Goal: Task Accomplishment & Management: Manage account settings

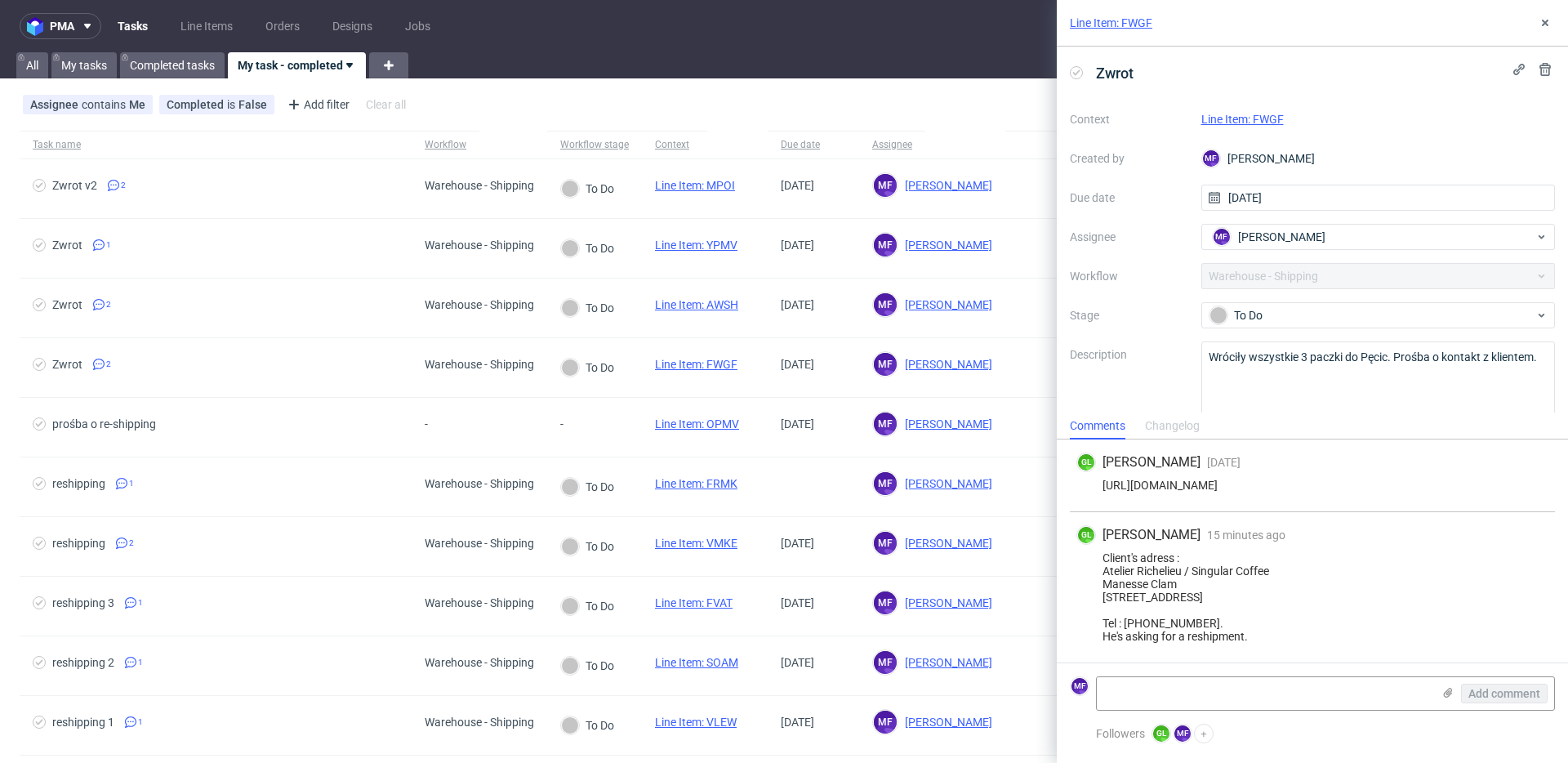
scroll to position [12, 0]
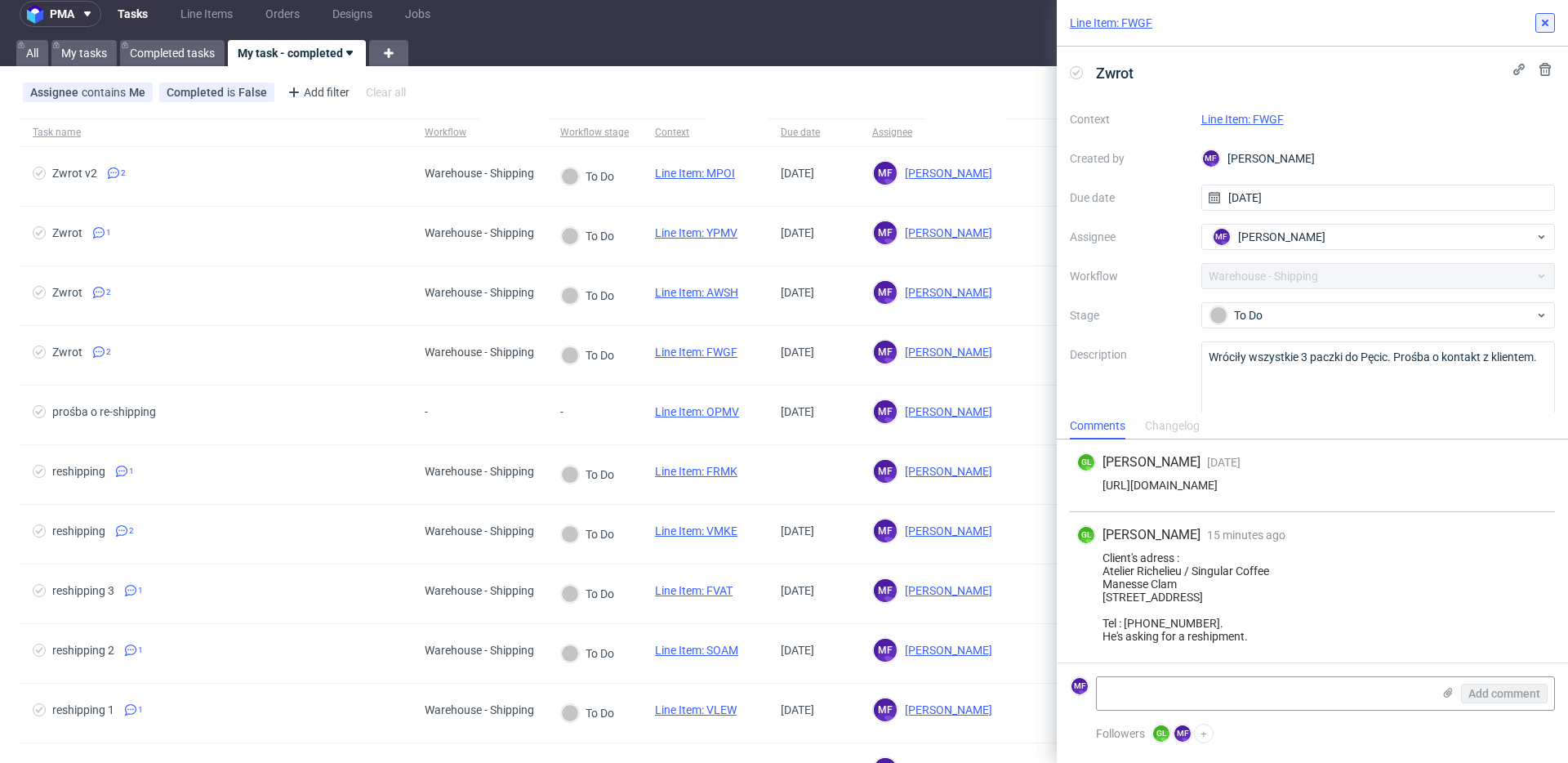
click at [1539, 30] on button at bounding box center [1545, 22] width 20 height 20
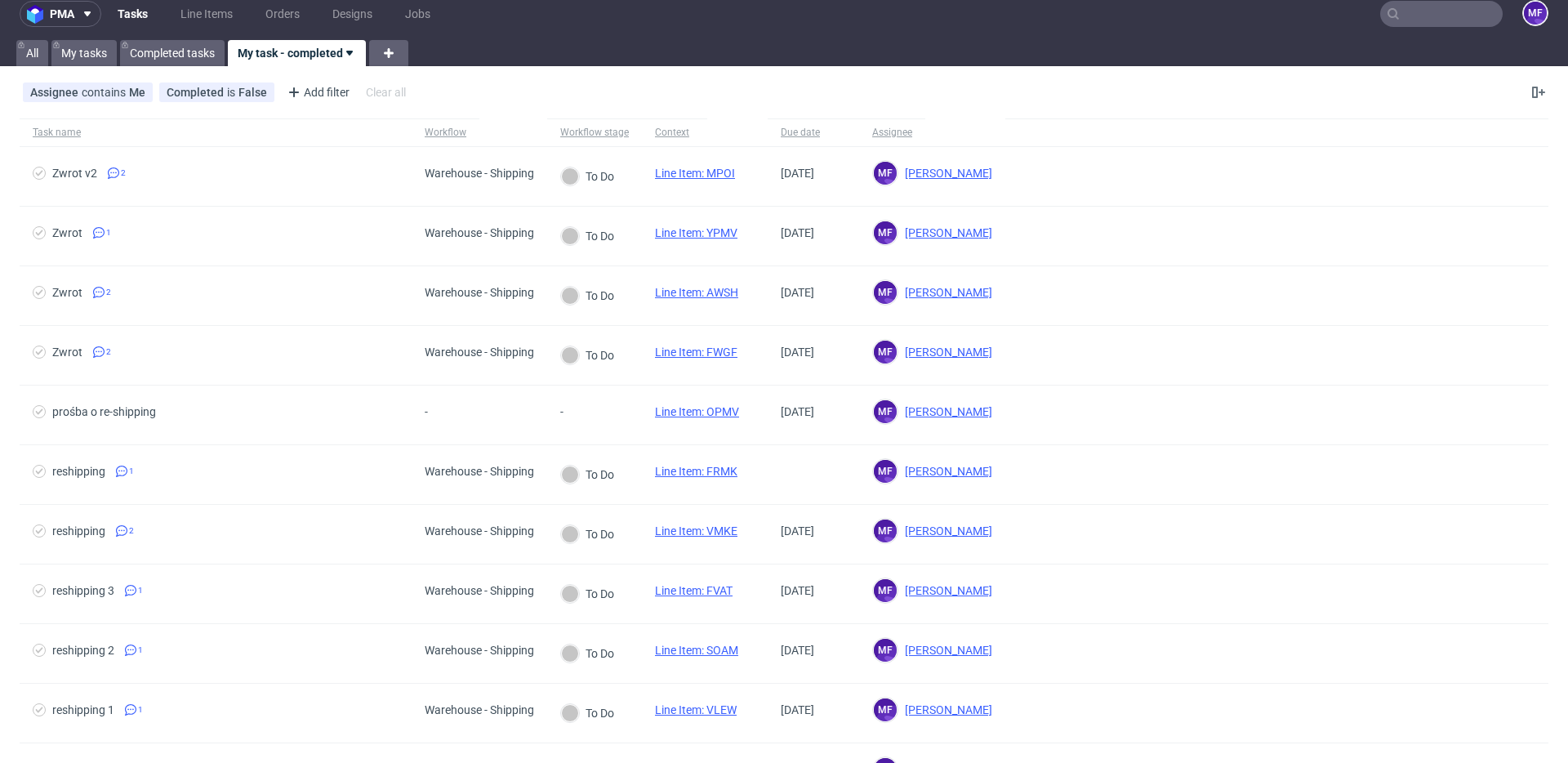
click at [1450, 22] on input "text" at bounding box center [1441, 14] width 122 height 26
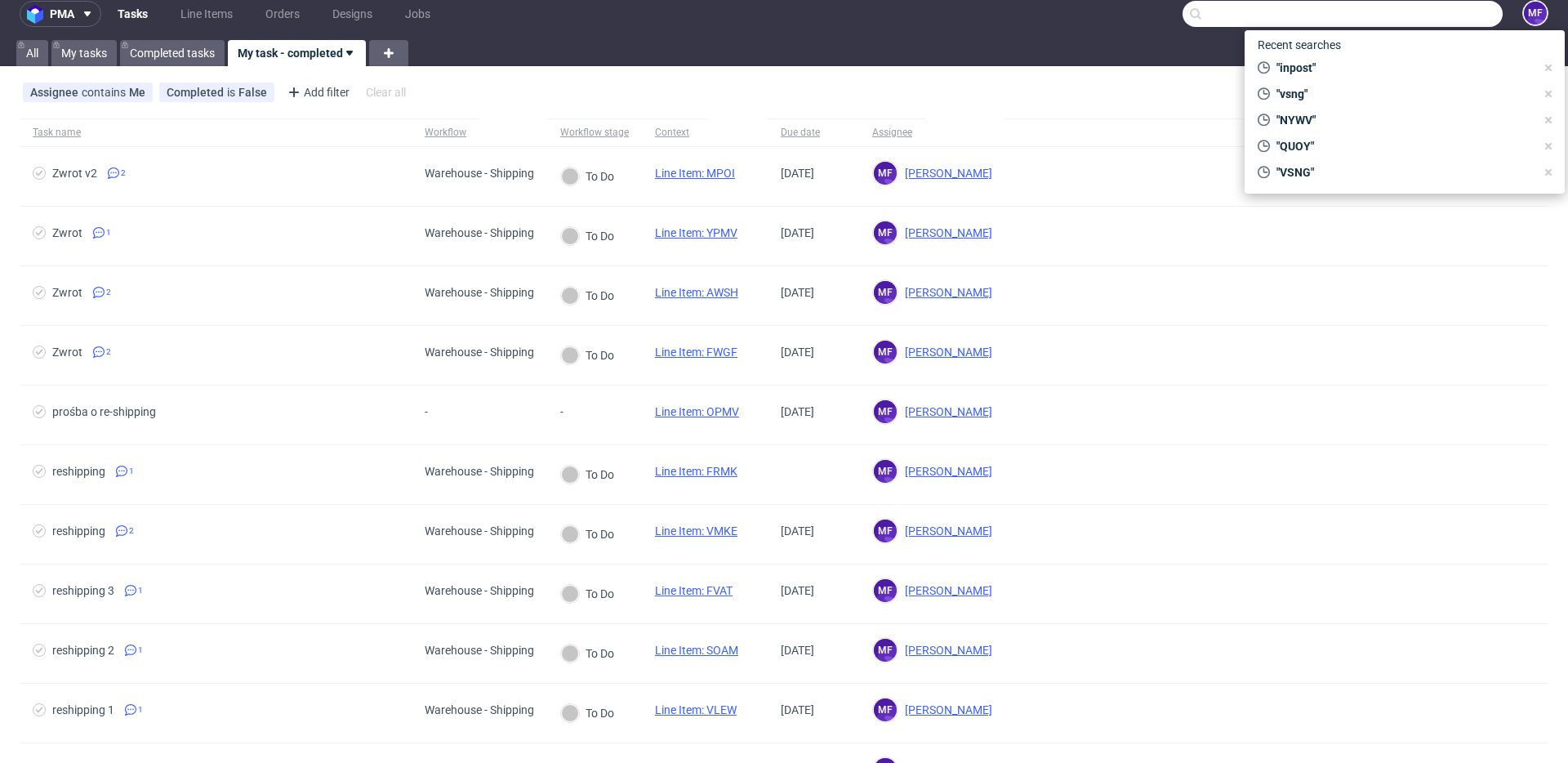
paste input "ZKXG"
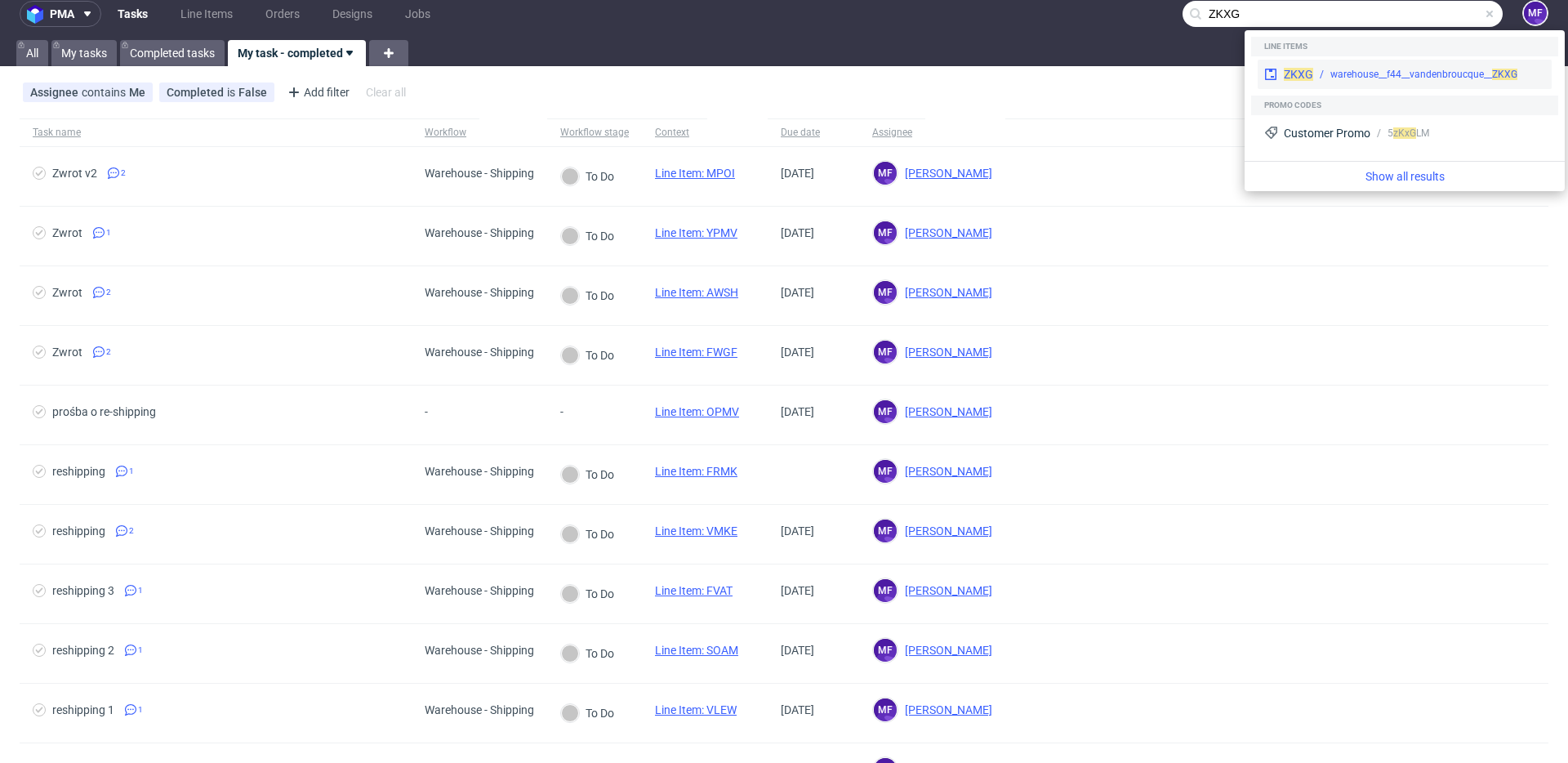
type input "ZKXG"
click at [1361, 68] on div "warehouse__f44__vandenbroucque__ ZKXG" at bounding box center [1424, 75] width 187 height 15
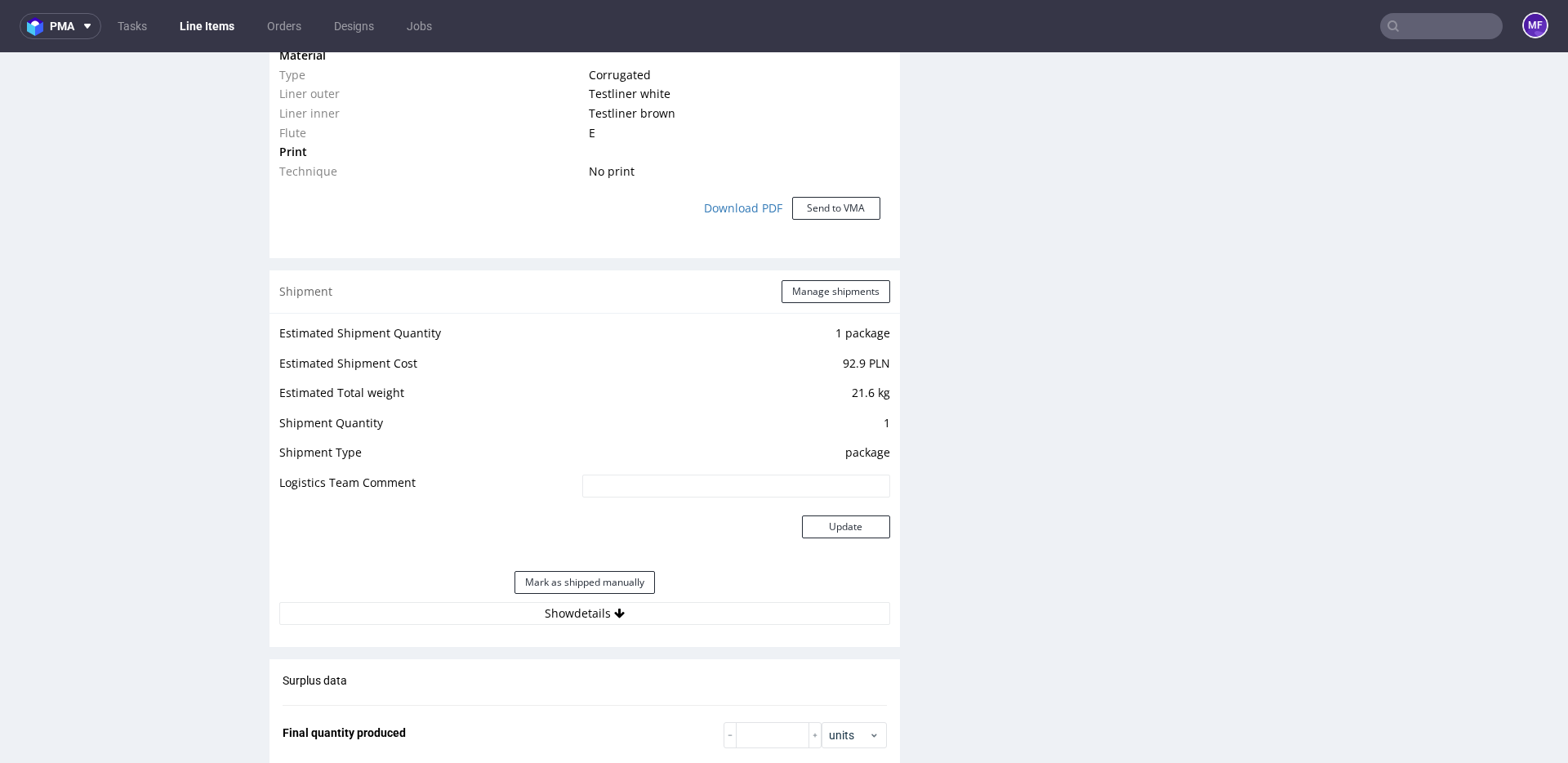
scroll to position [1482, 0]
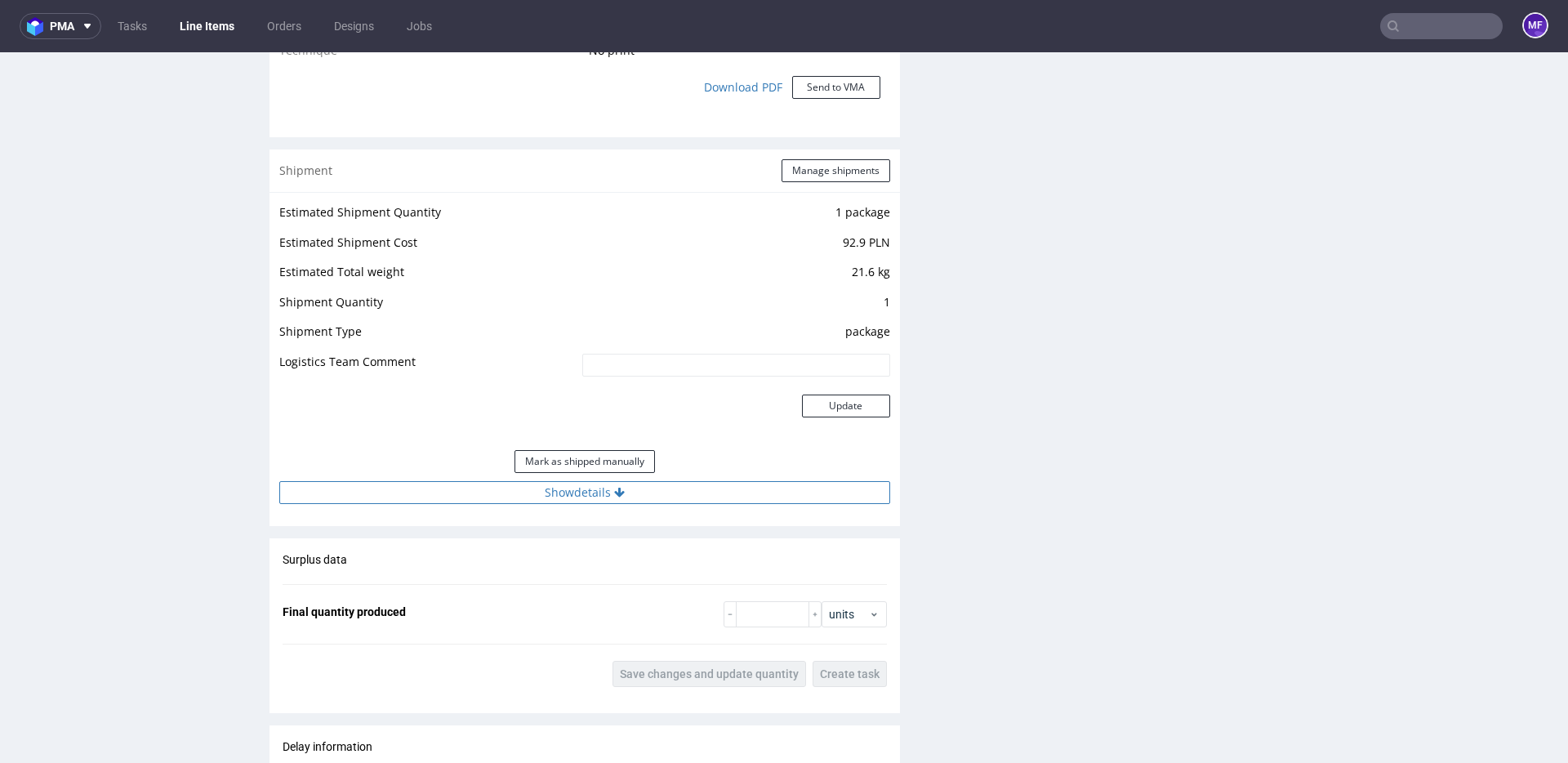
click at [606, 494] on button "Show details" at bounding box center [585, 493] width 611 height 22
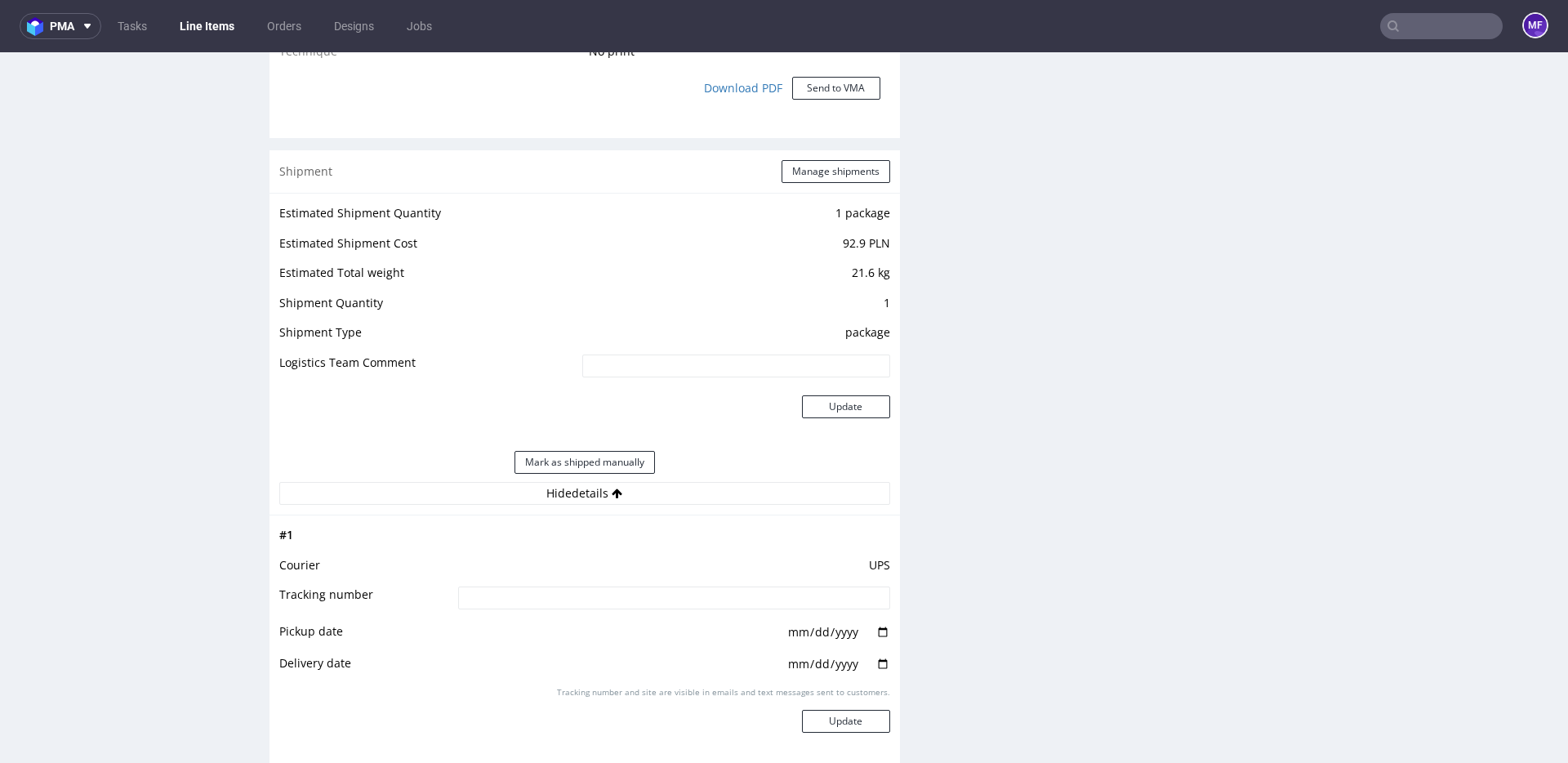
scroll to position [1450, 0]
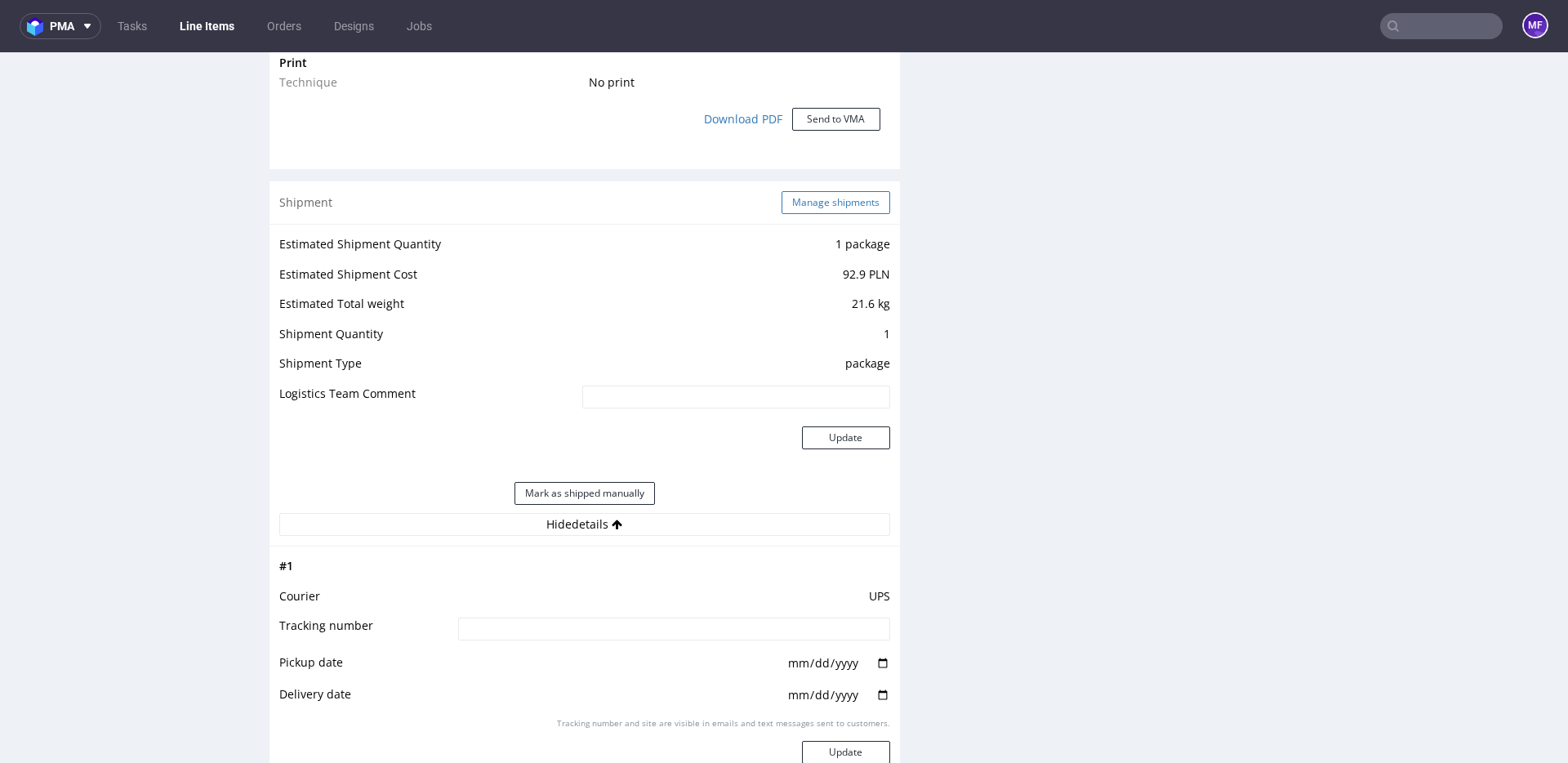
click at [798, 210] on button "Manage shipments" at bounding box center [835, 202] width 108 height 22
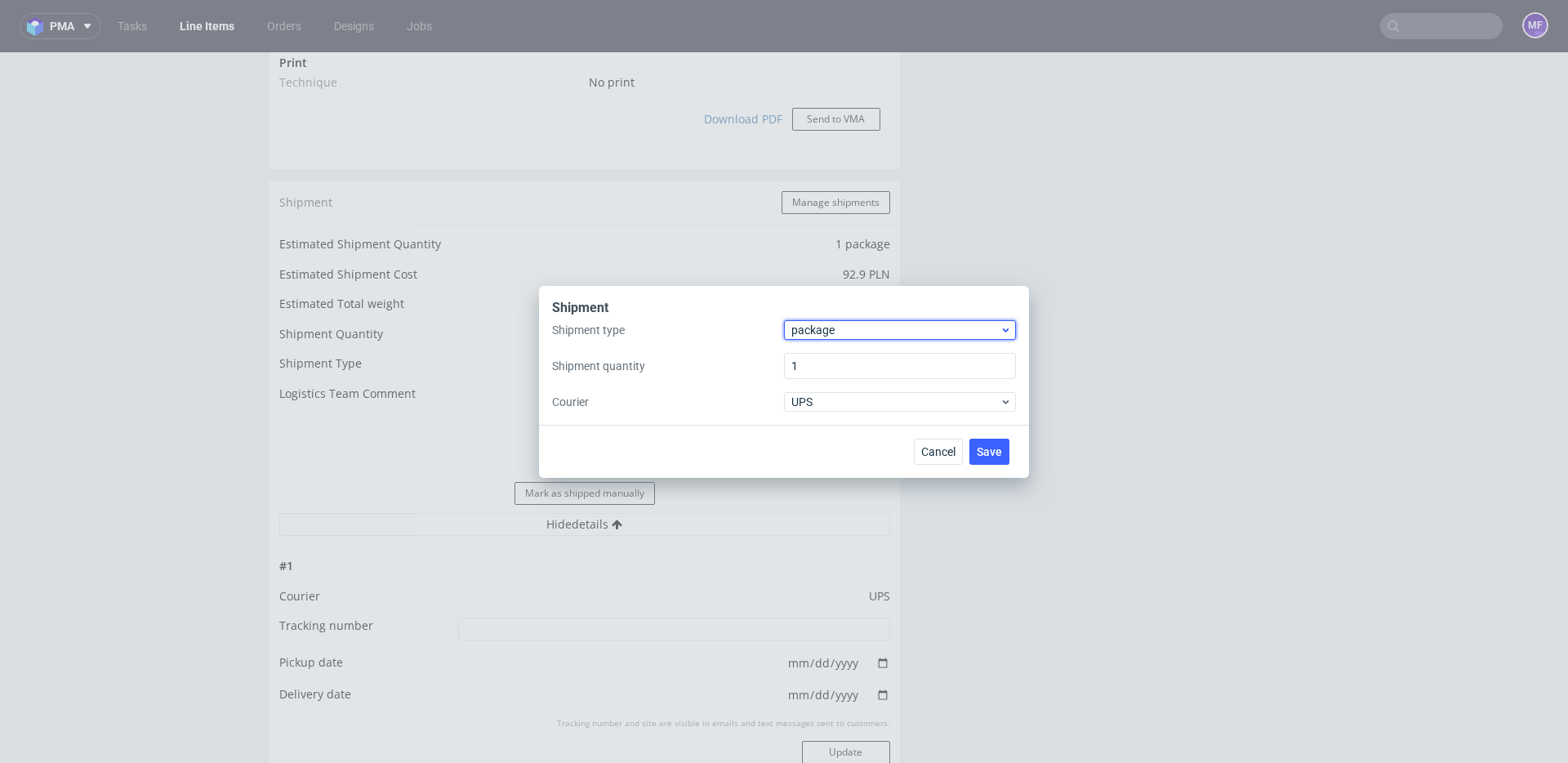
click at [837, 329] on span "package" at bounding box center [895, 329] width 208 height 16
click at [829, 367] on div "pallet" at bounding box center [900, 364] width 219 height 29
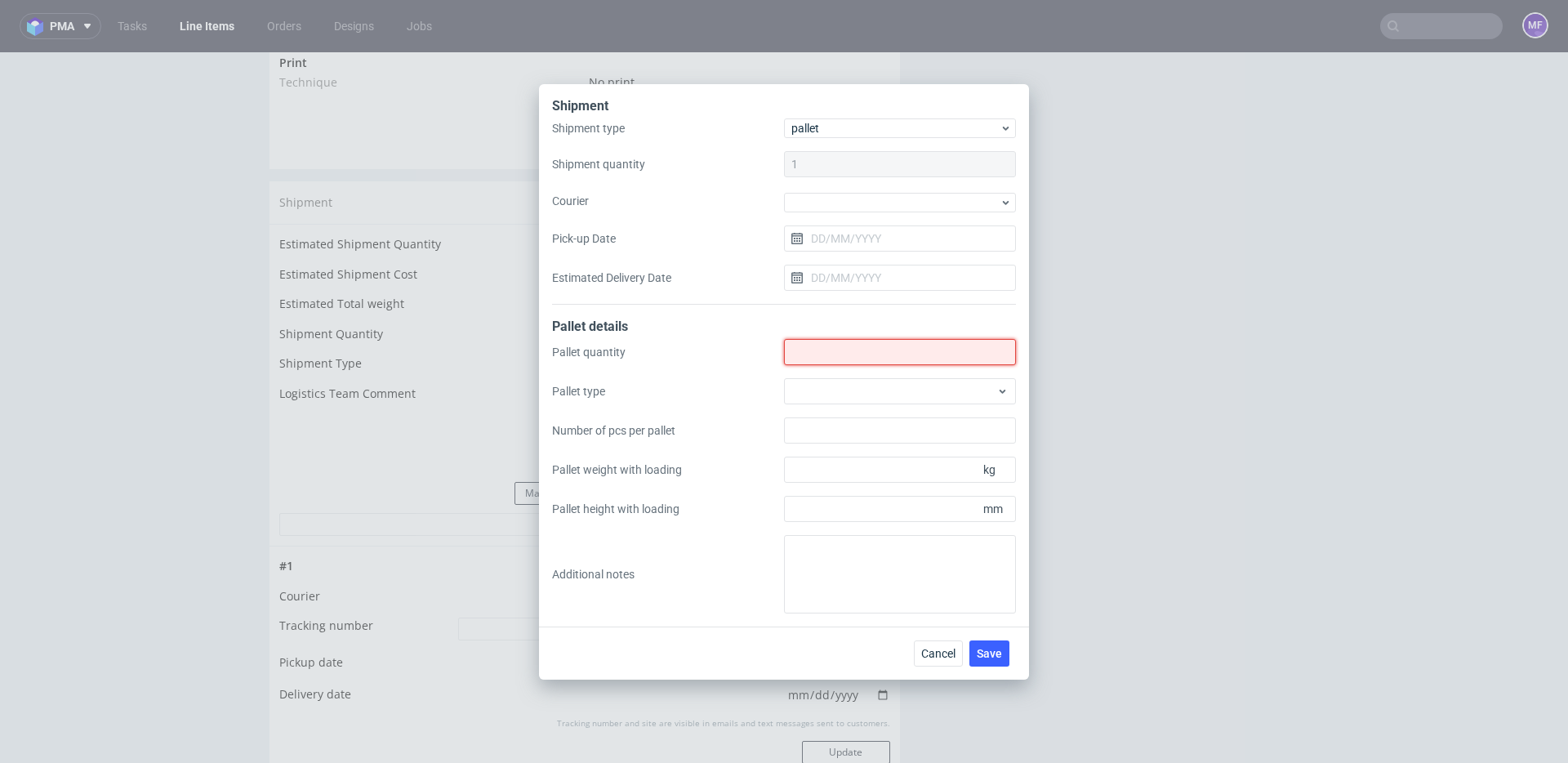
click at [829, 353] on input "Shipment type" at bounding box center [900, 353] width 232 height 26
type input "1"
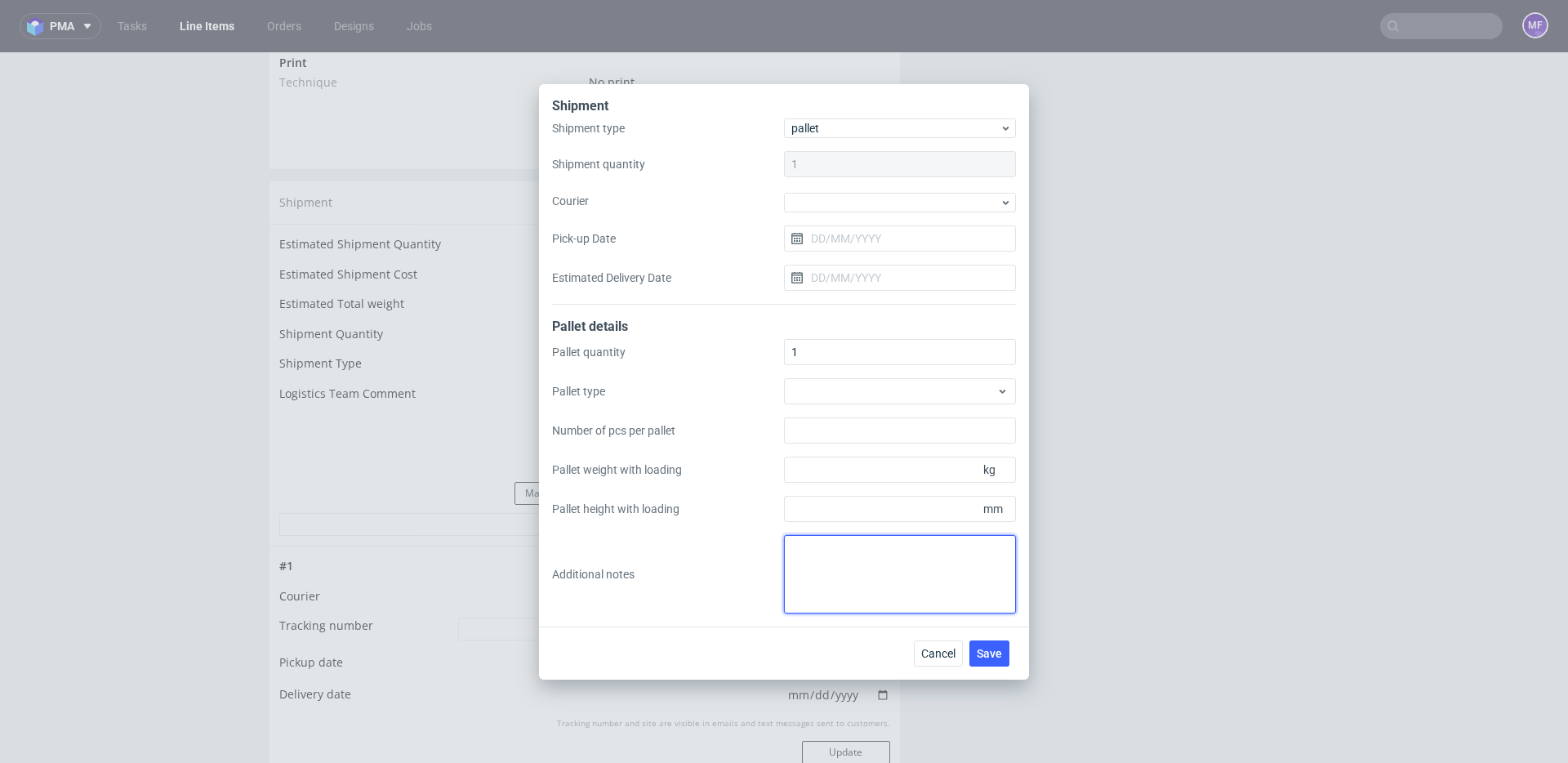
click at [825, 558] on textarea at bounding box center [900, 574] width 232 height 79
type textarea "1 paczka UPS do CH: 73 x 61 x 34 20kg proforma w kom"
click at [765, 622] on div "Shipment Shipment type pallet Shipment quantity 1 Courier Pick-up Date Estimate…" at bounding box center [784, 355] width 490 height 542
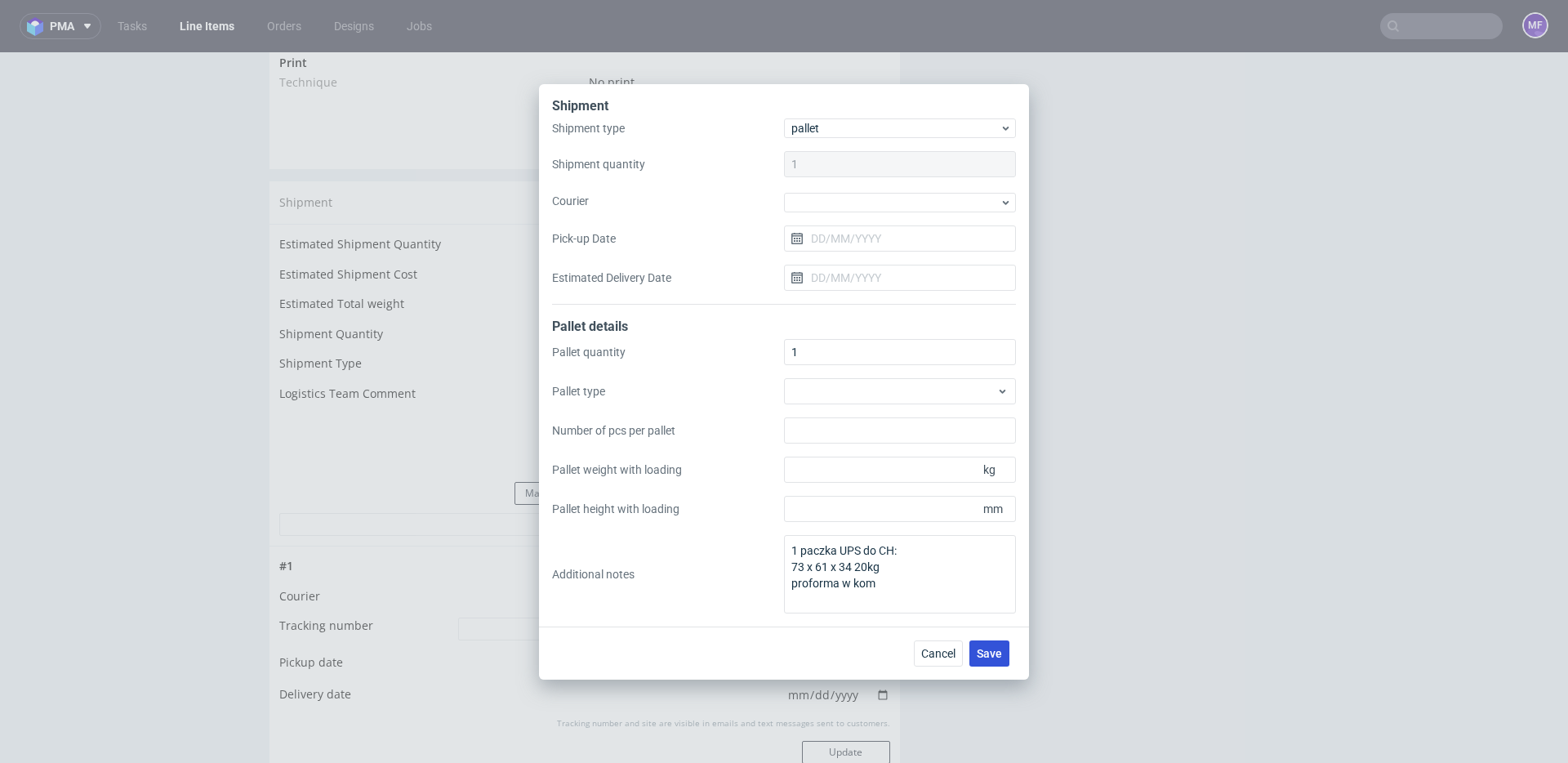
click at [978, 653] on span "Save" at bounding box center [989, 654] width 25 height 11
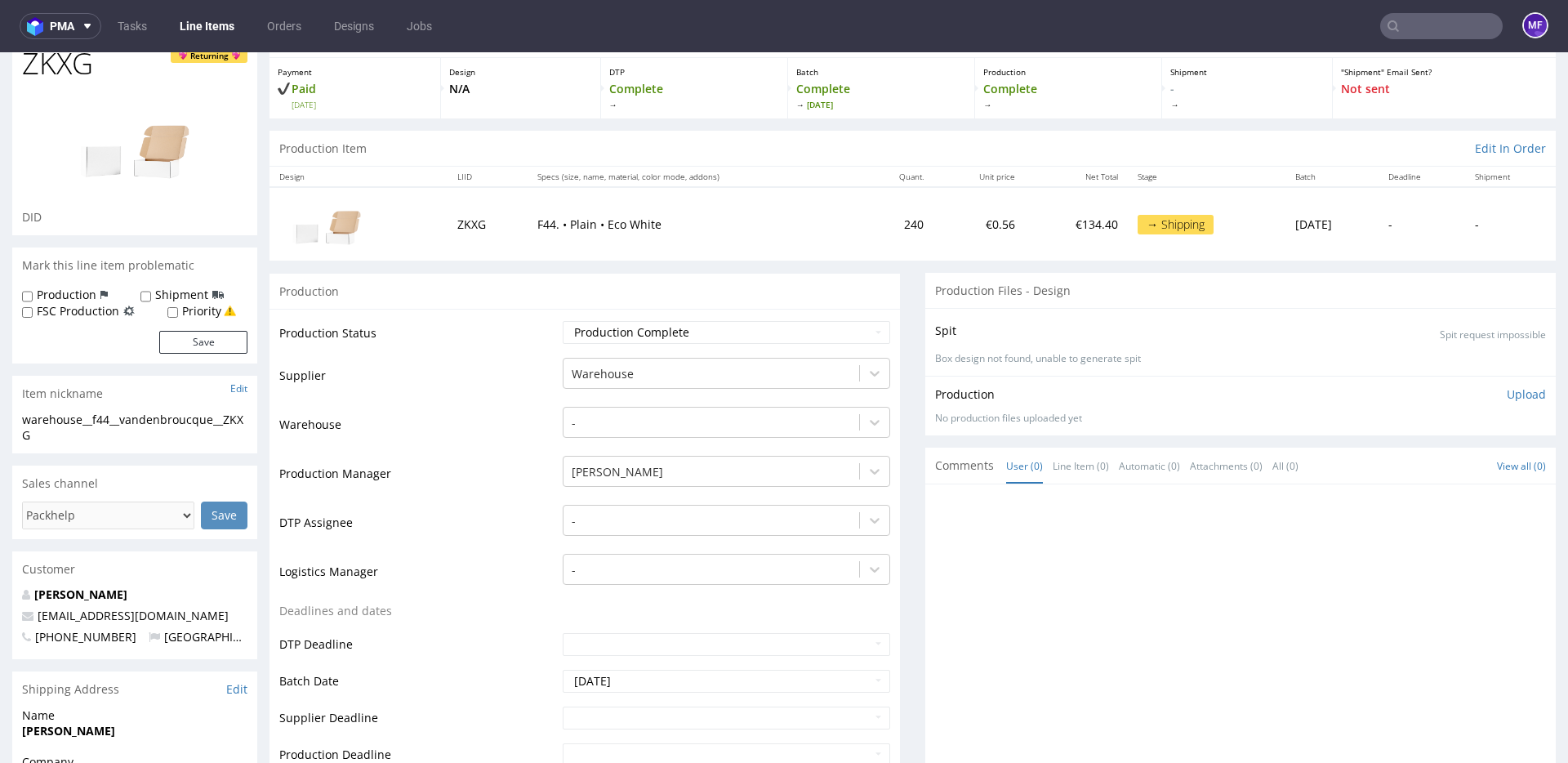
scroll to position [301, 0]
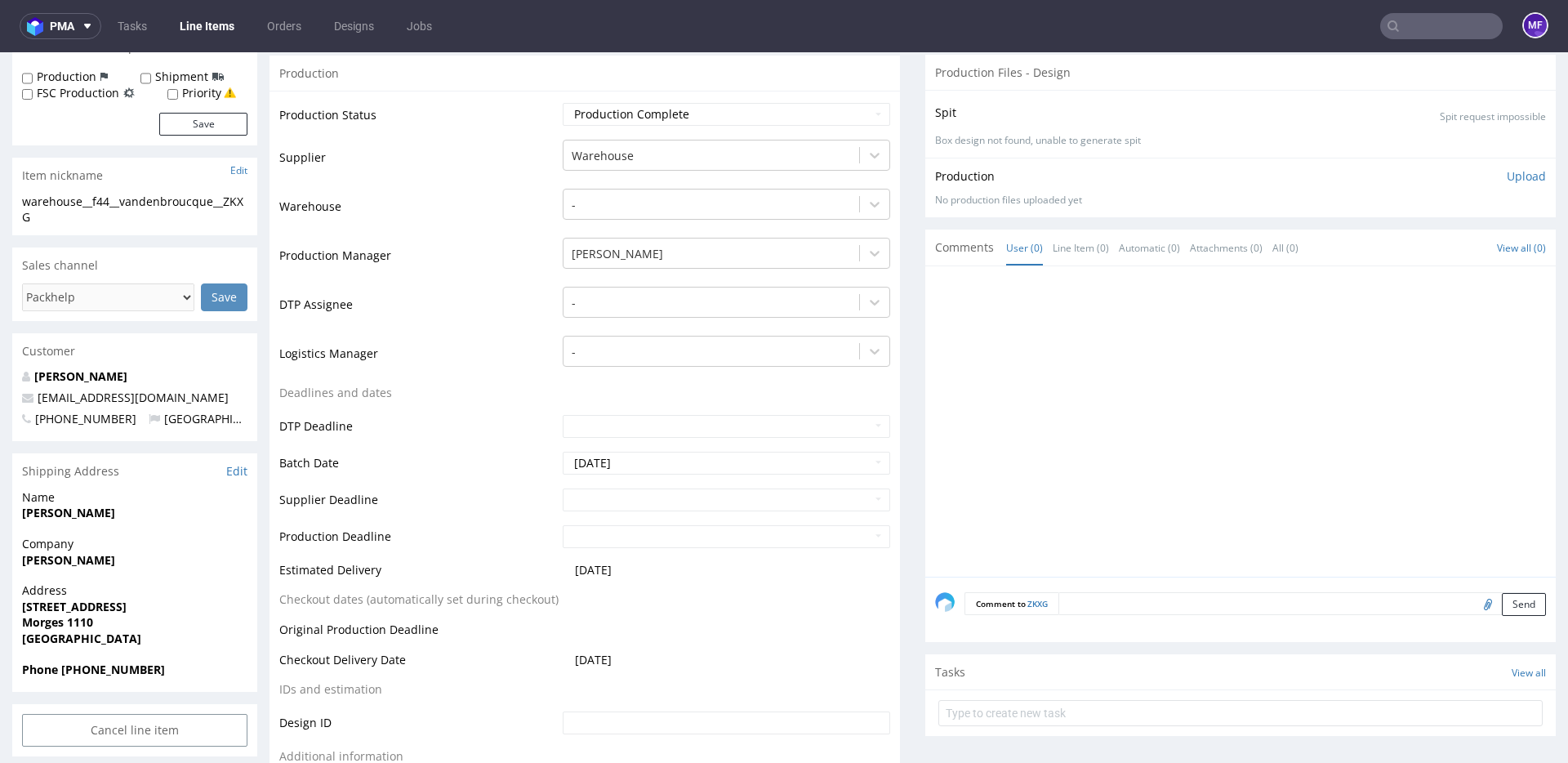
click at [1474, 606] on input "file" at bounding box center [1485, 603] width 22 height 22
type input "C:\fakepath\proforma-invoice-fp2025-10-6.pdf"
click at [1508, 608] on button "Send" at bounding box center [1523, 604] width 44 height 22
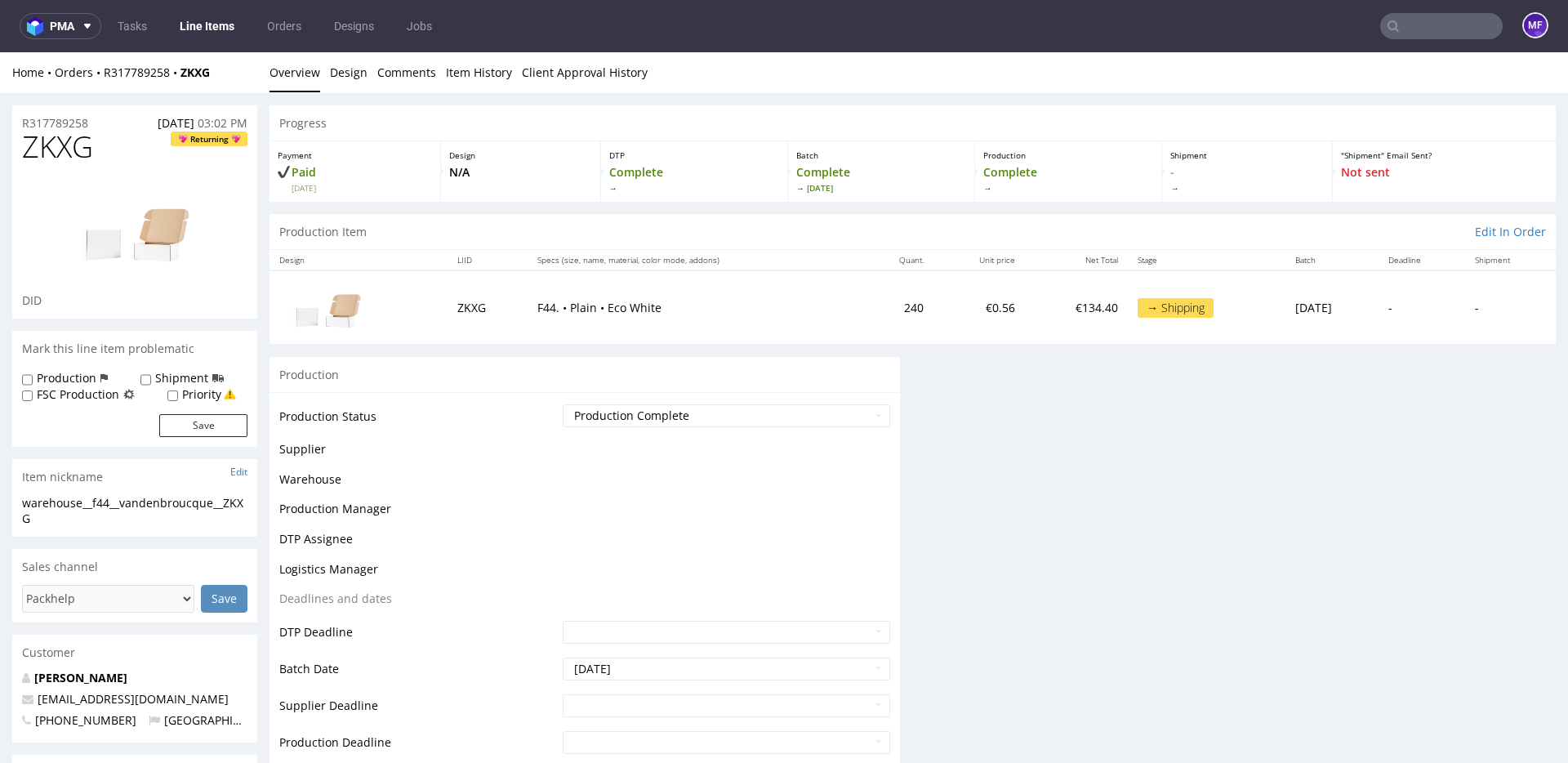
scroll to position [0, 0]
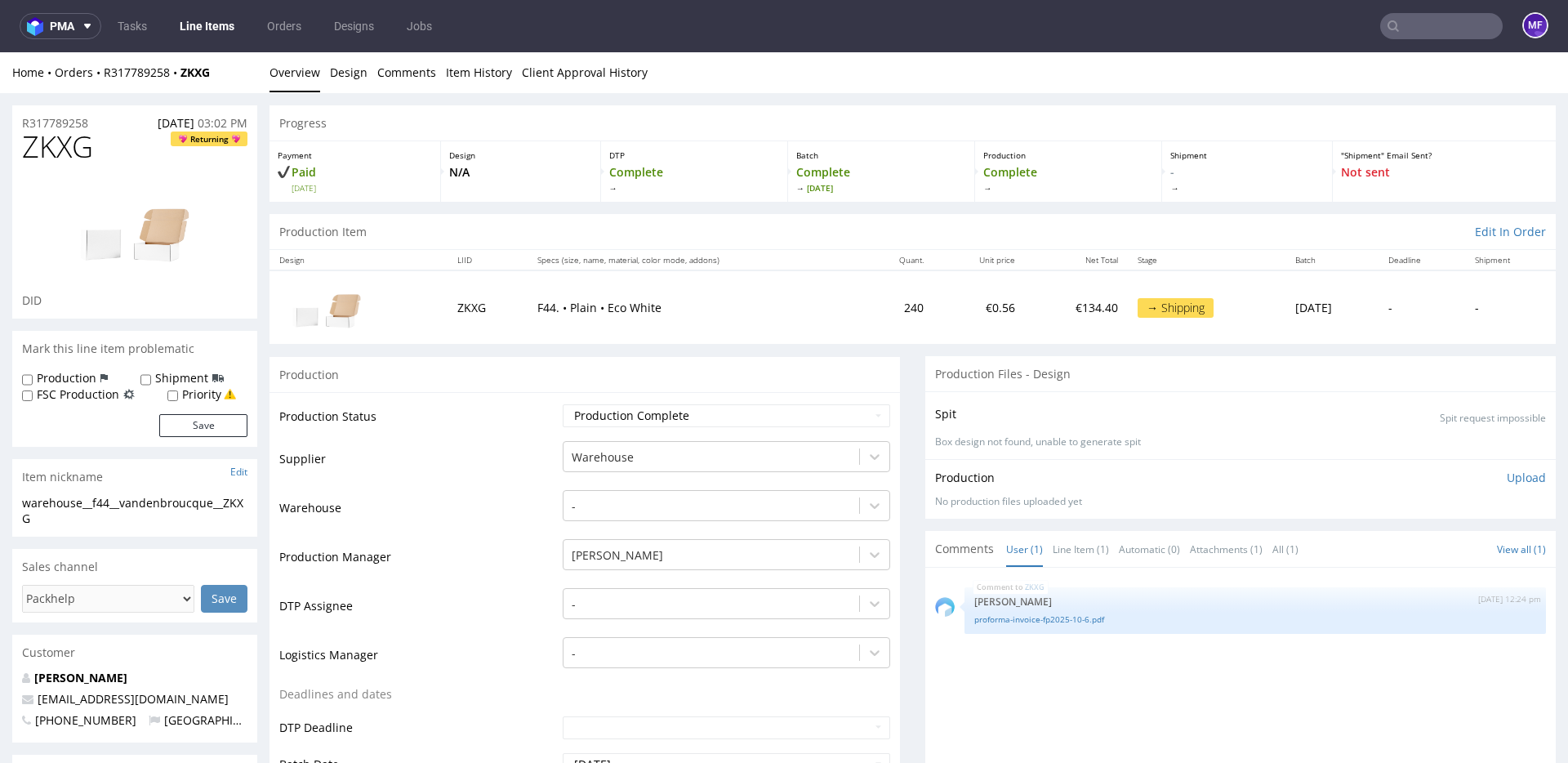
click at [1421, 30] on input "text" at bounding box center [1441, 26] width 122 height 26
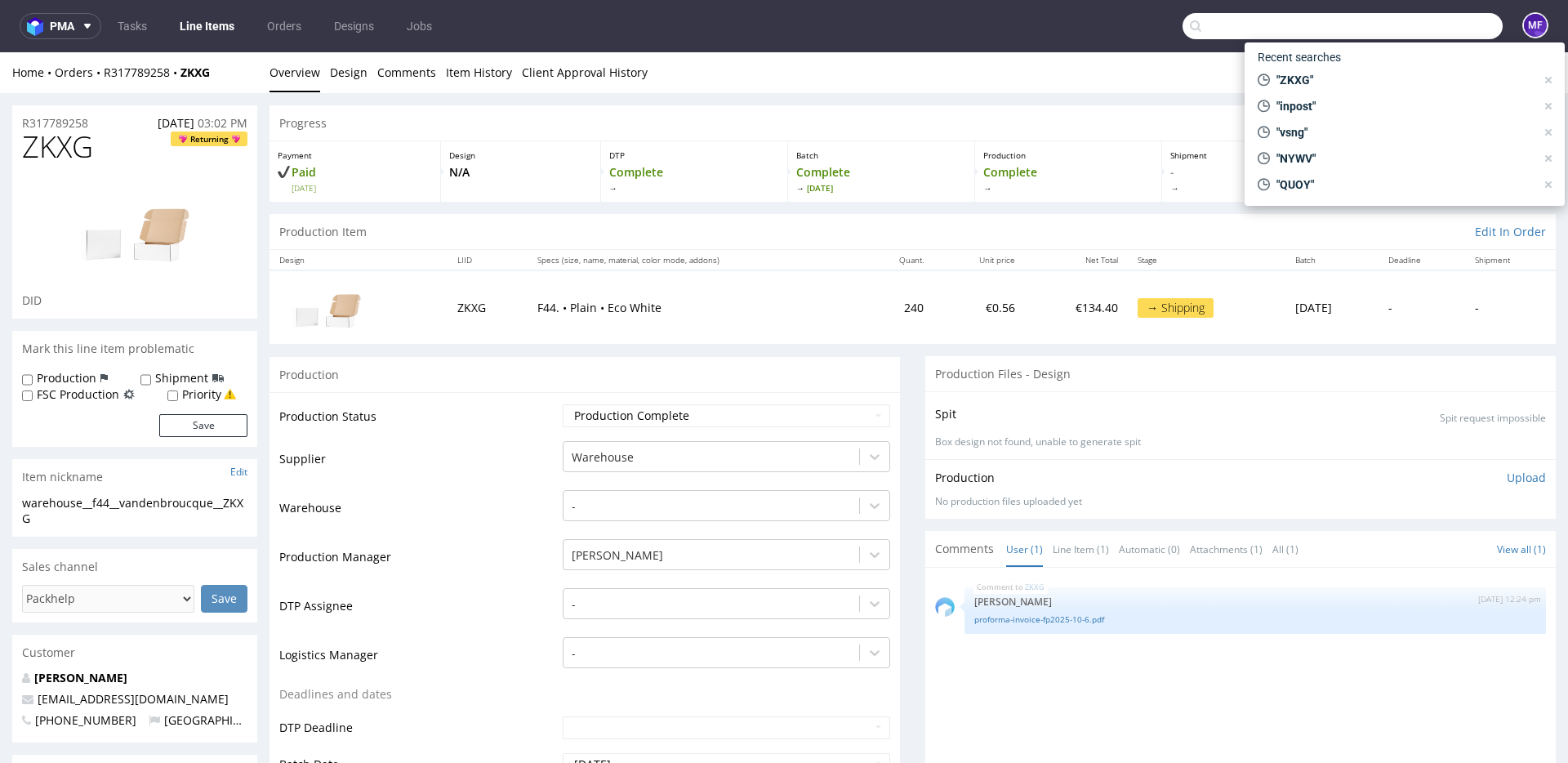
paste input "UDWZ"
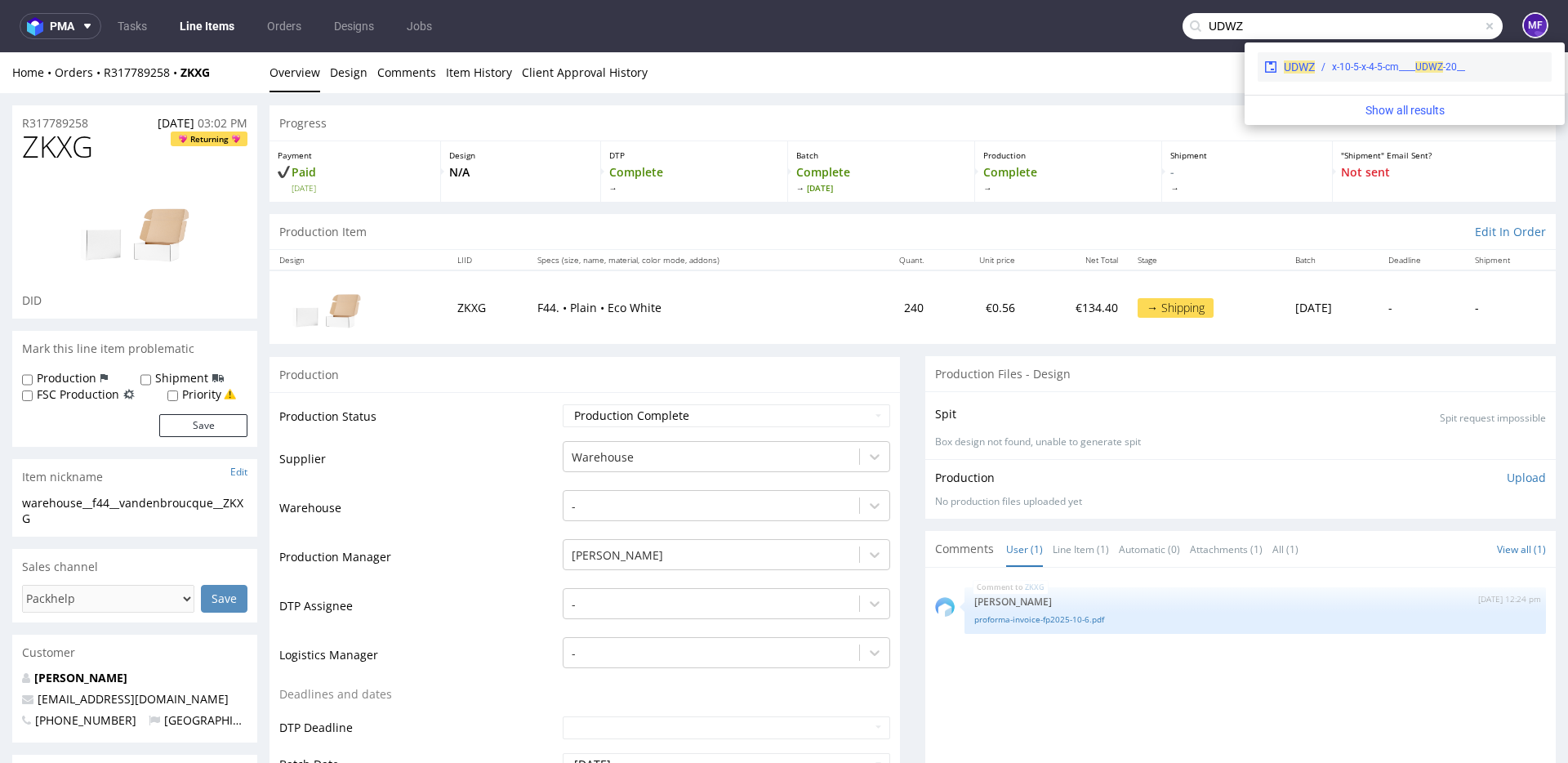
type input "UDWZ"
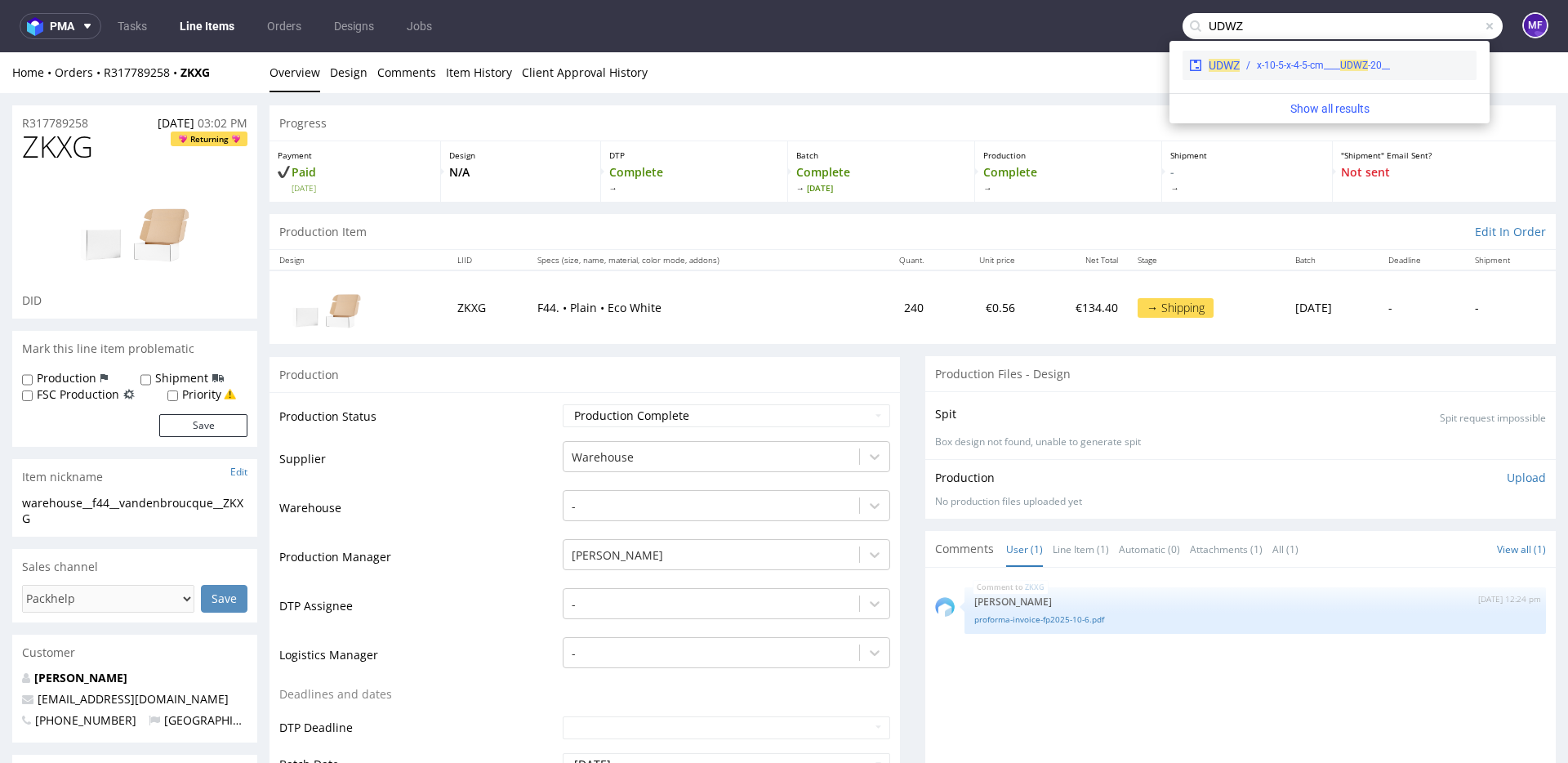
click at [1343, 61] on div "__20-x-10-5-x-4-5-cm____ UDWZ" at bounding box center [1323, 65] width 133 height 15
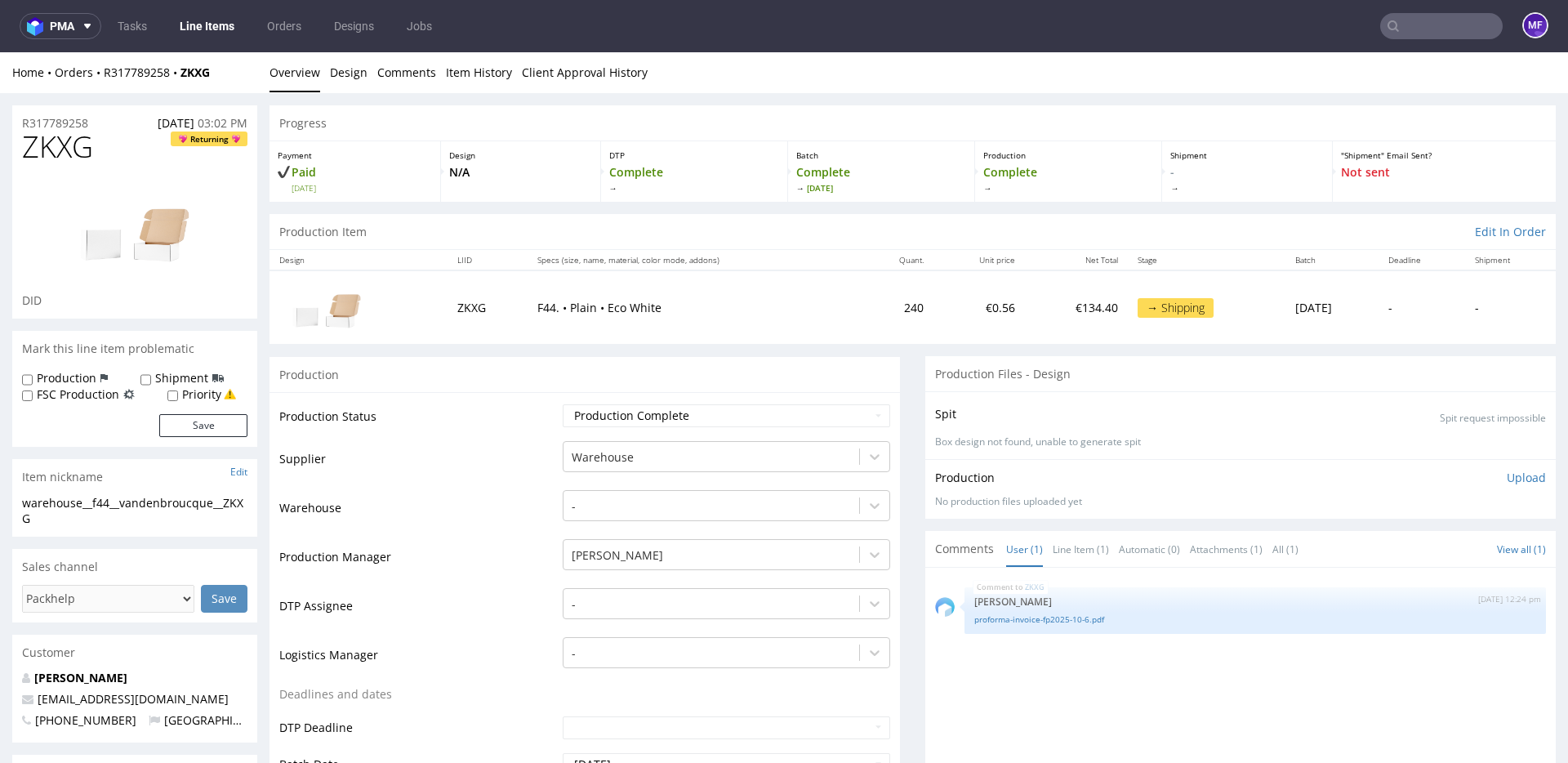
click at [1393, 39] on nav "pma Tasks Line Items Orders Designs Jobs MF" at bounding box center [784, 26] width 1568 height 52
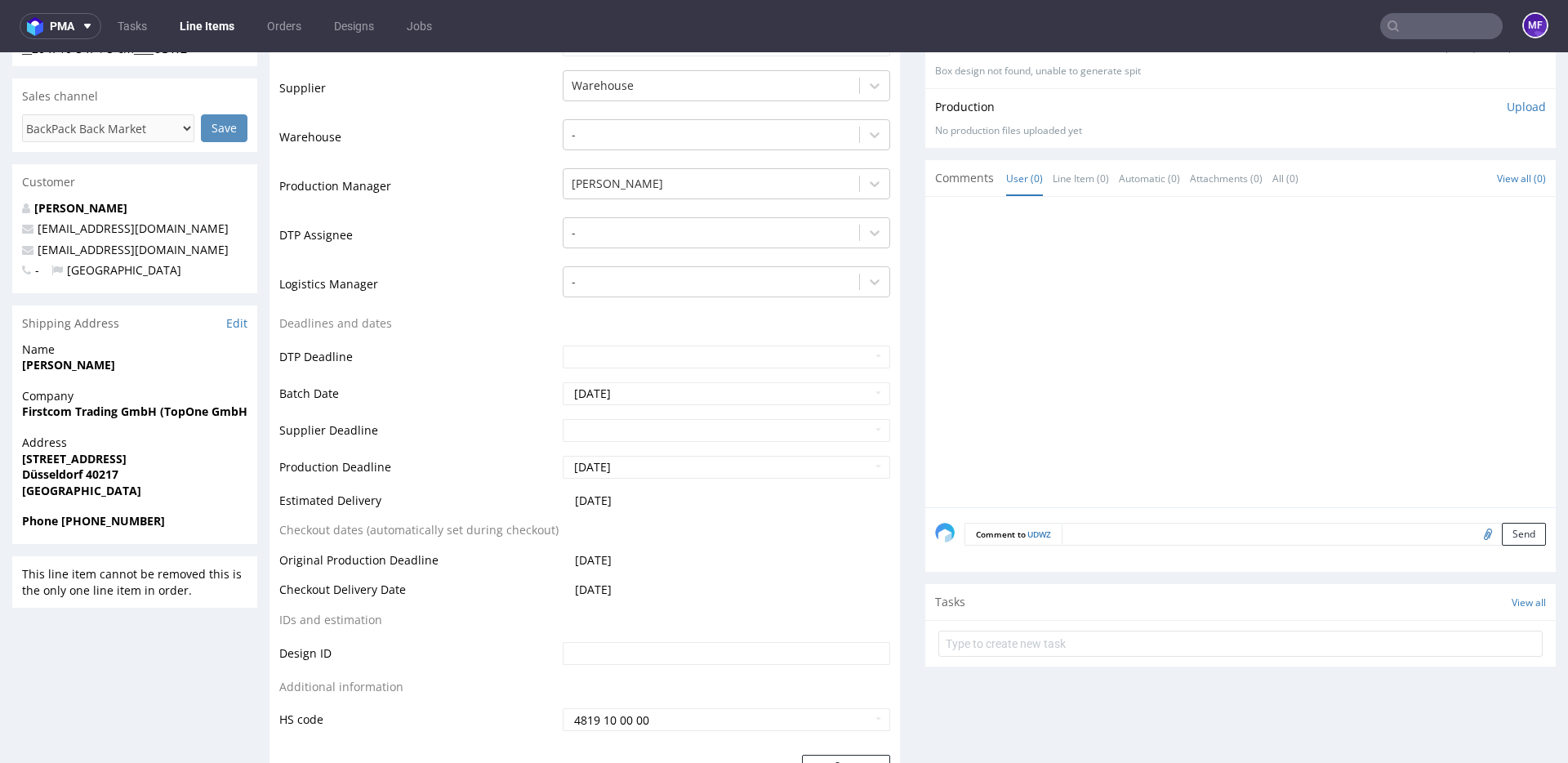
scroll to position [166, 0]
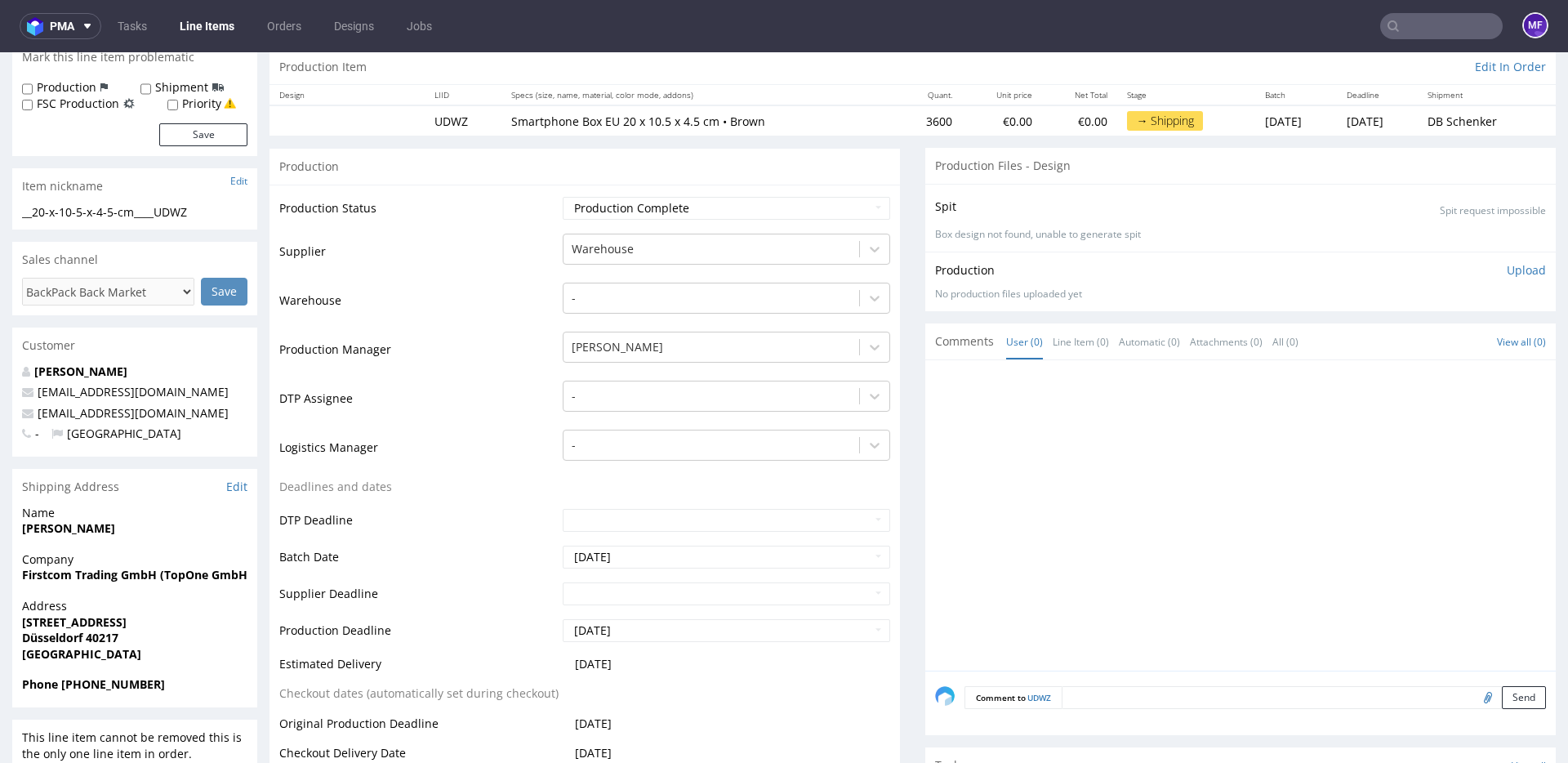
click at [1402, 33] on input "text" at bounding box center [1441, 26] width 122 height 26
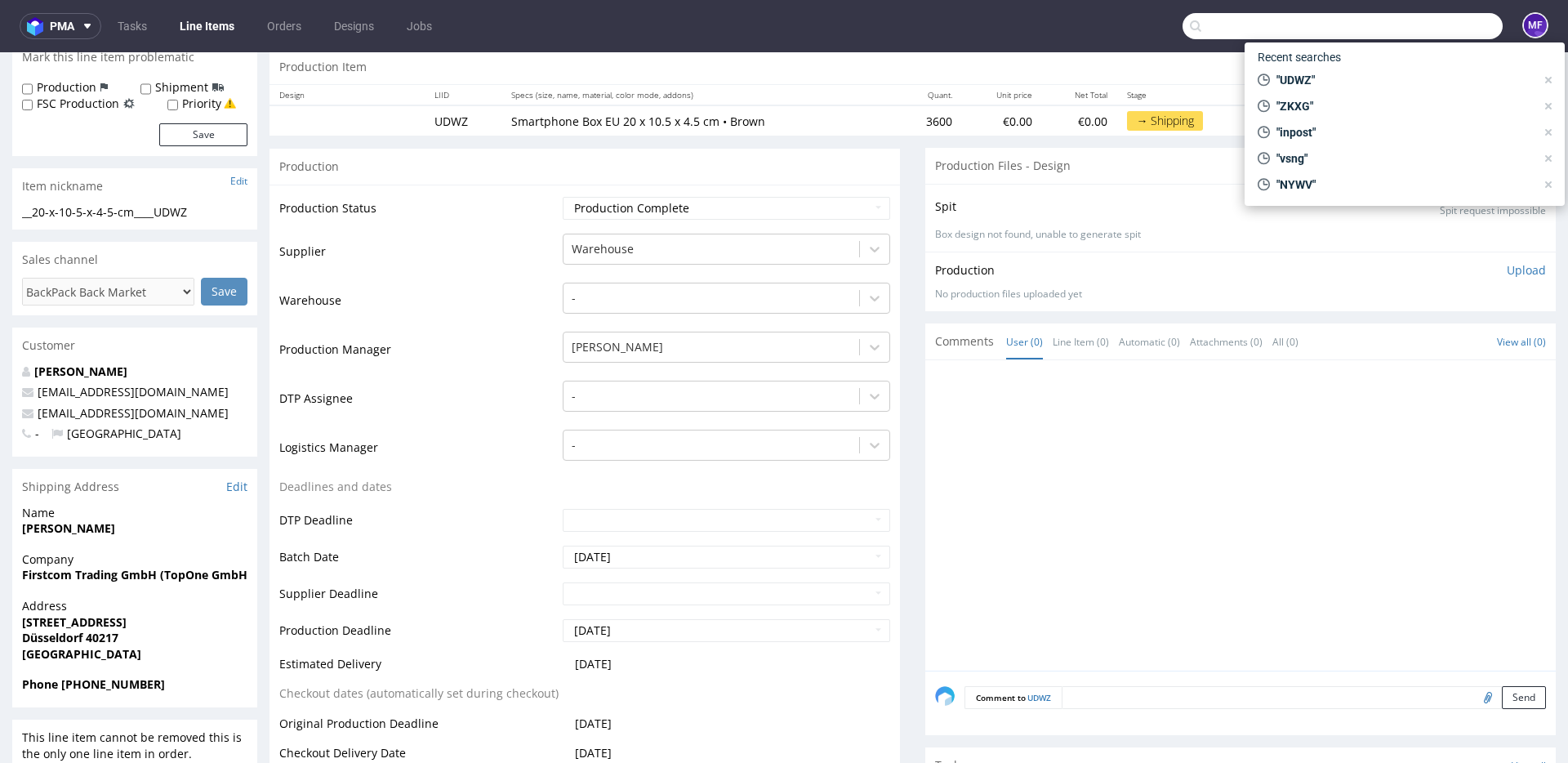
paste input "PDGT"
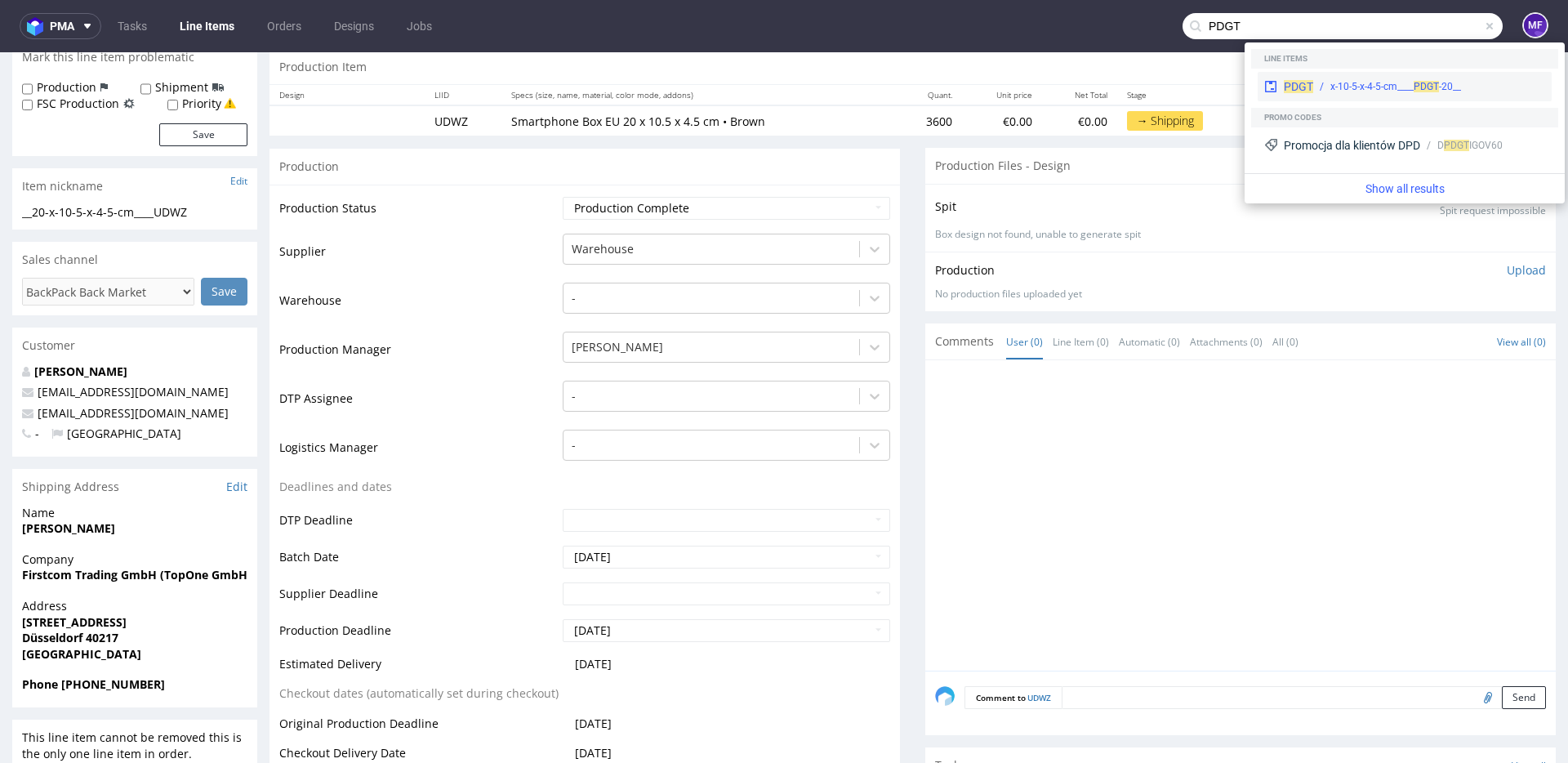
type input "PDGT"
click at [1329, 87] on div "__20-x-10-5-x-4-5-cm____ PDGT" at bounding box center [1429, 87] width 232 height 15
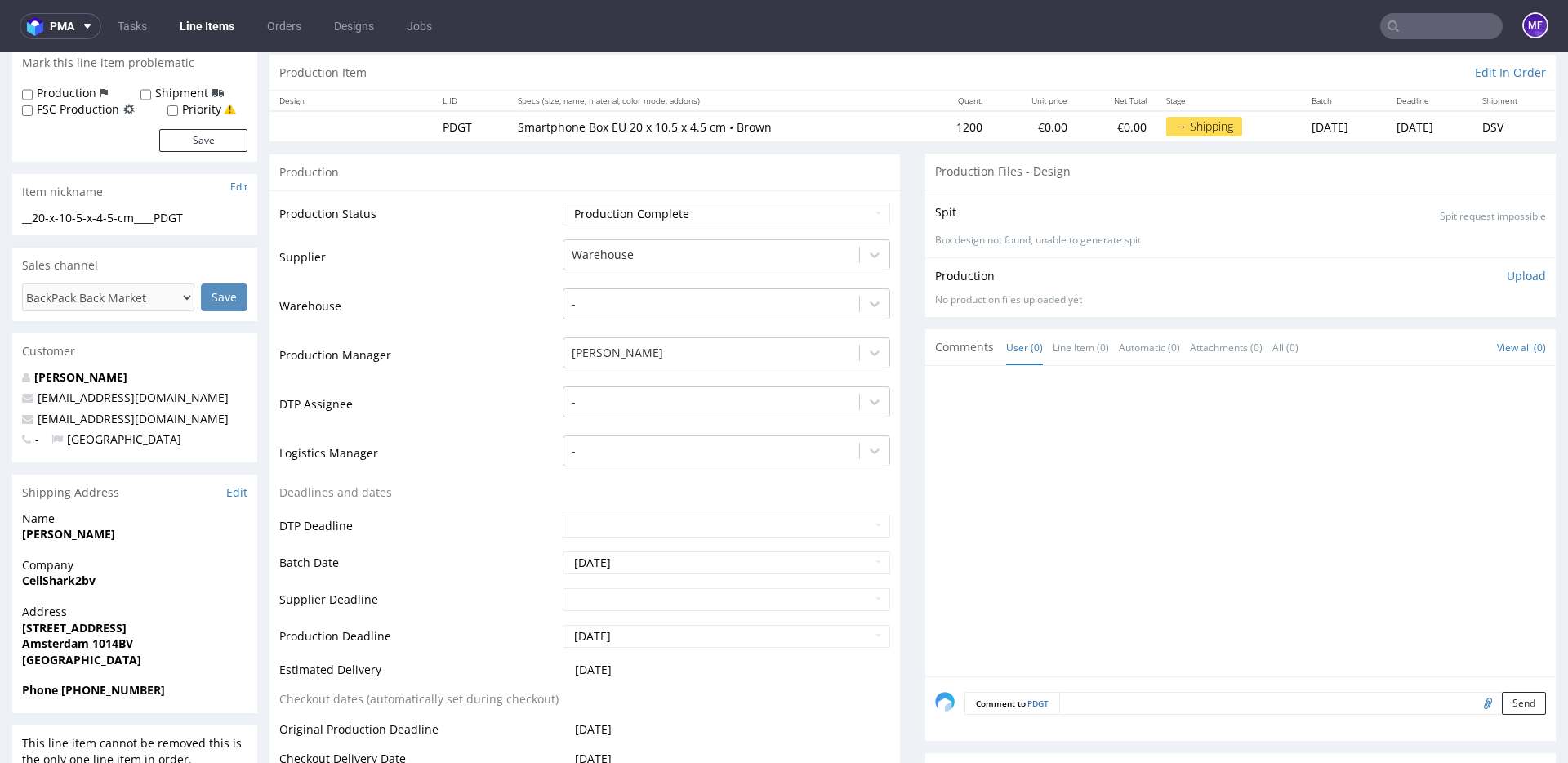
scroll to position [159, 0]
click at [1398, 31] on input "text" at bounding box center [1441, 26] width 122 height 26
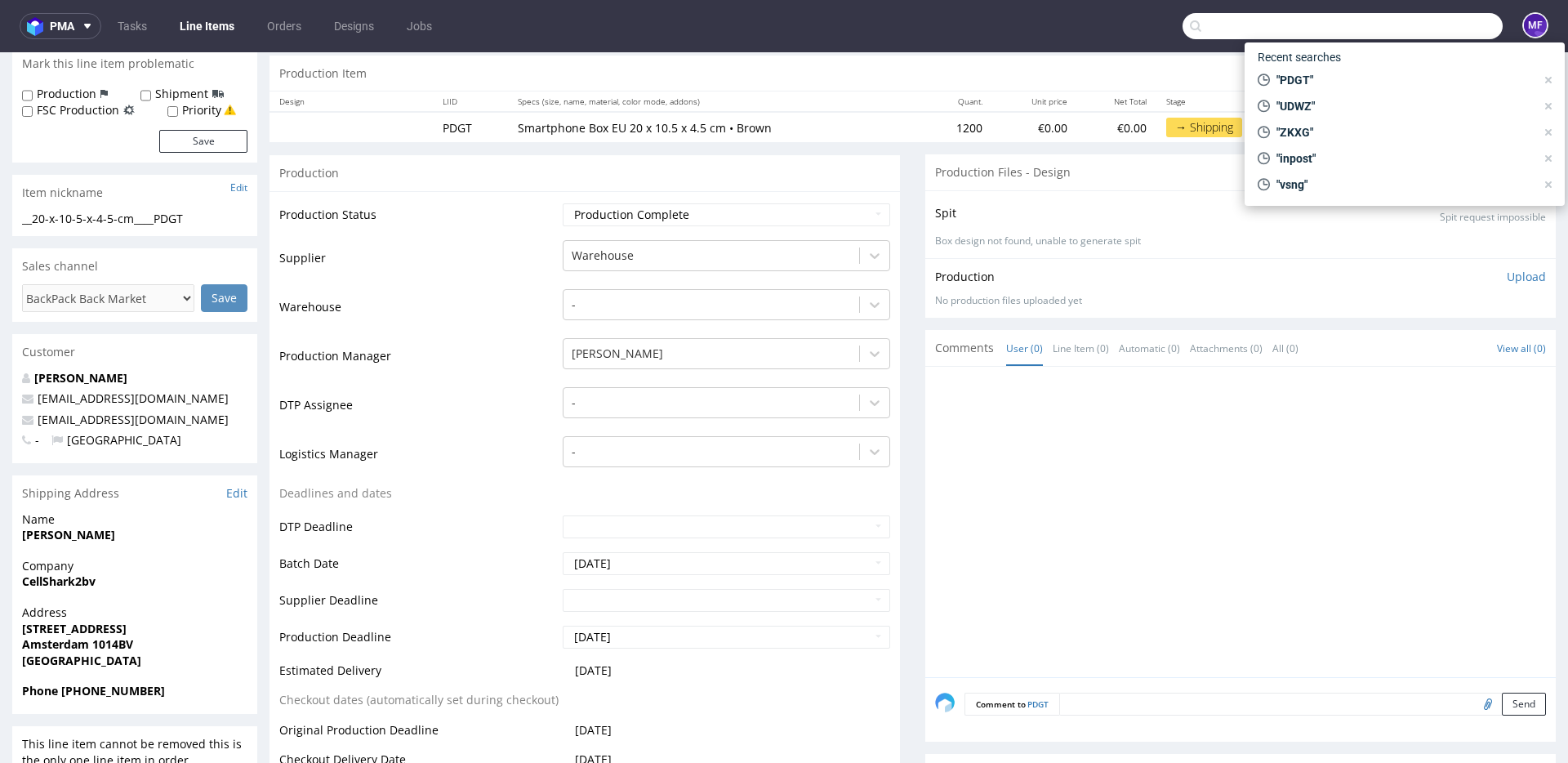
paste input "MGZN"
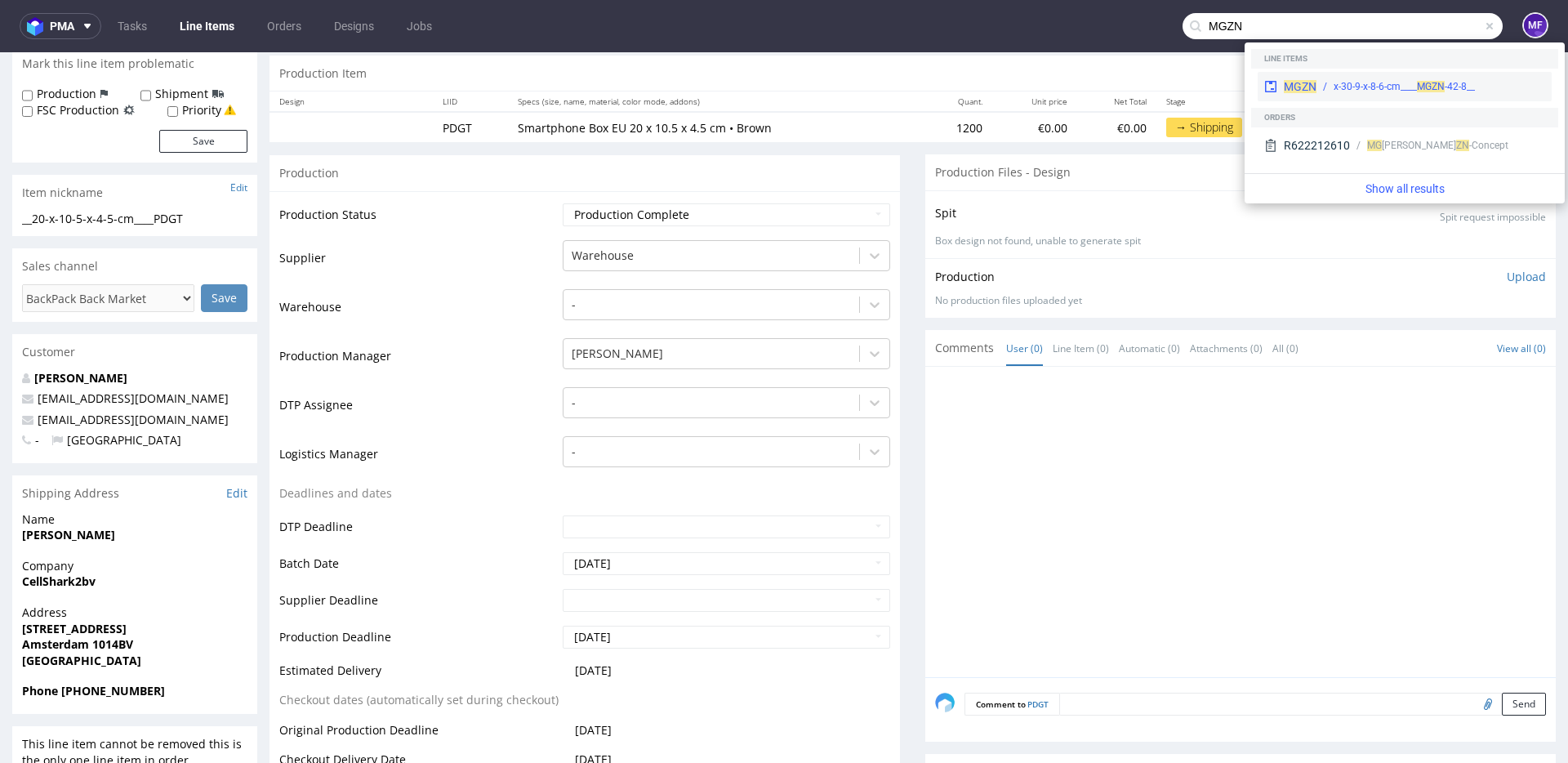
type input "MGZN"
click at [1302, 86] on span "MGZN" at bounding box center [1300, 87] width 33 height 13
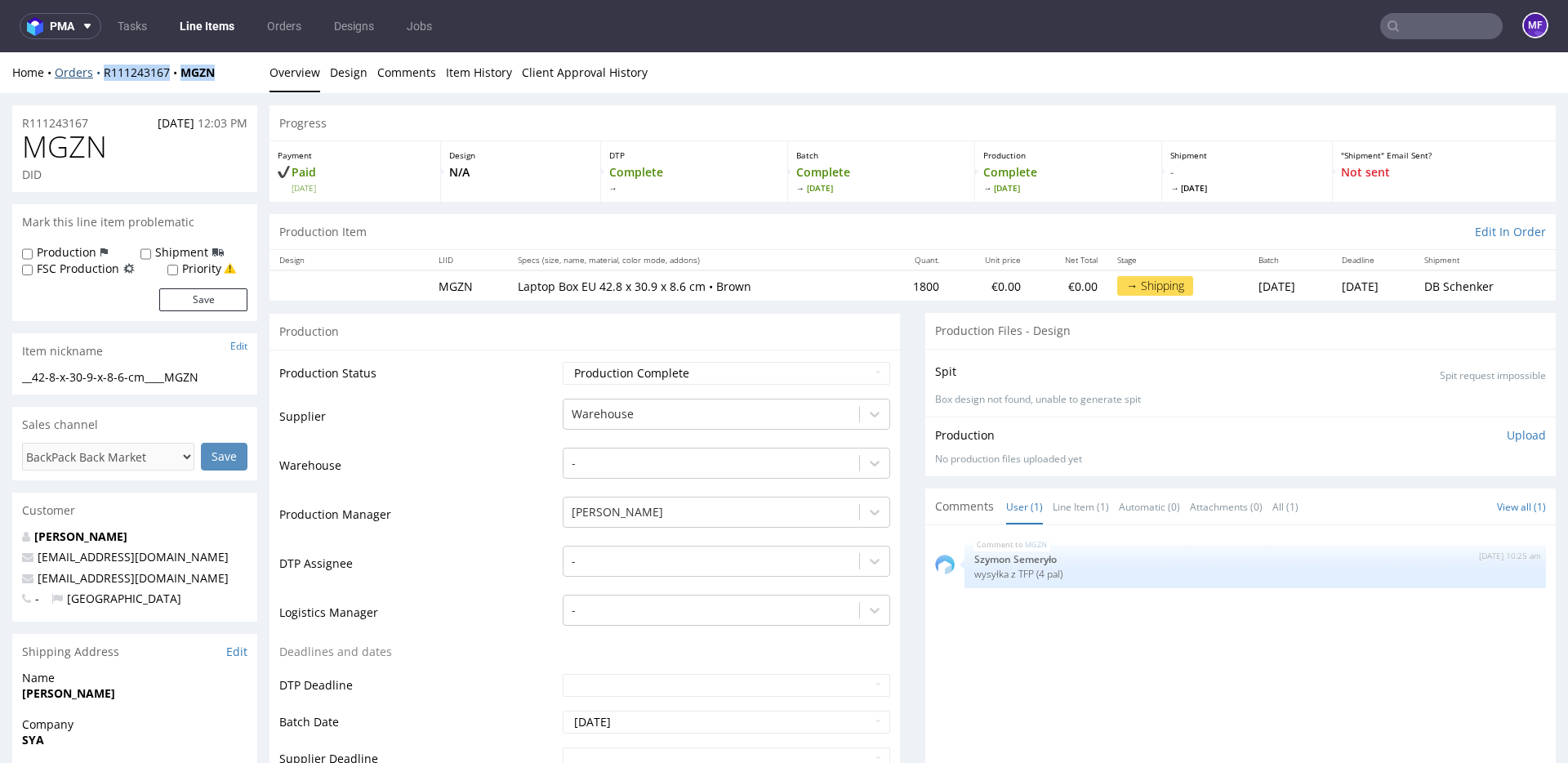
drag, startPoint x: 232, startPoint y: 79, endPoint x: 102, endPoint y: 77, distance: 130.0
click at [102, 77] on div "Home Orders R111243167 MGZN" at bounding box center [135, 72] width 245 height 16
copy div "R111243167 MGZN"
click at [370, 147] on div "Payment Paid Wed 01 Oct" at bounding box center [355, 171] width 172 height 61
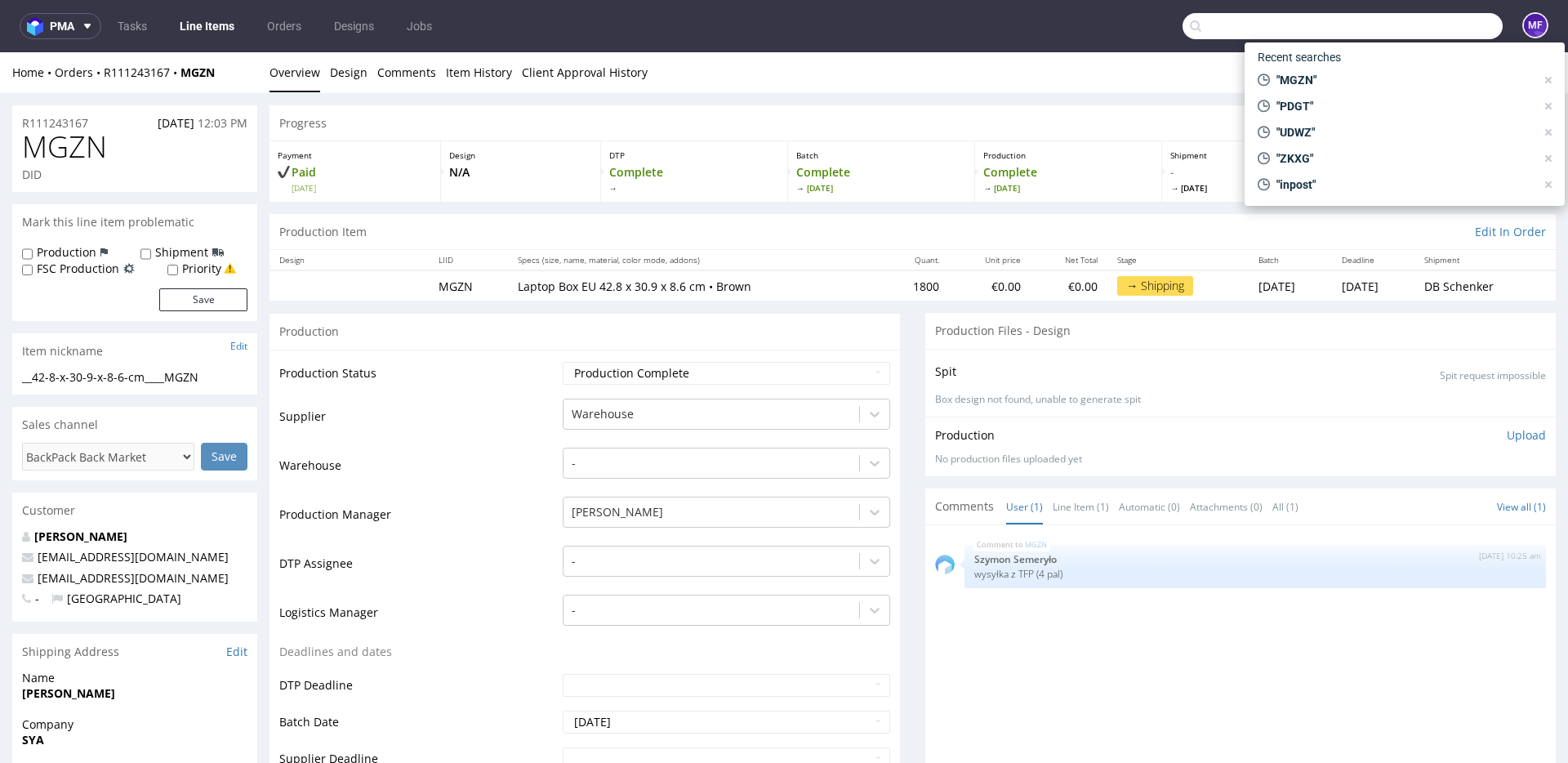
click at [1407, 32] on input "text" at bounding box center [1342, 26] width 321 height 26
paste input "ZETV"
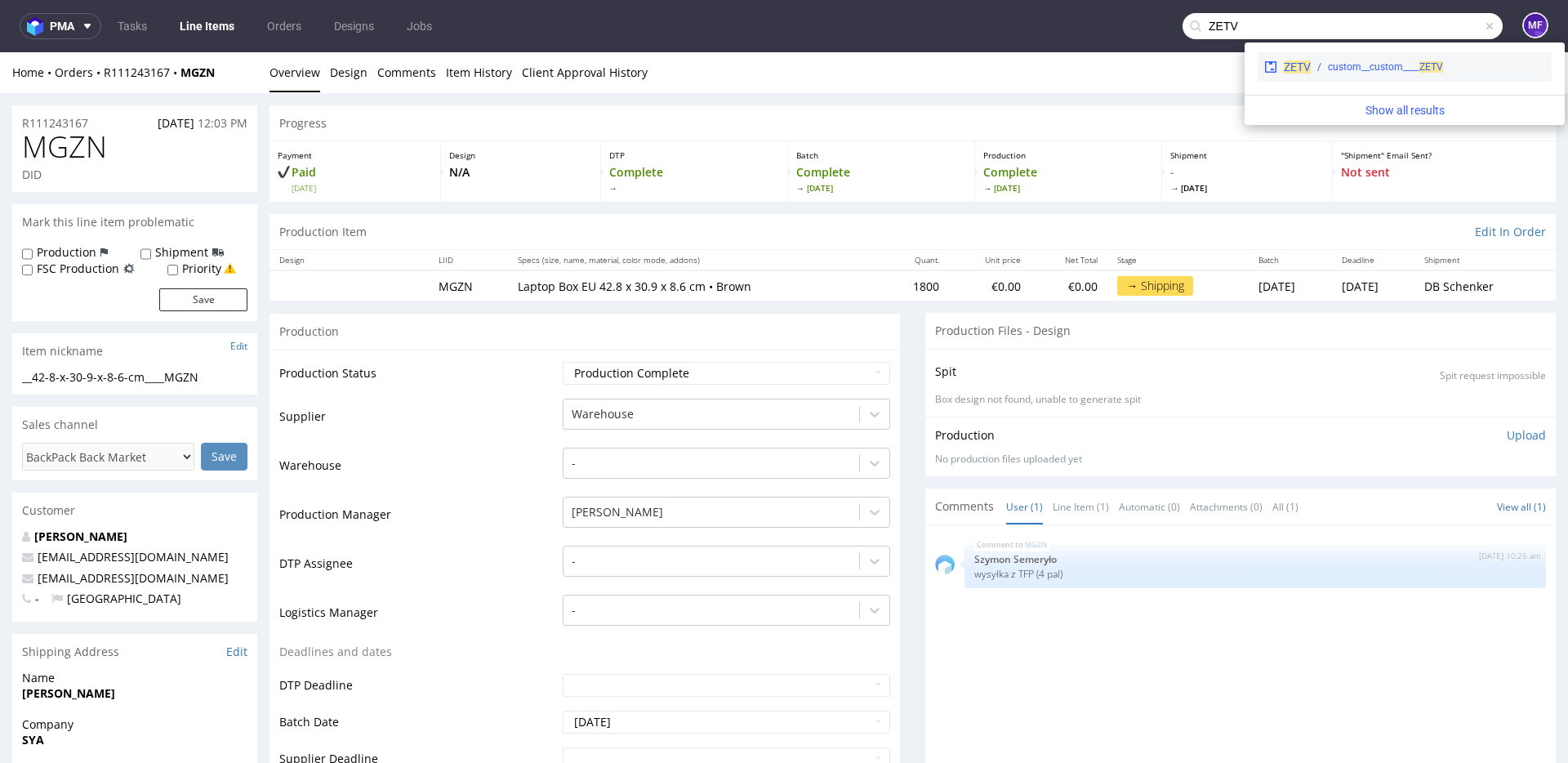
type input "ZETV"
click at [1352, 75] on div "ZETV custom__custom____ ZETV" at bounding box center [1404, 66] width 294 height 29
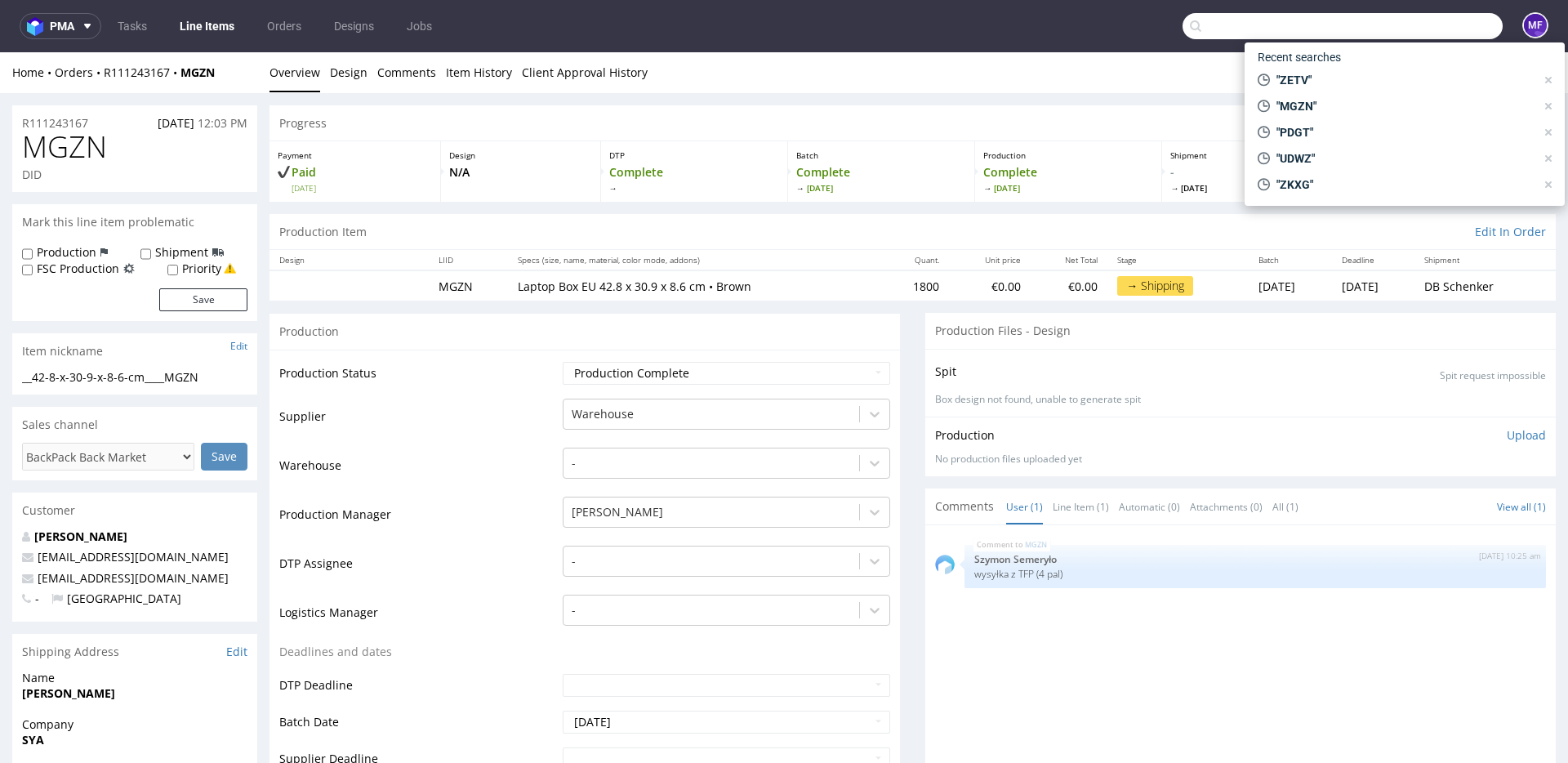
click at [1427, 27] on input "text" at bounding box center [1342, 26] width 321 height 26
paste input "ZETV"
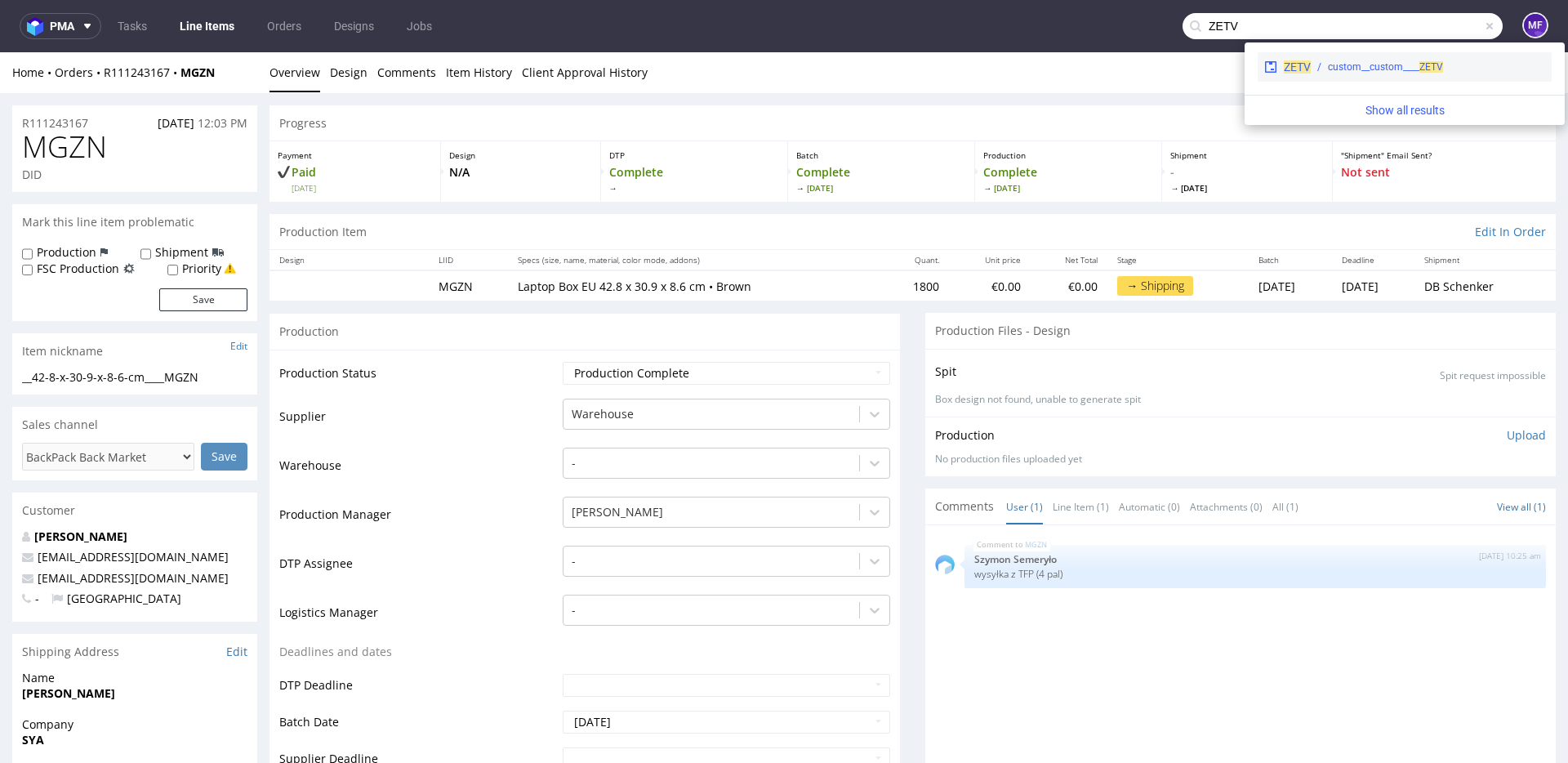
type input "ZETV"
click at [1309, 62] on span "ZETV" at bounding box center [1297, 67] width 27 height 13
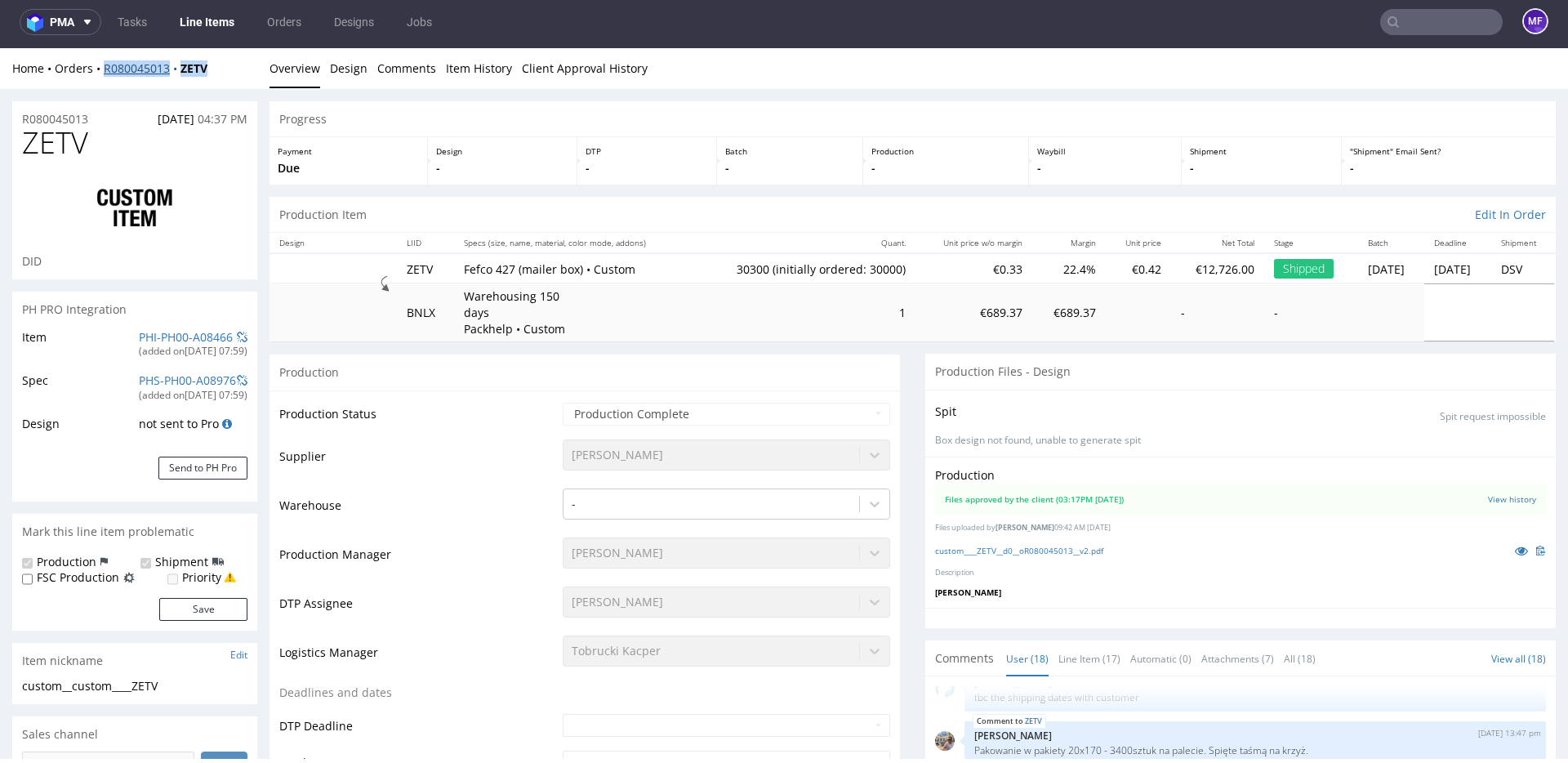
drag, startPoint x: 220, startPoint y: 68, endPoint x: 106, endPoint y: 72, distance: 114.1
click at [106, 72] on div "Home Orders R080045013 ZETV" at bounding box center [135, 68] width 245 height 16
copy div "R080045013 ZETV"
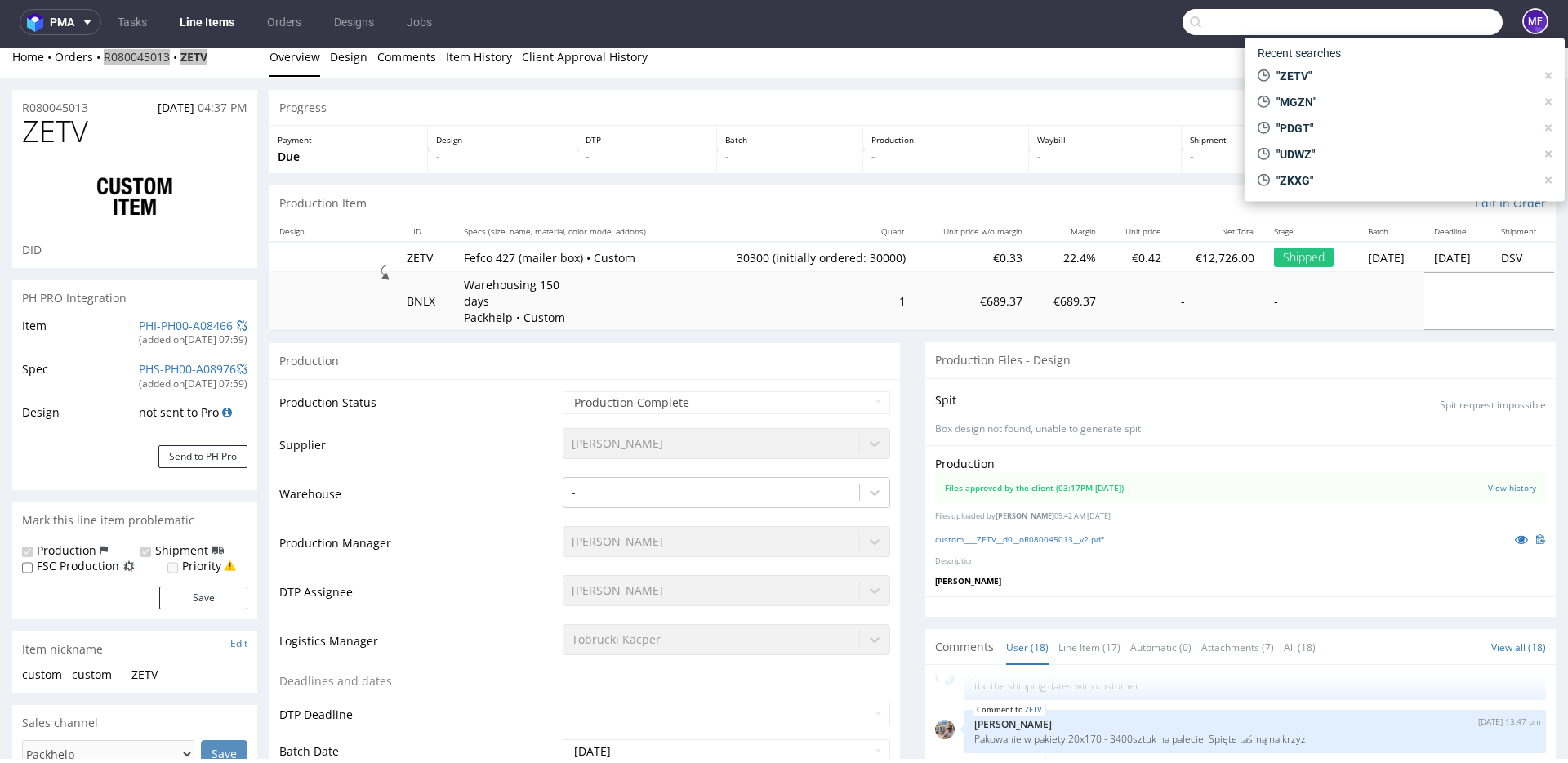
click at [1407, 29] on input "text" at bounding box center [1342, 22] width 321 height 26
paste input "VSNG"
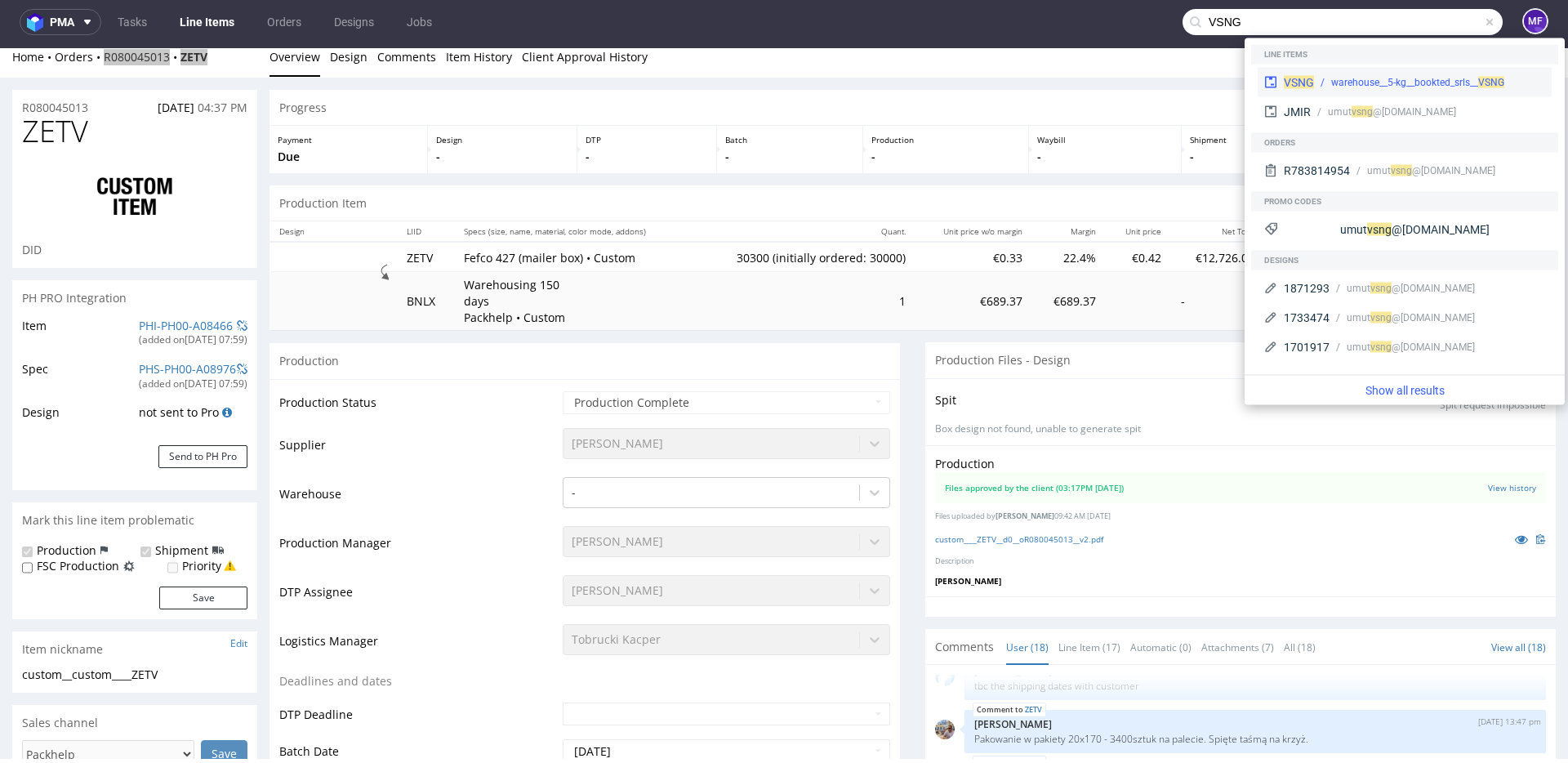
type input "VSNG"
click at [1356, 75] on div "warehouse__5-kg__bookted_srls__ VSNG" at bounding box center [1417, 82] width 173 height 15
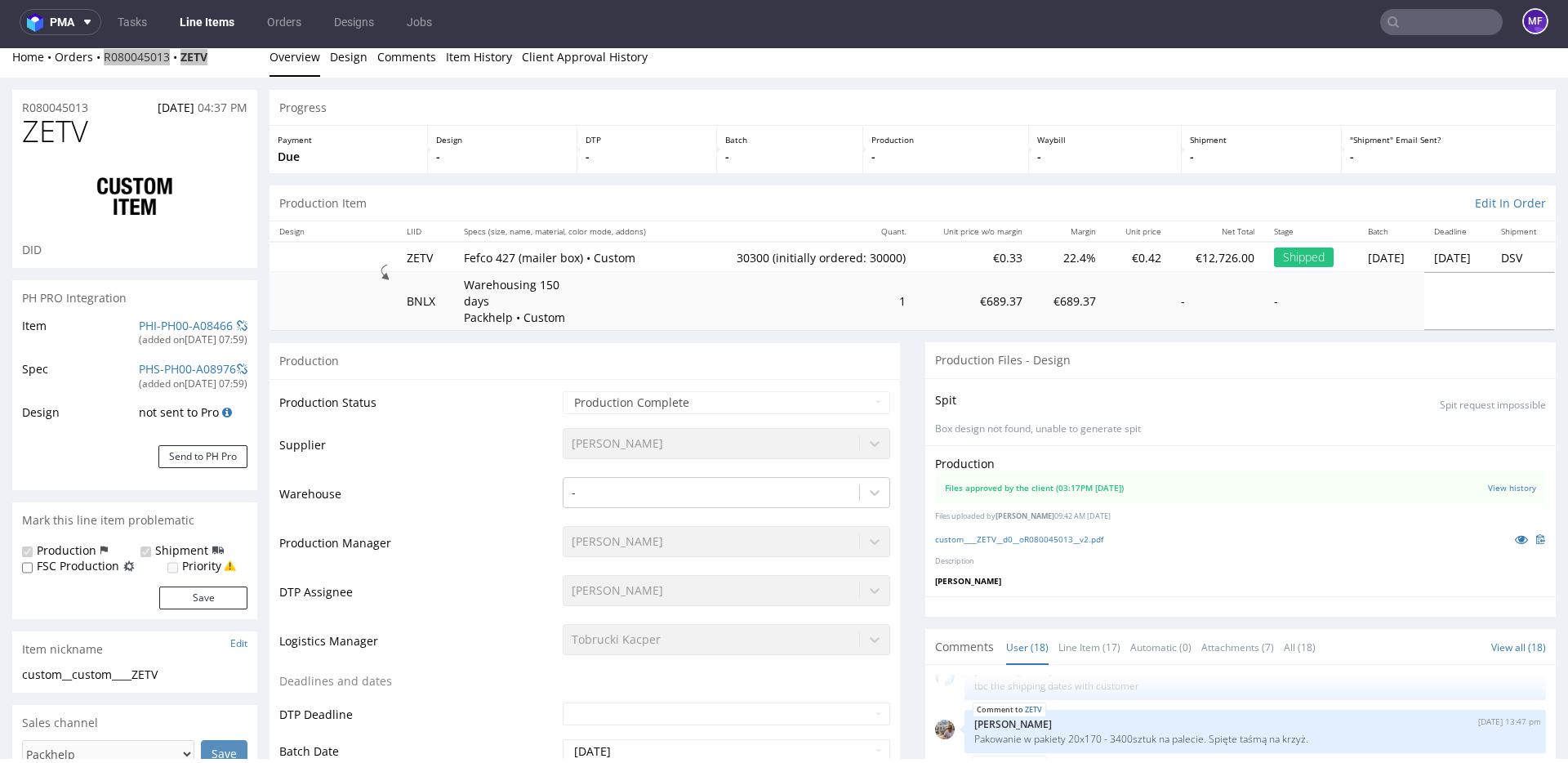
scroll to position [10, 0]
click at [1408, 29] on input "text" at bounding box center [1441, 22] width 122 height 26
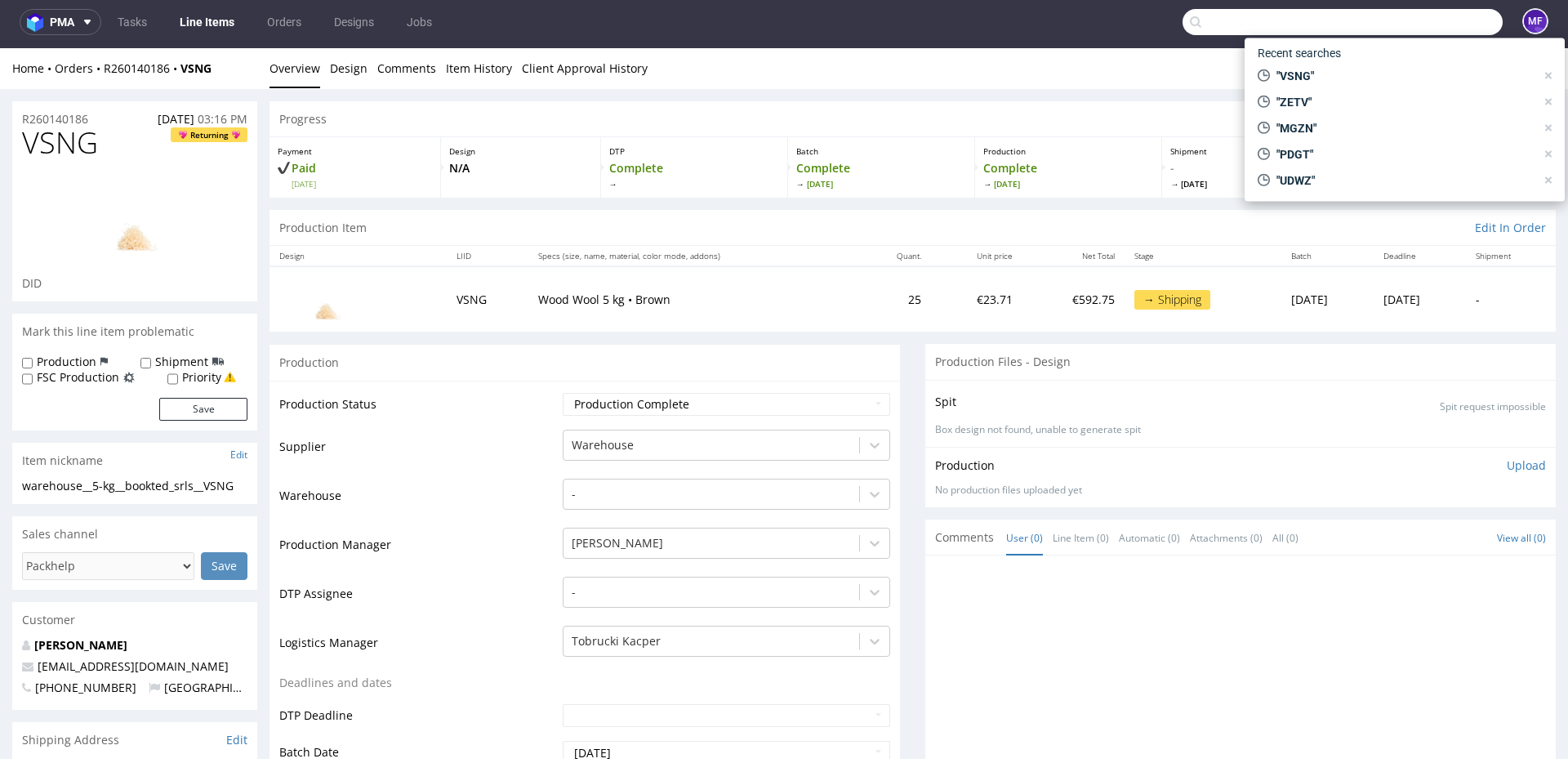
scroll to position [3, 0]
click at [975, 227] on div "Production Item Edit In Order" at bounding box center [912, 224] width 1286 height 36
click at [1062, 31] on nav "pma Tasks Line Items Orders Designs Jobs MF" at bounding box center [784, 22] width 1568 height 52
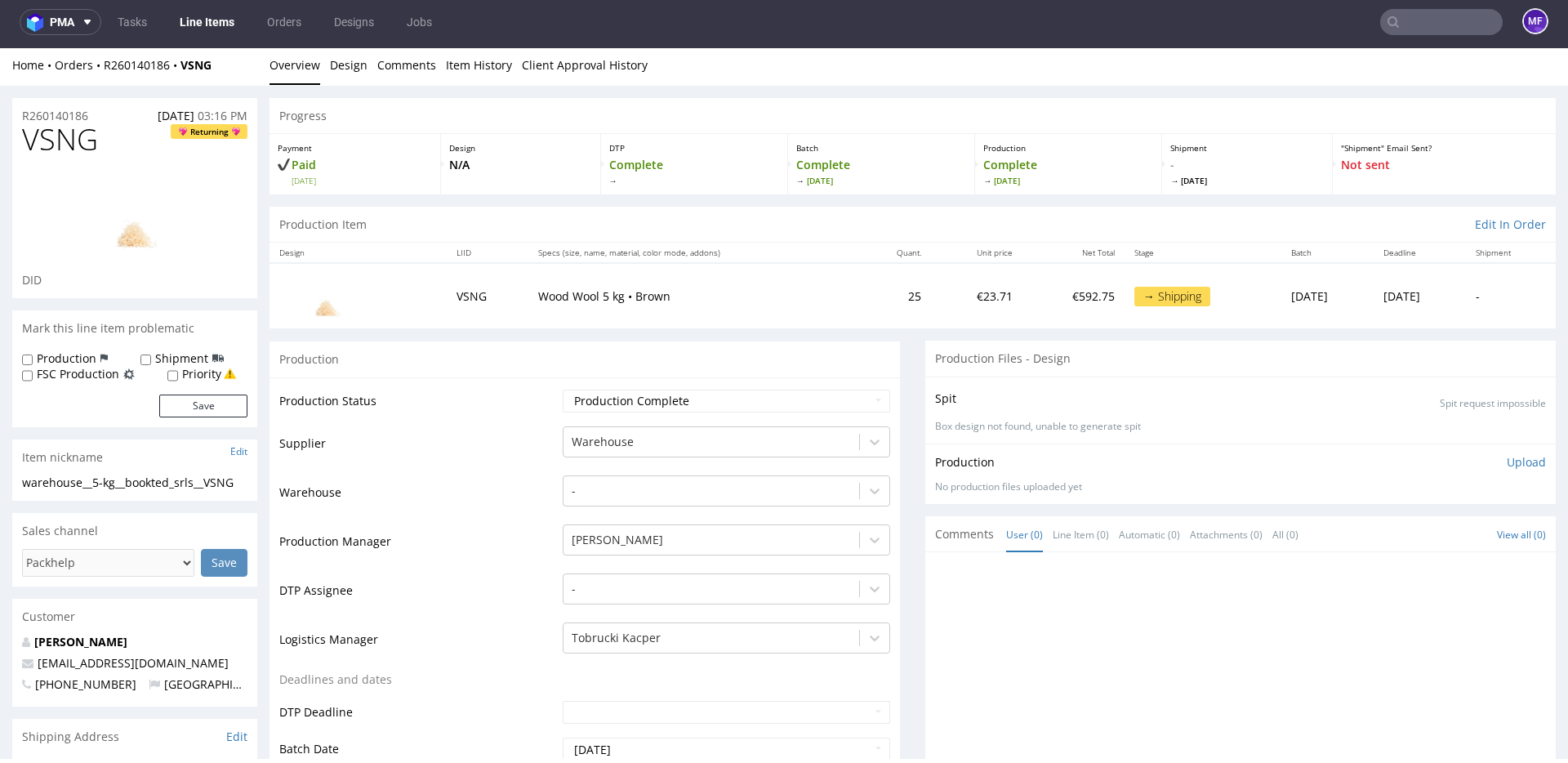
click at [193, 19] on link "Line Items" at bounding box center [207, 22] width 75 height 26
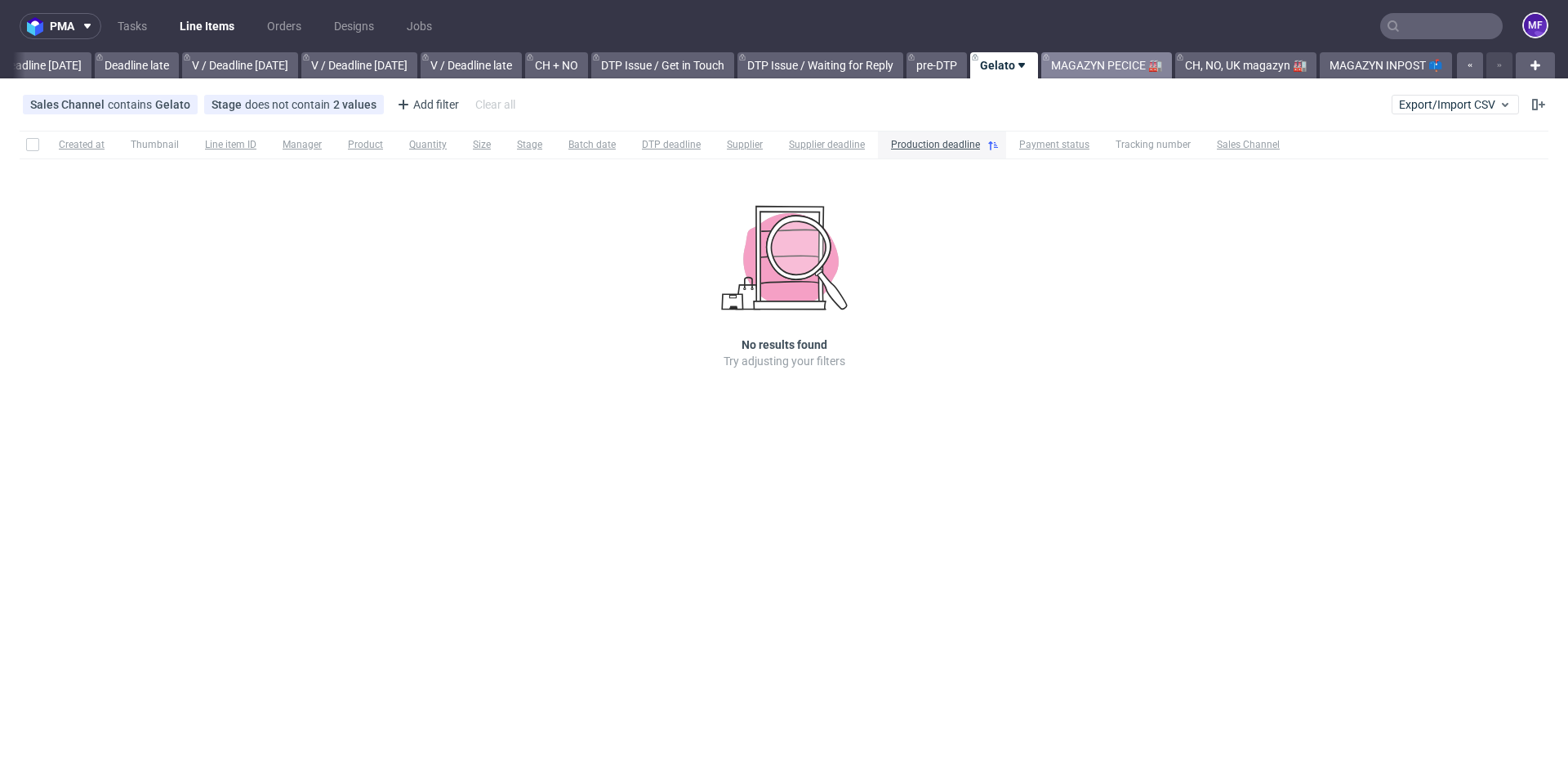
click at [1086, 64] on link "MAGAZYN PECICE 🏭" at bounding box center [1106, 65] width 131 height 26
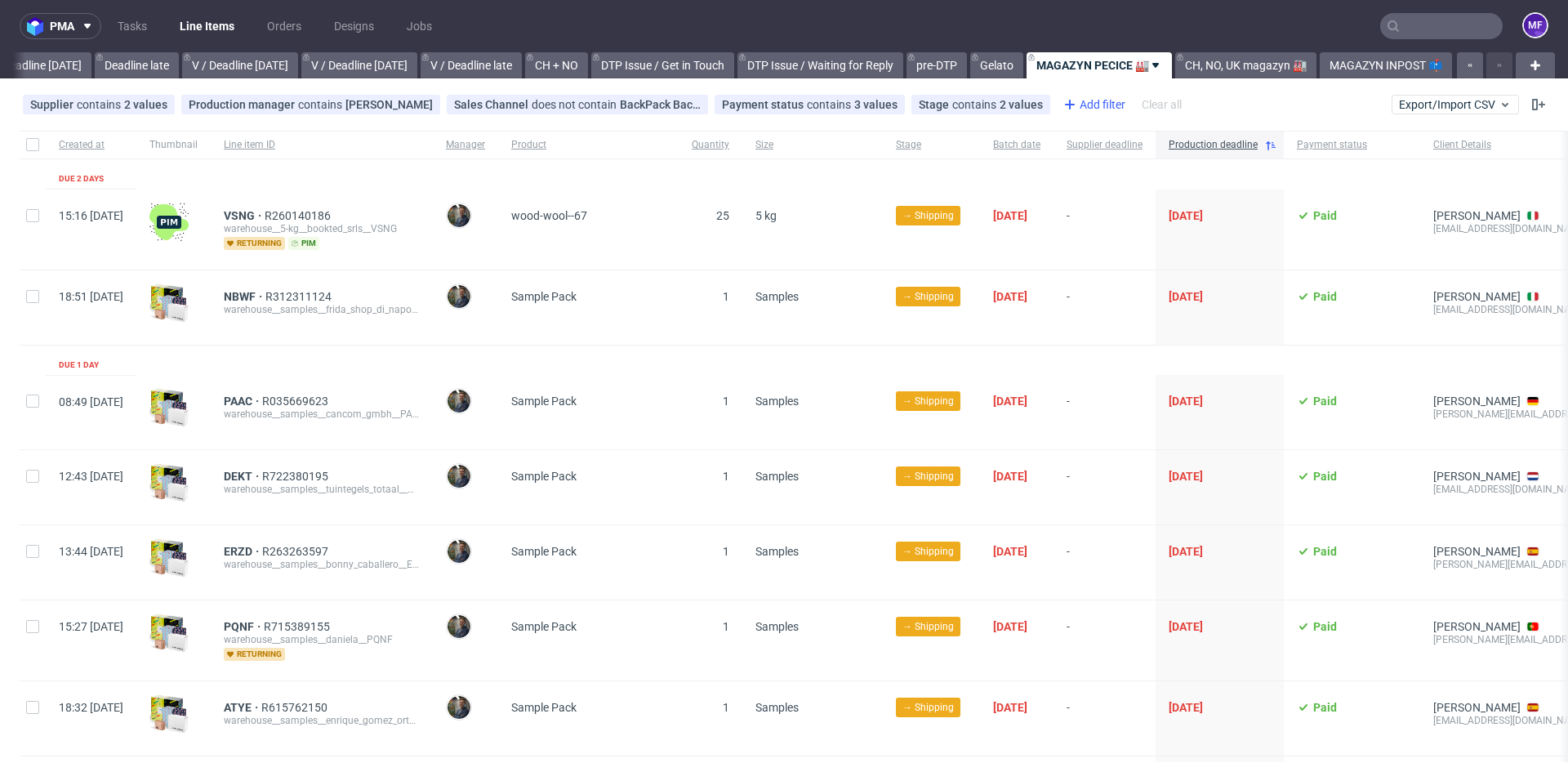
click at [1059, 107] on div "Add filter" at bounding box center [1092, 105] width 72 height 26
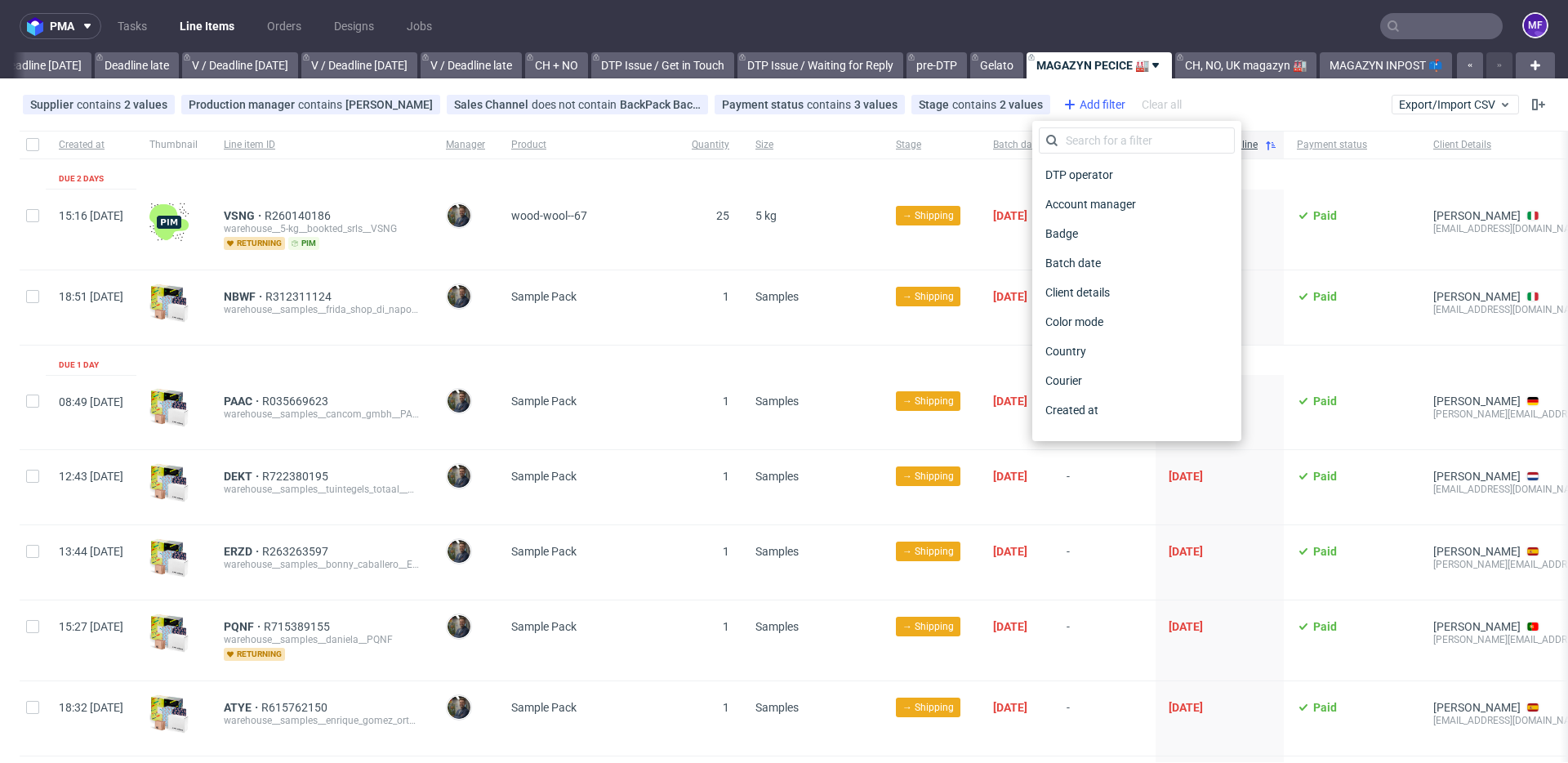
click at [1059, 107] on div "Add filter" at bounding box center [1092, 105] width 72 height 26
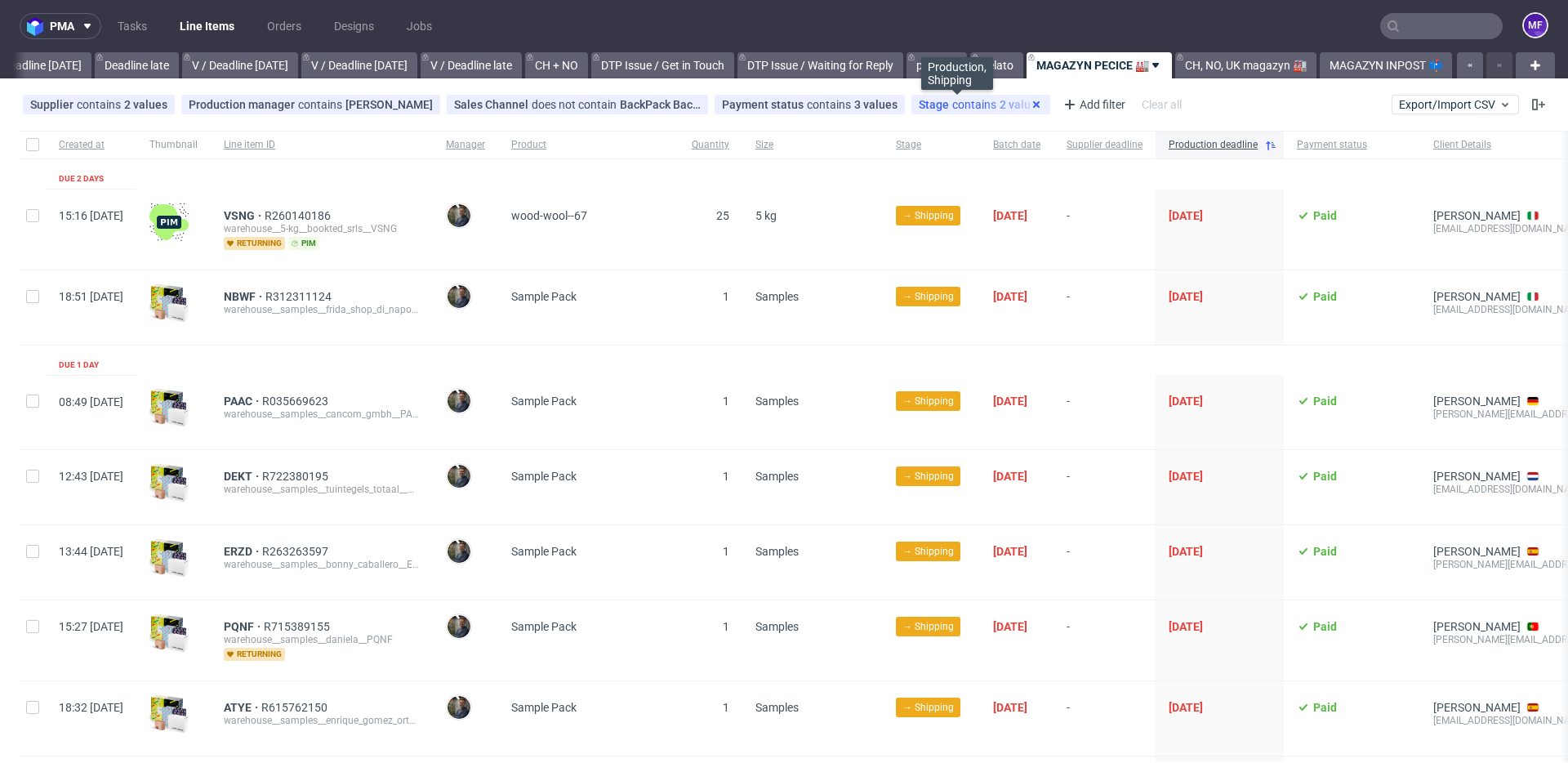
click at [1033, 105] on use at bounding box center [1035, 104] width 7 height 7
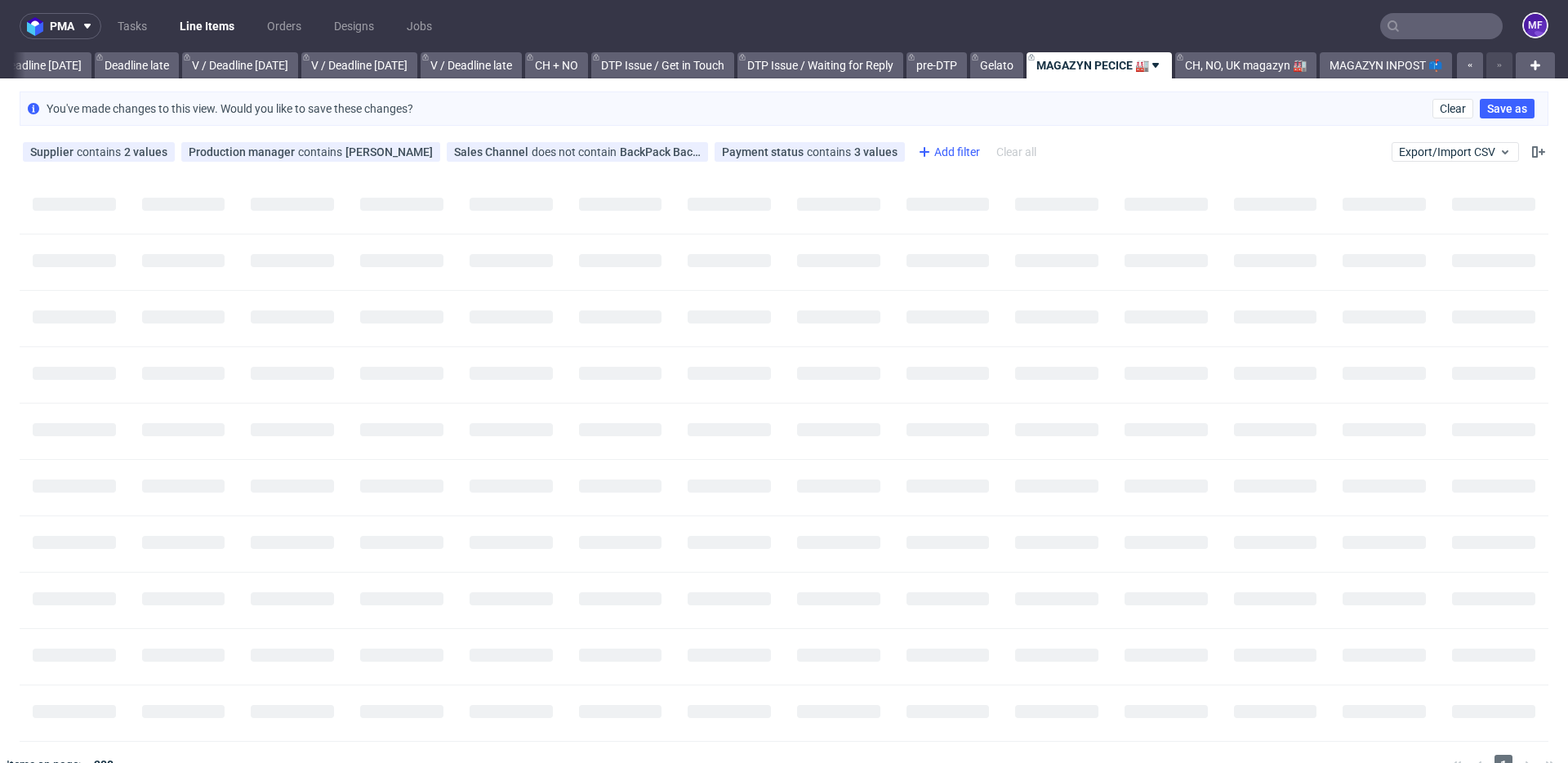
click at [920, 155] on div "Add filter" at bounding box center [947, 152] width 72 height 26
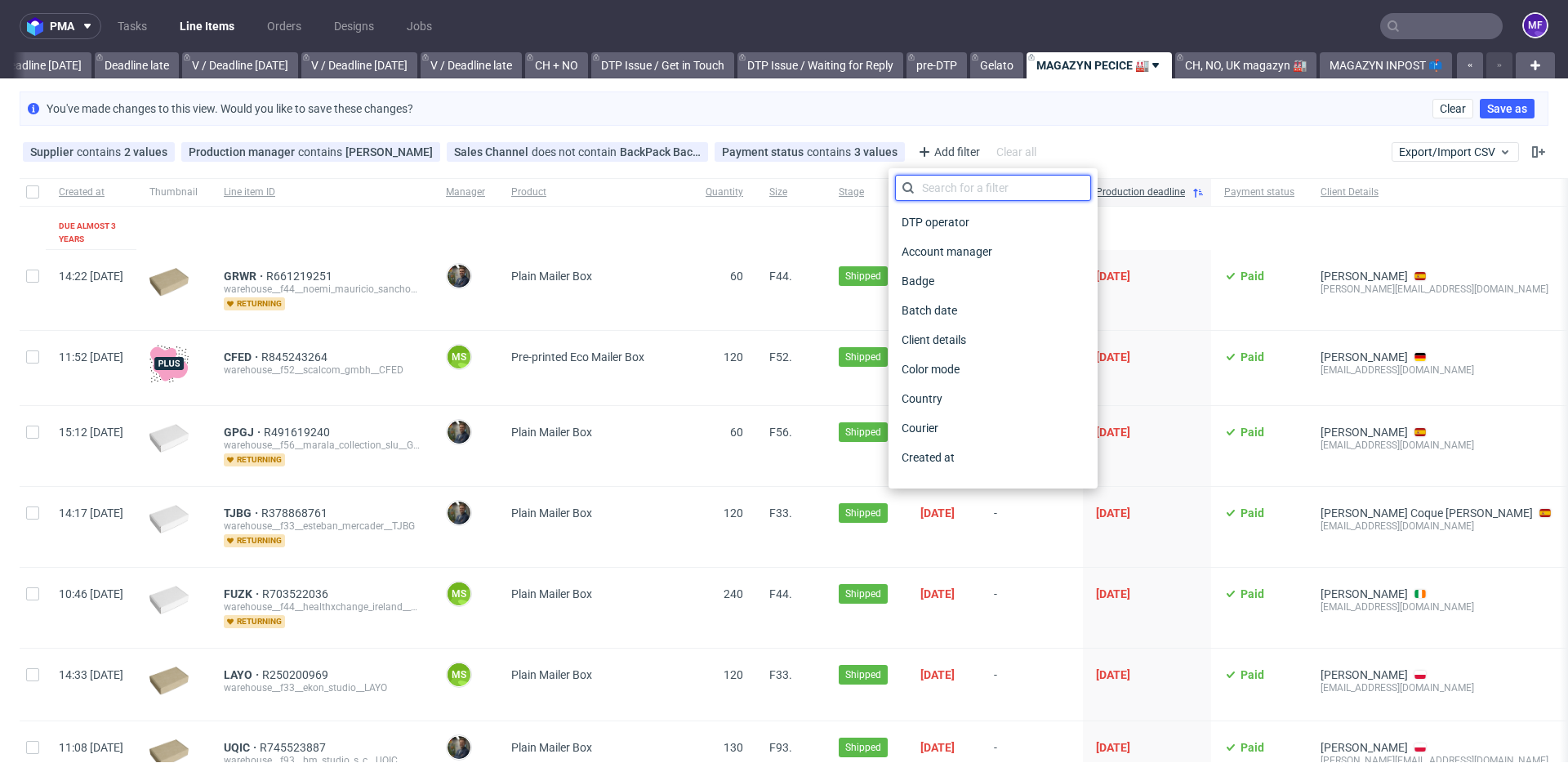
click at [938, 191] on input "text" at bounding box center [993, 188] width 196 height 26
type input "produ"
click at [941, 304] on span "Product" at bounding box center [922, 310] width 54 height 22
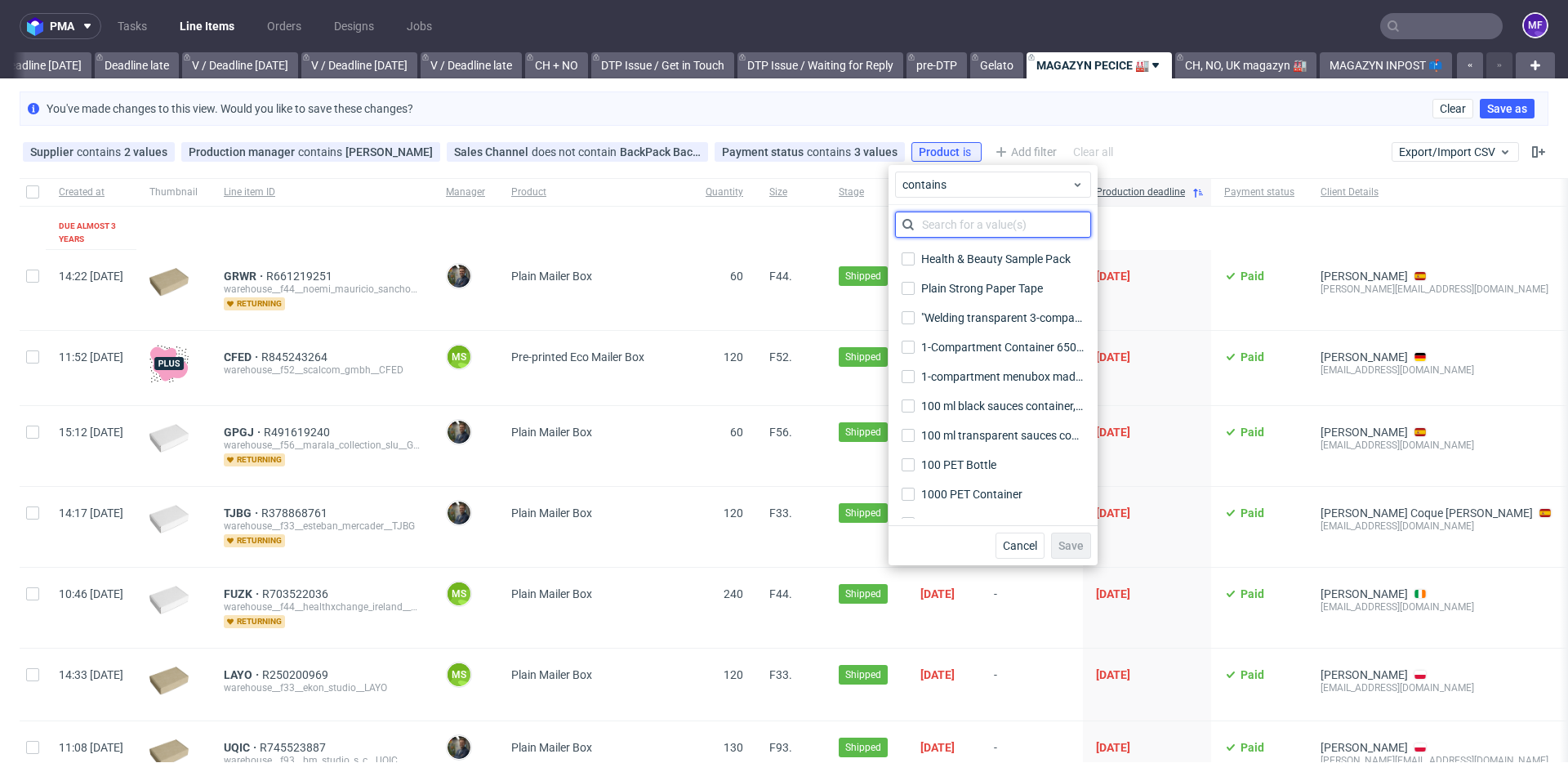
click at [952, 230] on input "text" at bounding box center [993, 224] width 196 height 26
paste input "box--mailer-box-plain--79"
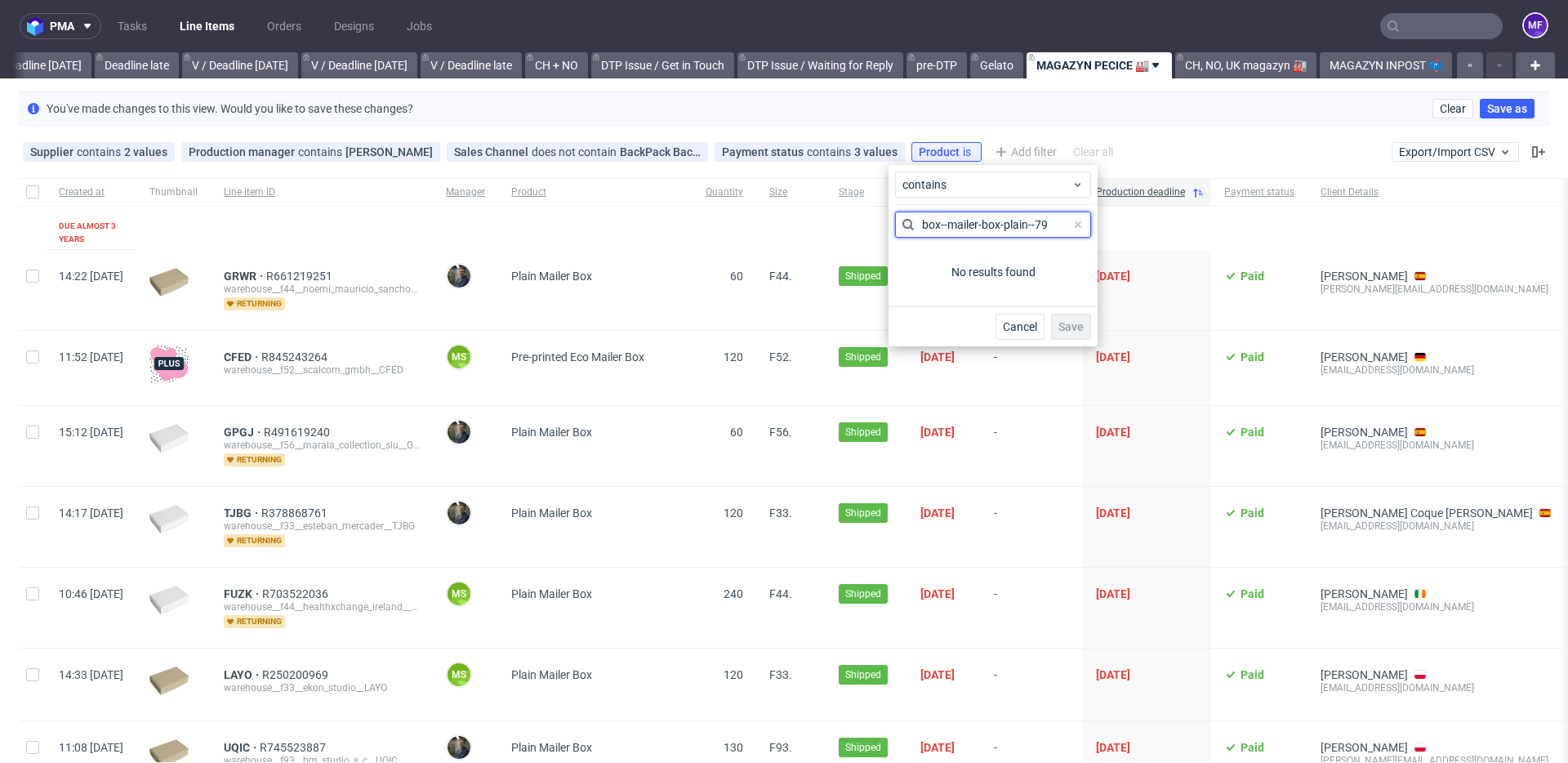
type input "box--mailer-box-plain--79"
click at [1081, 223] on span at bounding box center [1077, 224] width 20 height 20
click at [1007, 229] on input "text" at bounding box center [993, 224] width 196 height 26
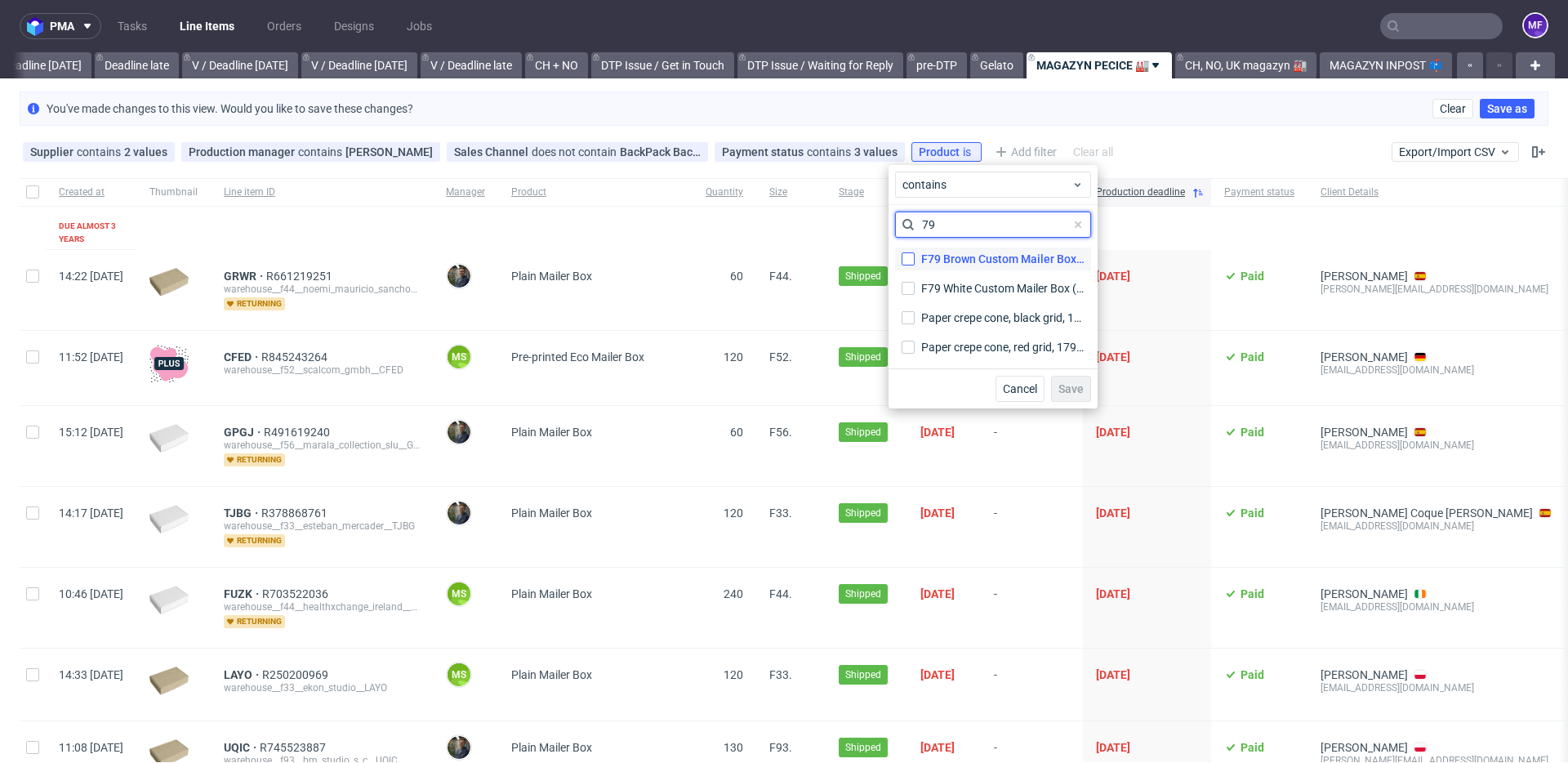
type input "79"
click at [912, 260] on input "F79 Brown Custom Mailer Box (Inpost) F79 Brown Custom Mailer Box (Inpost)" at bounding box center [908, 259] width 13 height 13
checkbox input "true"
click at [1078, 388] on span "Save" at bounding box center [1071, 389] width 25 height 11
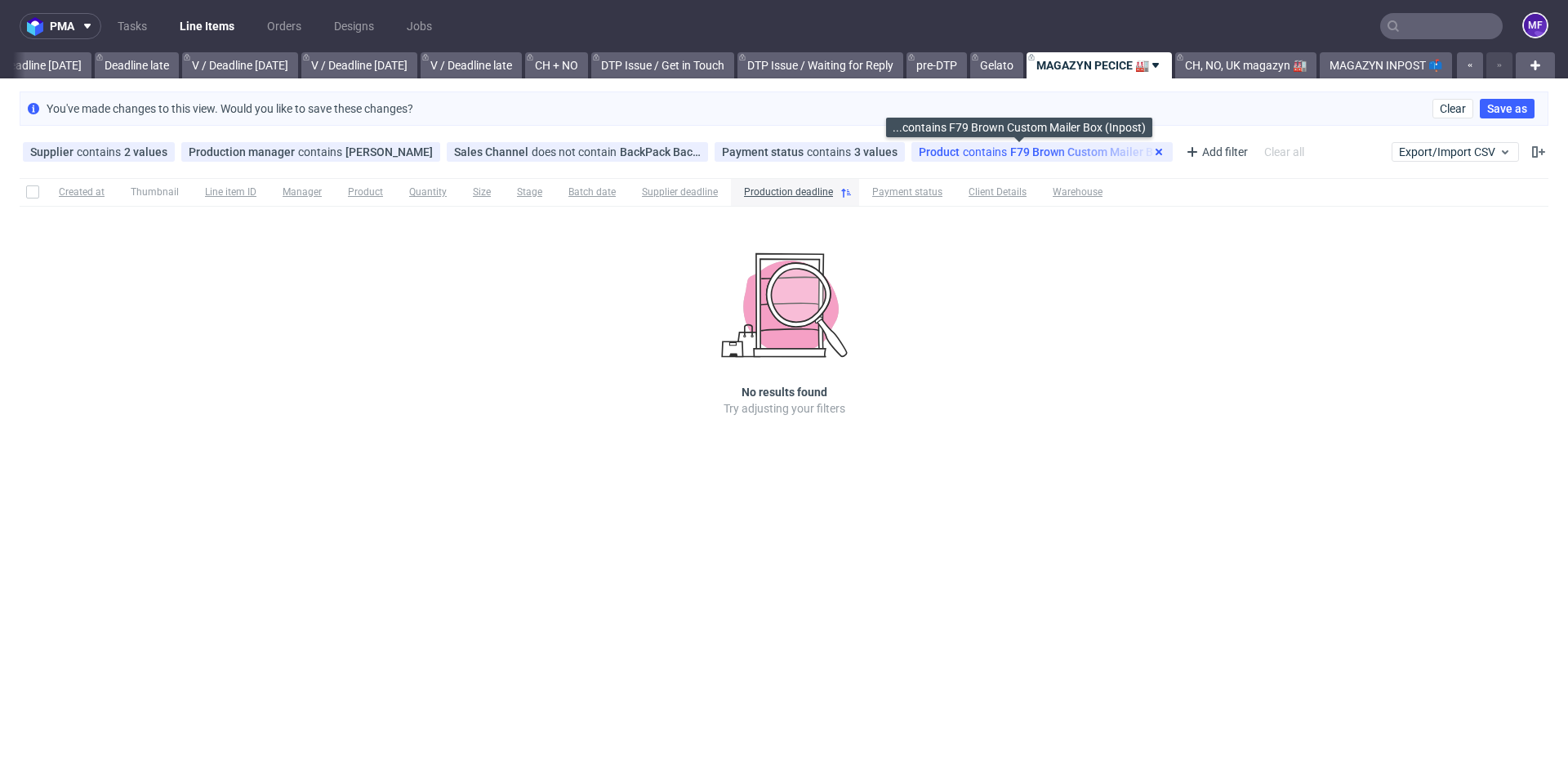
click at [1152, 152] on icon at bounding box center [1159, 152] width 13 height 13
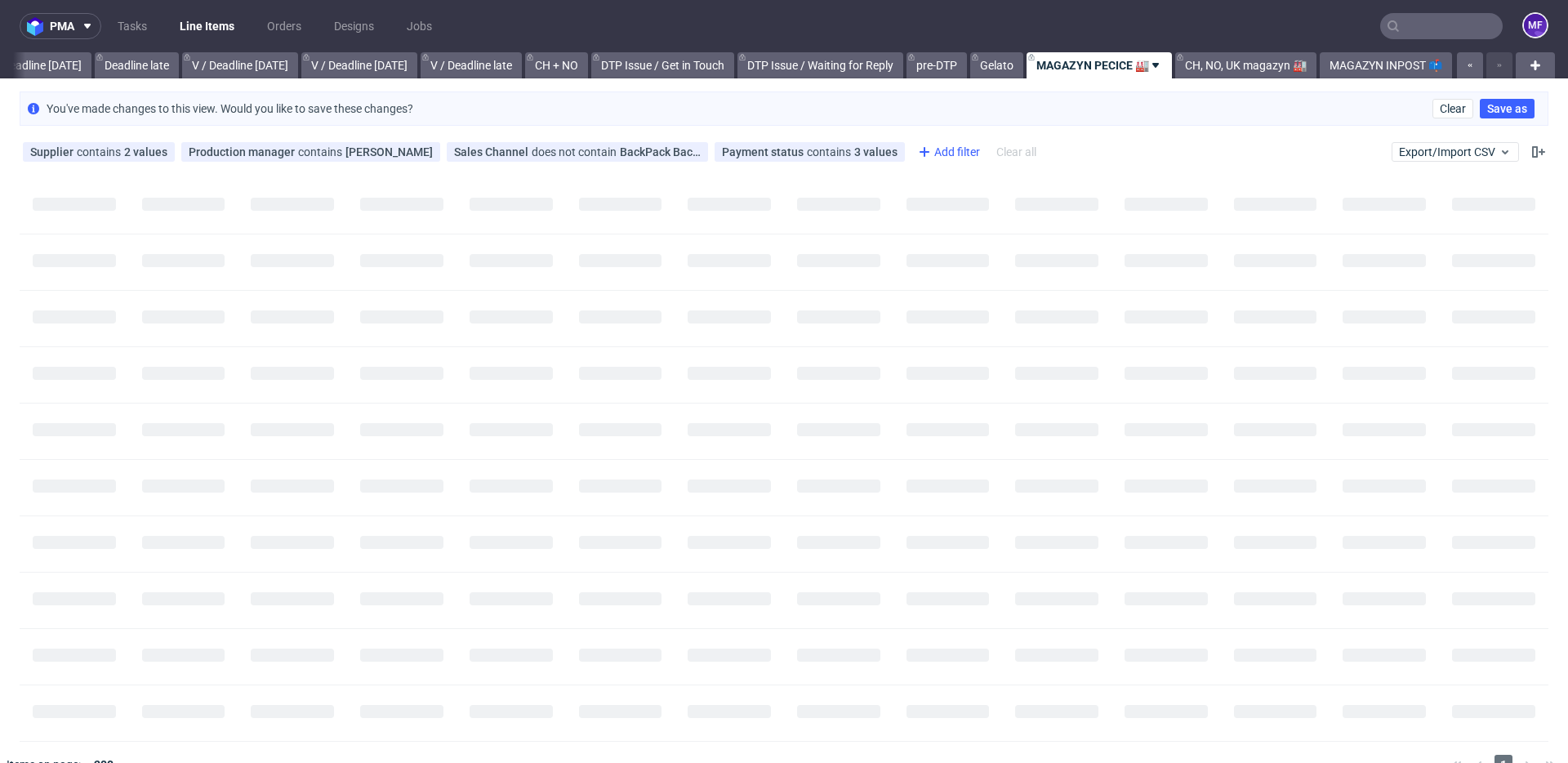
click at [915, 152] on div "Add filter" at bounding box center [947, 152] width 72 height 26
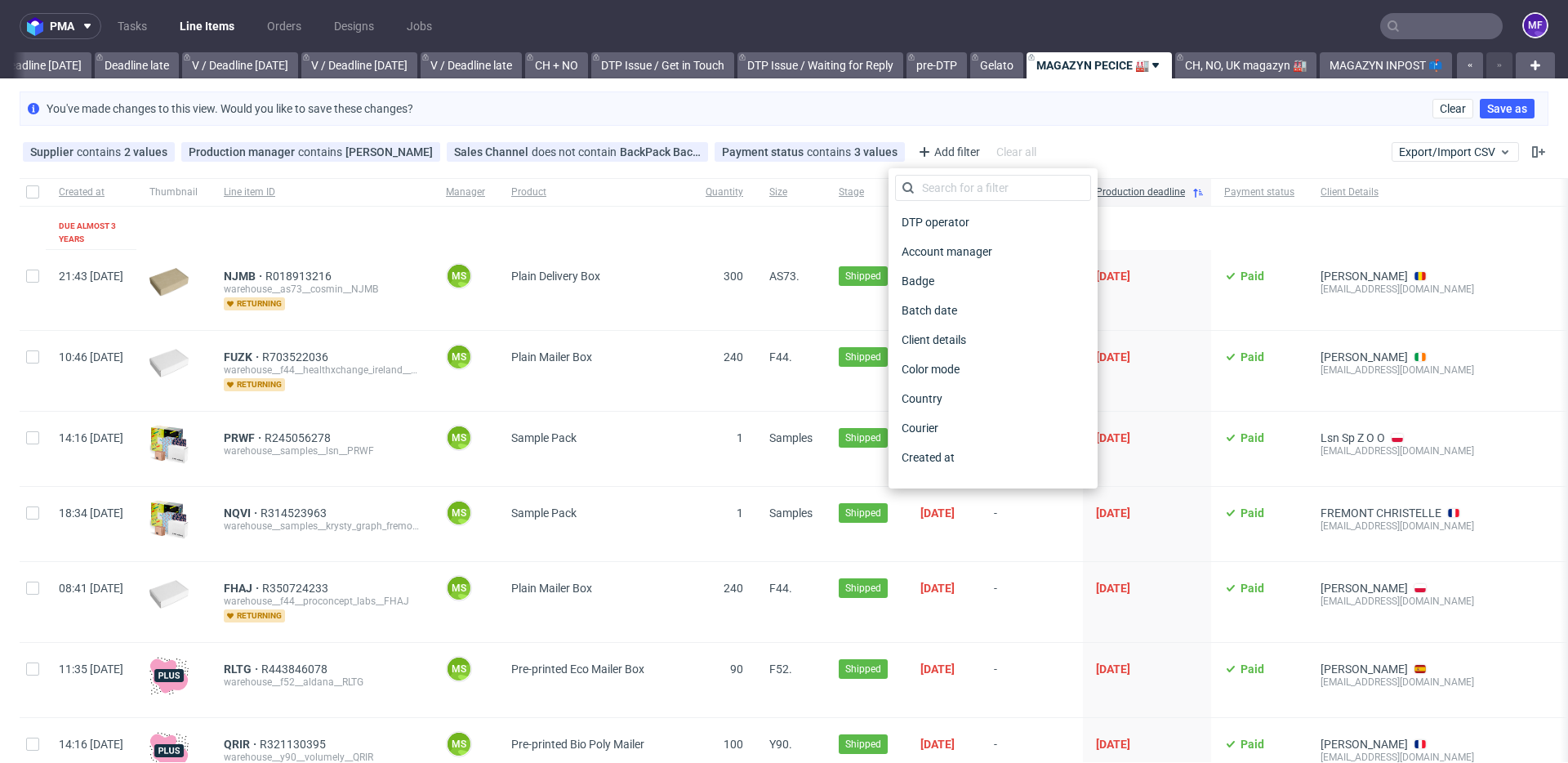
click at [1087, 133] on div "Supplier contains 2 values Warehouse, Packhelp Production manager contains Maci…" at bounding box center [784, 152] width 1568 height 39
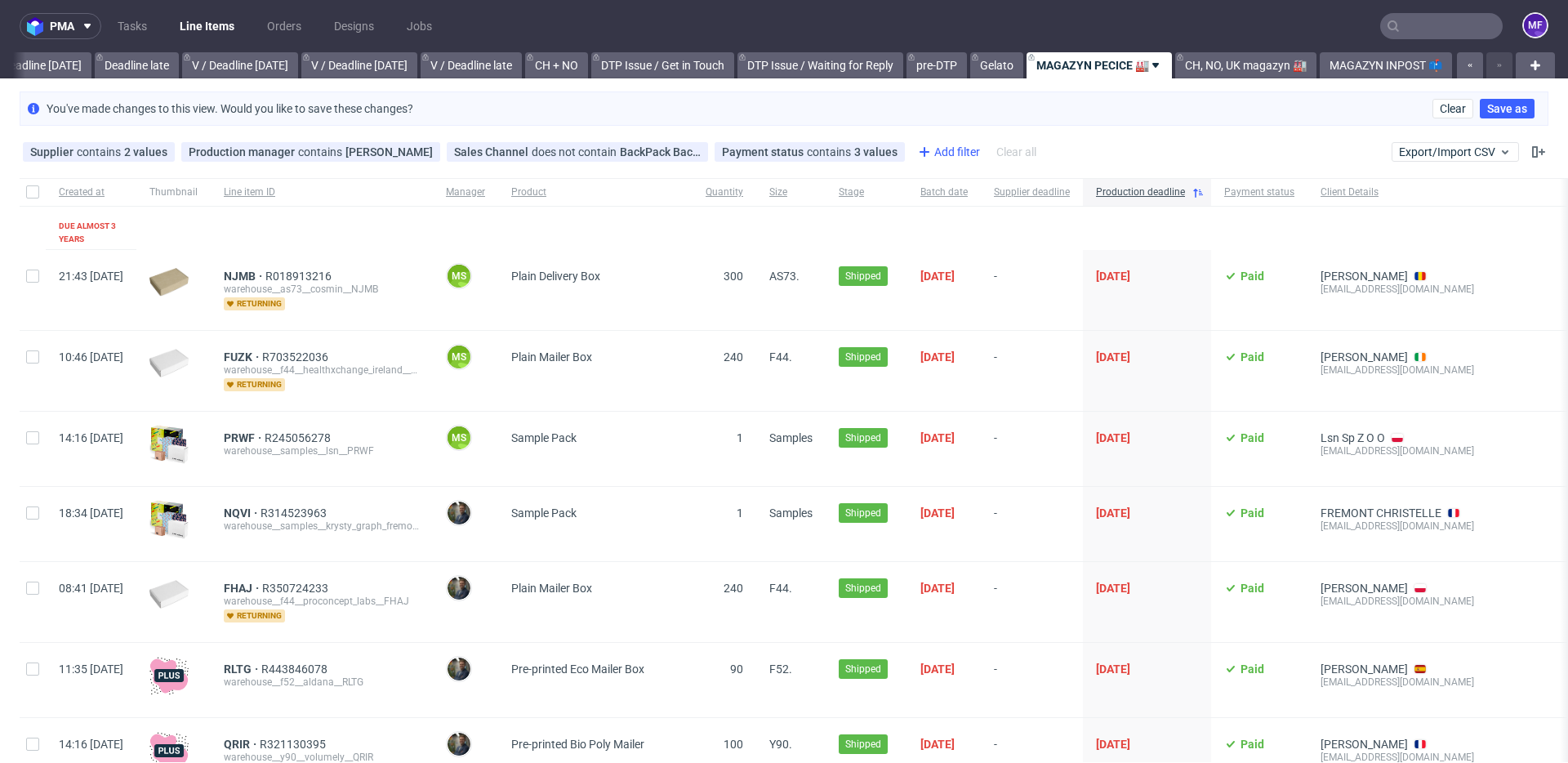
click at [915, 154] on icon at bounding box center [924, 151] width 20 height 20
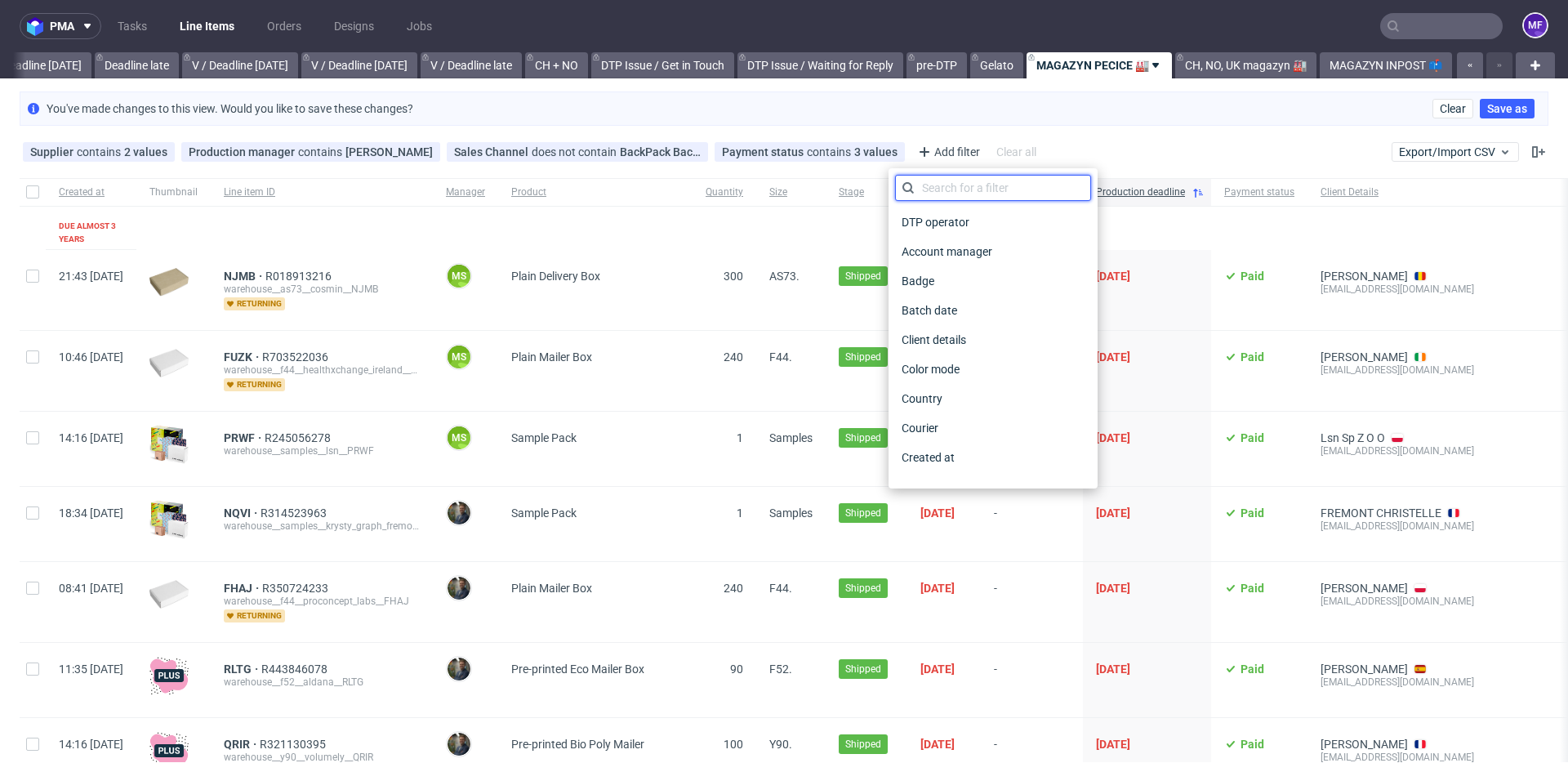
click at [931, 184] on input "text" at bounding box center [993, 188] width 196 height 26
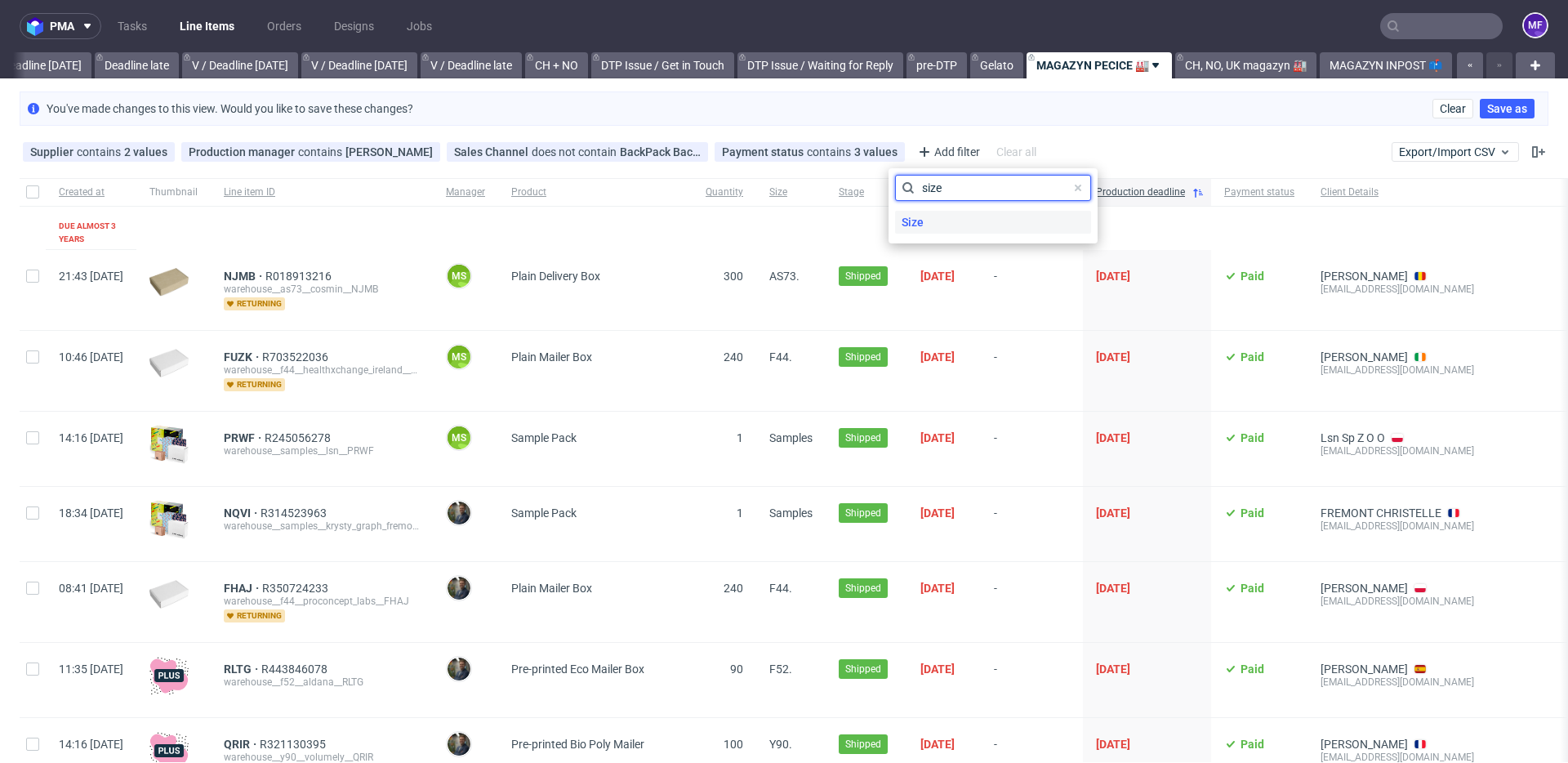
type input "size"
click at [927, 219] on span "Size" at bounding box center [913, 222] width 36 height 22
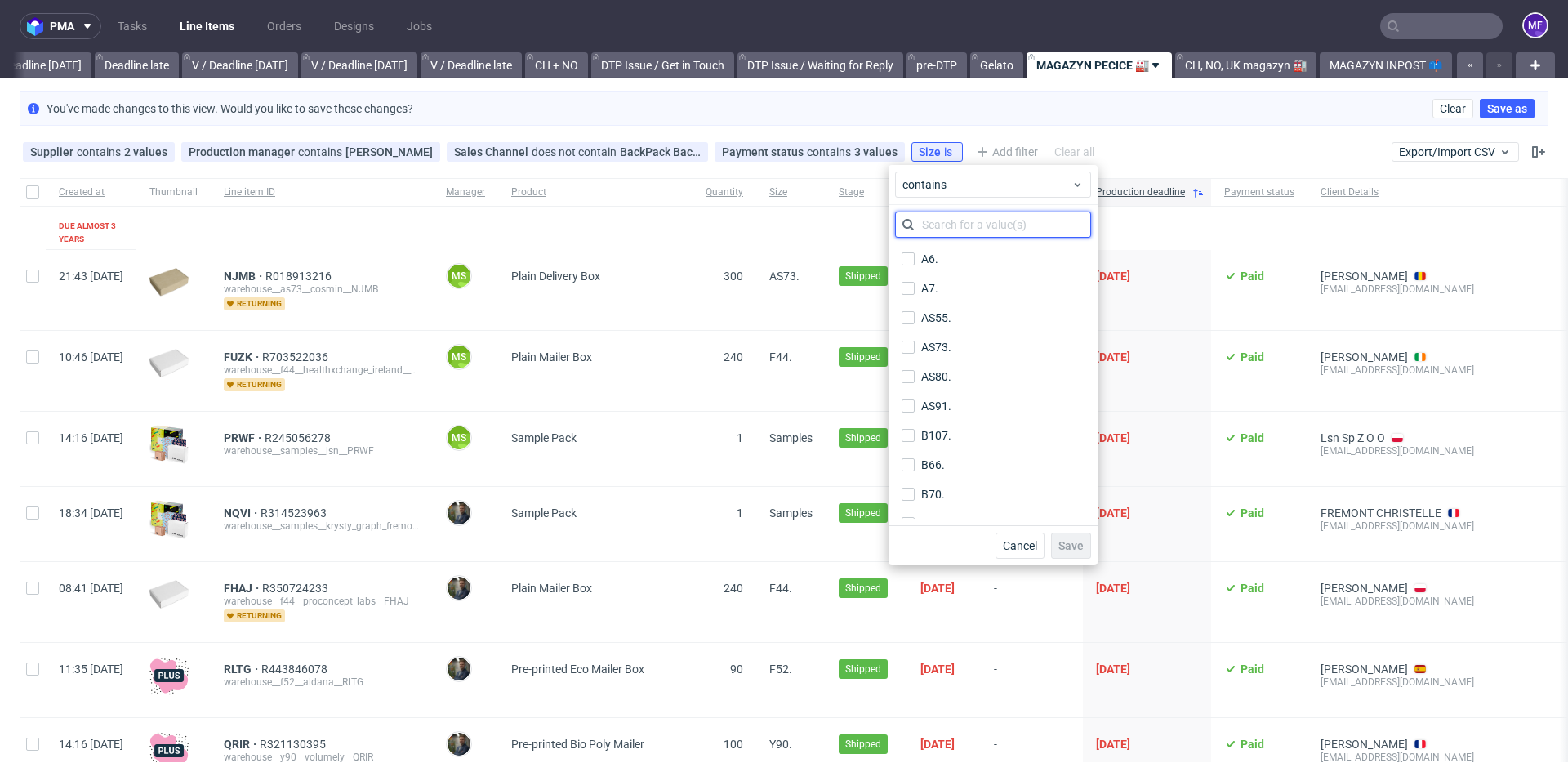
click at [934, 220] on input "text" at bounding box center [993, 224] width 196 height 26
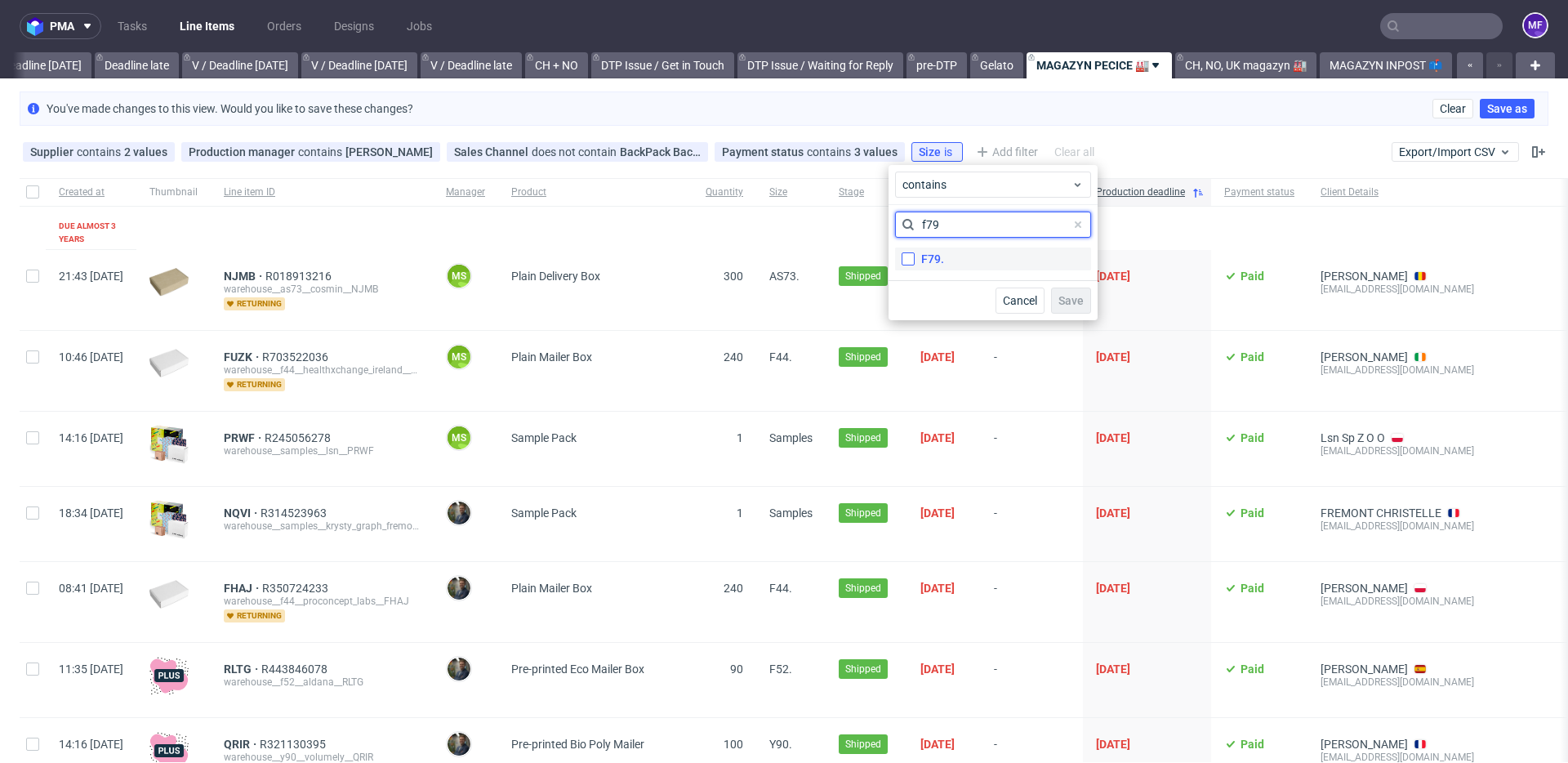
type input "f79"
click at [904, 262] on input "F79." at bounding box center [908, 259] width 13 height 13
checkbox input "true"
click at [1062, 296] on span "Save" at bounding box center [1071, 300] width 25 height 11
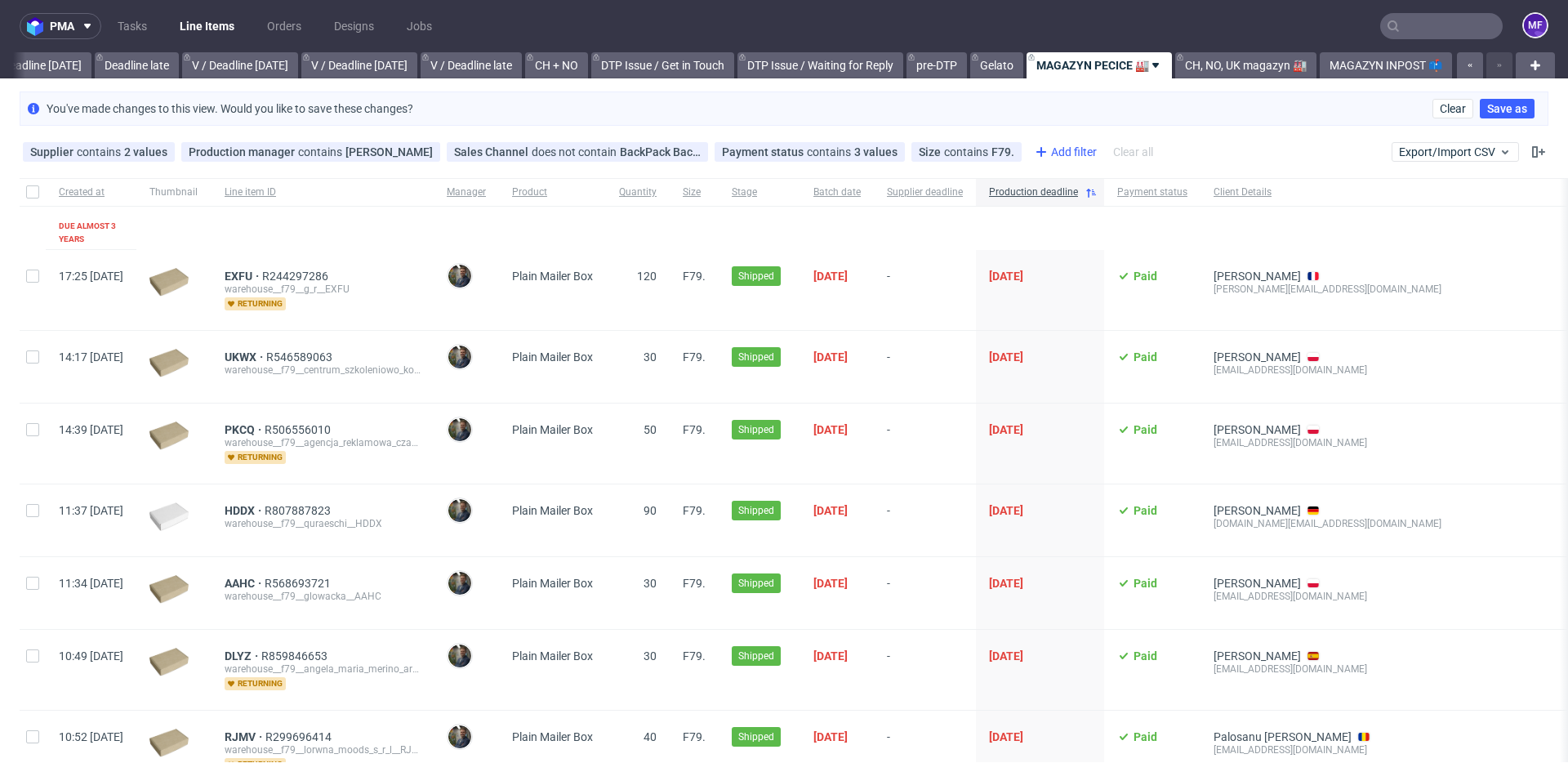
click at [1039, 156] on div "Add filter" at bounding box center [1063, 152] width 72 height 26
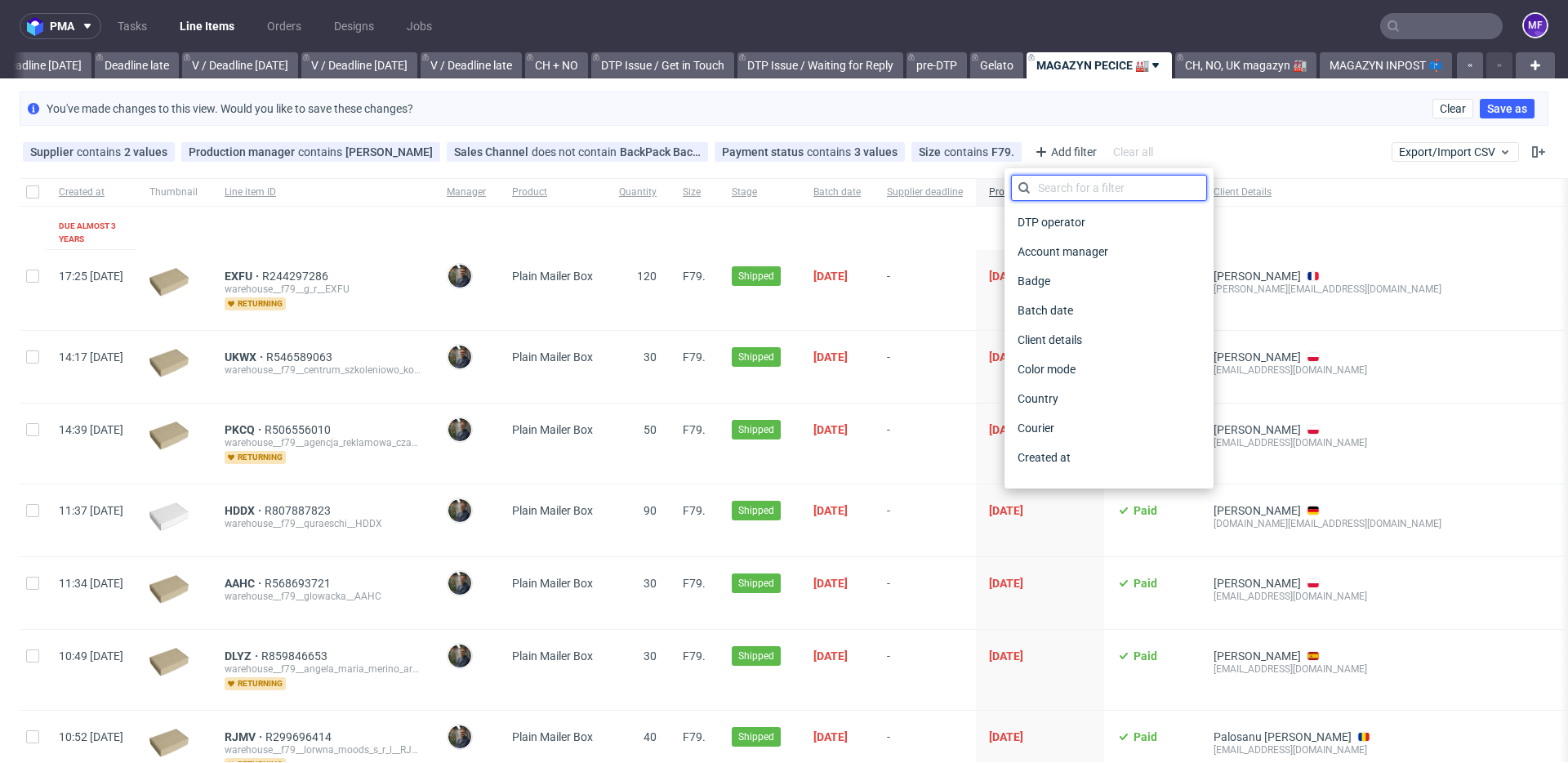
click at [1047, 181] on input "text" at bounding box center [1109, 188] width 196 height 26
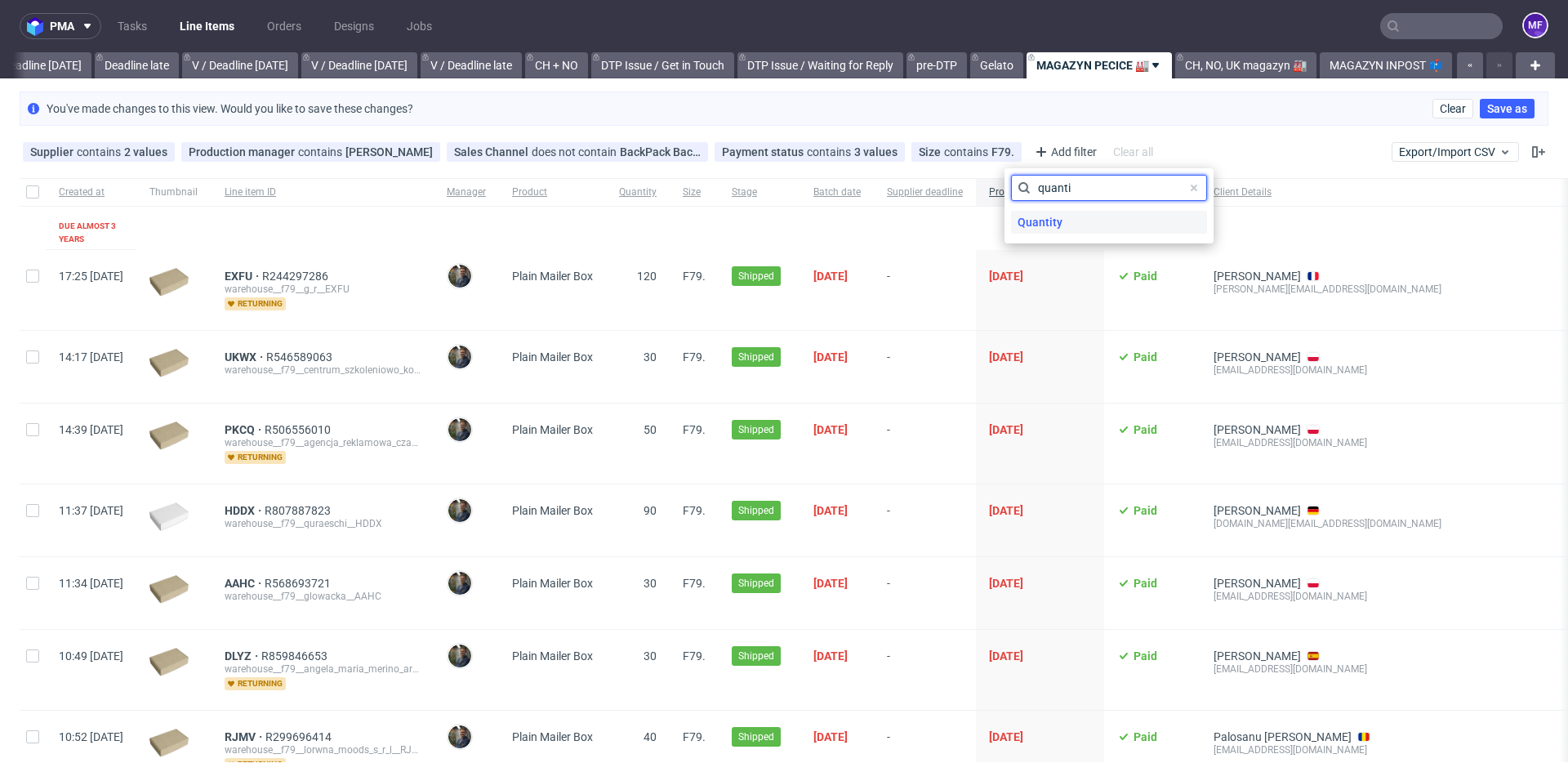
type input "quanti"
click at [1053, 217] on span "Quantity" at bounding box center [1040, 222] width 58 height 22
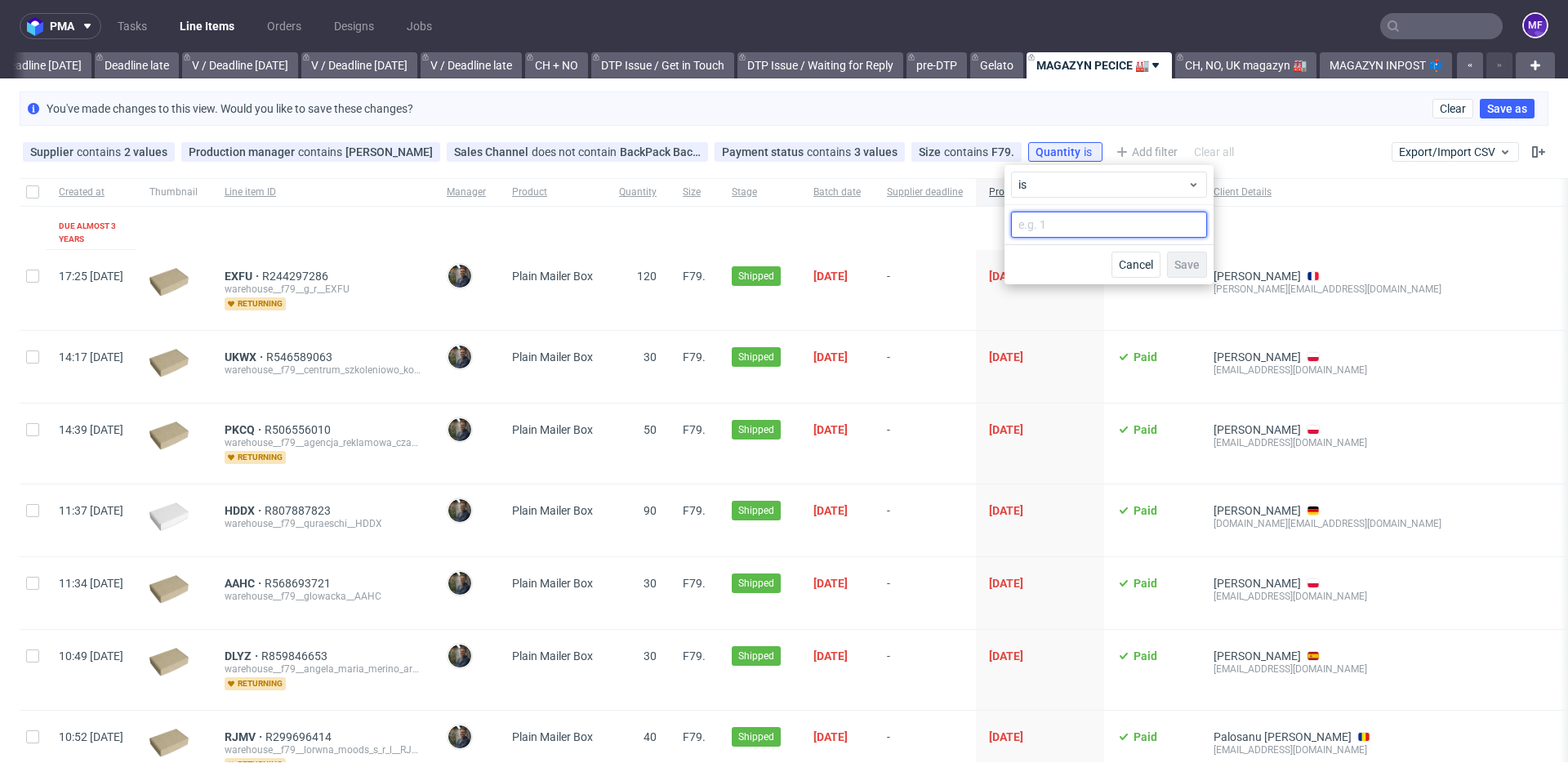
click at [1055, 223] on input "number" at bounding box center [1109, 224] width 196 height 26
type input "2000"
click at [1178, 263] on span "Save" at bounding box center [1187, 265] width 25 height 11
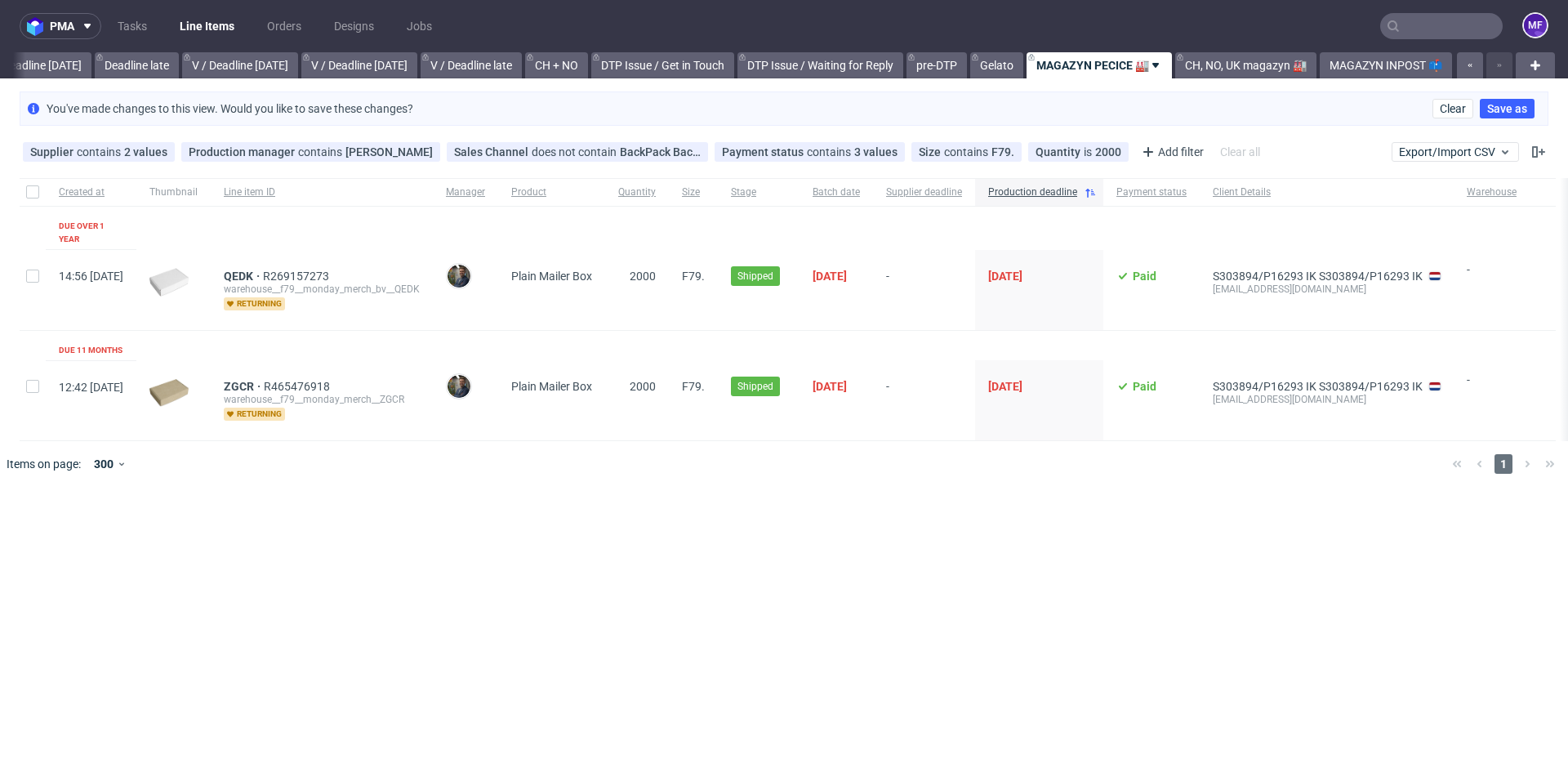
click at [791, 452] on div at bounding box center [807, 464] width 1262 height 46
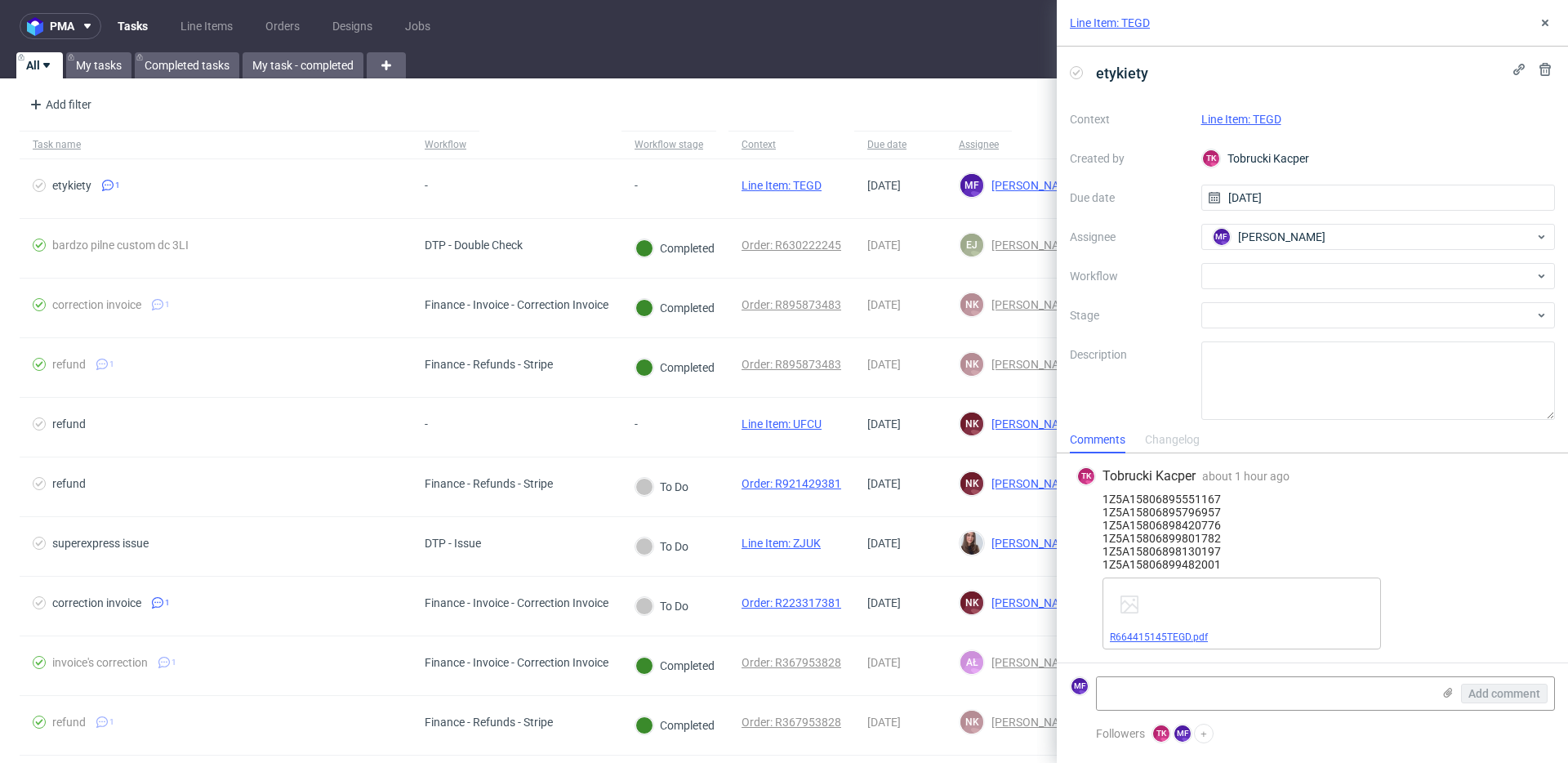
click at [1178, 639] on link "R664415145TEGD.pdf" at bounding box center [1159, 638] width 98 height 11
click at [1259, 121] on link "Line Item: TEGD" at bounding box center [1241, 120] width 80 height 13
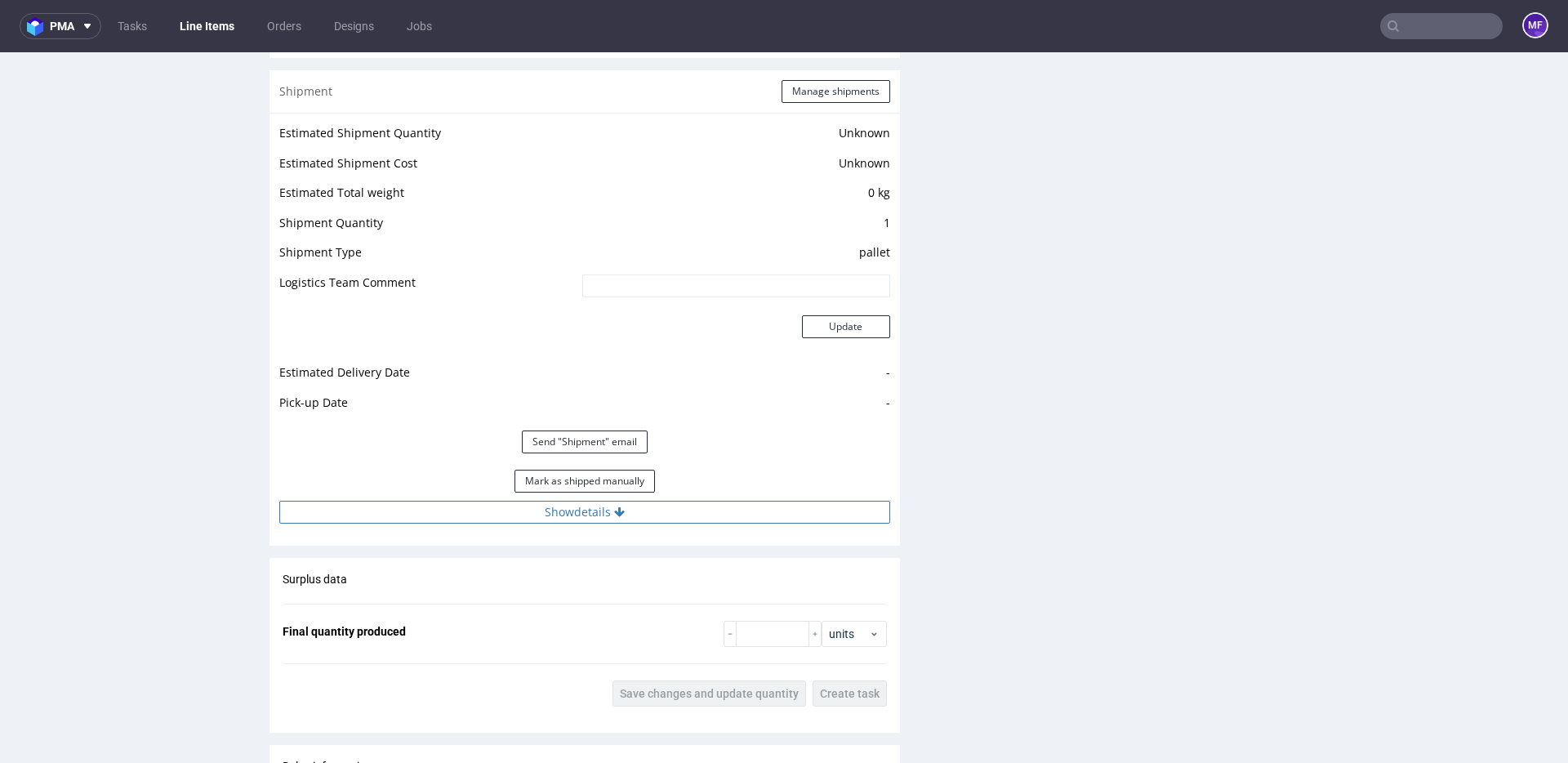
click at [650, 515] on button "Show details" at bounding box center [585, 512] width 611 height 22
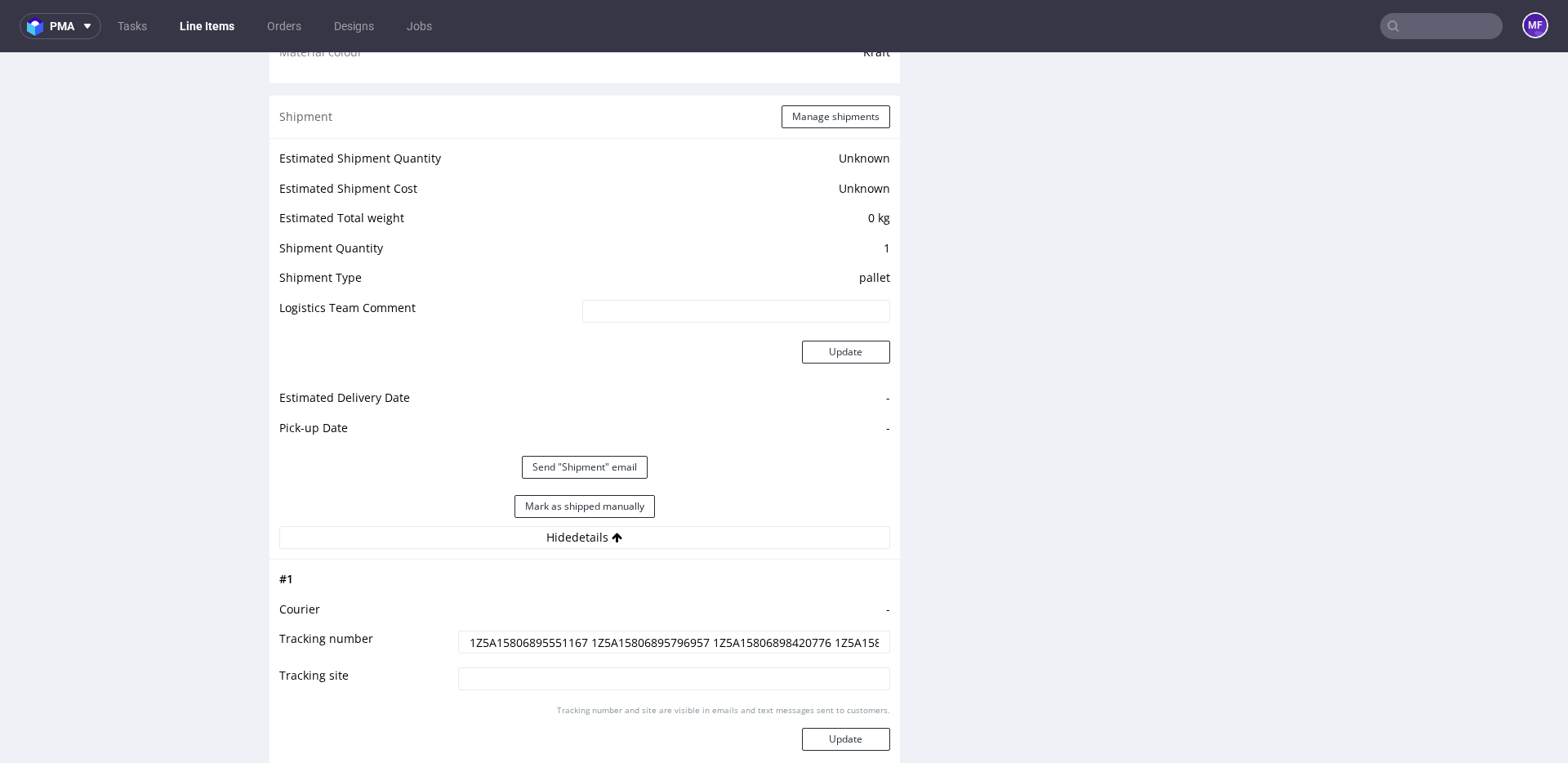
scroll to position [1260, 0]
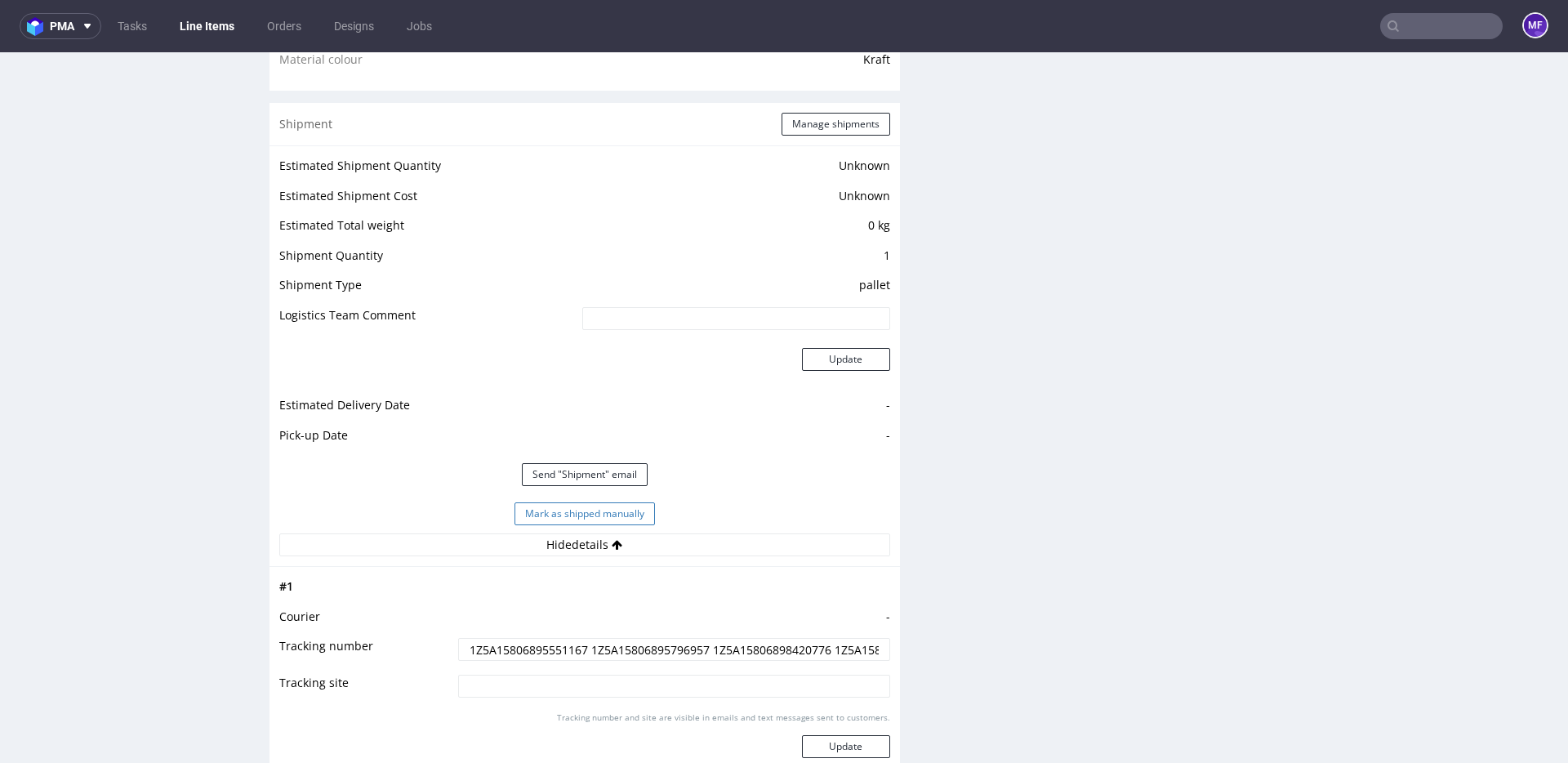
click at [606, 515] on button "Mark as shipped manually" at bounding box center [585, 513] width 140 height 22
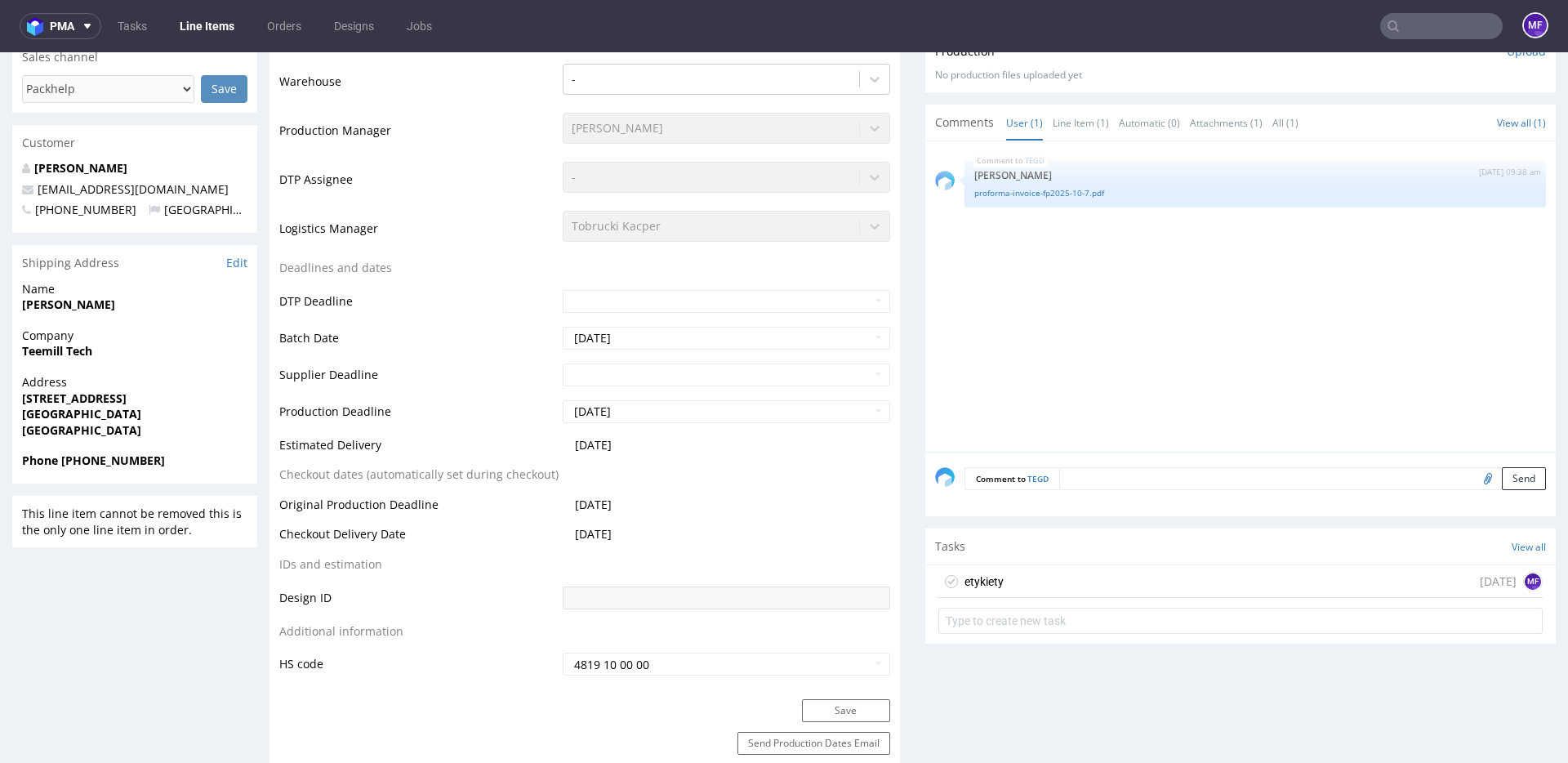
scroll to position [413, 0]
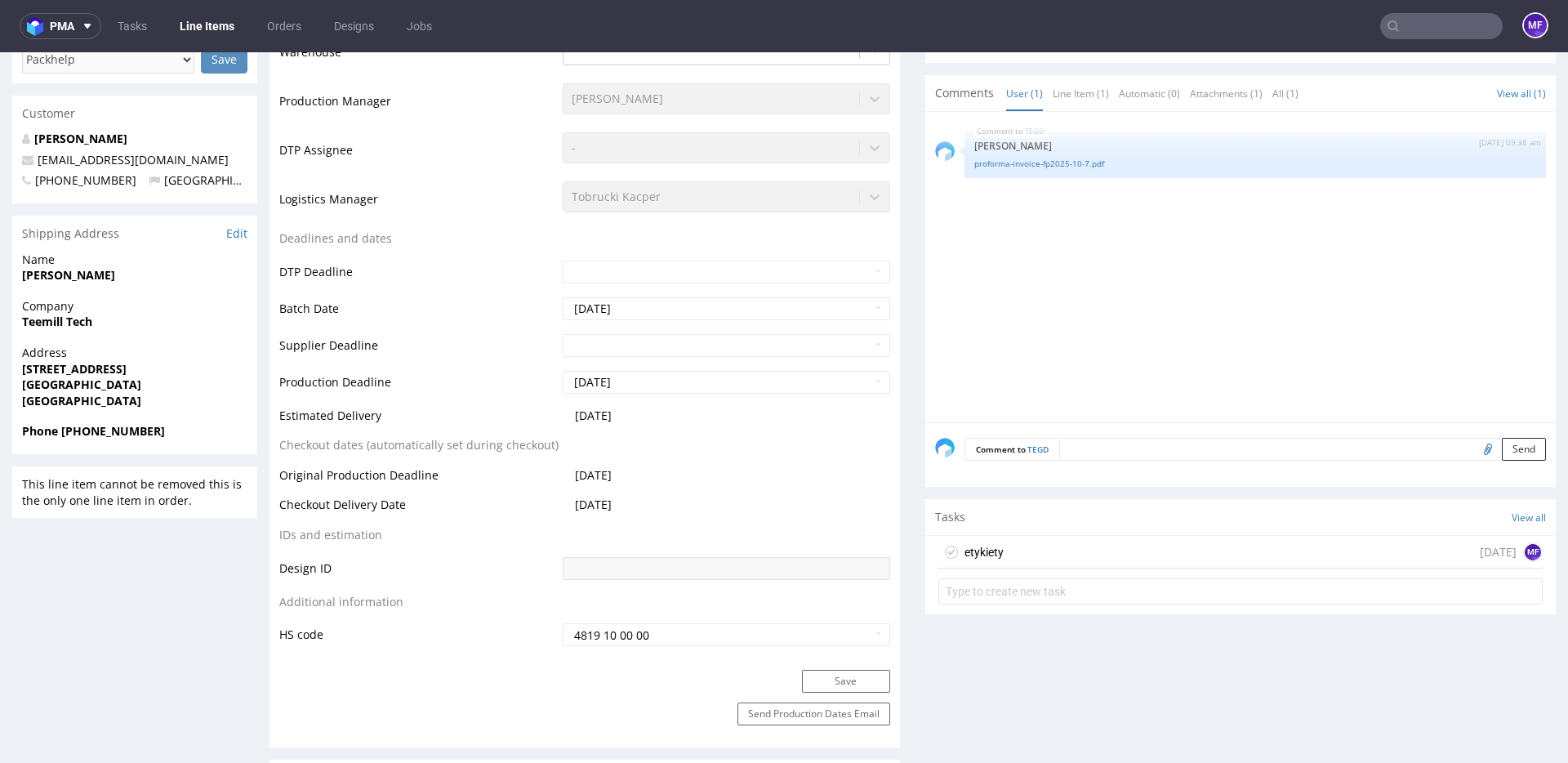
click at [1019, 552] on div "etykiety in 1 day MF" at bounding box center [1240, 552] width 605 height 33
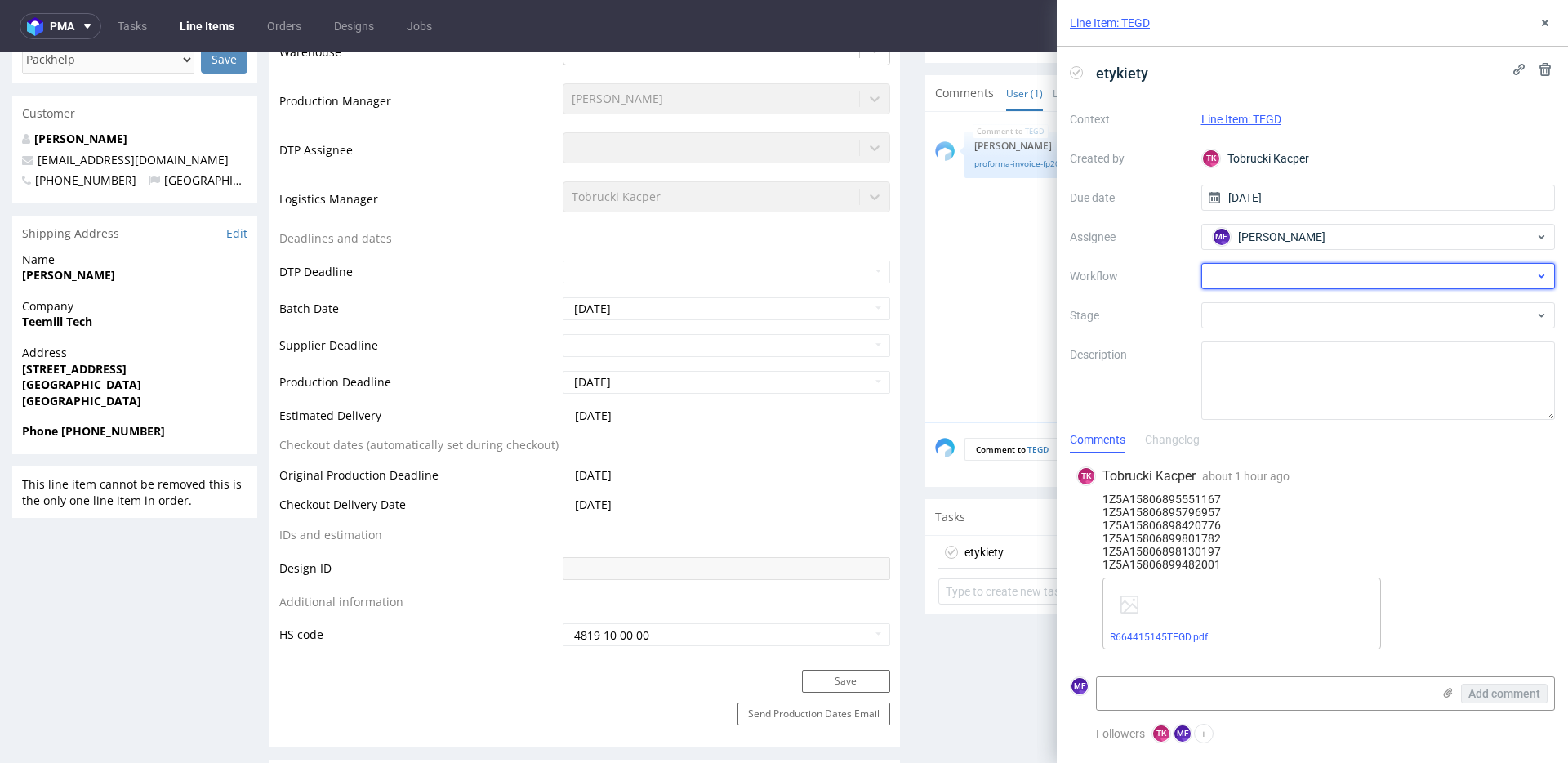
click at [1263, 281] on div at bounding box center [1377, 276] width 354 height 26
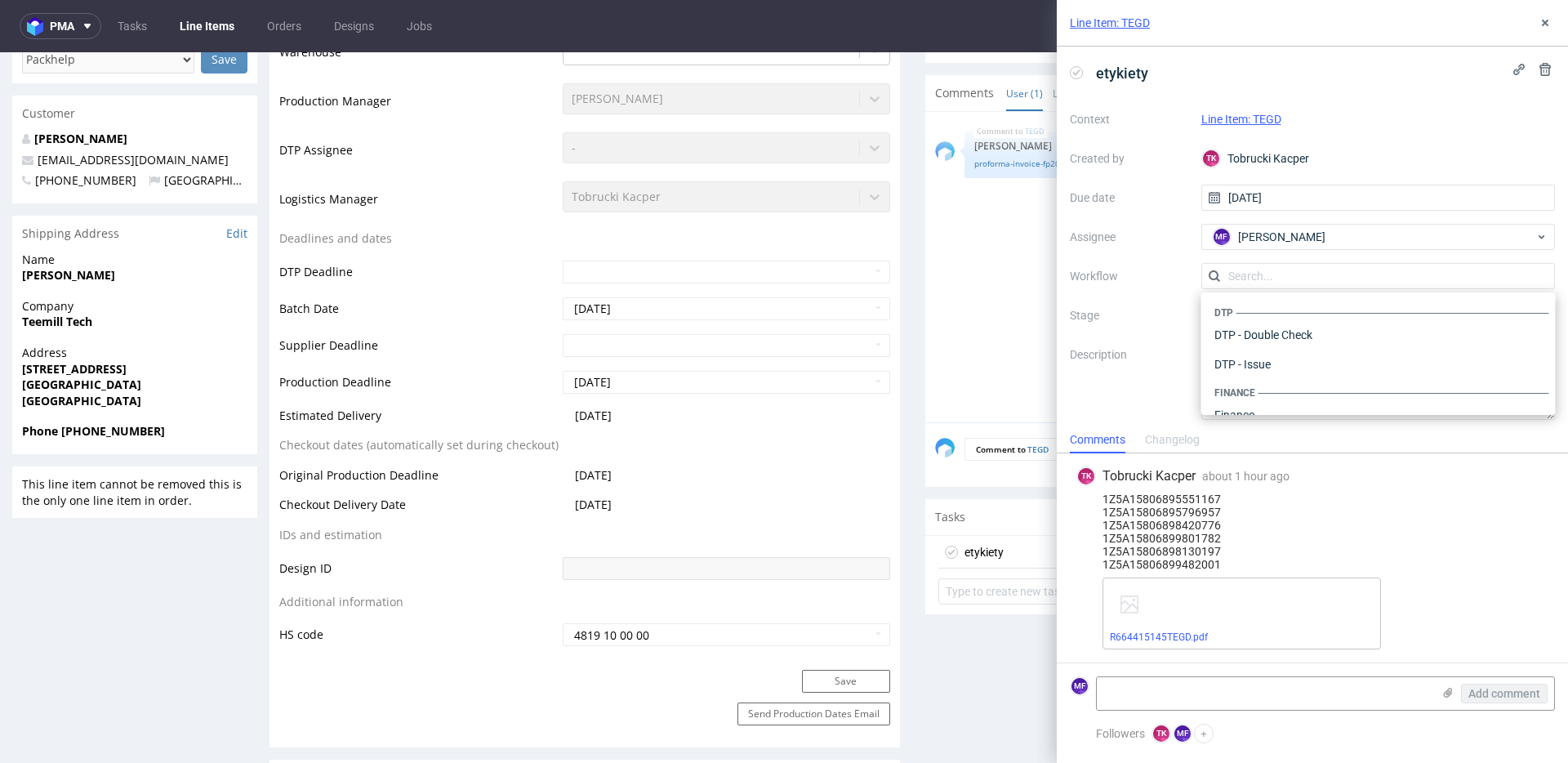
scroll to position [1005, 0]
click at [1262, 382] on div "Warehouse - Shipping" at bounding box center [1377, 393] width 341 height 29
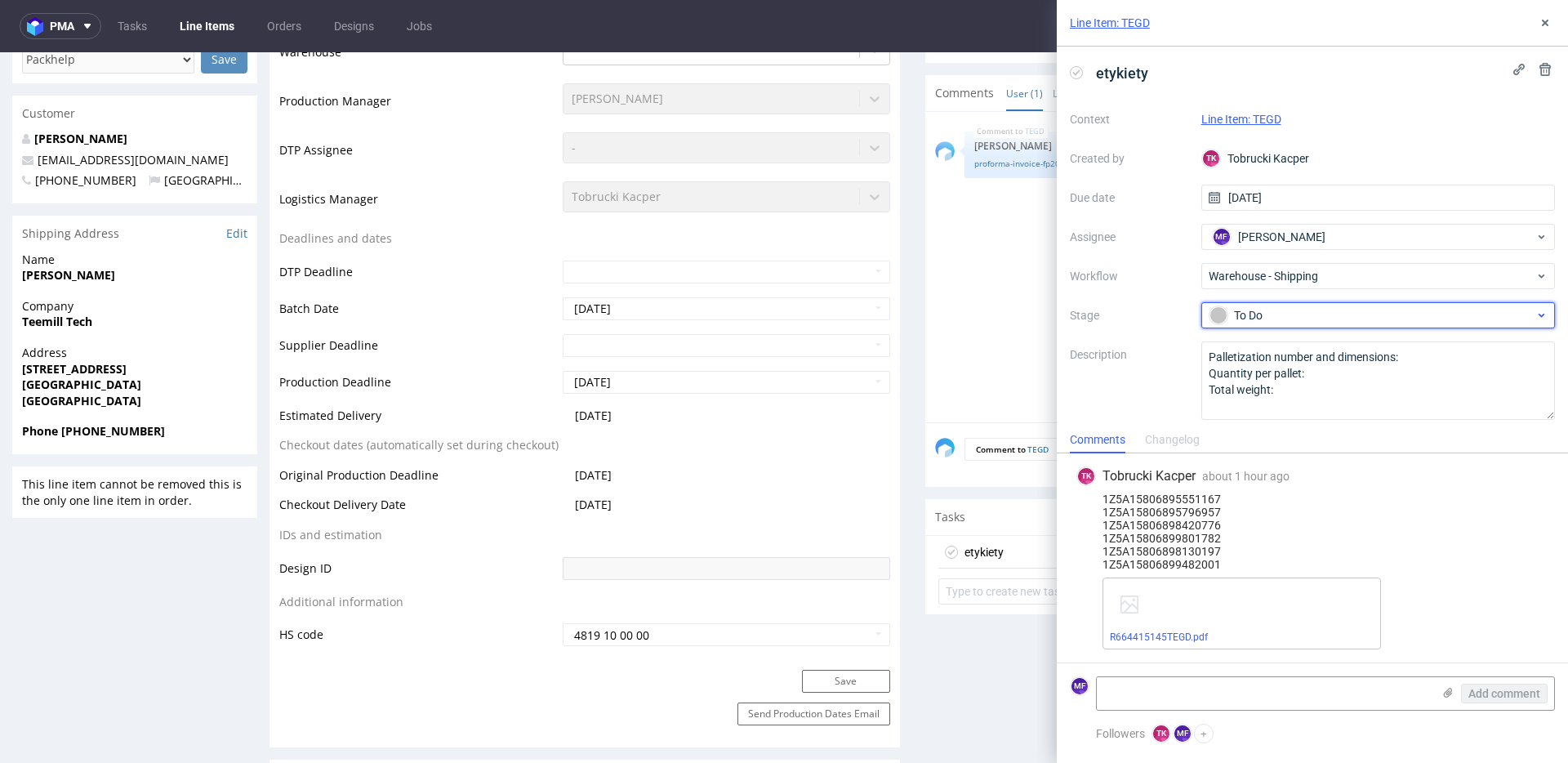
click at [1256, 315] on div "To Do" at bounding box center [1372, 315] width 325 height 18
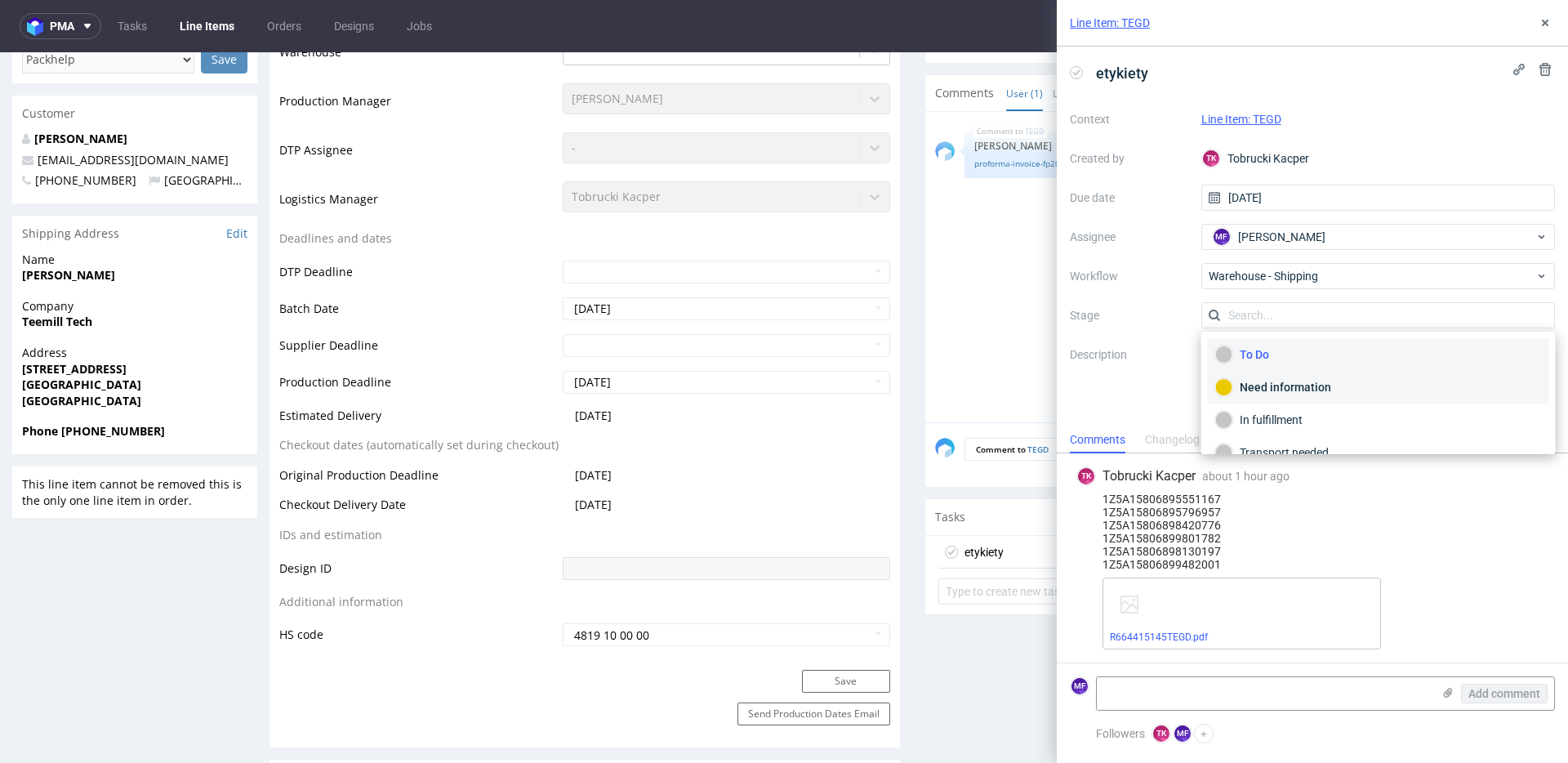
scroll to position [87, 0]
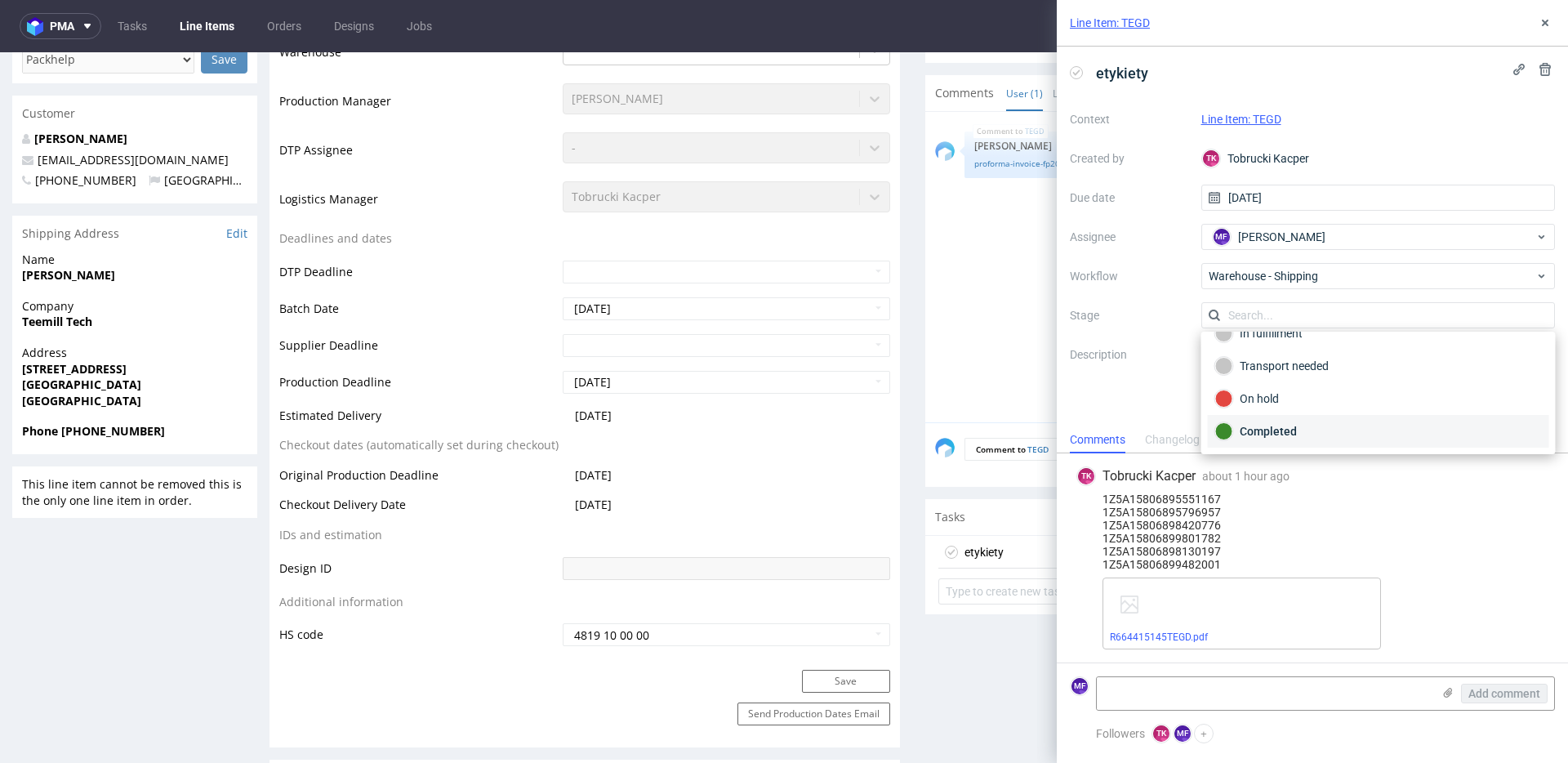
click at [1270, 431] on div "Completed" at bounding box center [1378, 431] width 327 height 18
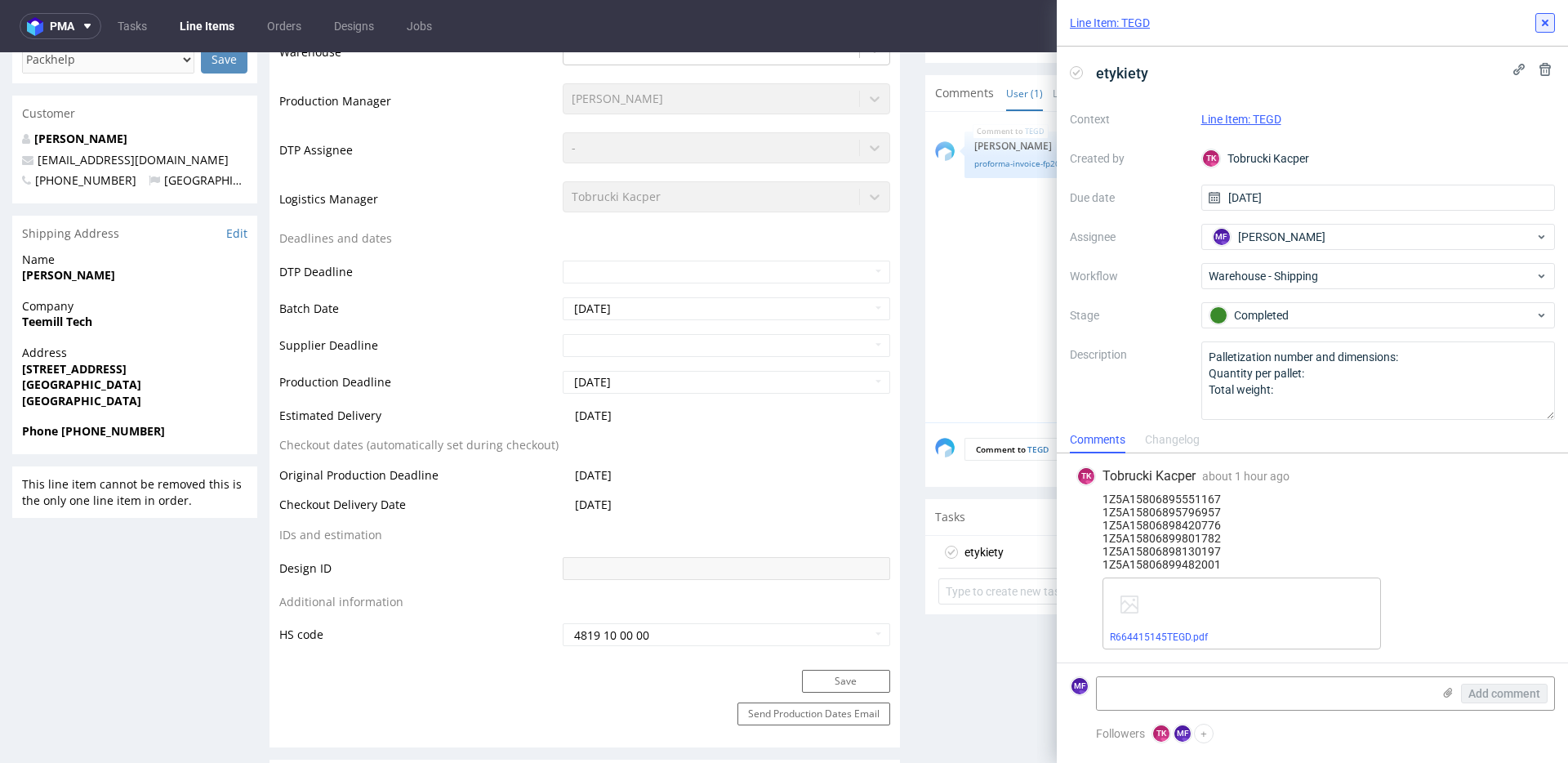
click at [1547, 24] on use at bounding box center [1545, 22] width 7 height 7
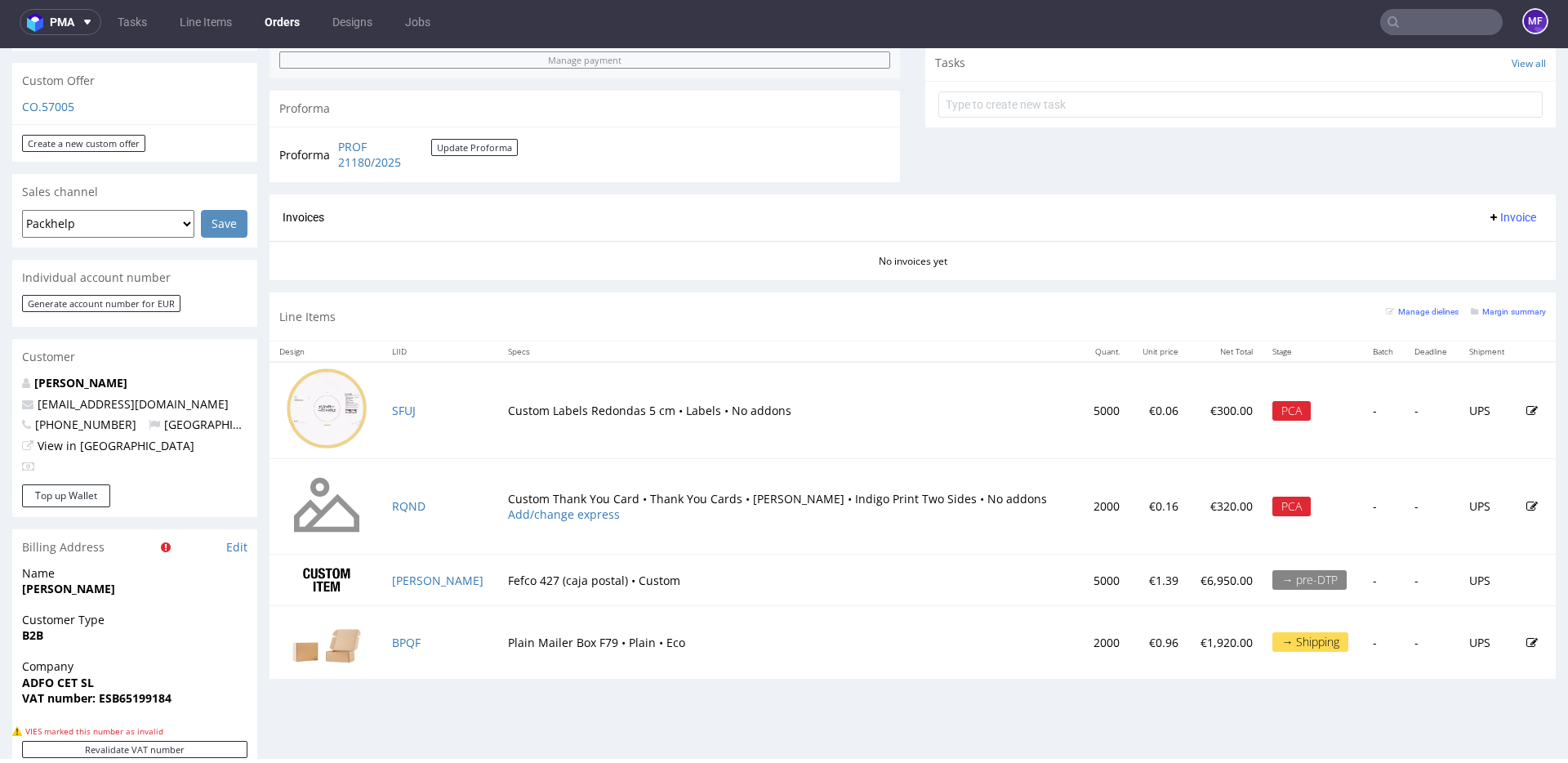
scroll to position [624, 0]
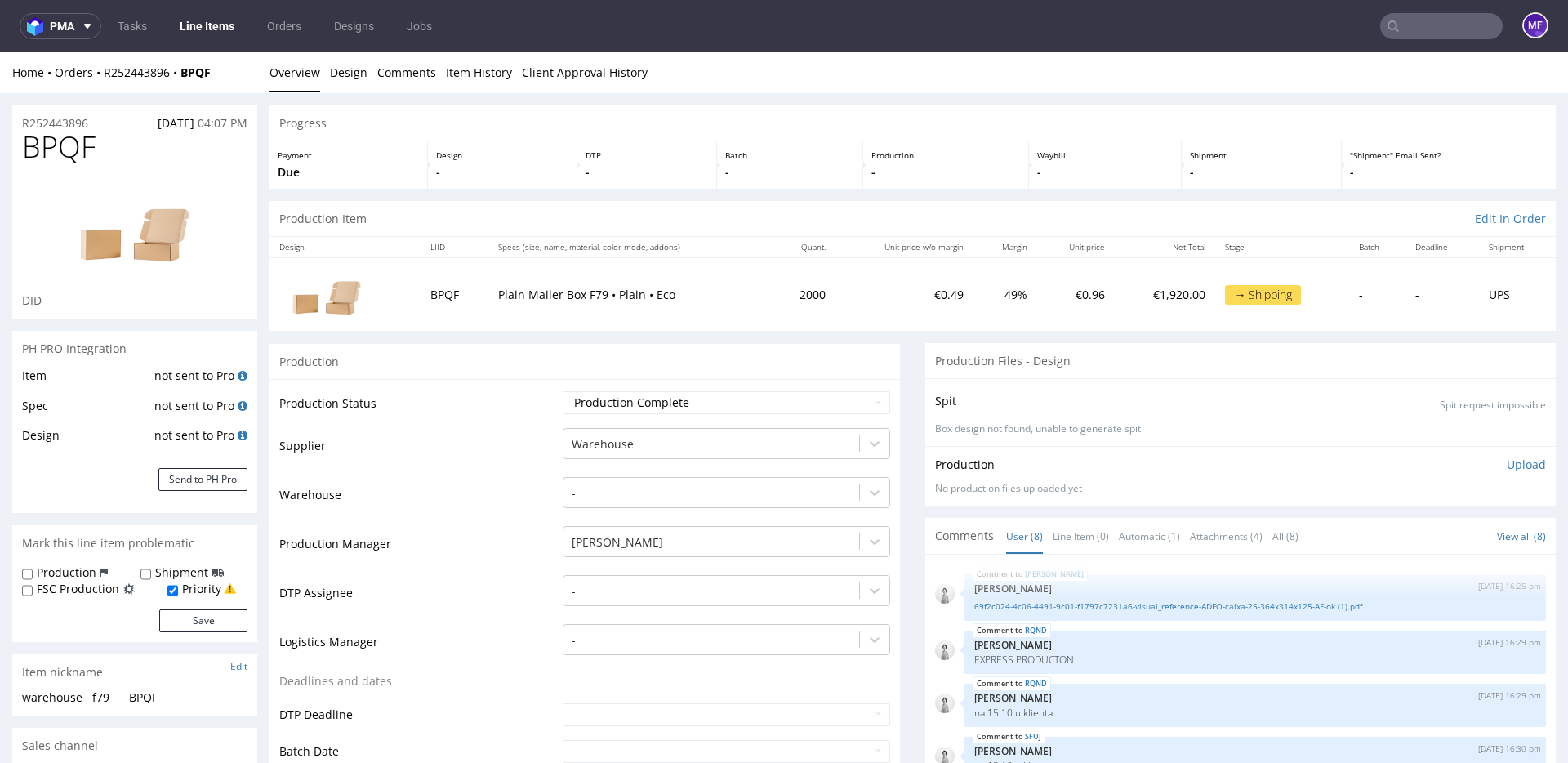
scroll to position [184, 0]
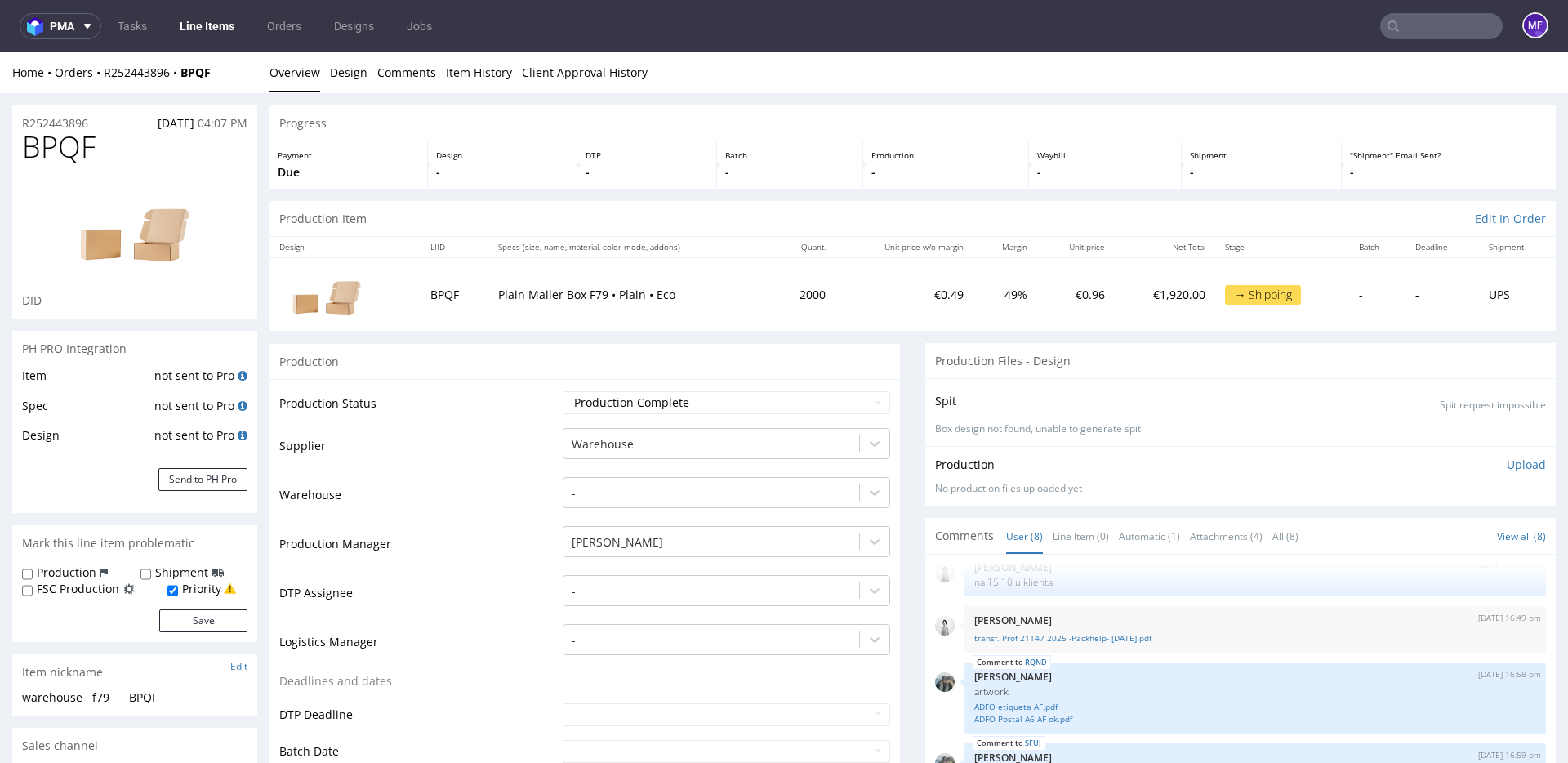
click at [568, 295] on p "Plain Mailer Box F79 • Plain • Eco" at bounding box center [629, 295] width 263 height 16
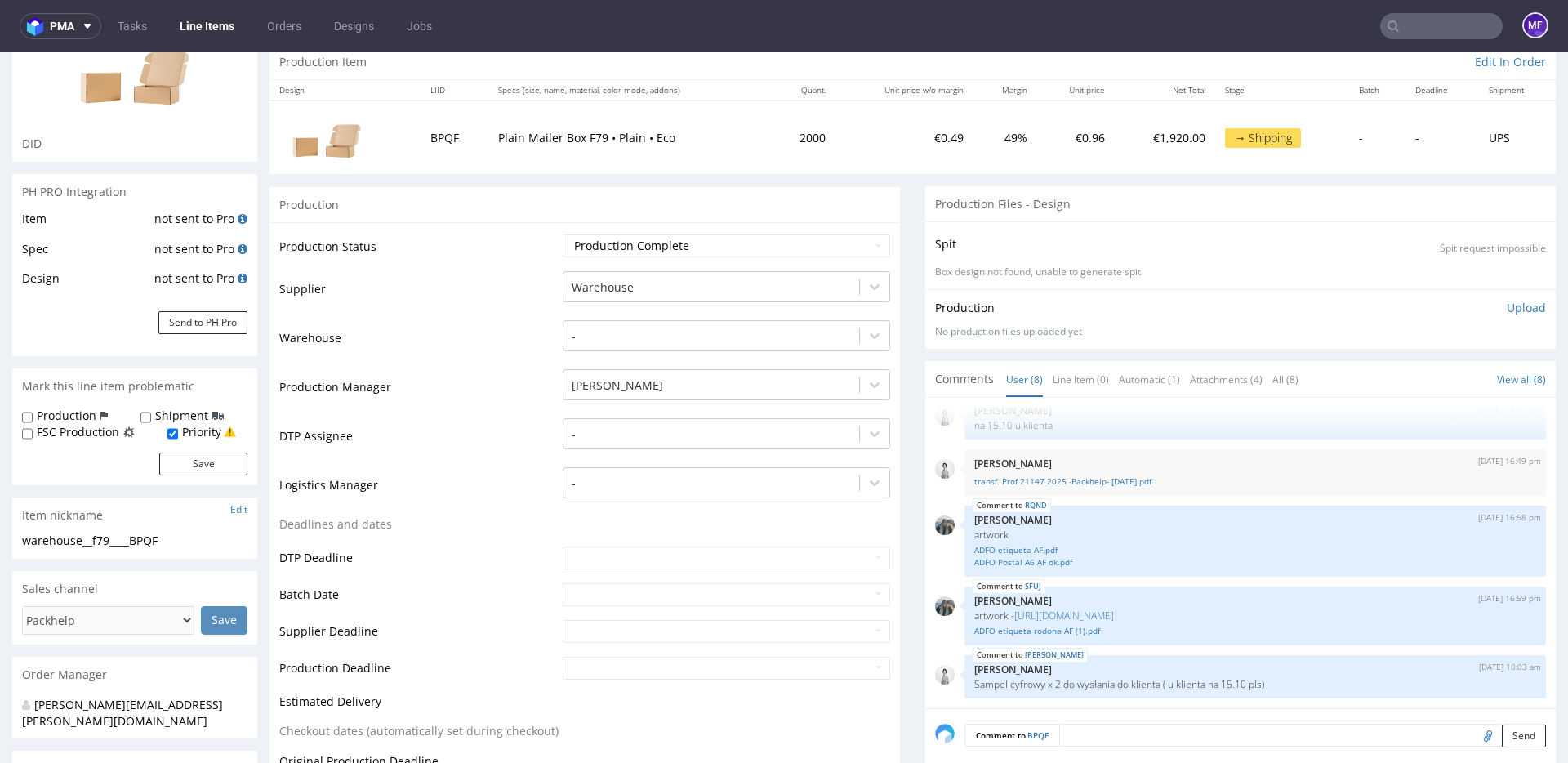
scroll to position [0, 0]
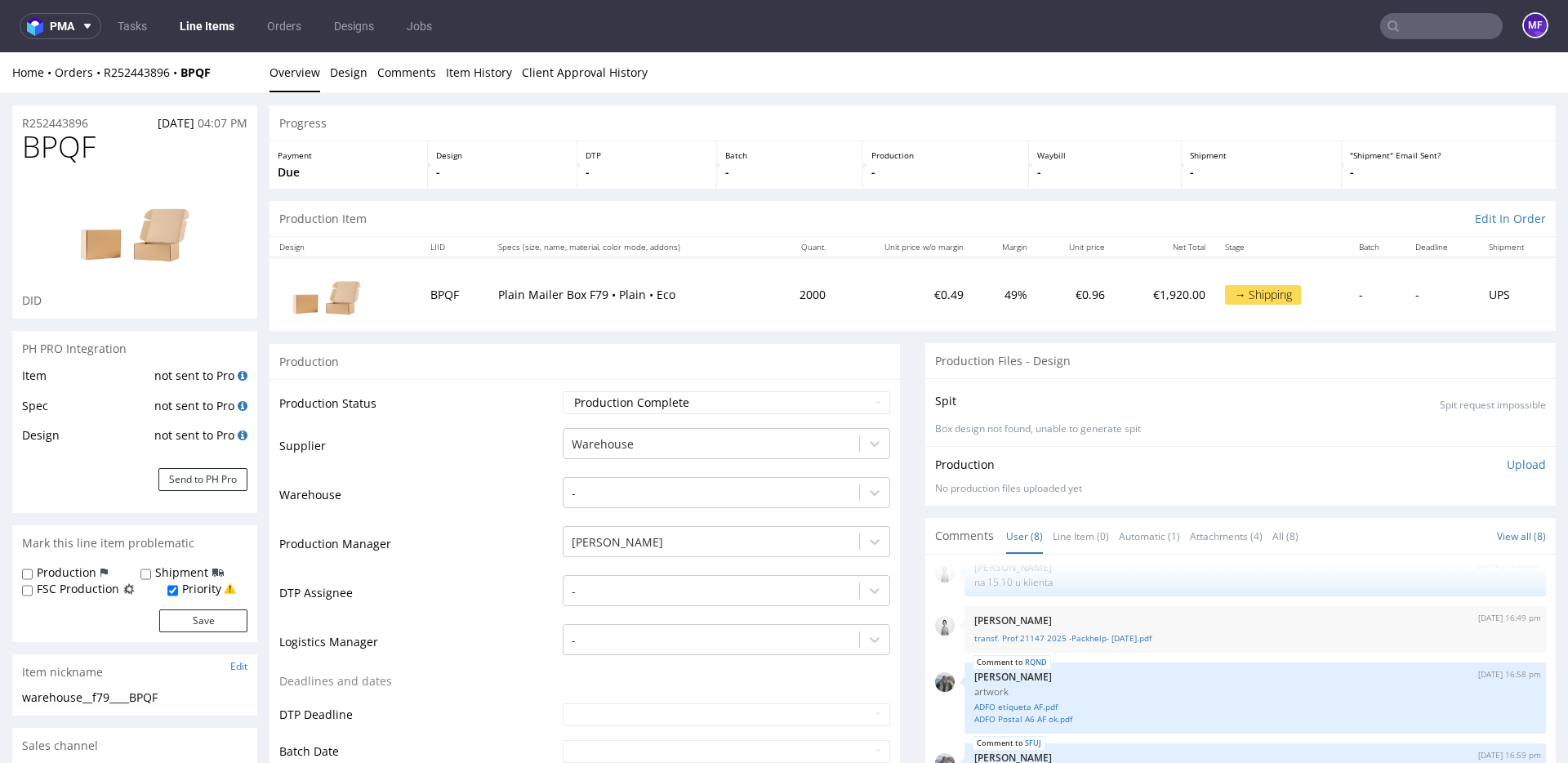
click at [719, 372] on div "Production" at bounding box center [584, 361] width 631 height 36
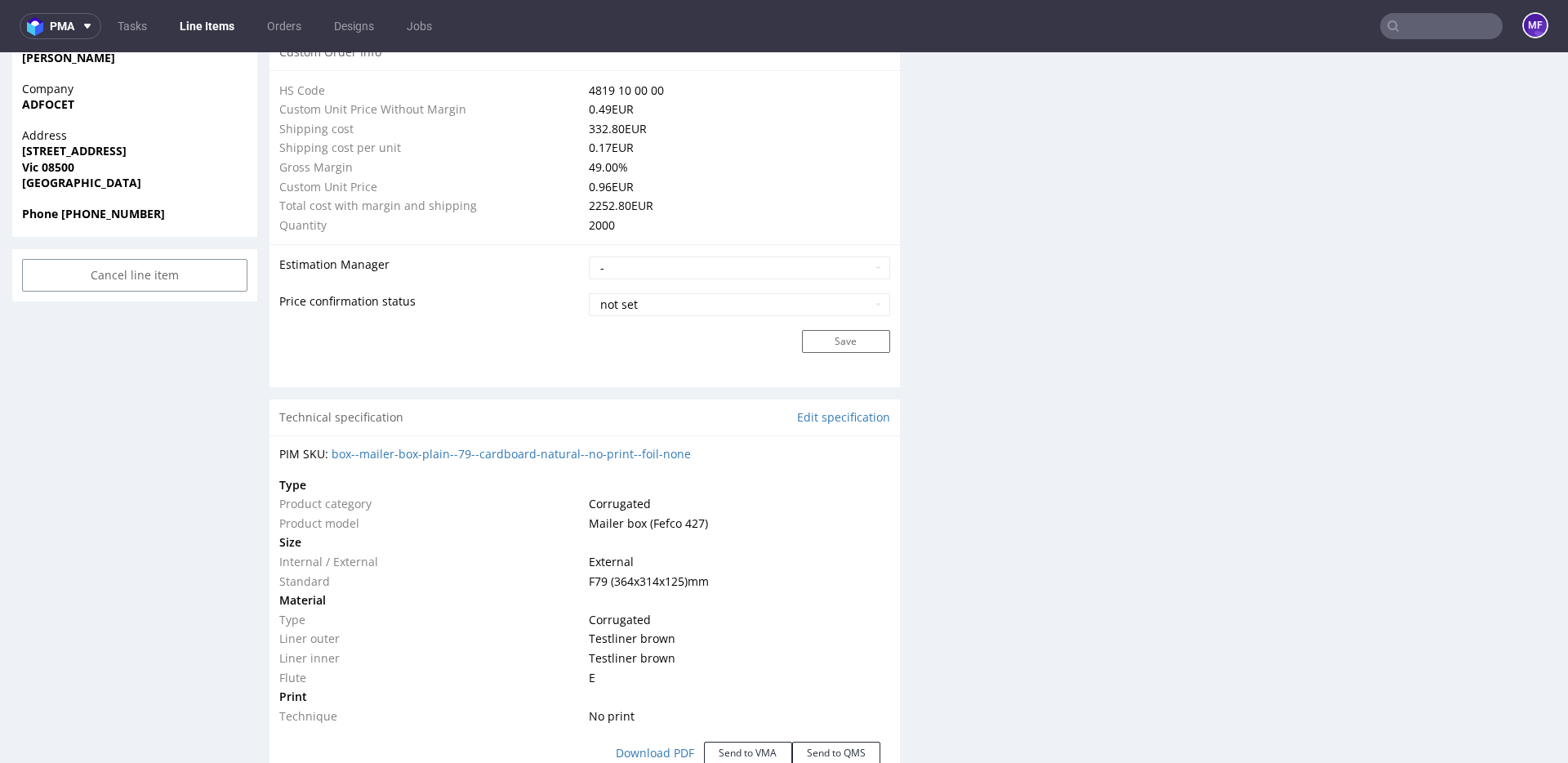
scroll to position [1208, 0]
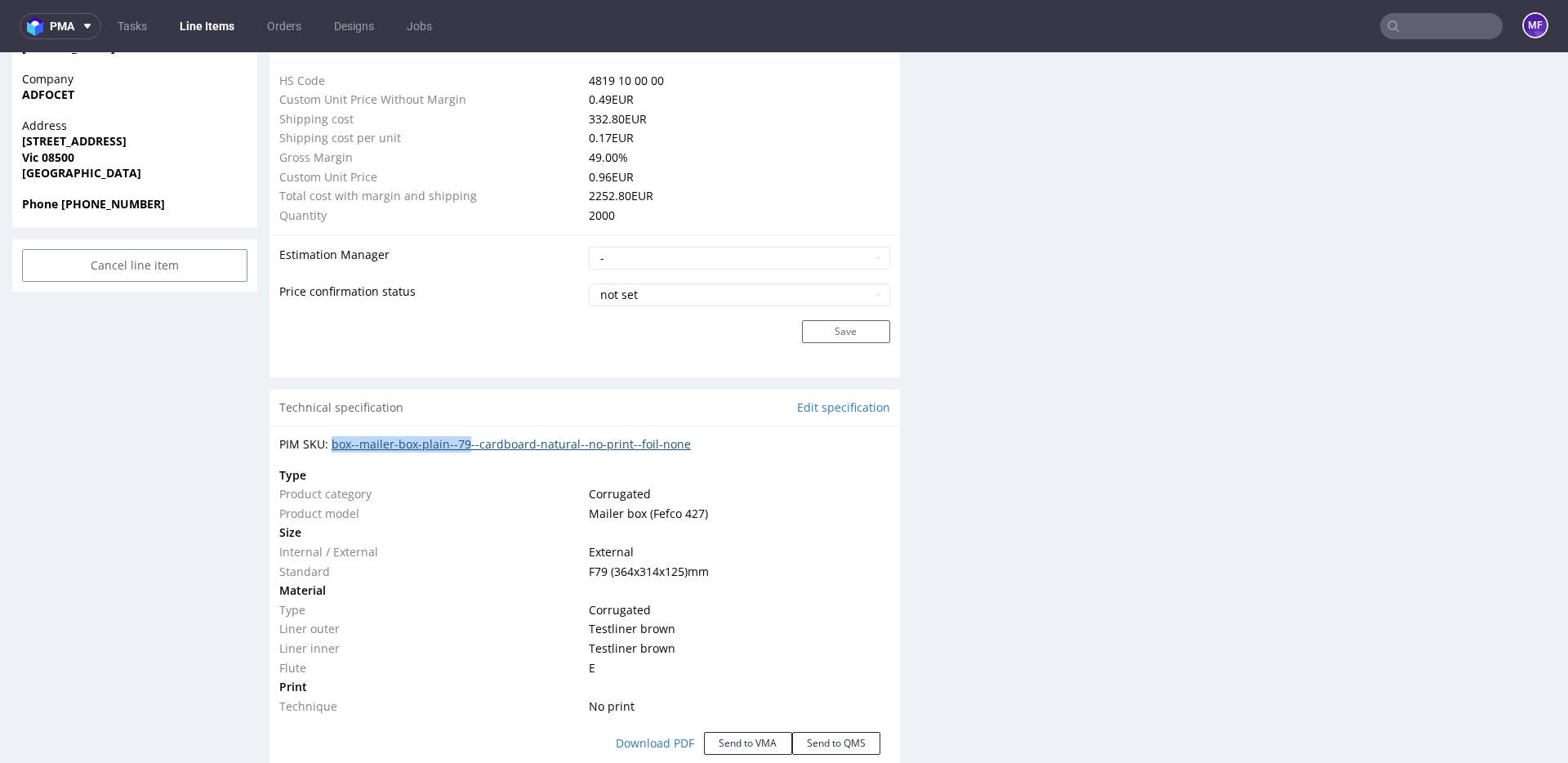
drag, startPoint x: 330, startPoint y: 450, endPoint x: 471, endPoint y: 448, distance: 141.0
click at [471, 448] on div "PIM SKU: box--mailer-box-plain--79--cardboard-natural--no-print--foil-none" at bounding box center [585, 444] width 611 height 16
copy link "box--mailer-box-plain--79"
click at [1128, 309] on div "Production Files - Design Spit Spit request impossible Box design not found, un…" at bounding box center [1240, 569] width 631 height 2870
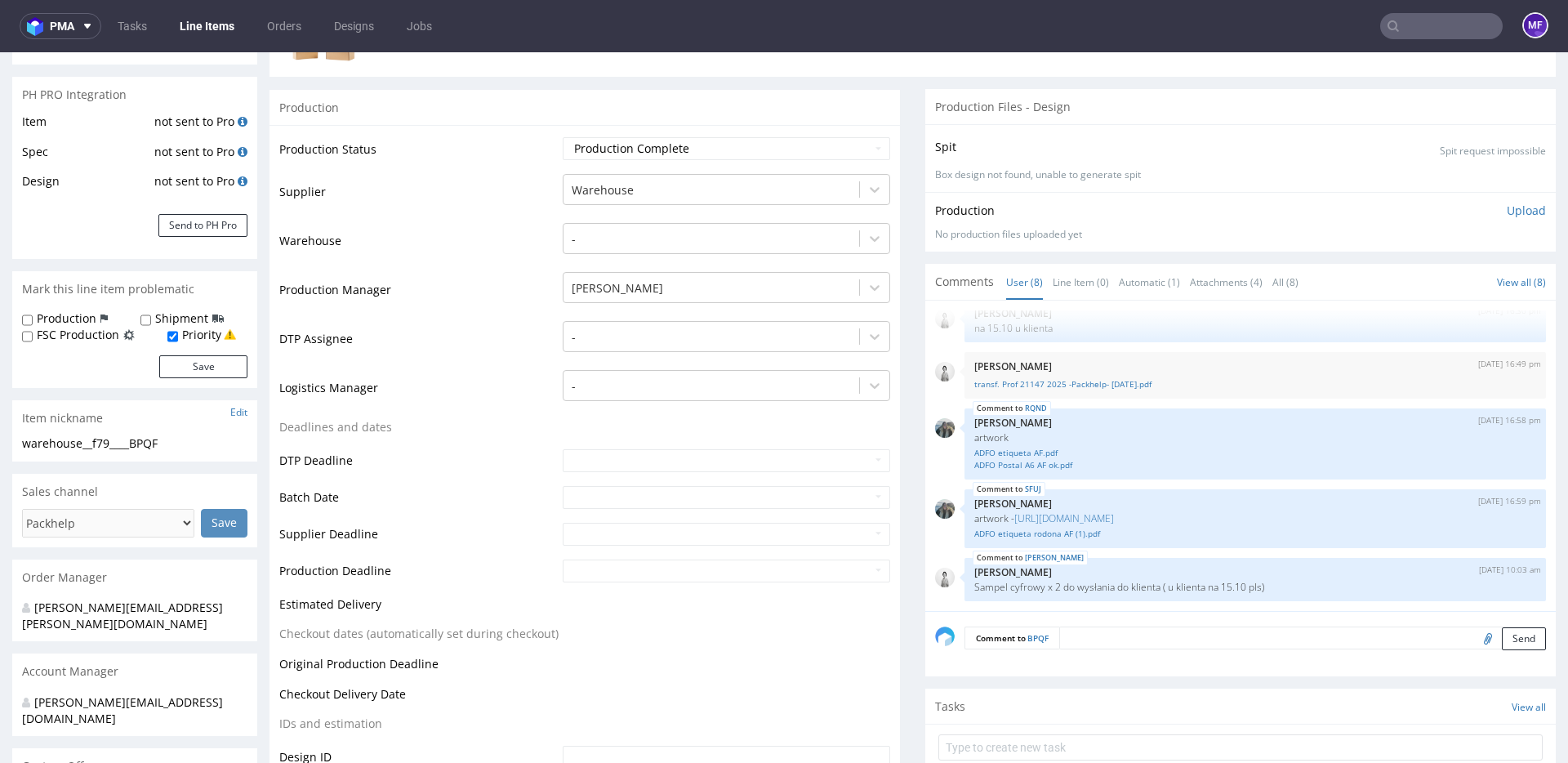
scroll to position [0, 0]
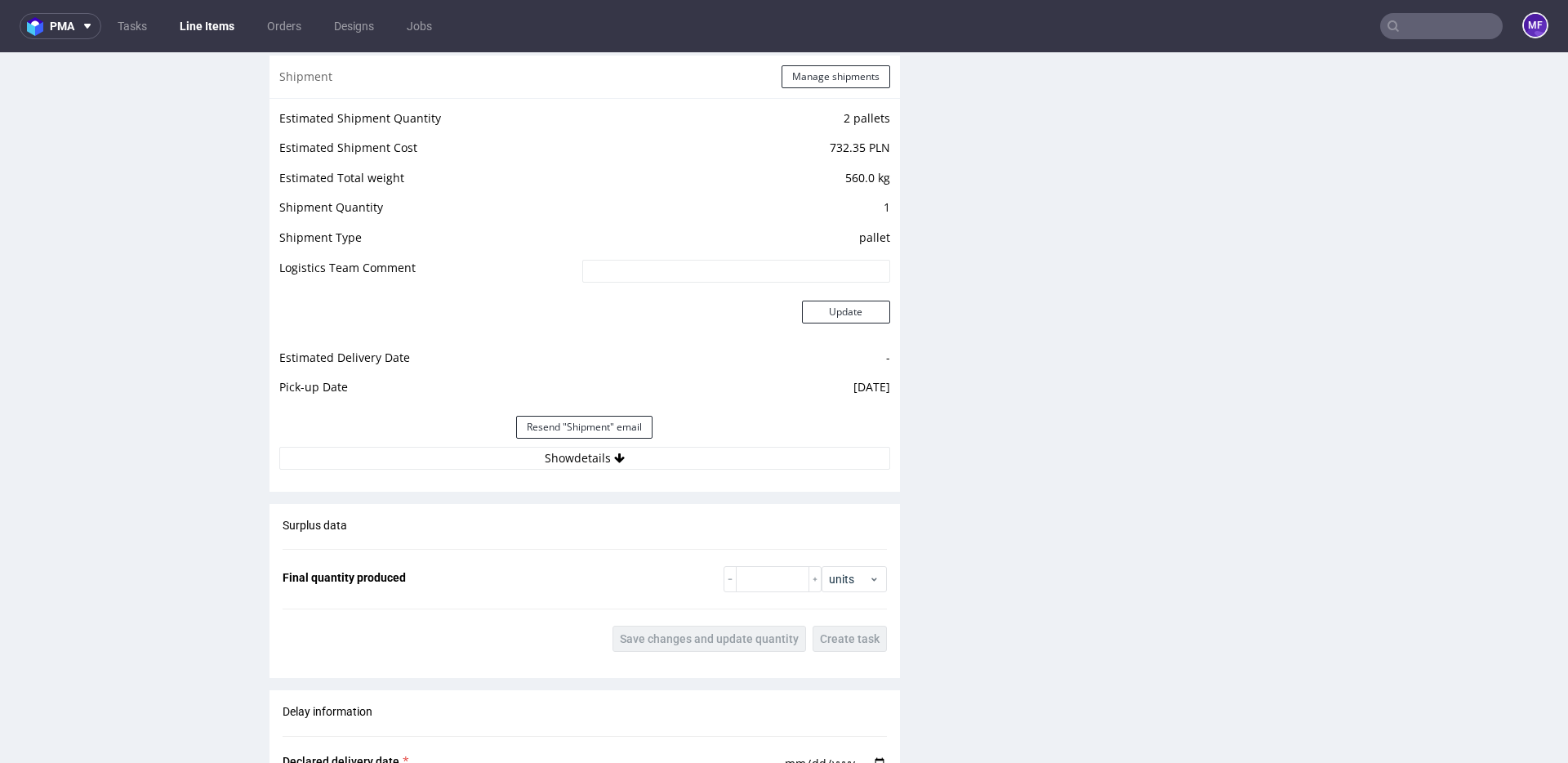
scroll to position [1605, 0]
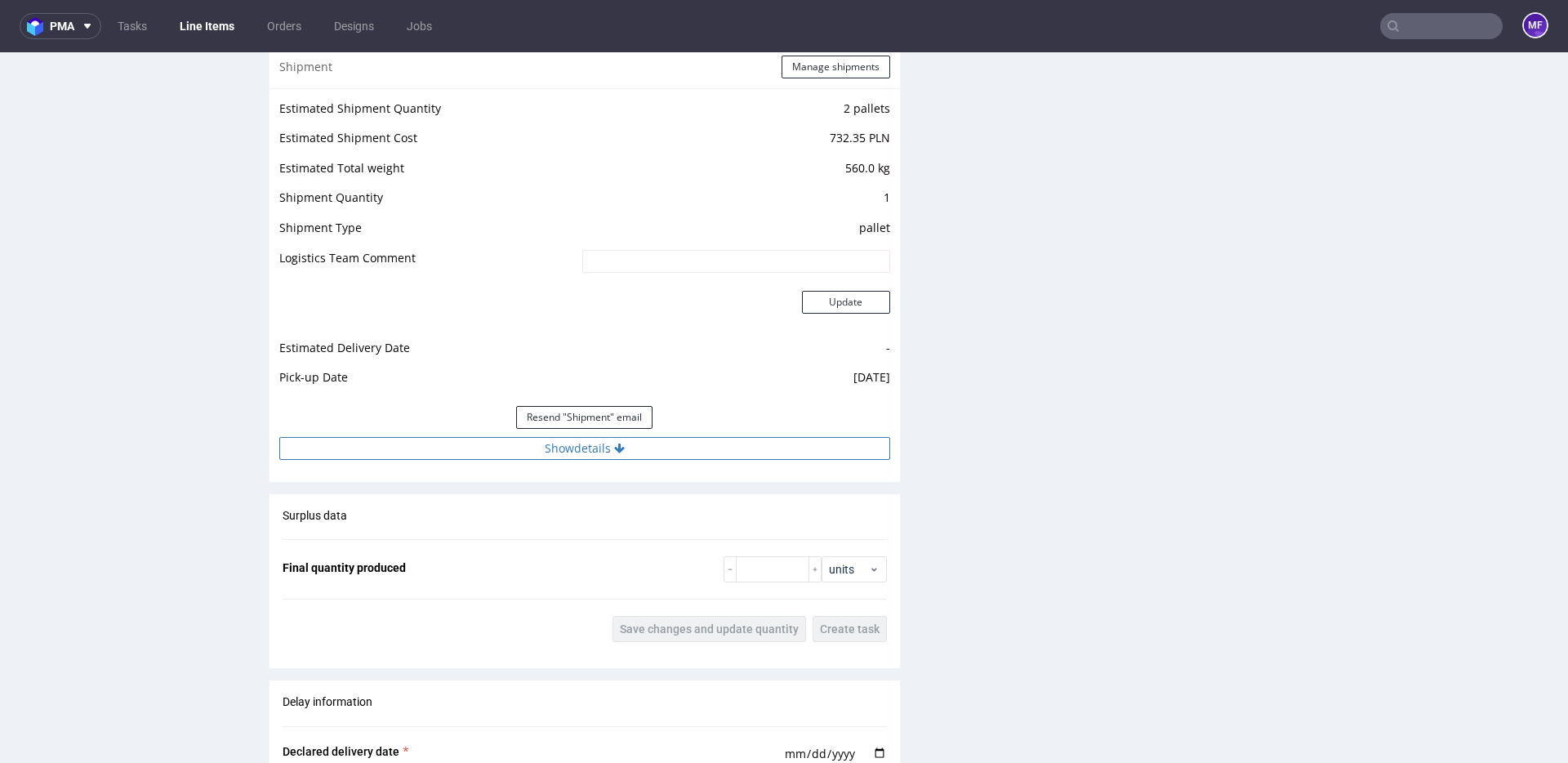
click at [636, 452] on button "Show details" at bounding box center [585, 449] width 611 height 22
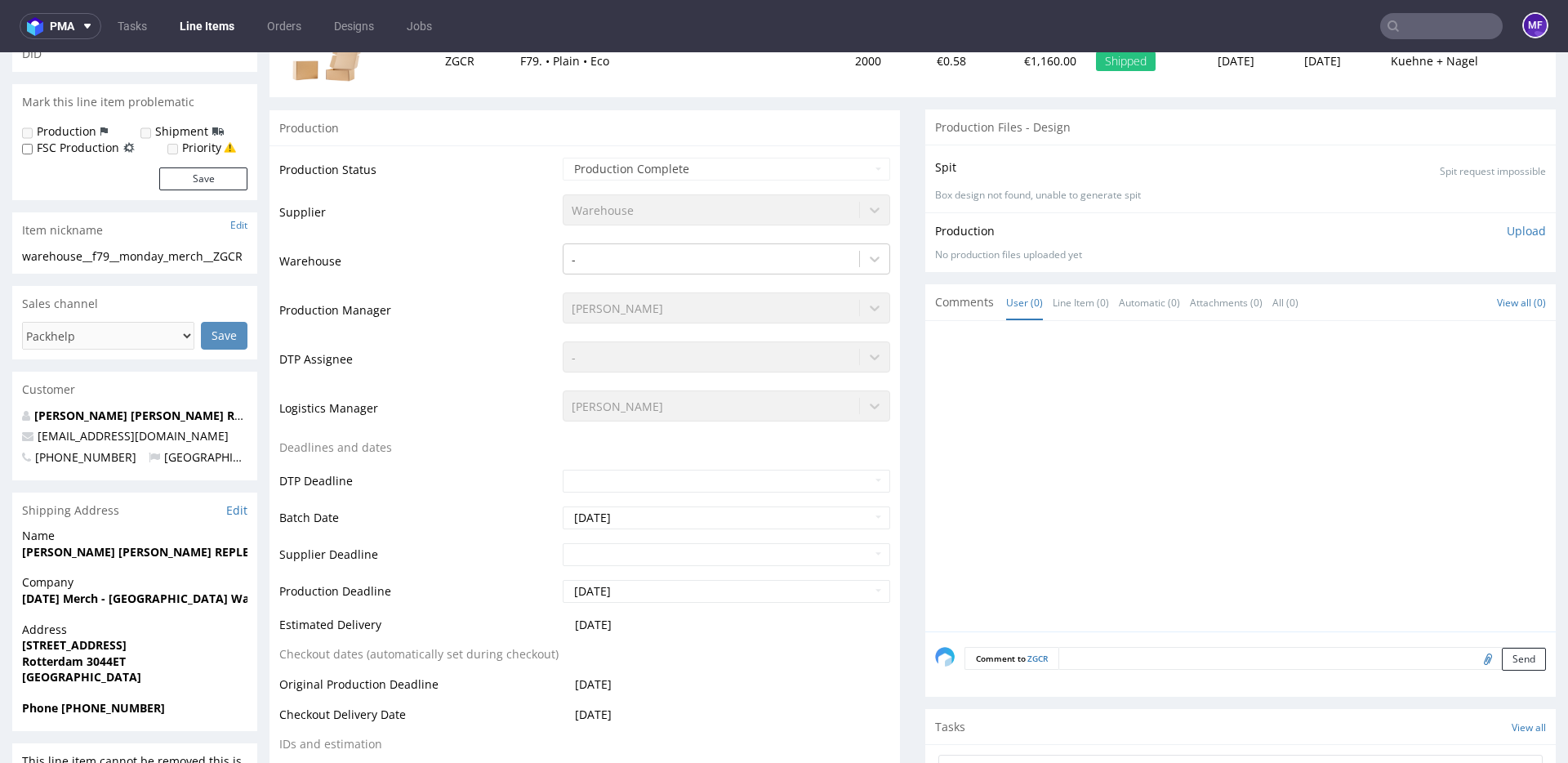
scroll to position [0, 0]
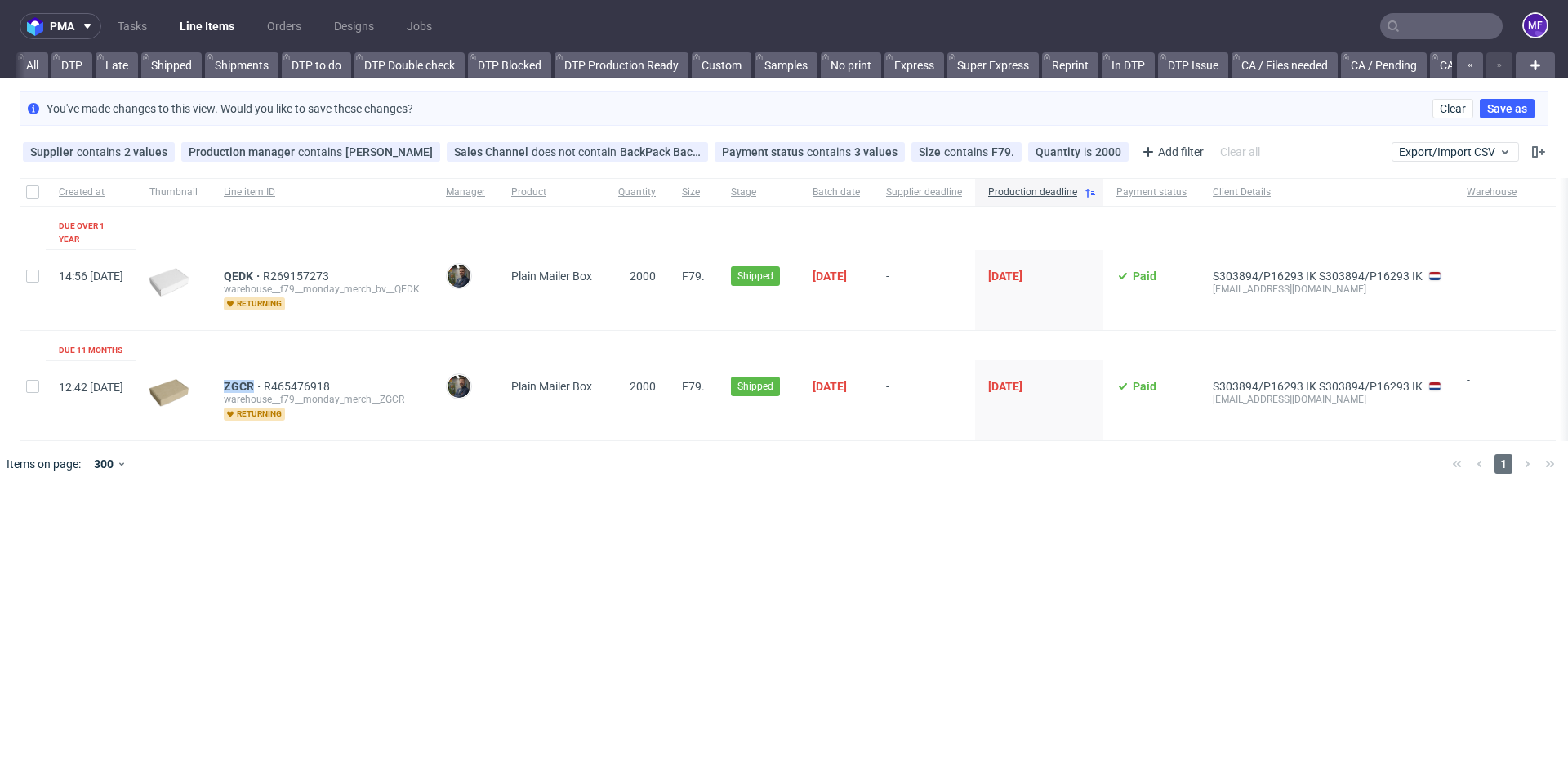
scroll to position [0, 1880]
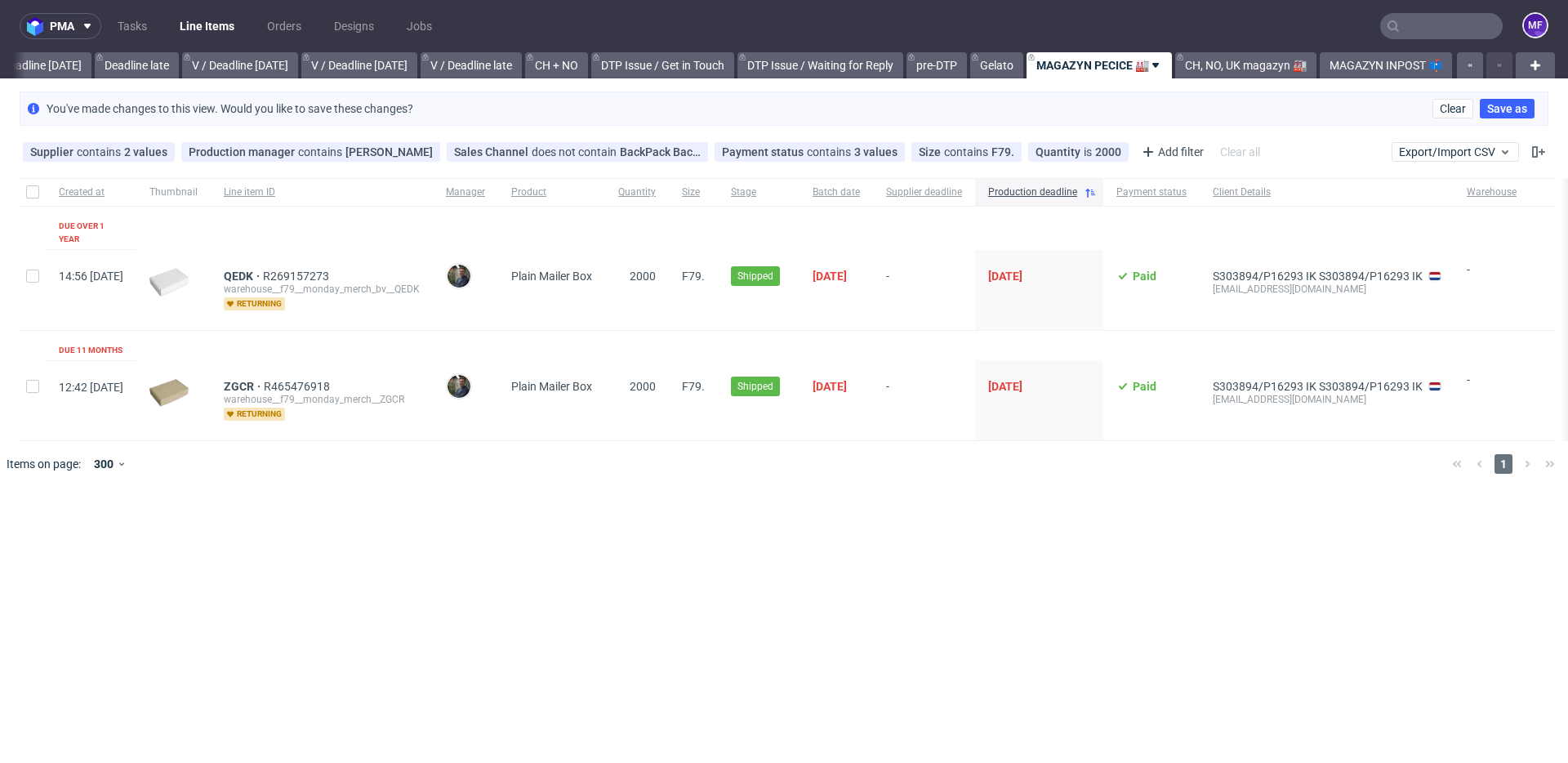
click at [780, 497] on div "pma Tasks Line Items Orders Designs Jobs MF All DTP Late Shipped Shipments DTP …" at bounding box center [784, 382] width 1568 height 763
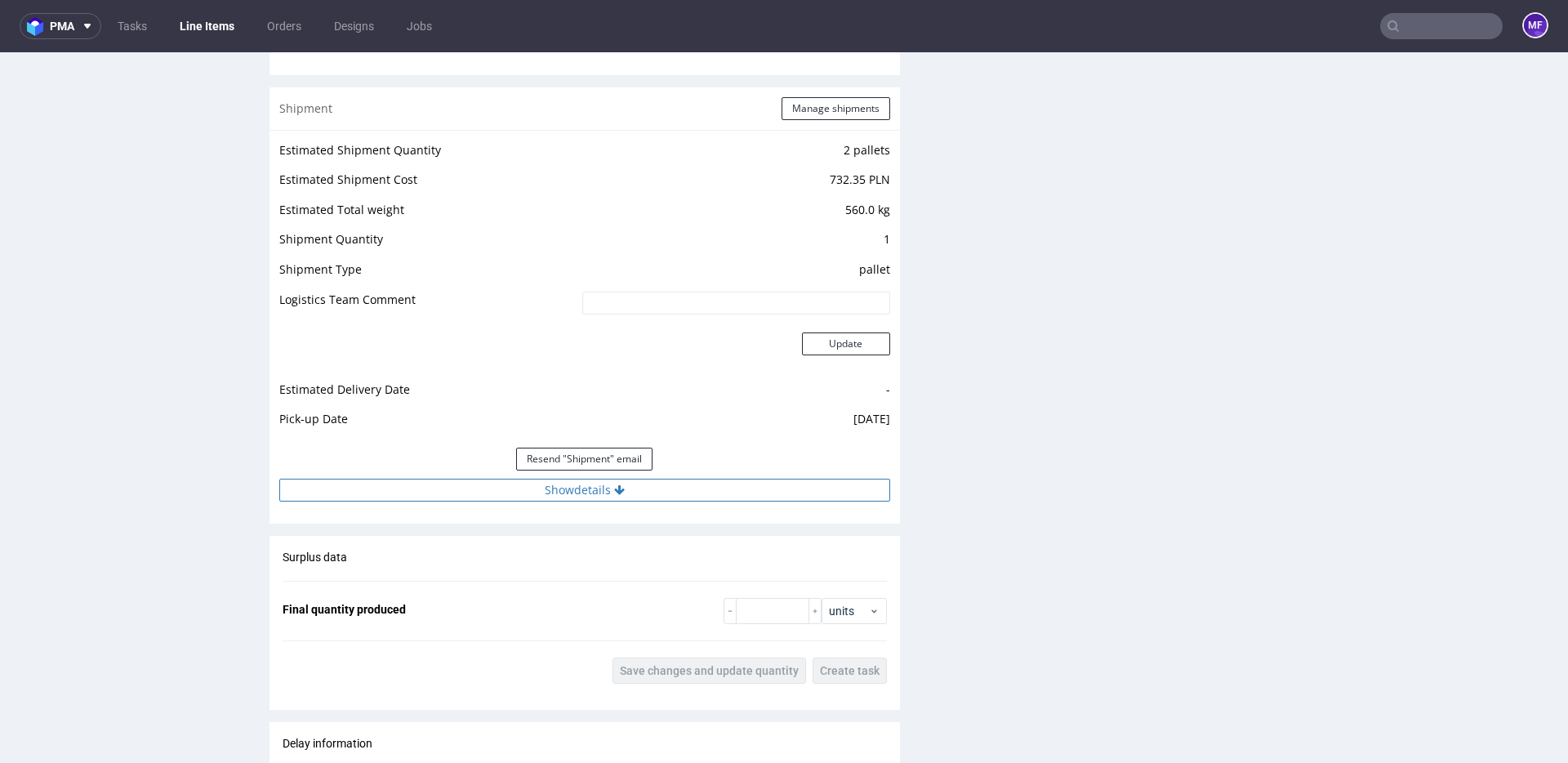
scroll to position [1591, 0]
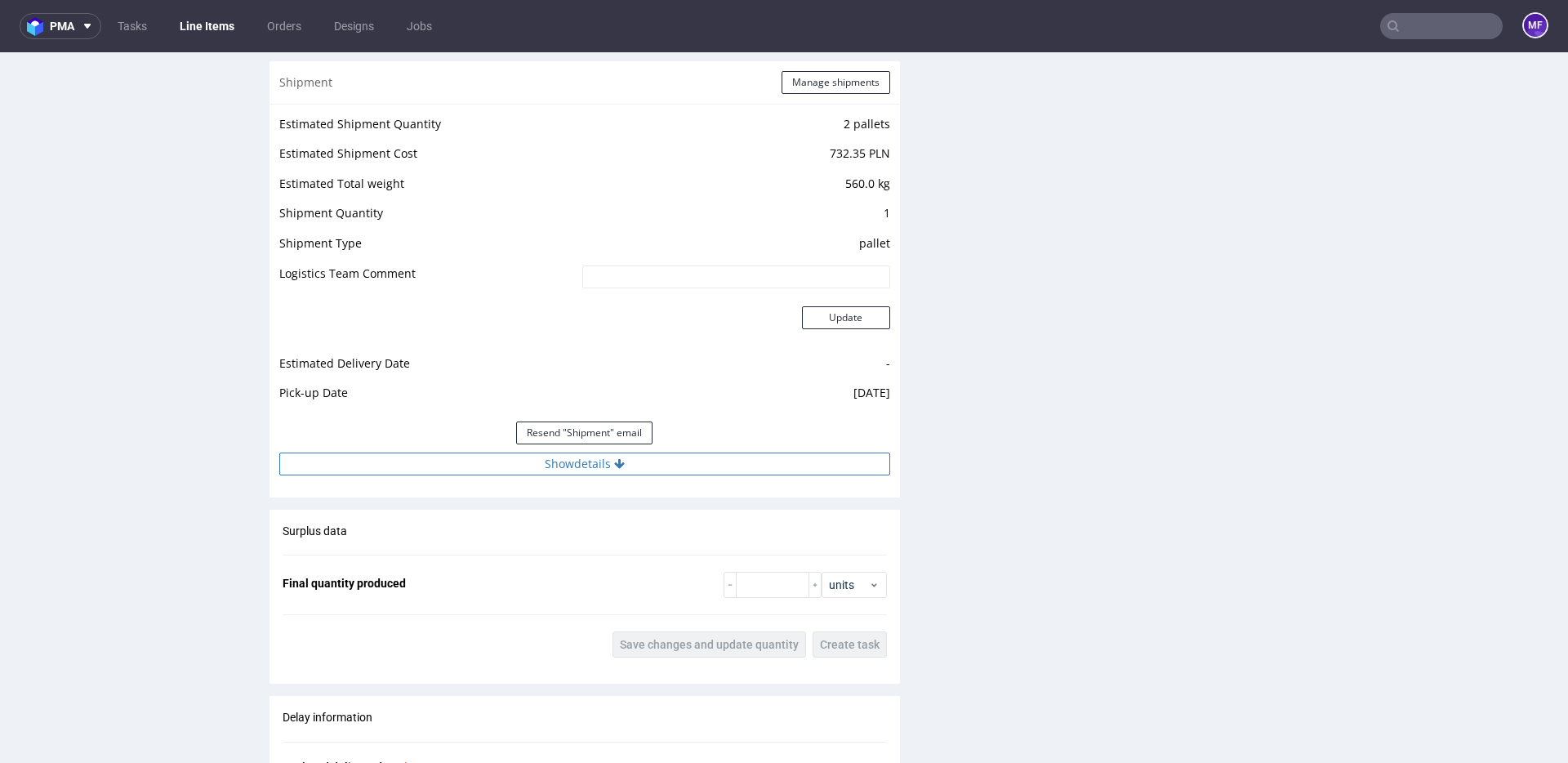
click at [596, 469] on button "Show details" at bounding box center [585, 464] width 611 height 22
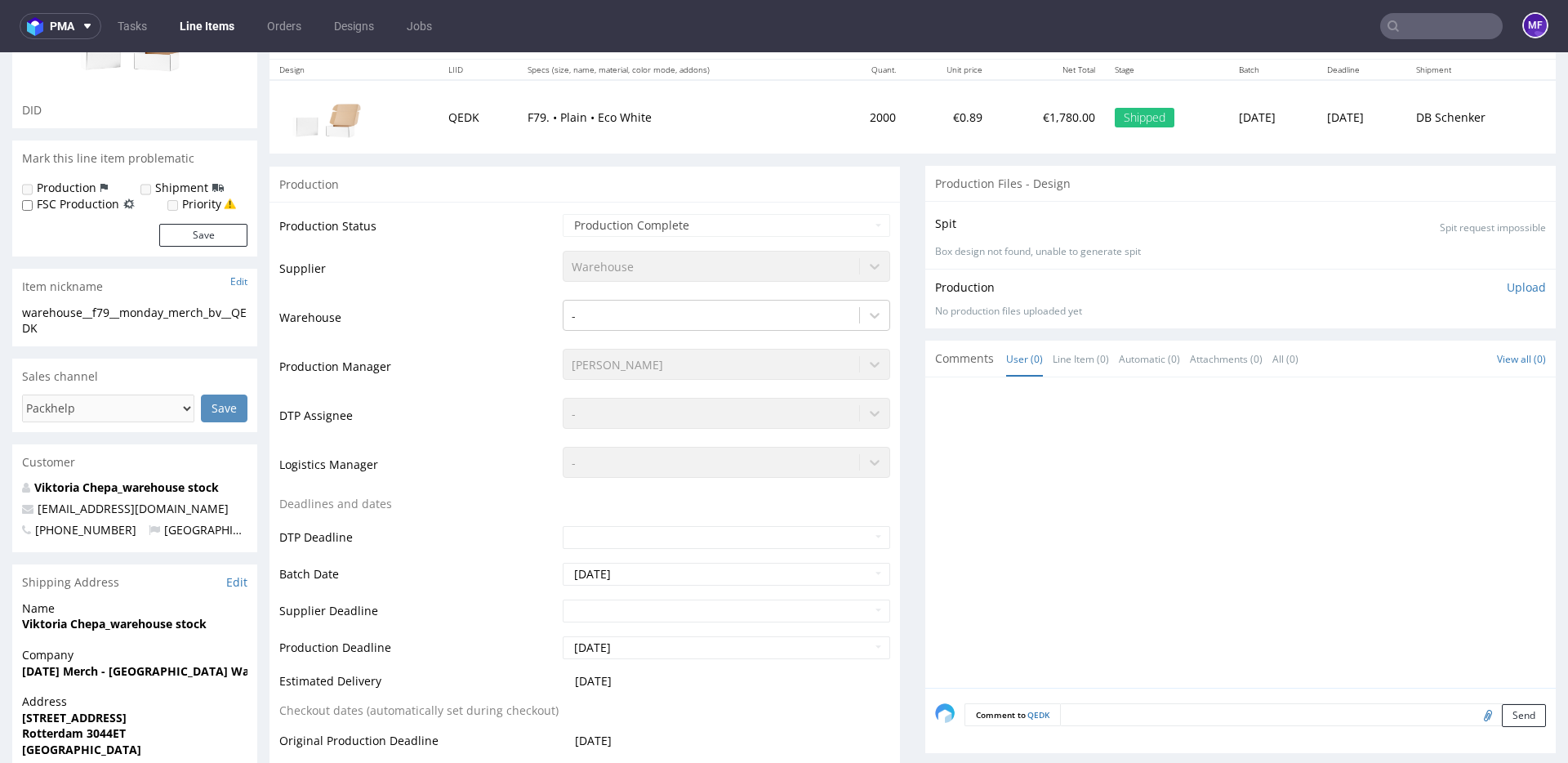
scroll to position [0, 0]
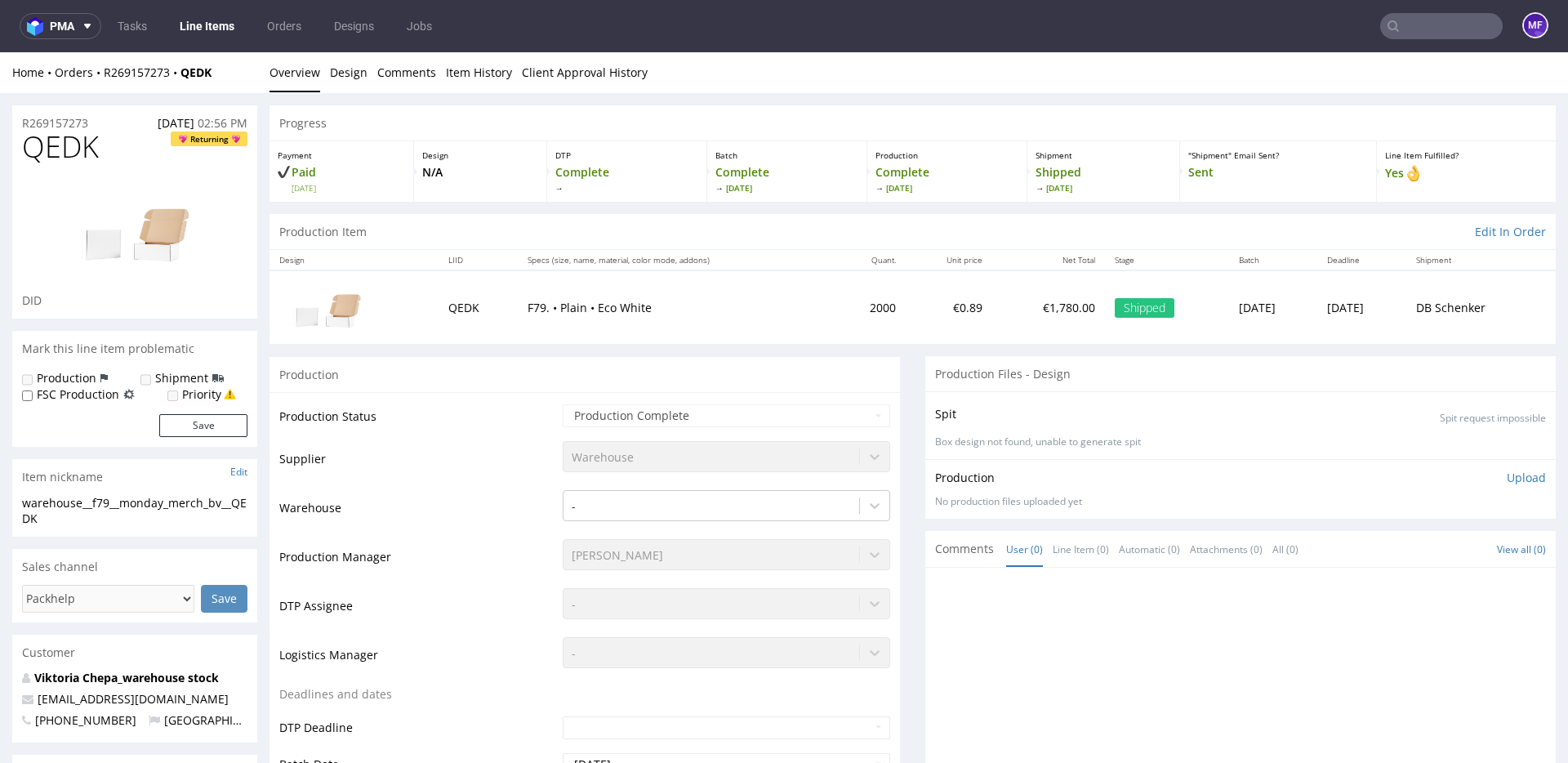
click at [746, 385] on div "Production" at bounding box center [584, 374] width 631 height 36
drag, startPoint x: 103, startPoint y: 152, endPoint x: 29, endPoint y: 151, distance: 74.0
click at [29, 151] on h1 "QEDK Returning" at bounding box center [135, 147] width 225 height 33
copy span "QEDK"
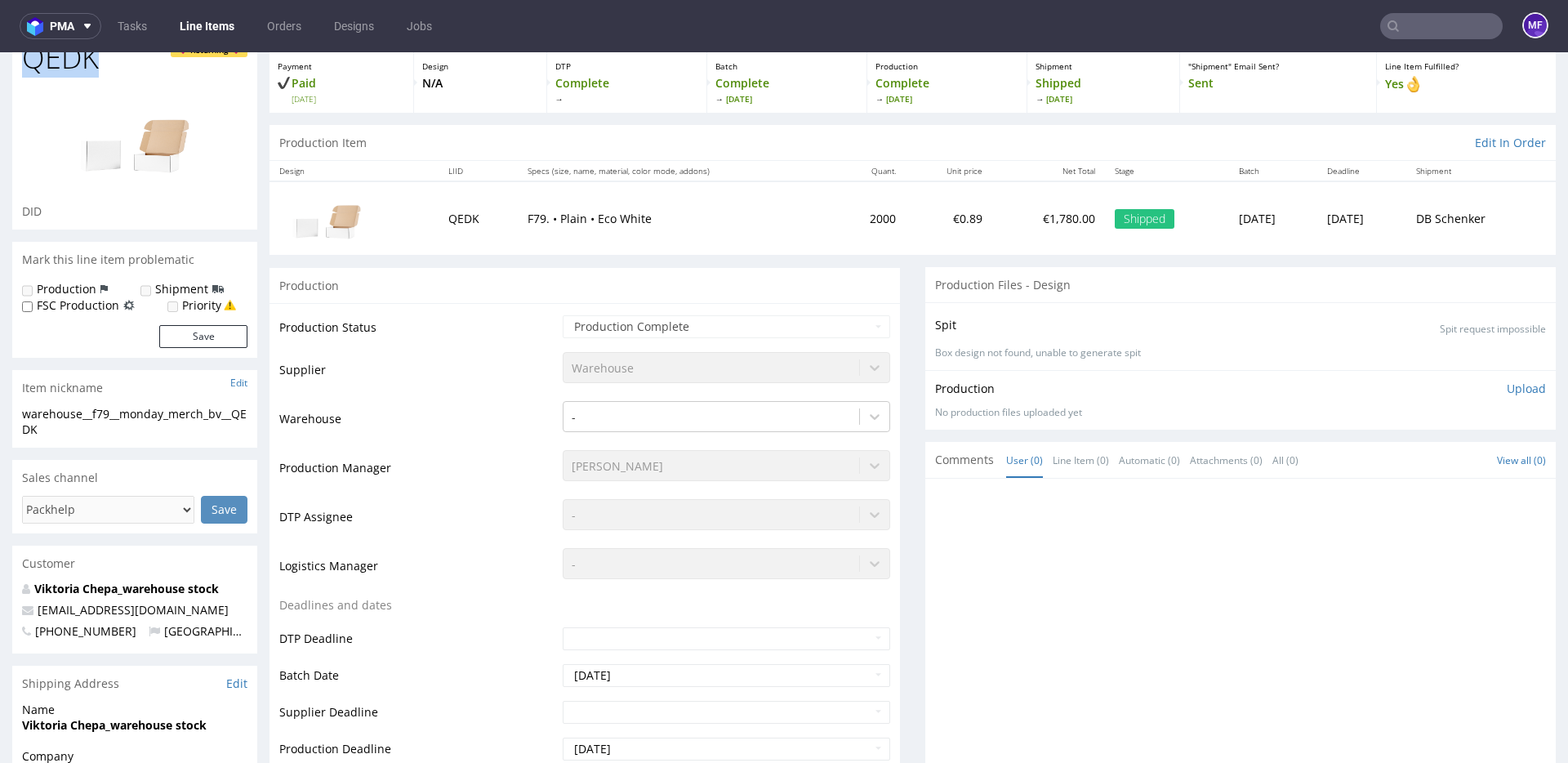
scroll to position [97, 0]
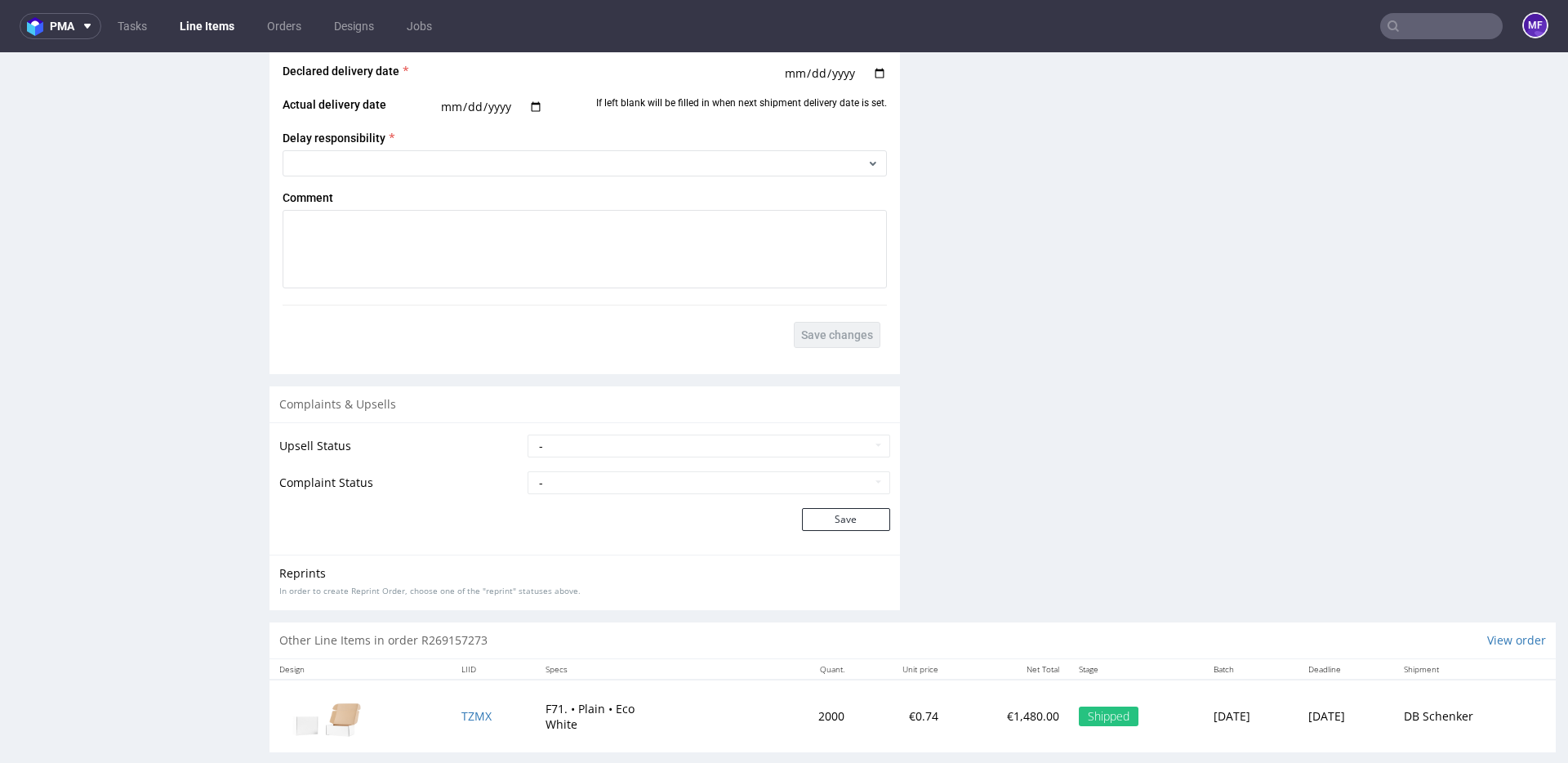
scroll to position [2616, 0]
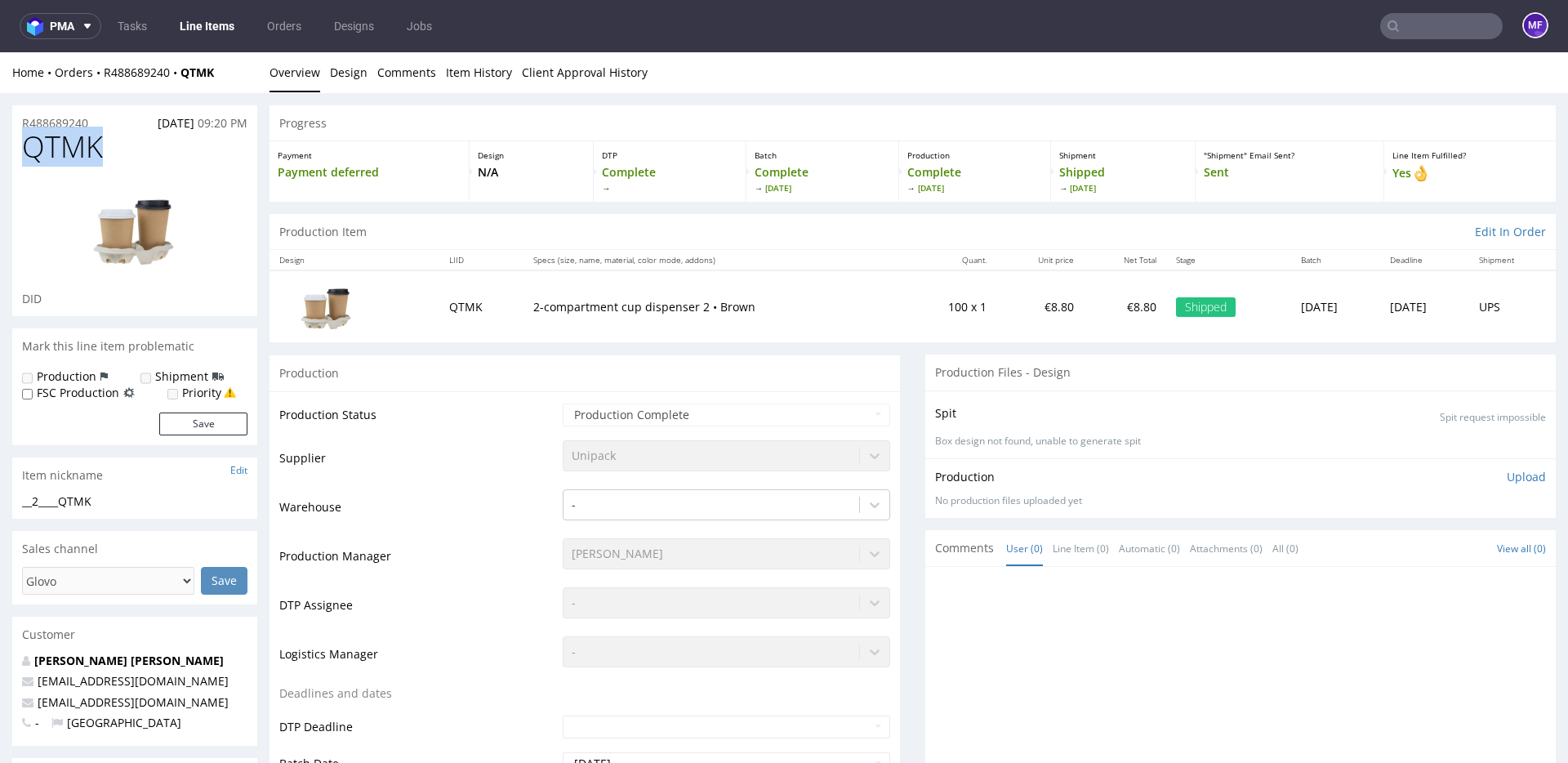
drag, startPoint x: 78, startPoint y: 153, endPoint x: 31, endPoint y: 152, distance: 47.0
click at [31, 152] on h1 "QTMK" at bounding box center [135, 147] width 225 height 33
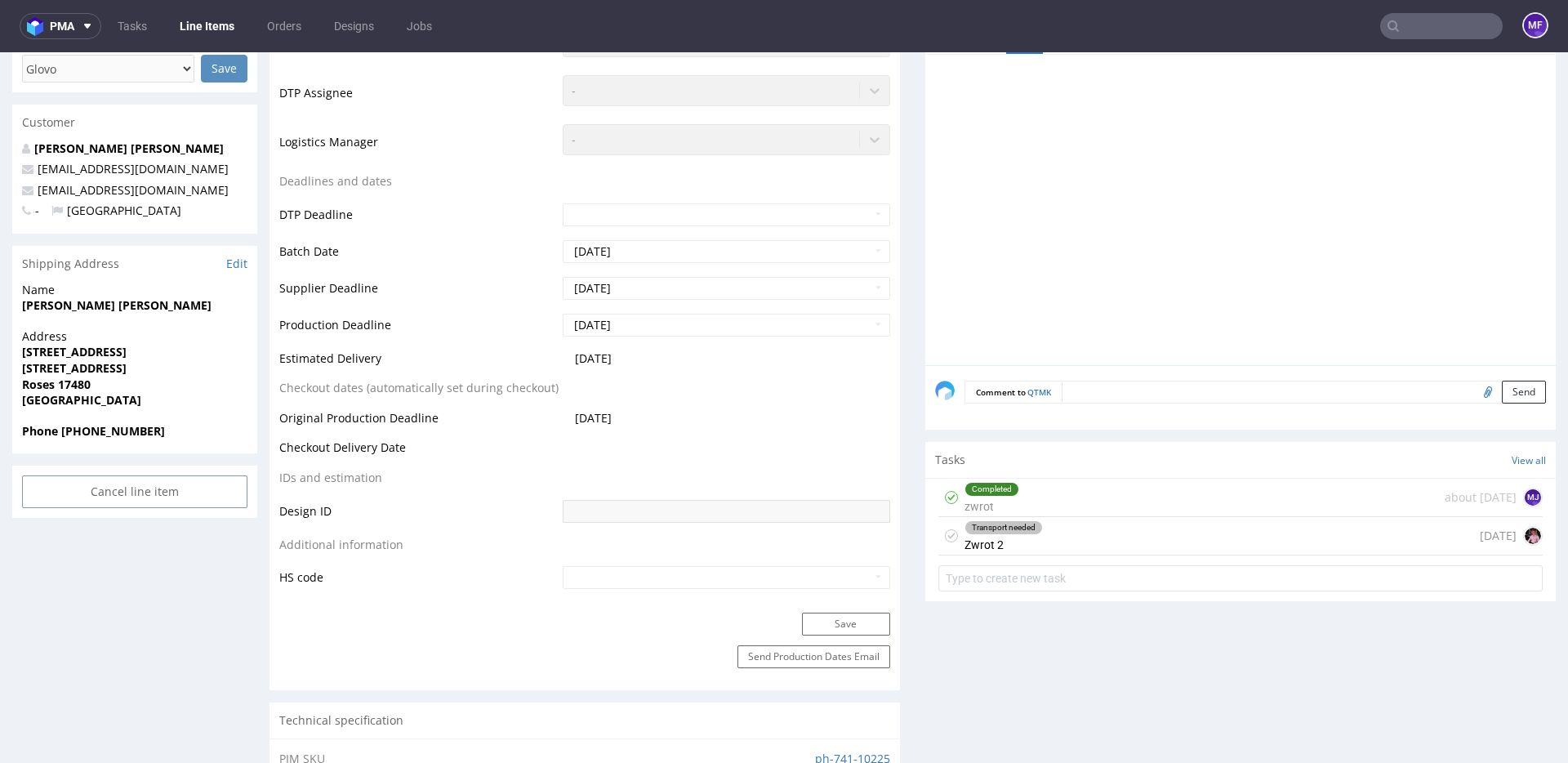
scroll to position [528, 0]
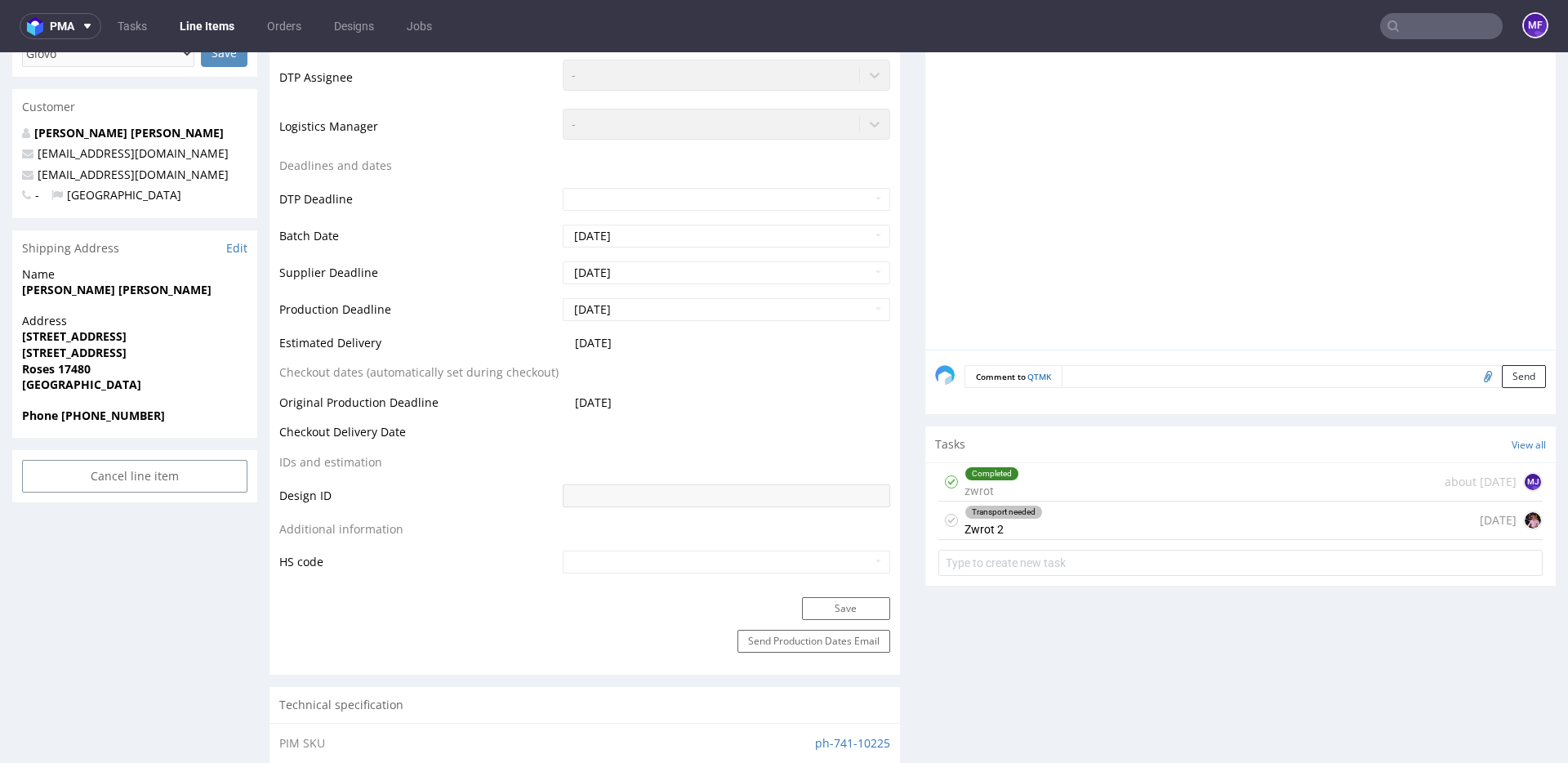
click at [1078, 522] on div "Transport needed Zwrot 2 [DATE]" at bounding box center [1240, 521] width 605 height 38
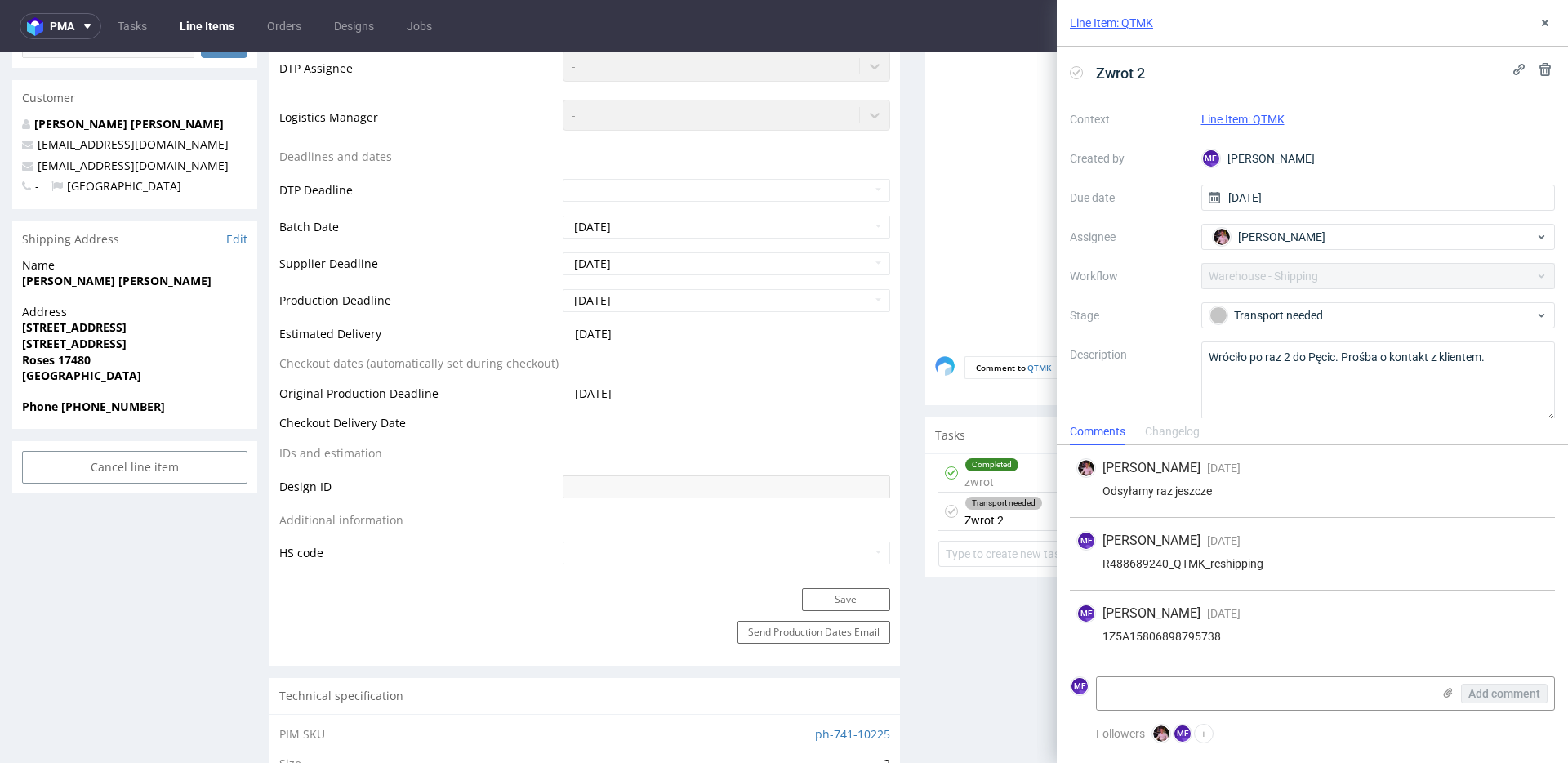
scroll to position [538, 0]
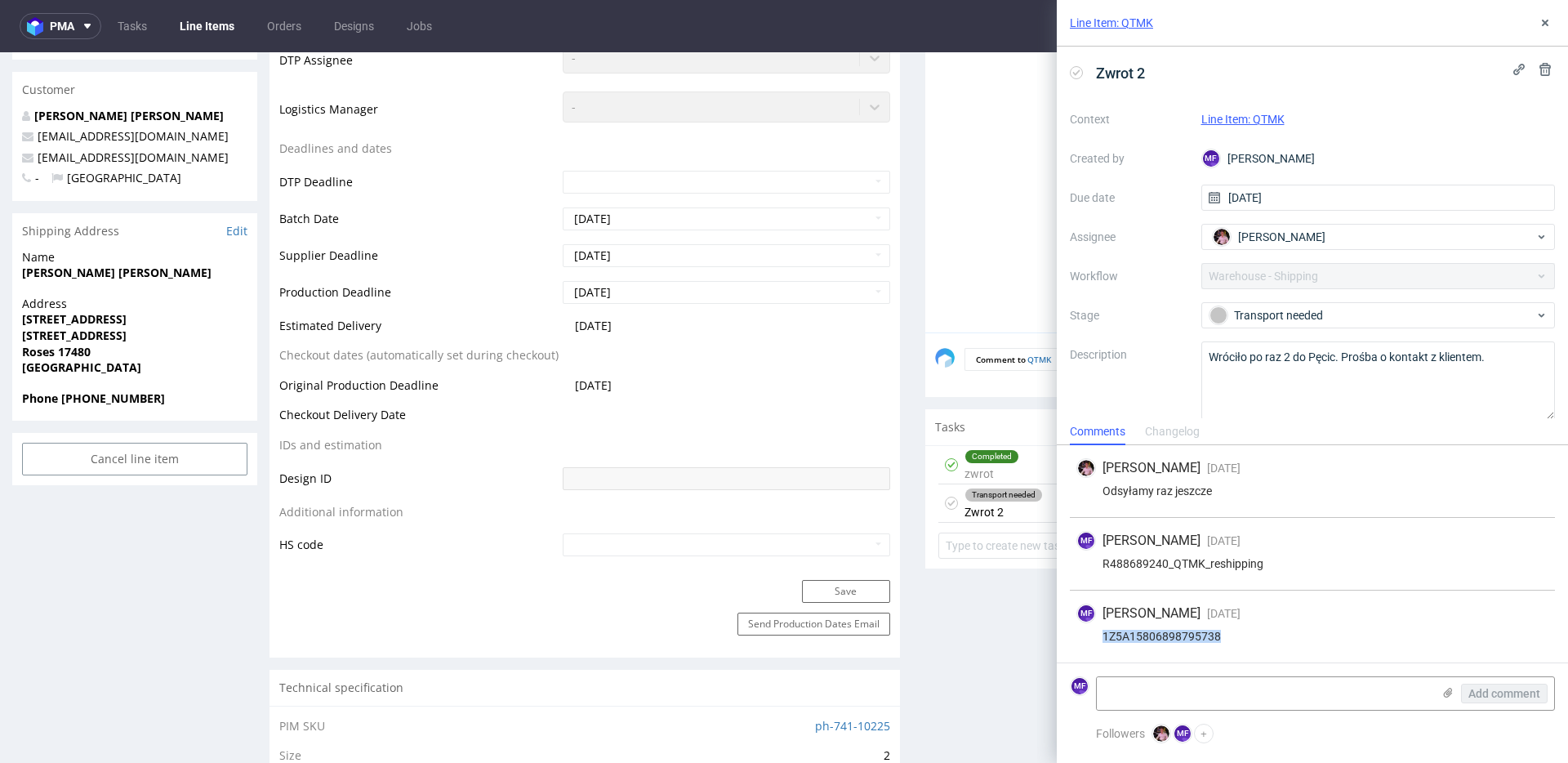
drag, startPoint x: 1225, startPoint y: 639, endPoint x: 1087, endPoint y: 633, distance: 138.1
click at [1087, 633] on div "1Z5A15806898795738" at bounding box center [1312, 637] width 472 height 13
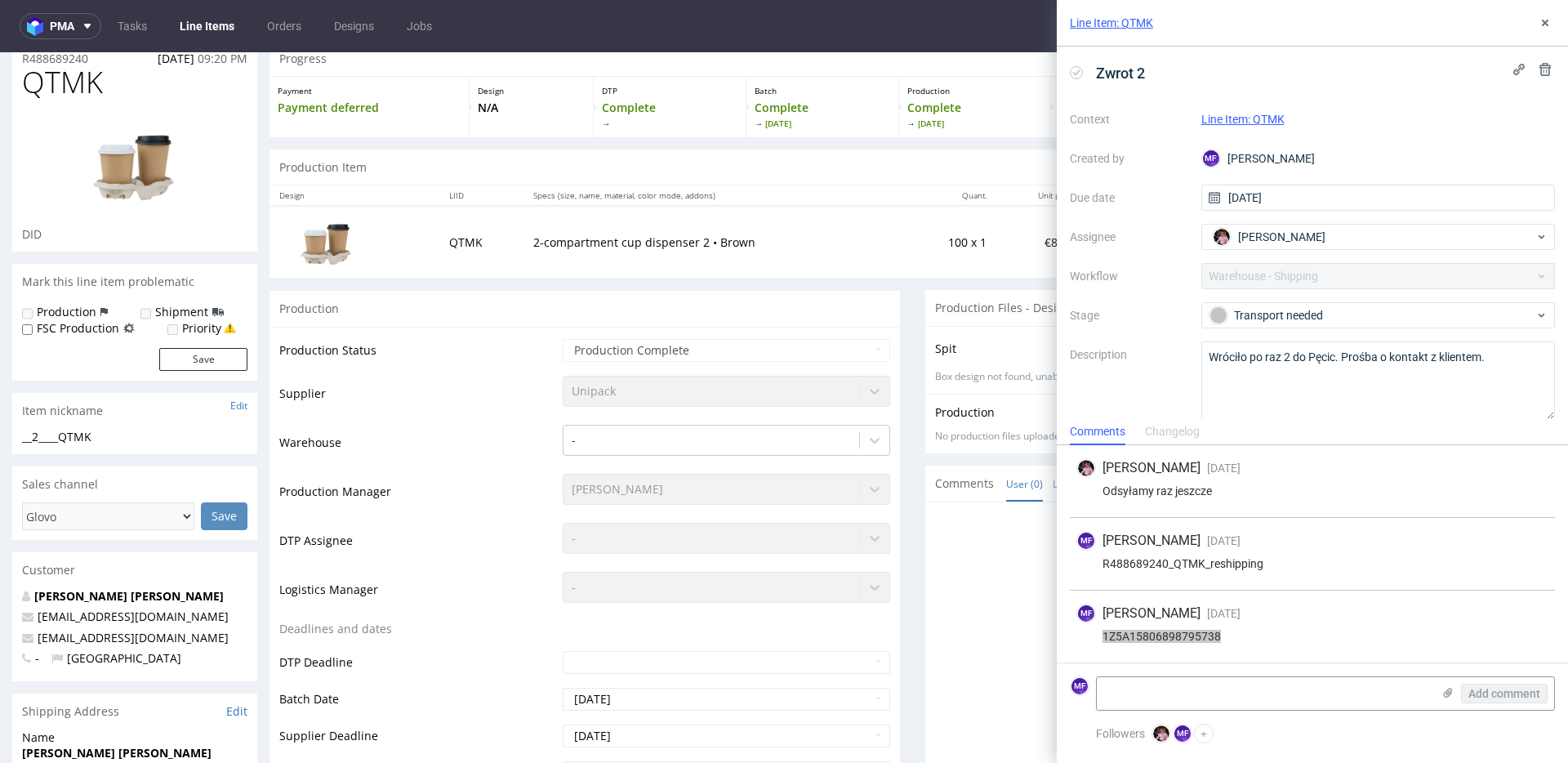
scroll to position [0, 0]
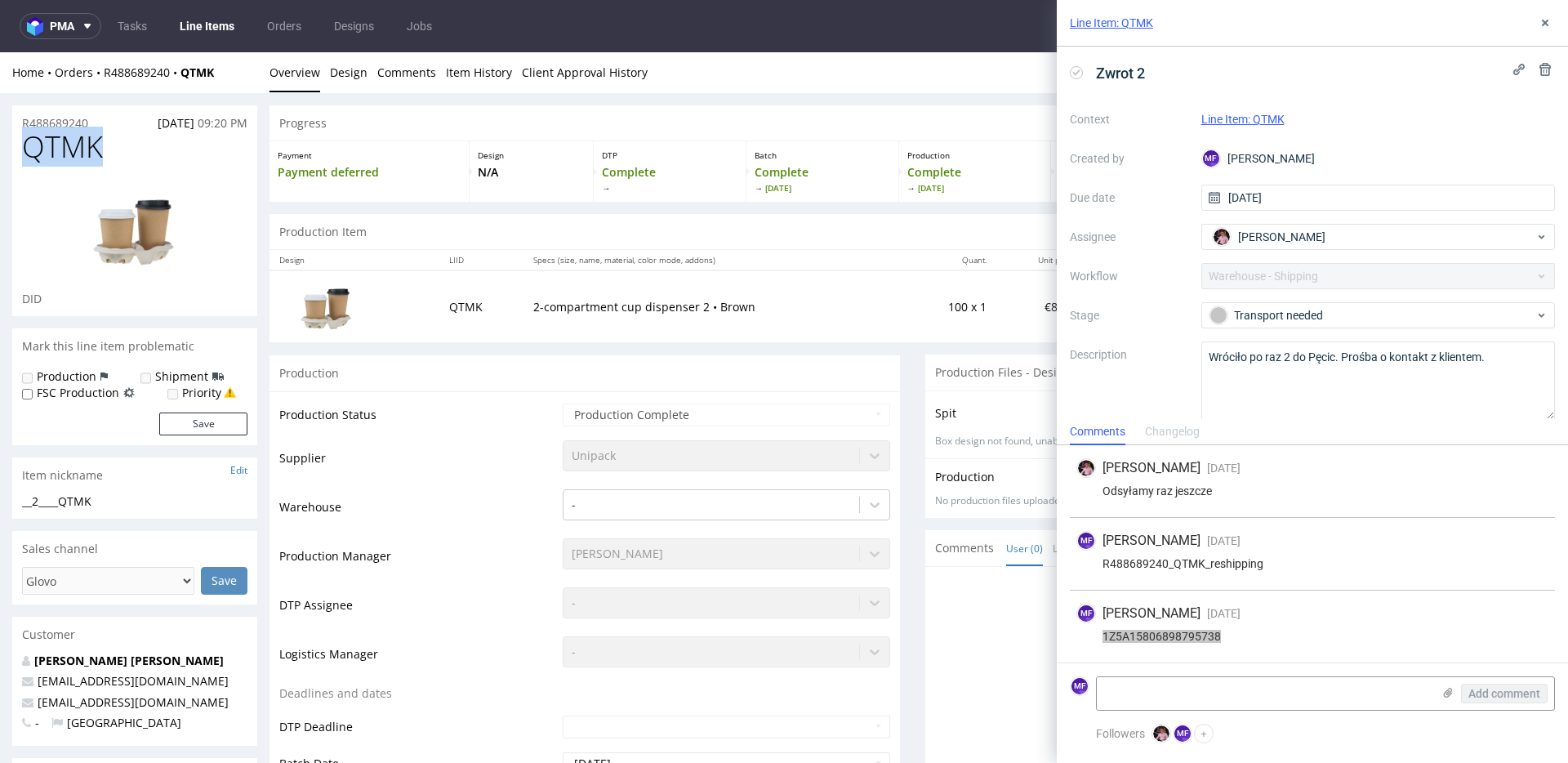
drag, startPoint x: 110, startPoint y: 154, endPoint x: 22, endPoint y: 151, distance: 88.1
click at [22, 151] on h1 "QTMK" at bounding box center [135, 147] width 225 height 33
copy span "QTMK"
click at [1242, 644] on div "MF Michał Fedorowicz 8 days ago 24th Sep 2025, 11:50 1Z5A15806898795738" at bounding box center [1312, 626] width 485 height 72
drag, startPoint x: 1227, startPoint y: 639, endPoint x: 1098, endPoint y: 640, distance: 129.0
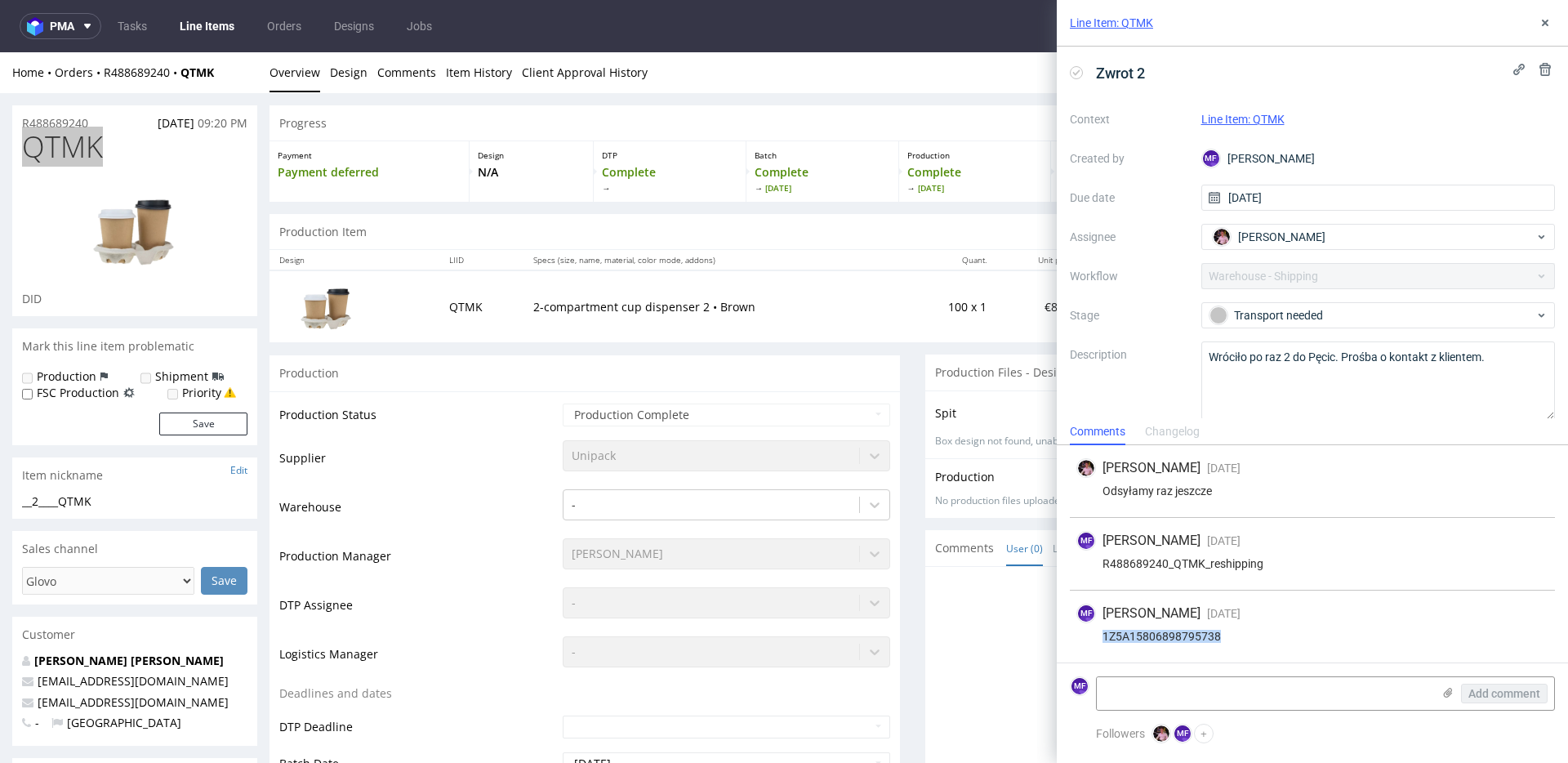
click at [1098, 640] on div "1Z5A15806898795738" at bounding box center [1312, 637] width 472 height 13
copy div "1Z5A15806898795738"
click at [1275, 639] on div "1Z5A15806898795738" at bounding box center [1312, 637] width 472 height 13
drag, startPoint x: 219, startPoint y: 78, endPoint x: 105, endPoint y: 78, distance: 114.0
click at [105, 78] on div "Home Orders R488689240 QTMK" at bounding box center [135, 72] width 245 height 16
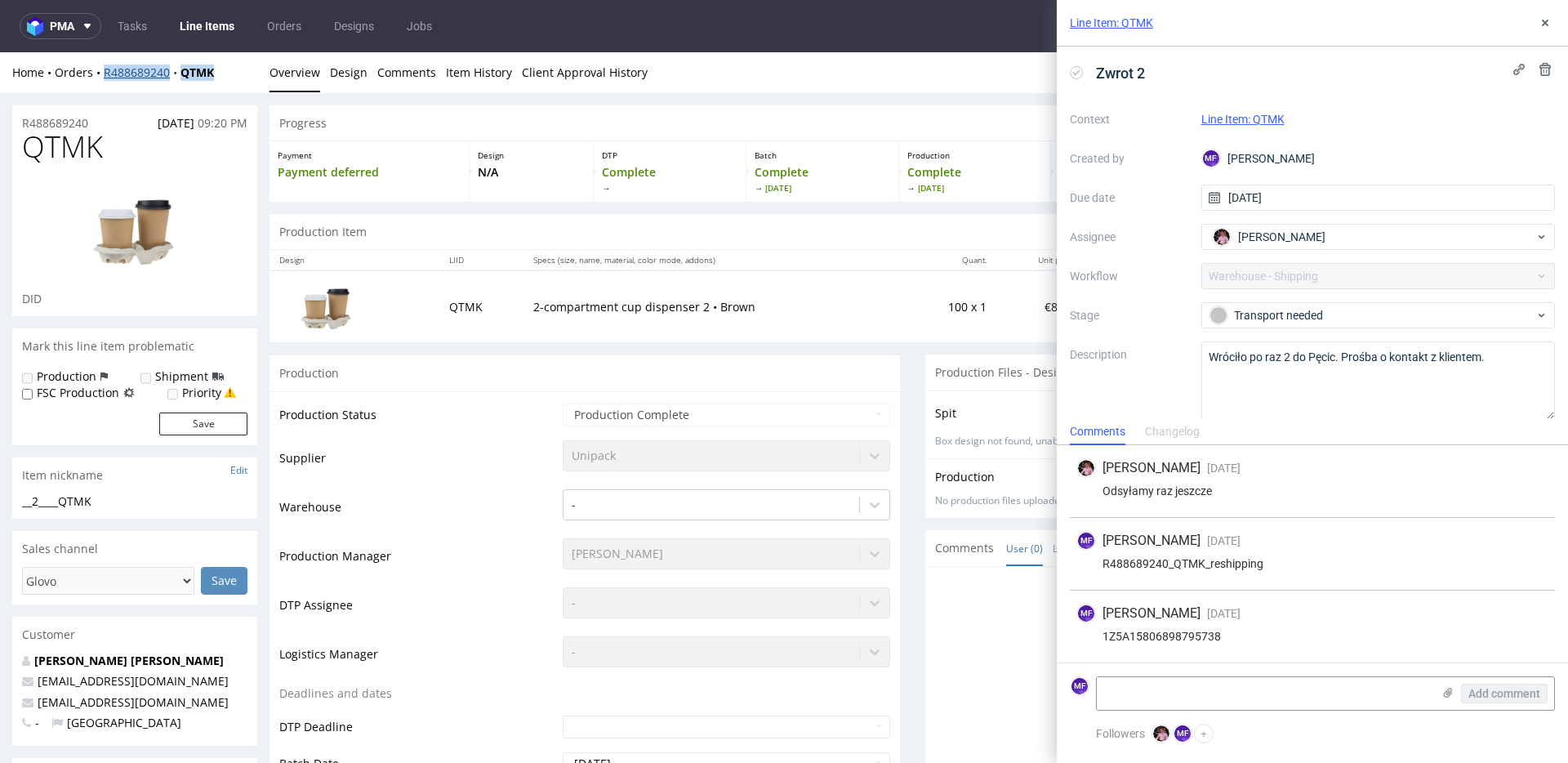
copy div "R488689240 QTMK"
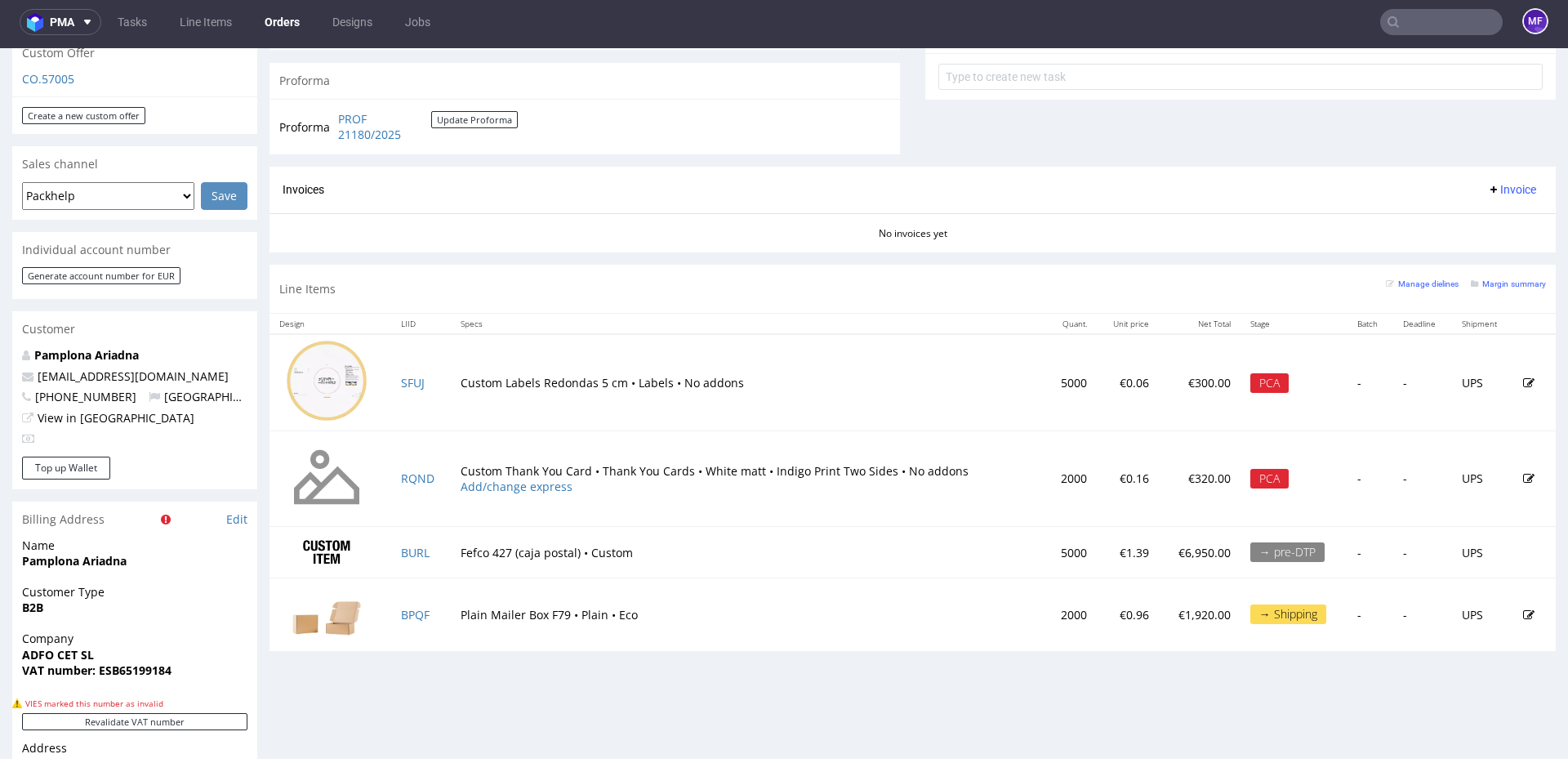
scroll to position [626, 0]
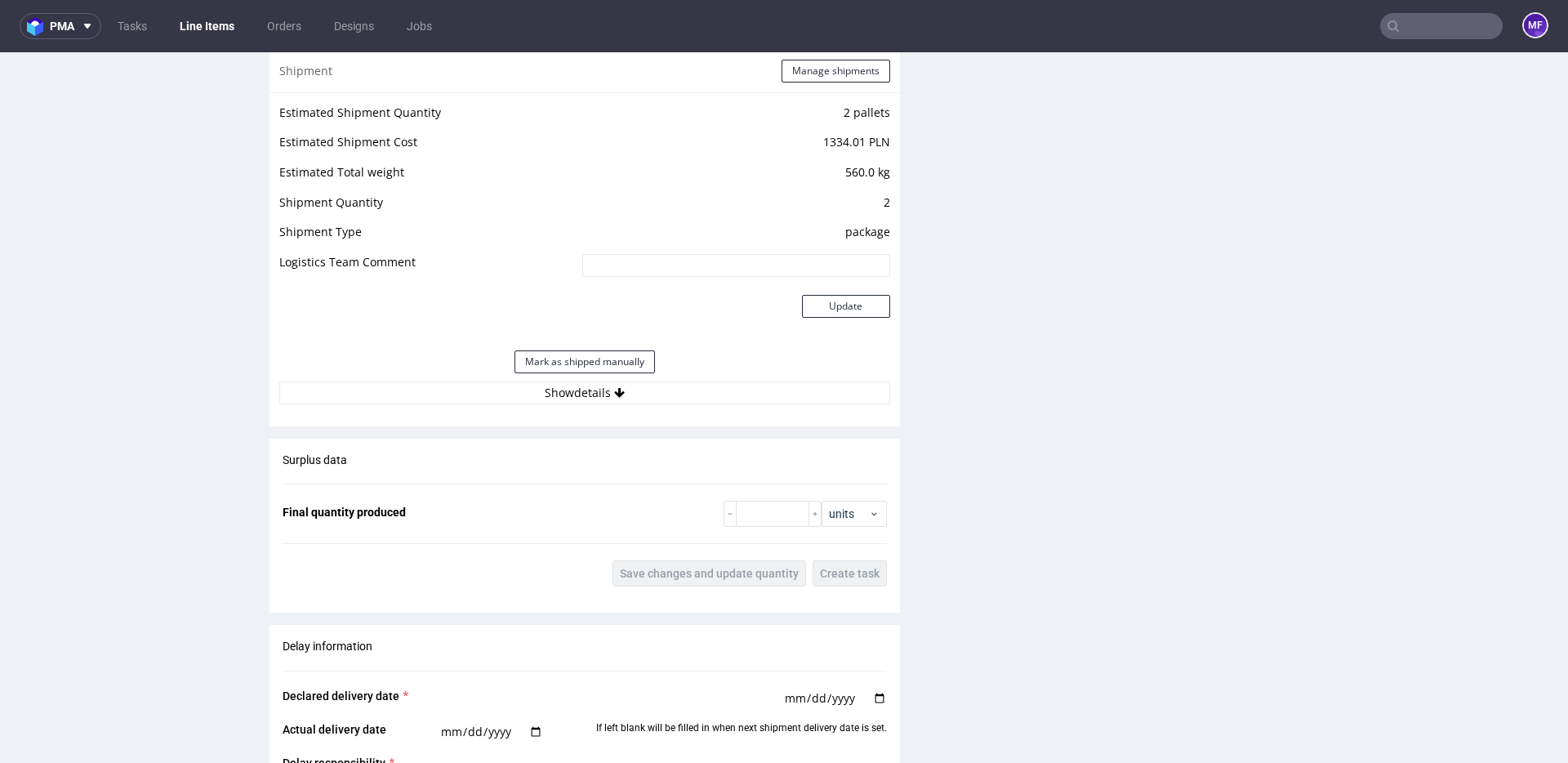
scroll to position [1964, 0]
click at [629, 395] on button "Show details" at bounding box center [585, 394] width 611 height 22
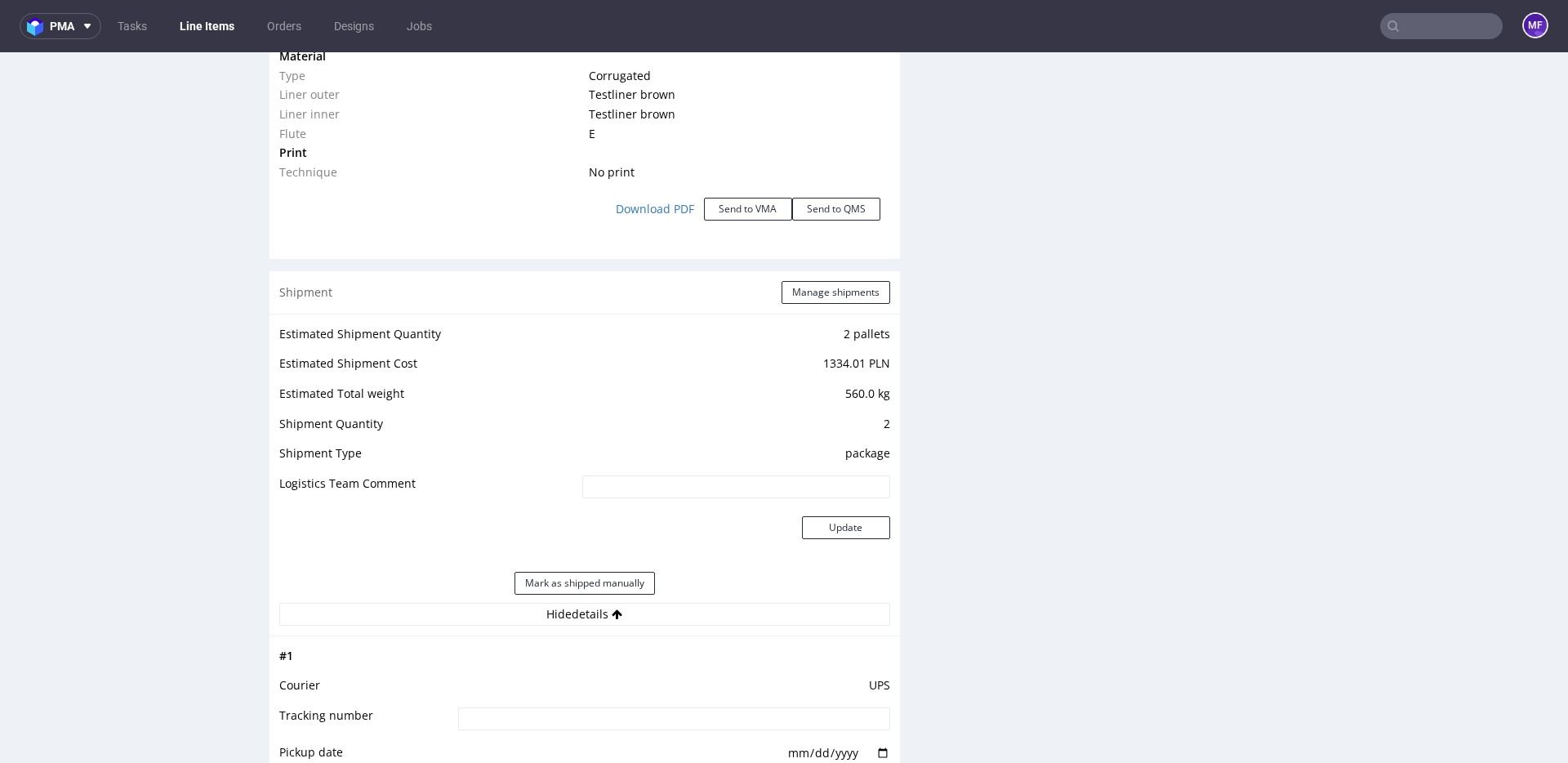
scroll to position [1742, 0]
click at [801, 294] on button "Manage shipments" at bounding box center [835, 293] width 108 height 22
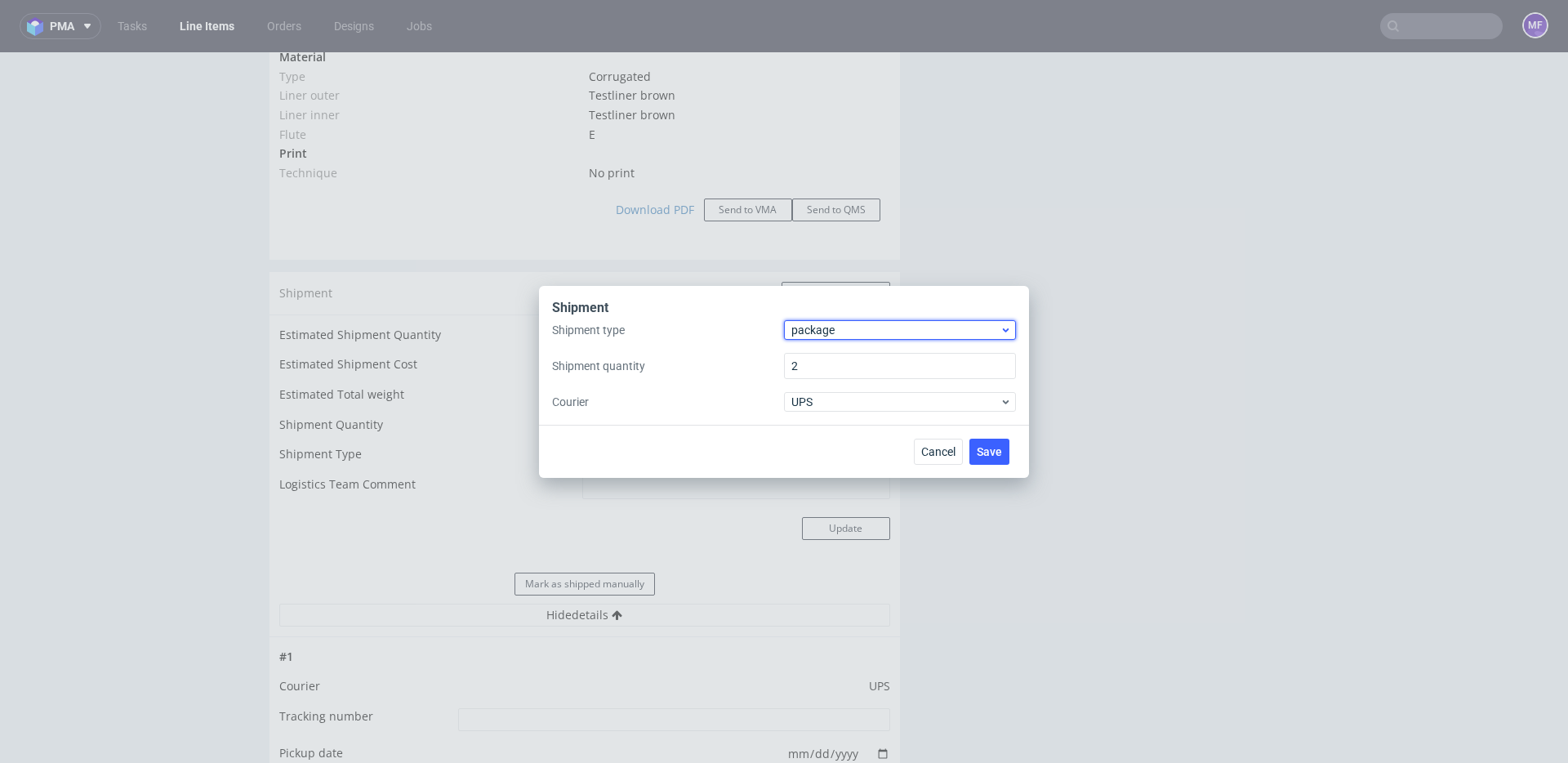
click at [825, 333] on span "package" at bounding box center [895, 329] width 208 height 16
click at [832, 360] on div "pallet" at bounding box center [900, 364] width 219 height 29
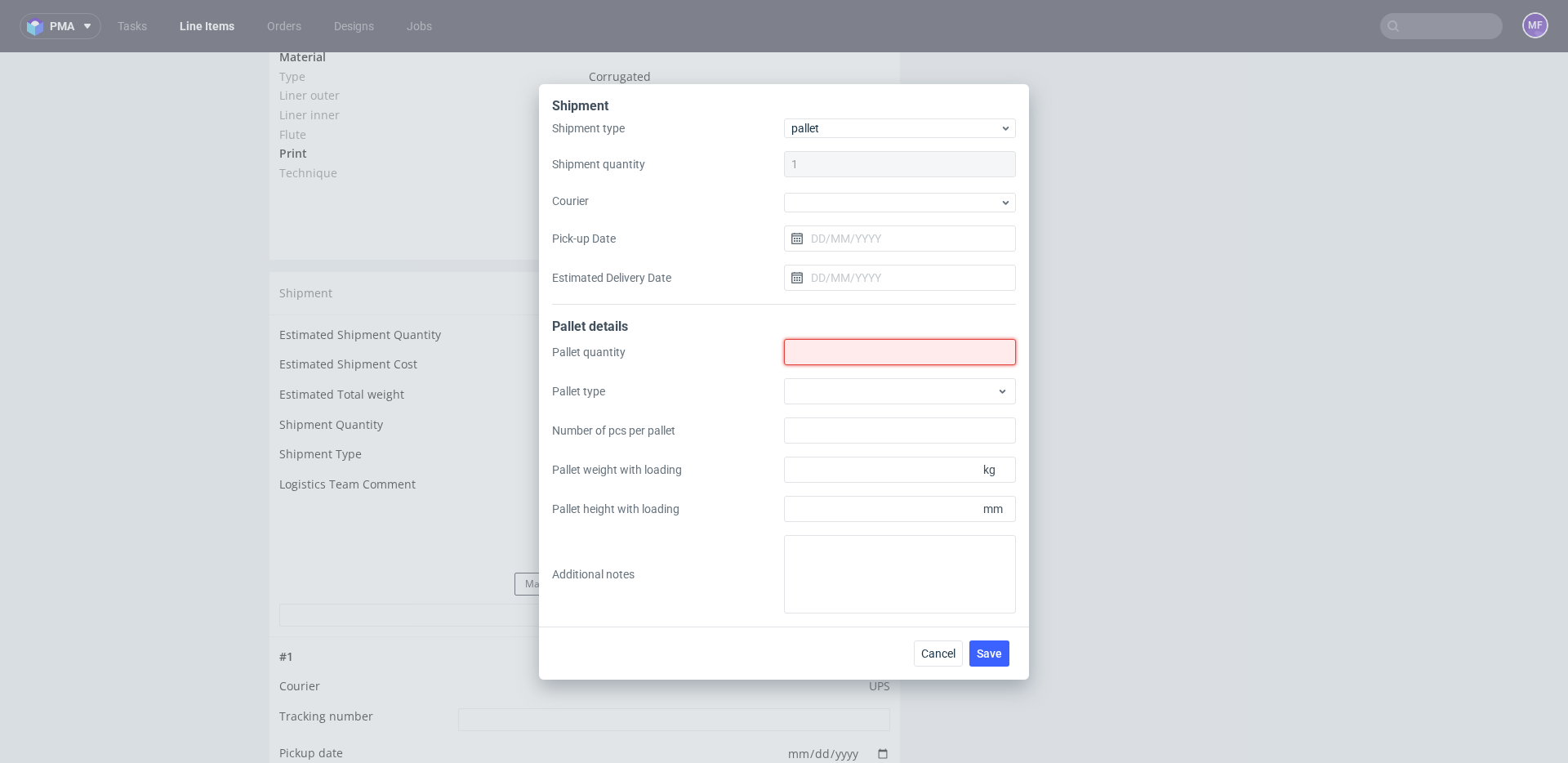
click at [833, 356] on input "Shipment type" at bounding box center [900, 353] width 232 height 26
type input "2"
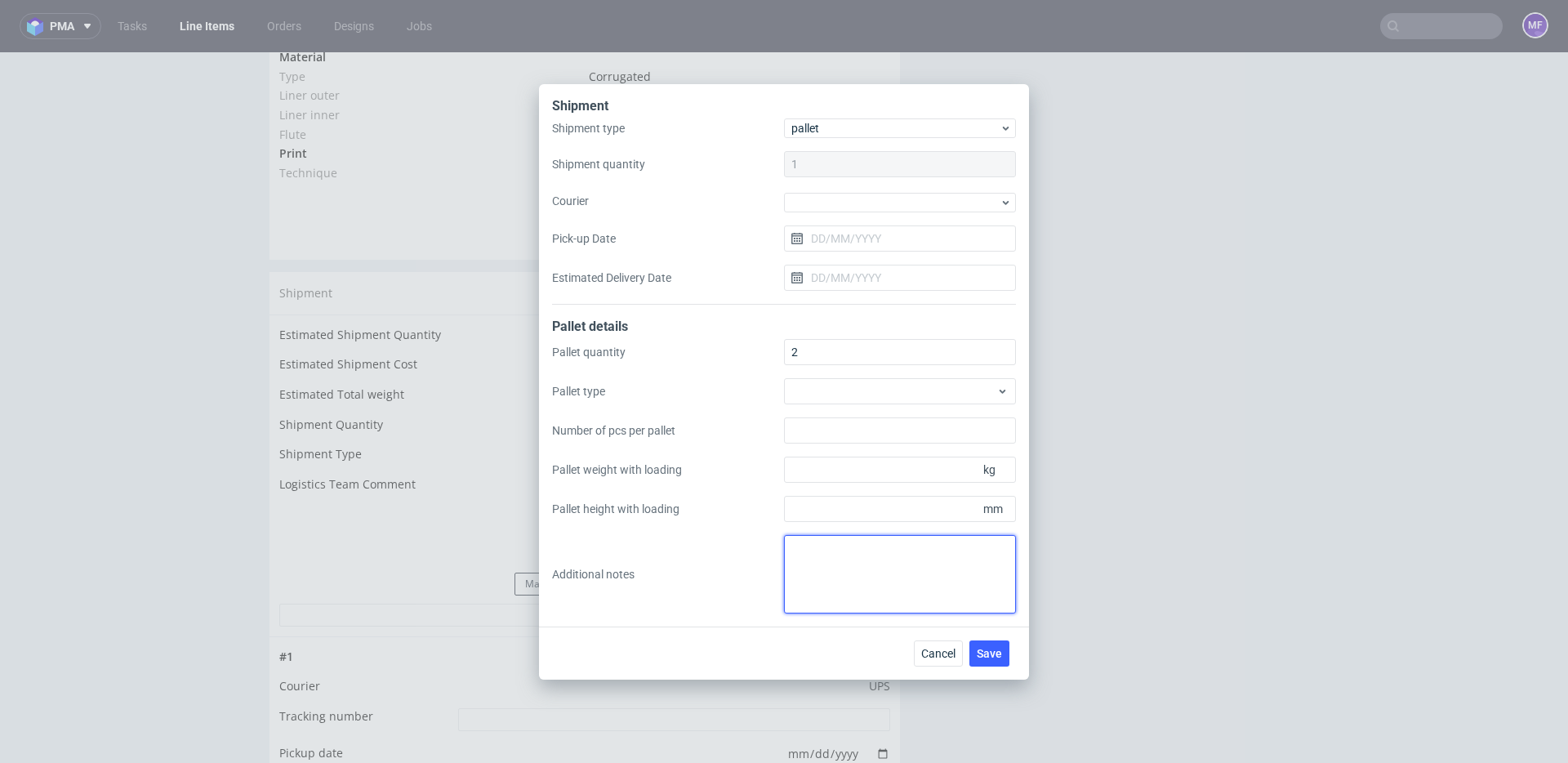
click at [841, 557] on textarea at bounding box center [900, 574] width 232 height 79
paste textarea "120x100x161 waga 271kg"
click at [793, 567] on textarea "2 palety z odbiorem 06.10: 120x100x161 waga 271kg" at bounding box center [900, 574] width 232 height 79
click at [941, 549] on textarea "2 palety z odbiorem 06.10: każda 120x100x161 waga 271kg" at bounding box center [900, 574] width 232 height 79
click at [994, 576] on textarea "2 palety z odbiorem 06.10: dl x szer x wys każda 120x100x161 waga 271kg" at bounding box center [900, 574] width 232 height 79
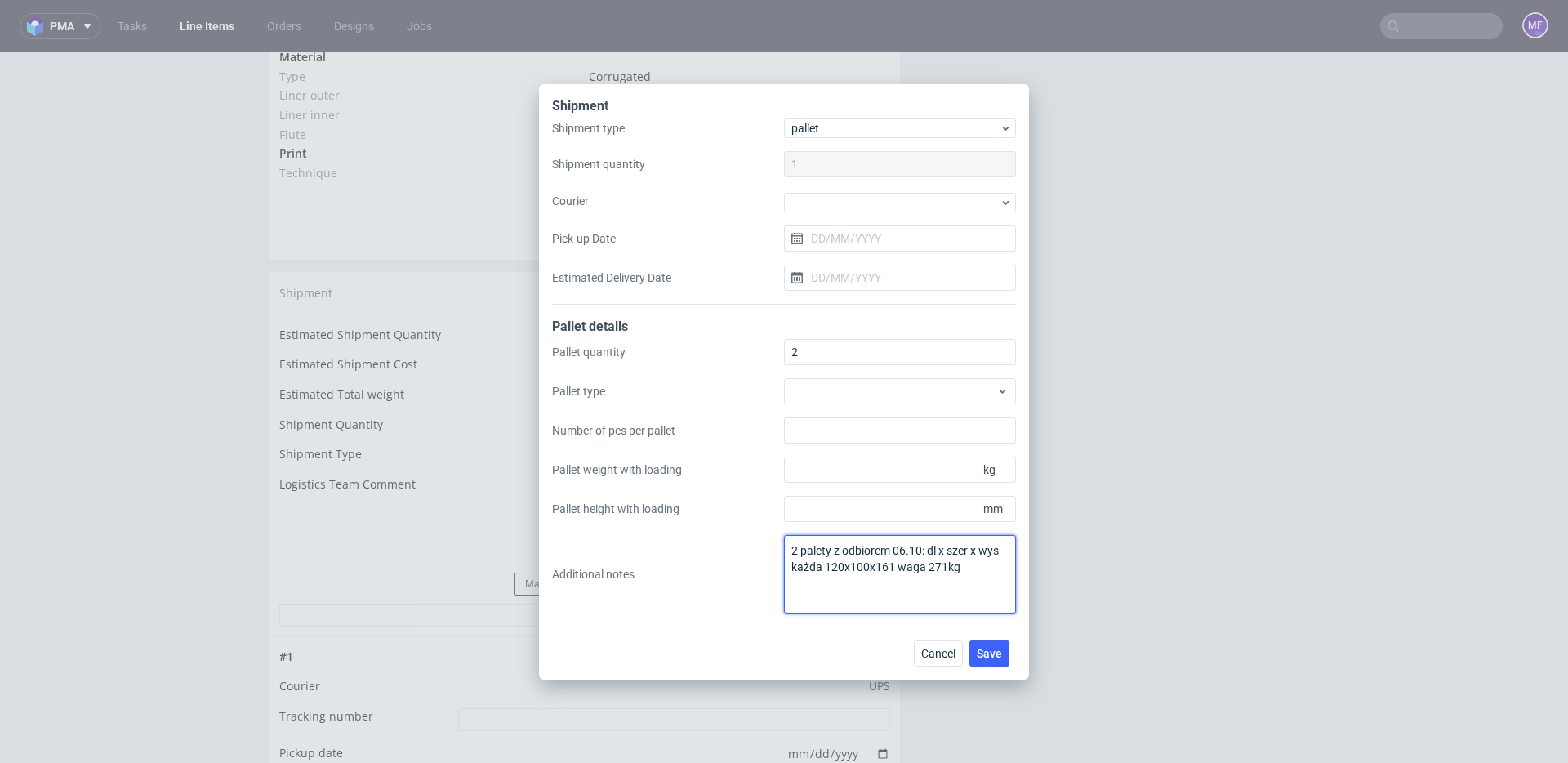
click at [927, 554] on textarea "2 palety z odbiorem 06.10: dl x szer x wys każda 120x100x161 waga 271kg" at bounding box center [900, 574] width 232 height 79
click at [942, 567] on textarea "2 palety z odbiorem 06.10: dl x szer x wys każda 120x100x161 waga 271kg" at bounding box center [900, 574] width 232 height 79
type textarea "2 palety z odbiorem 06.10: dl x szer x wys każda 120x100x161 waga 271kg"
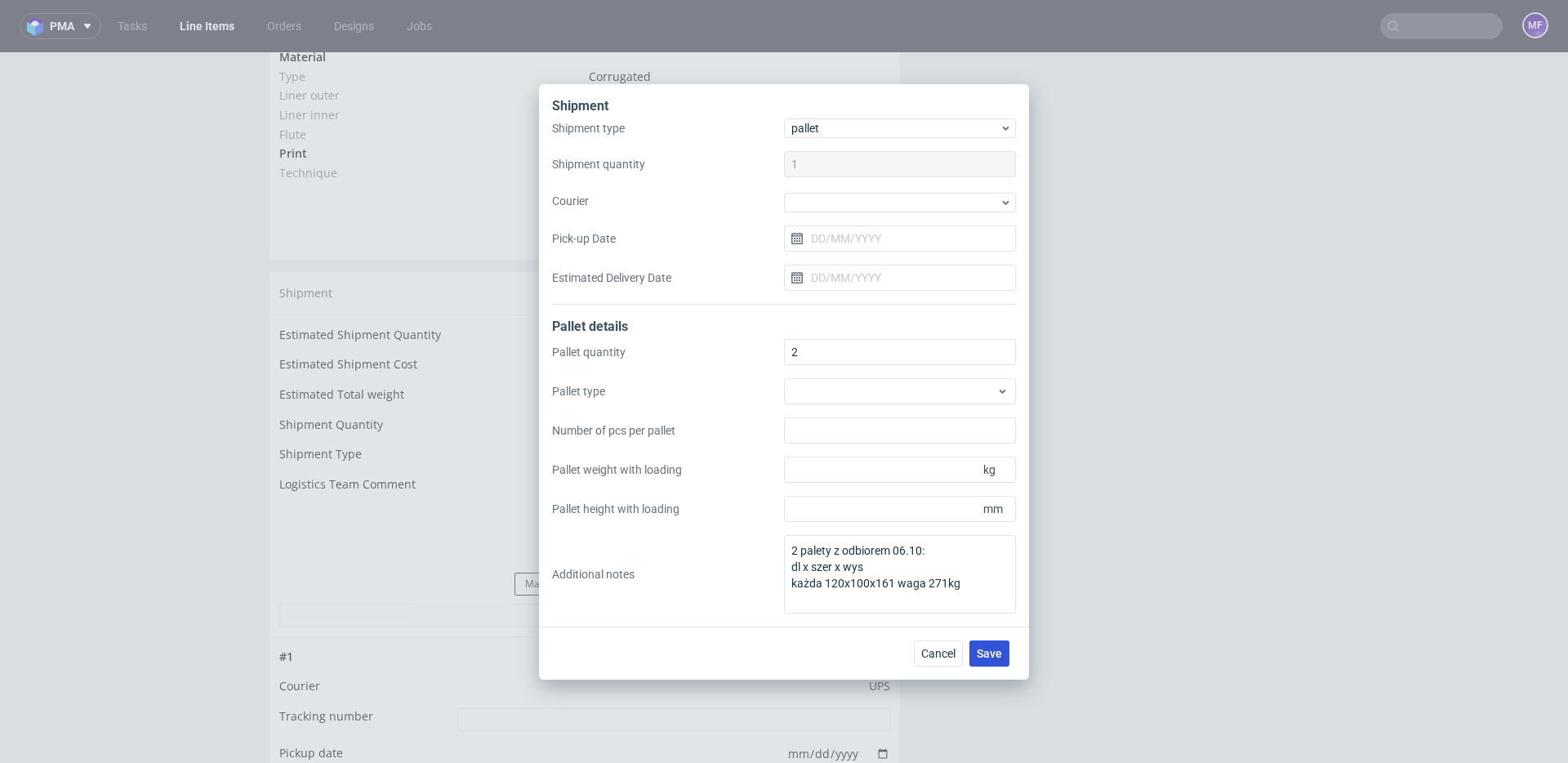
click at [993, 654] on span "Save" at bounding box center [989, 654] width 25 height 11
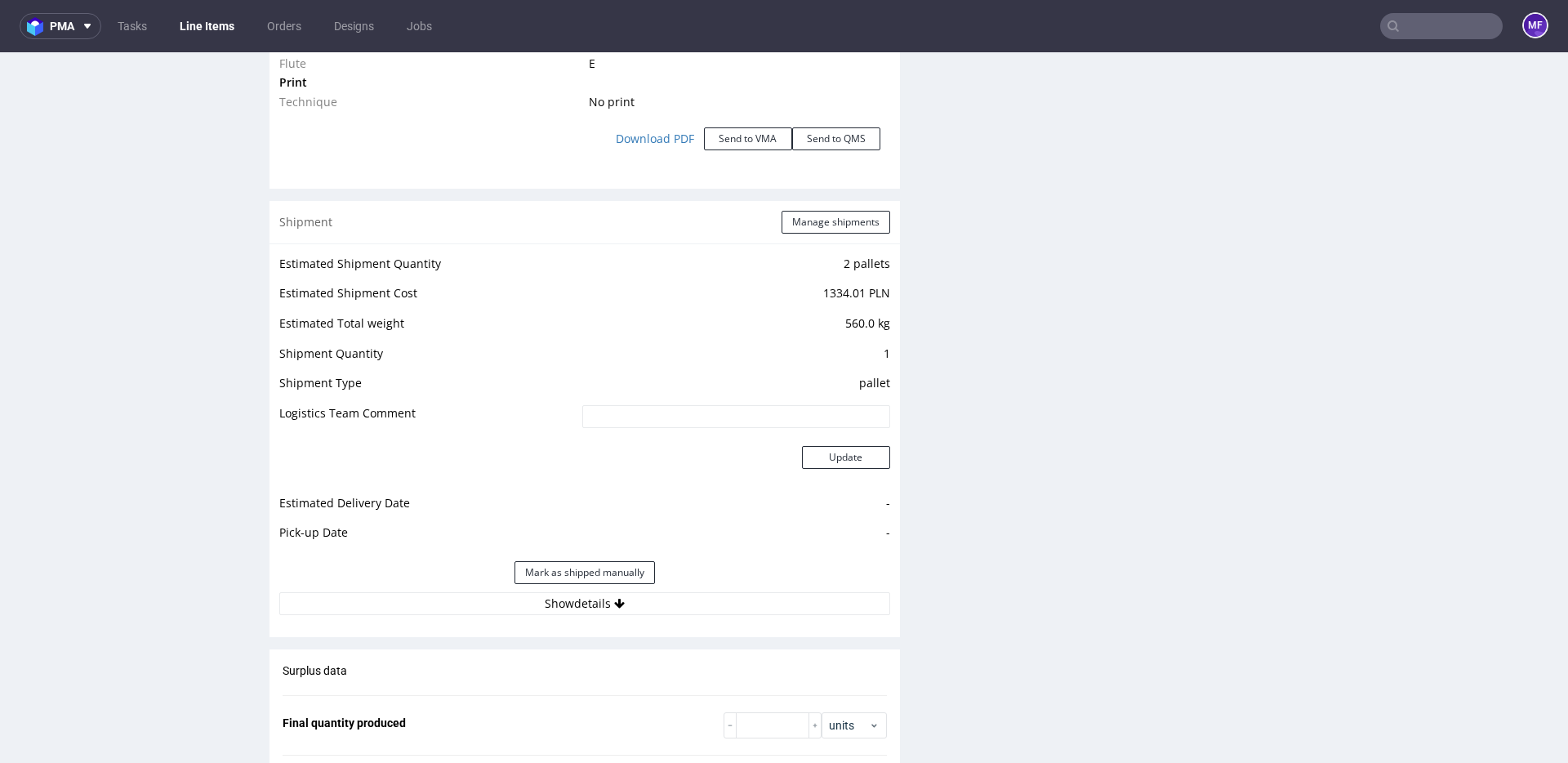
scroll to position [1814, 0]
click at [620, 612] on button "Show details" at bounding box center [585, 603] width 611 height 22
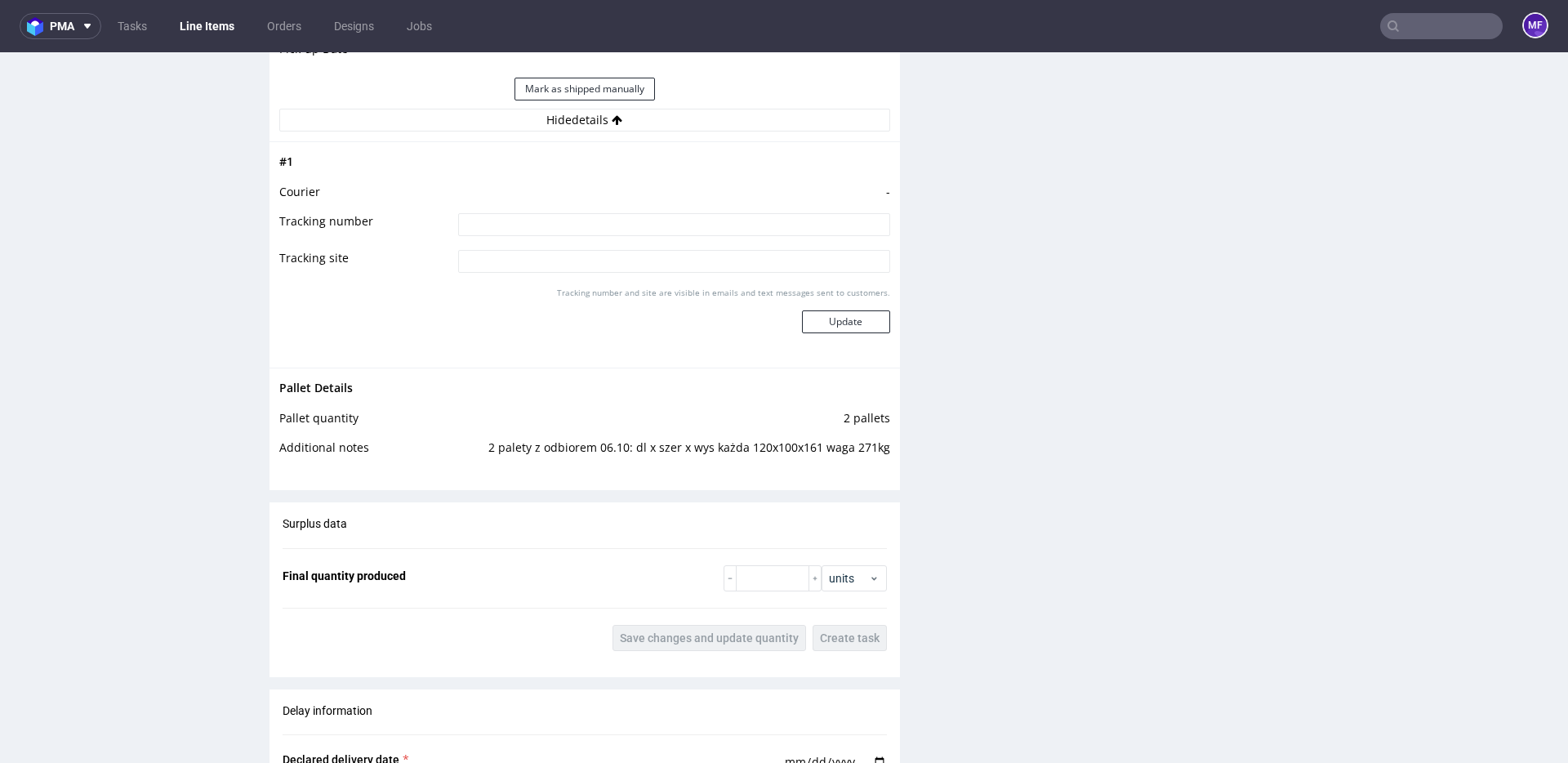
scroll to position [2301, 0]
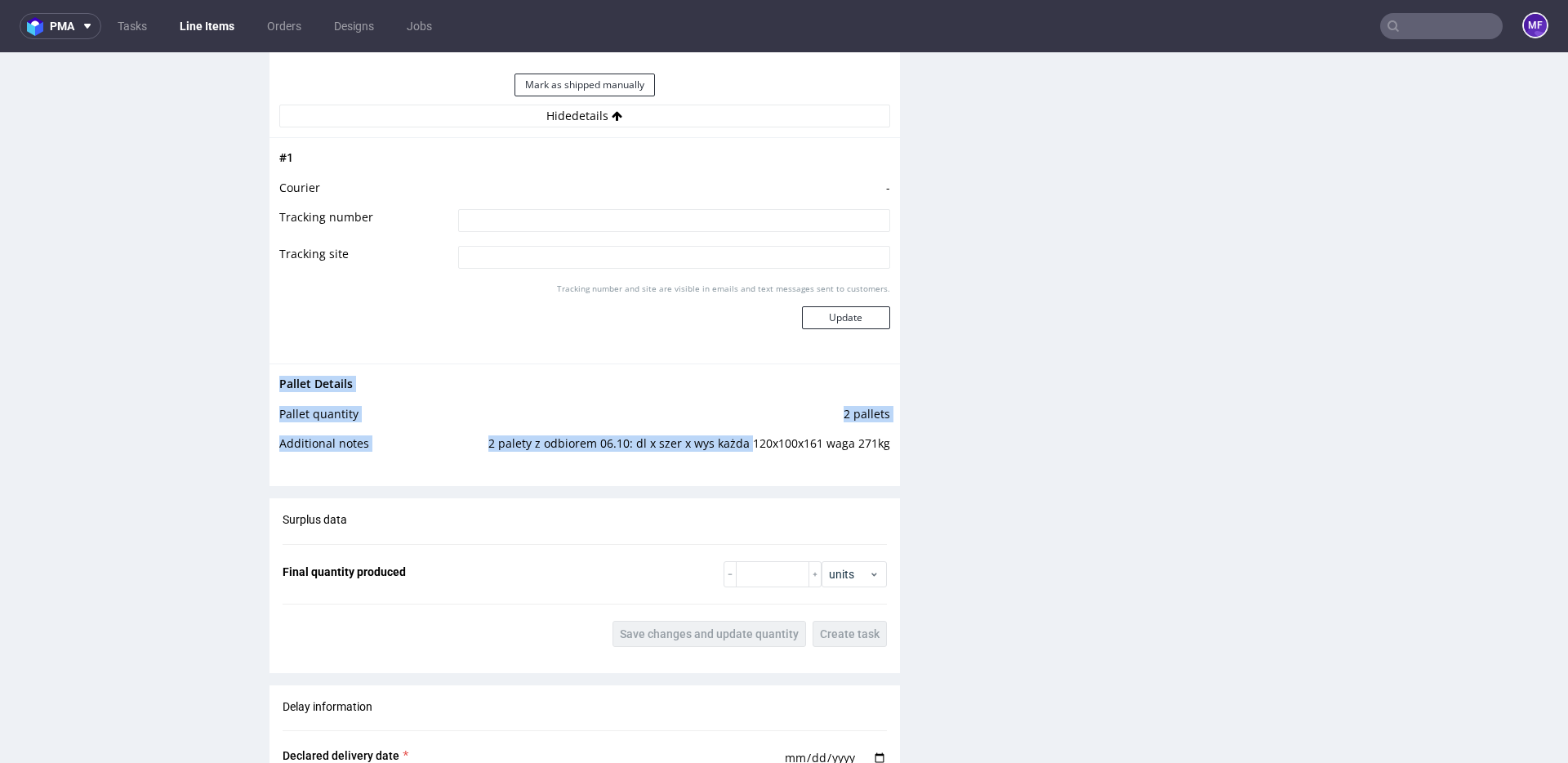
drag, startPoint x: 884, startPoint y: 448, endPoint x: 751, endPoint y: 447, distance: 133.0
click at [751, 447] on div "Pallet Details Pallet quantity 2 pallets Additional notes 2 palety z odbiorem 0…" at bounding box center [584, 419] width 631 height 110
copy tbody "Pallet Details Pallet quantity 2 pallets Additional notes 2 palety z odbiorem 0…"
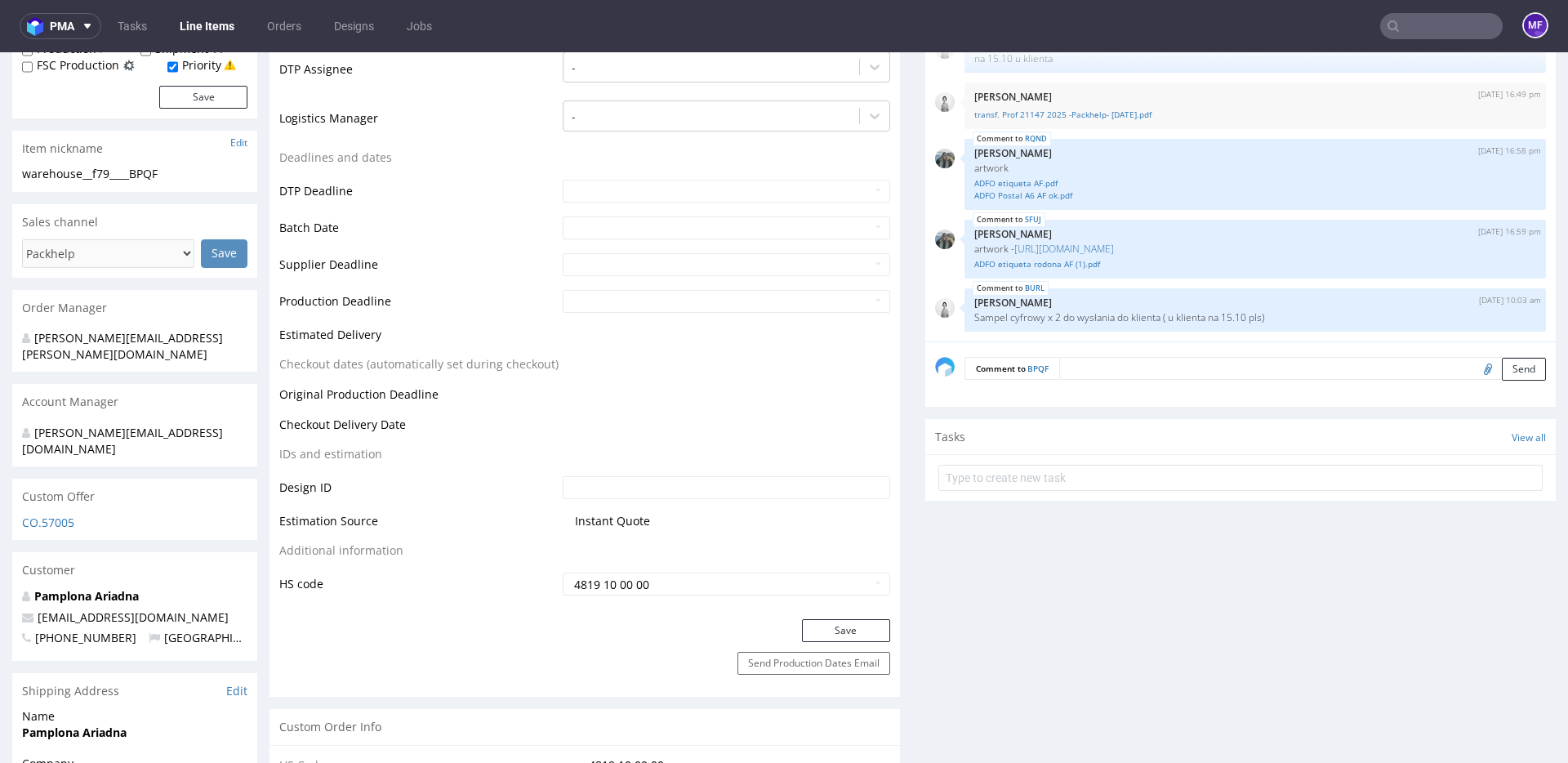
scroll to position [0, 0]
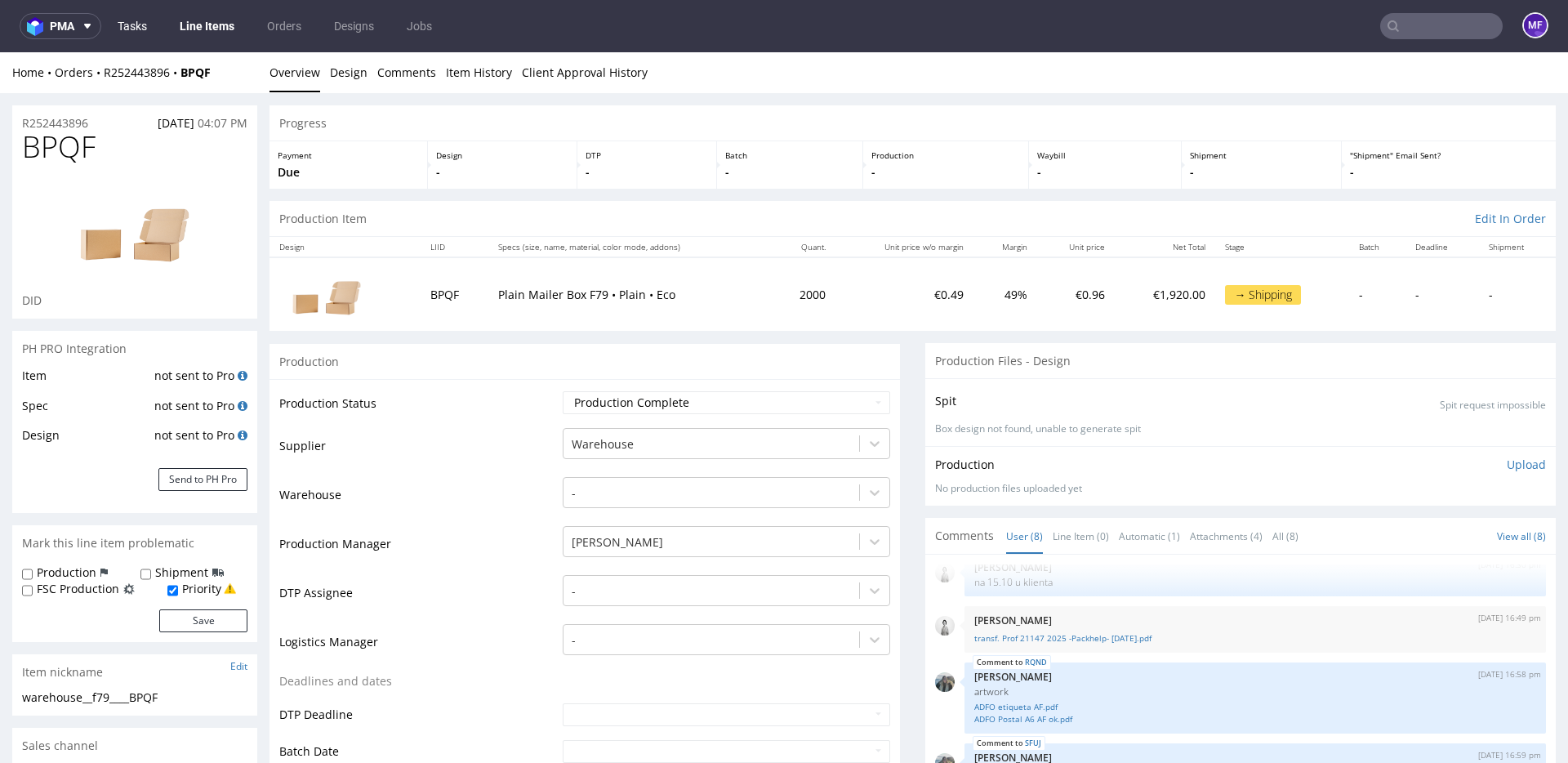
click at [142, 27] on link "Tasks" at bounding box center [132, 26] width 49 height 26
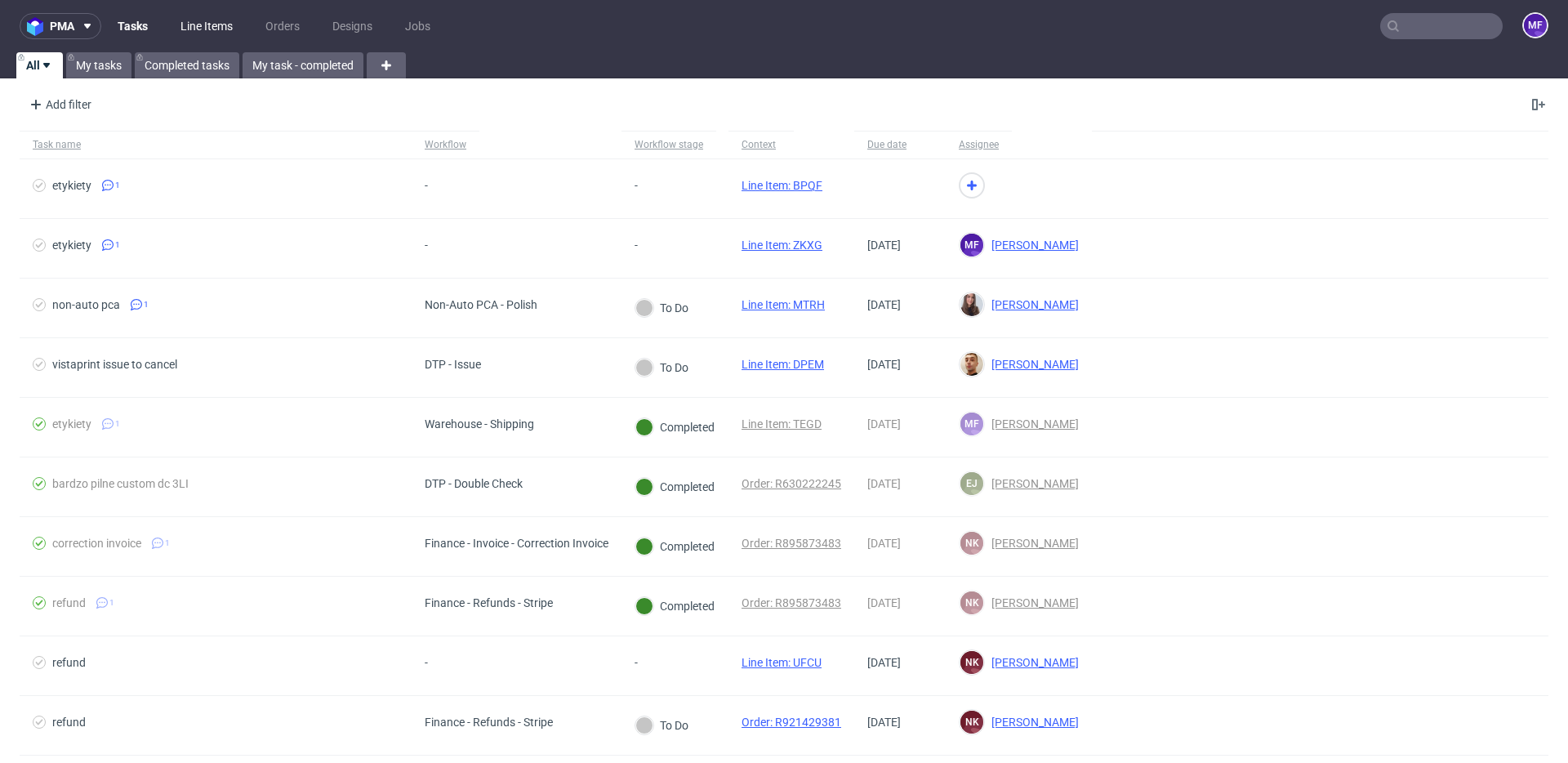
click at [214, 25] on link "Line Items" at bounding box center [207, 26] width 72 height 26
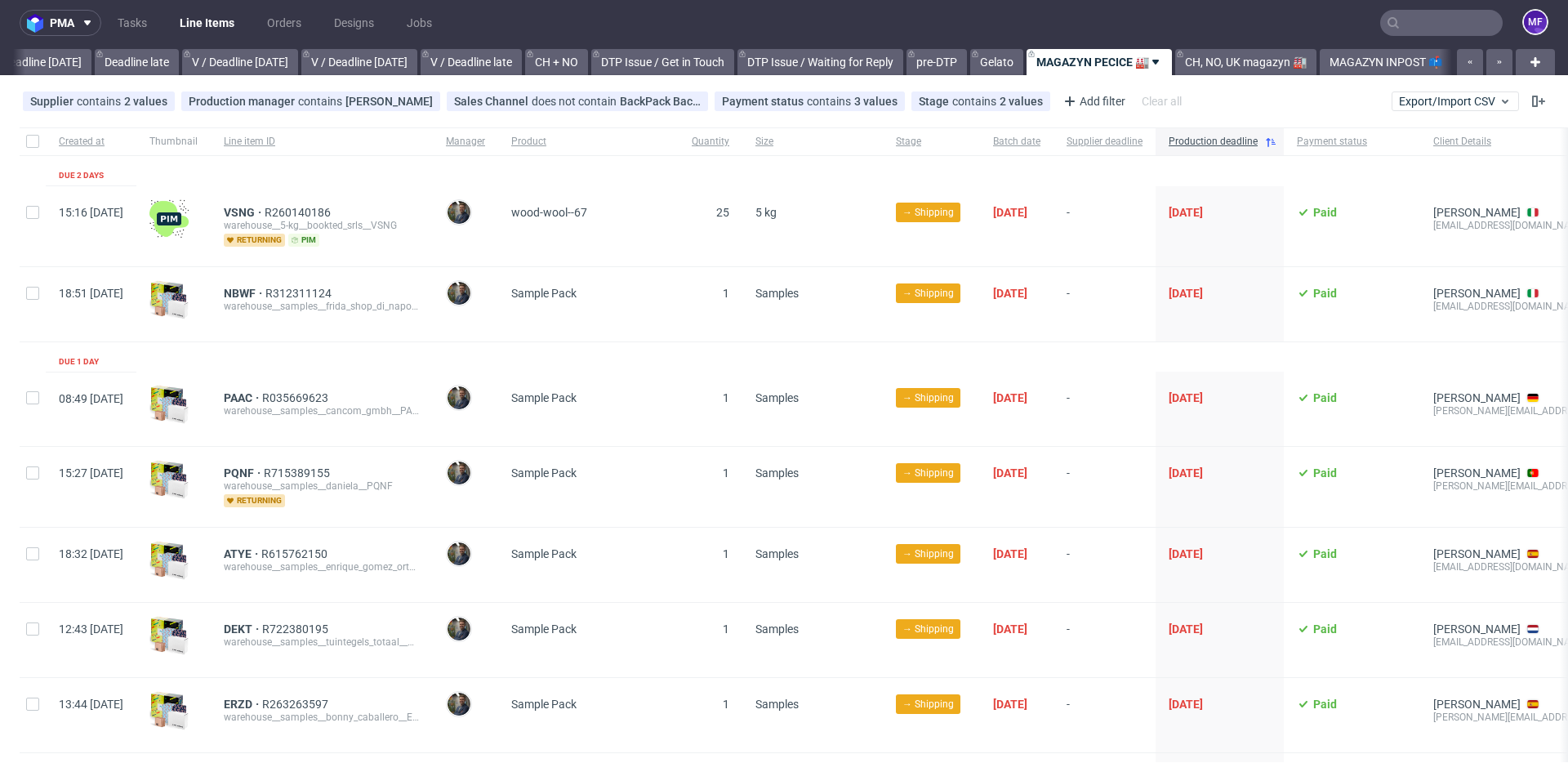
scroll to position [0, 1893]
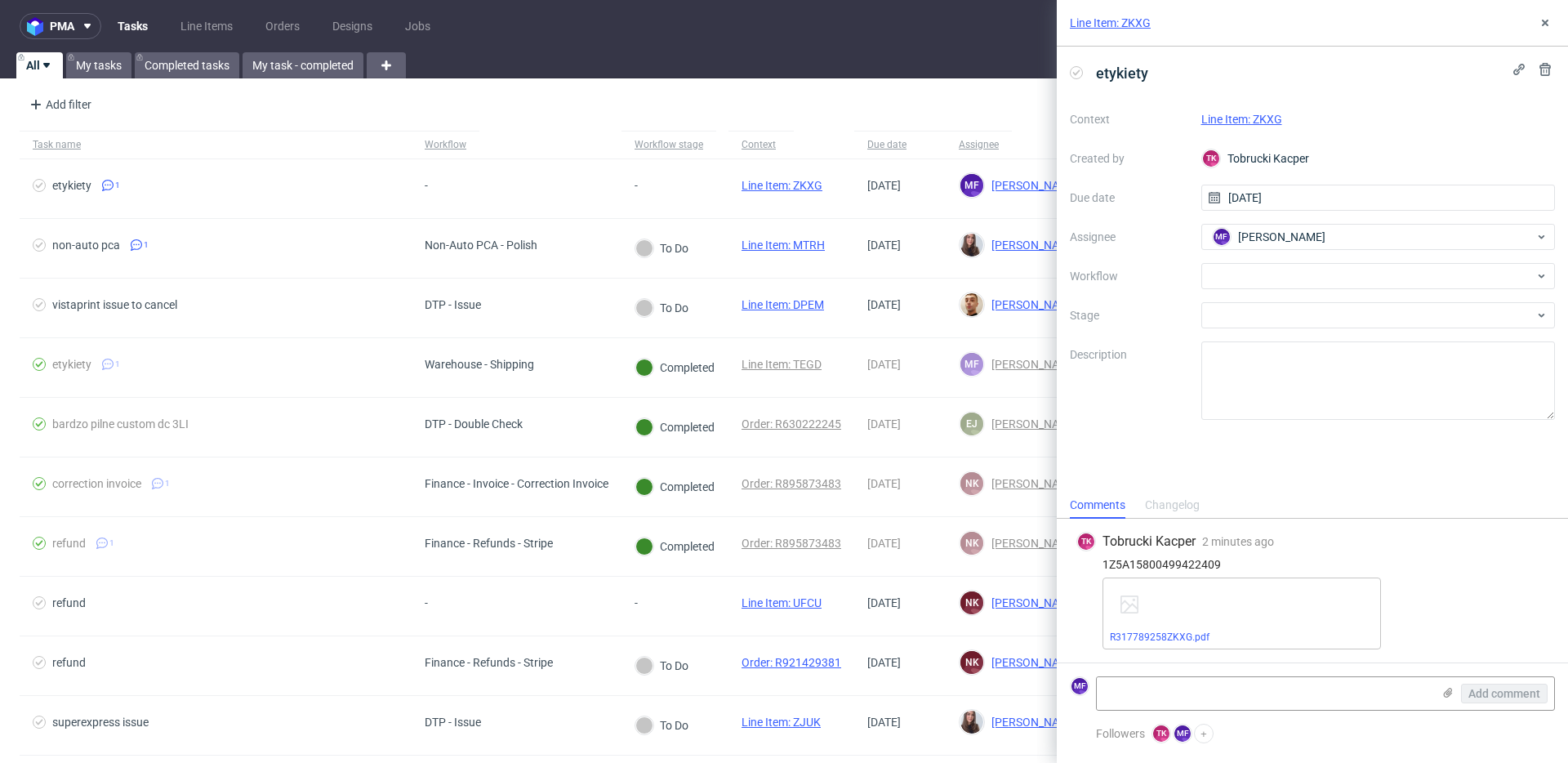
click at [1243, 450] on div "etykiety Context Line Item: ZKXG Created by [PERSON_NAME] Kacper Due date [DATE…" at bounding box center [1312, 269] width 511 height 445
click at [1191, 641] on link "R317789258ZKXG.pdf" at bounding box center [1160, 638] width 100 height 11
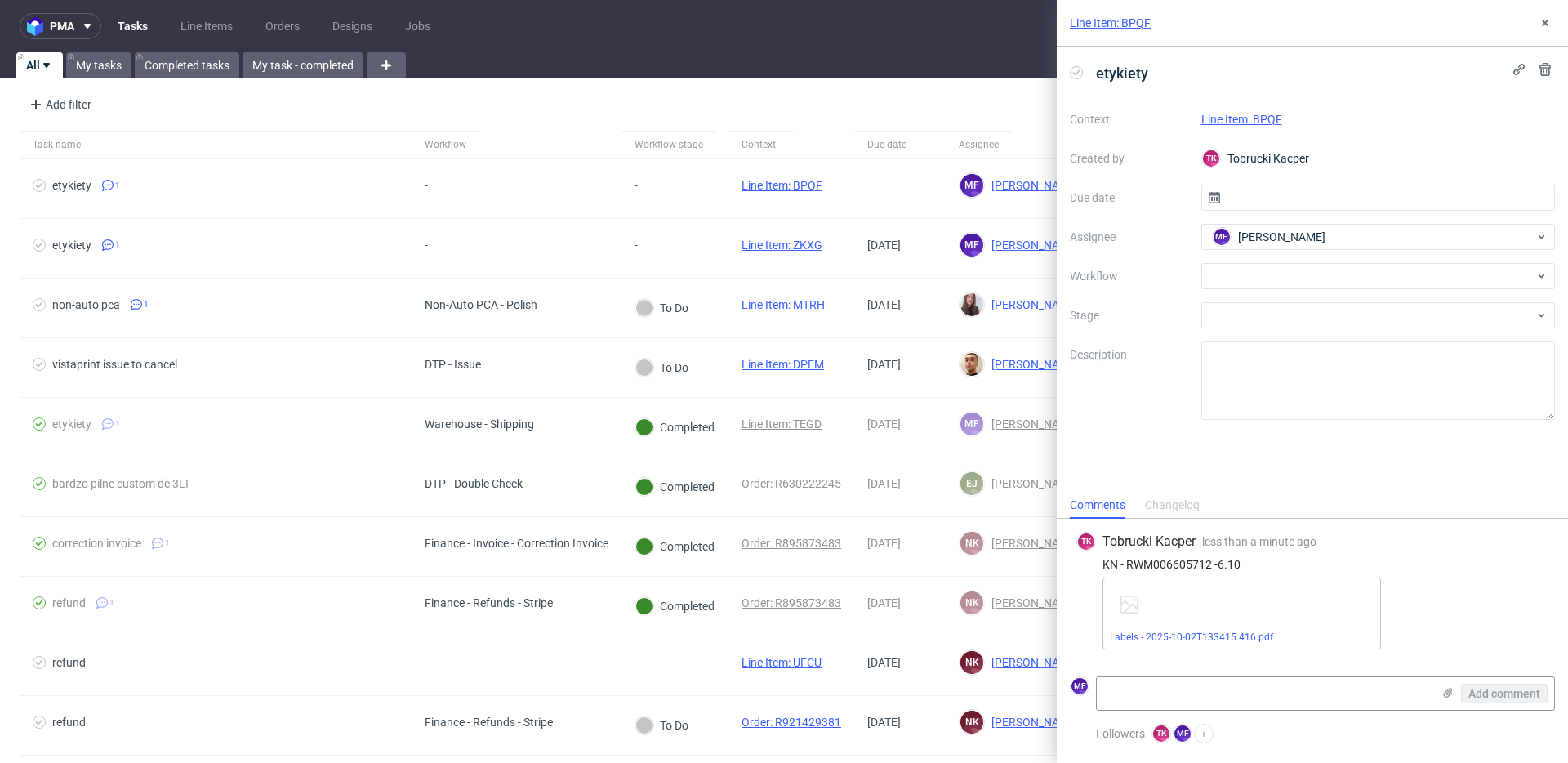
click at [1491, 603] on div "Labels - 2025-10-02T133415.416.pdf" at bounding box center [1325, 613] width 446 height 72
click at [1247, 640] on link "Labels - 2025-10-02T133415.416.pdf" at bounding box center [1191, 638] width 164 height 11
drag, startPoint x: 1246, startPoint y: 566, endPoint x: 1126, endPoint y: 567, distance: 120.0
click at [1126, 567] on div "KN - RWM006605712 -6.10" at bounding box center [1312, 565] width 472 height 13
copy div "RWM006605712 -6.10"
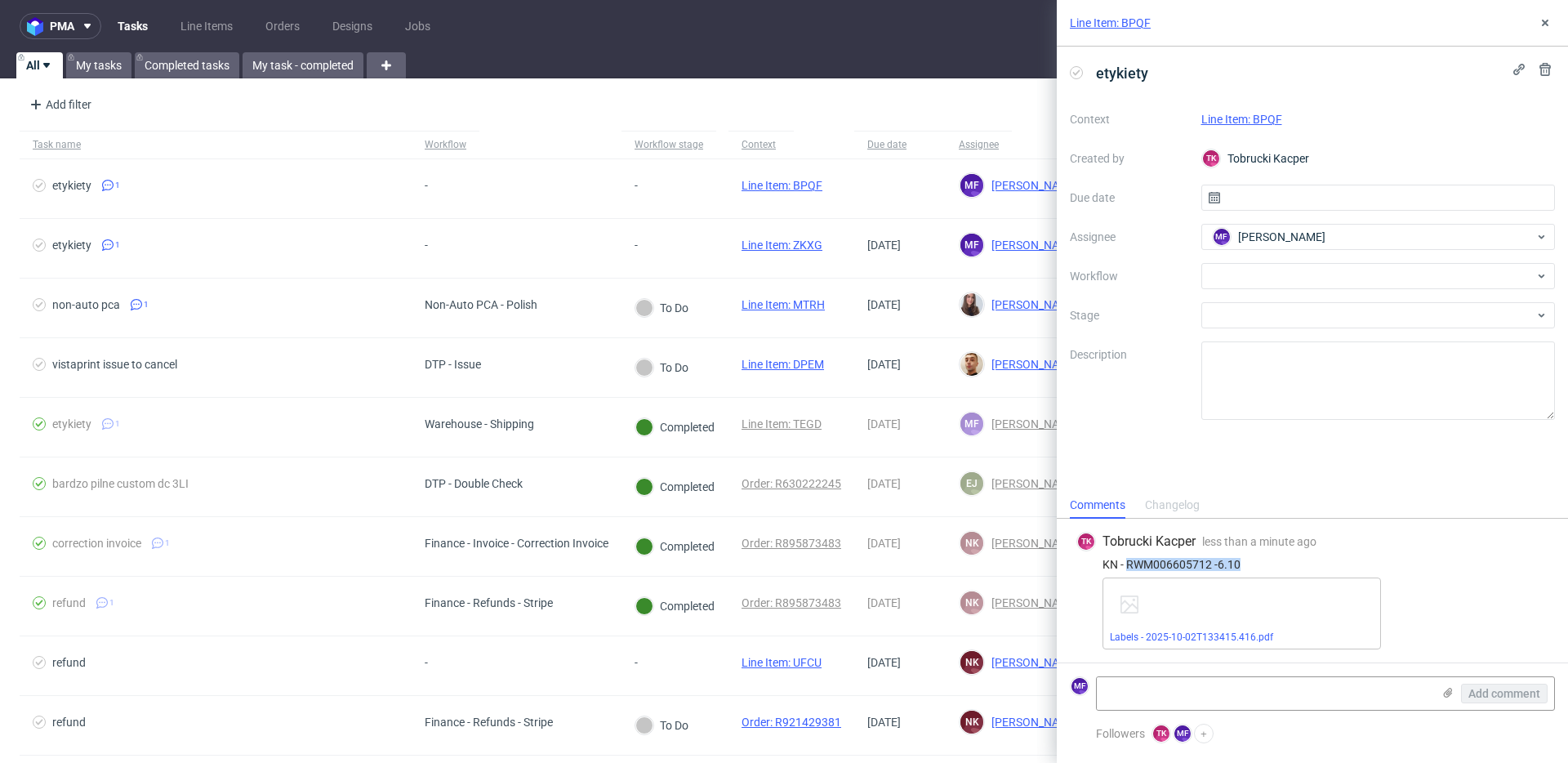
click at [1251, 119] on link "Line Item: BPQF" at bounding box center [1241, 120] width 81 height 13
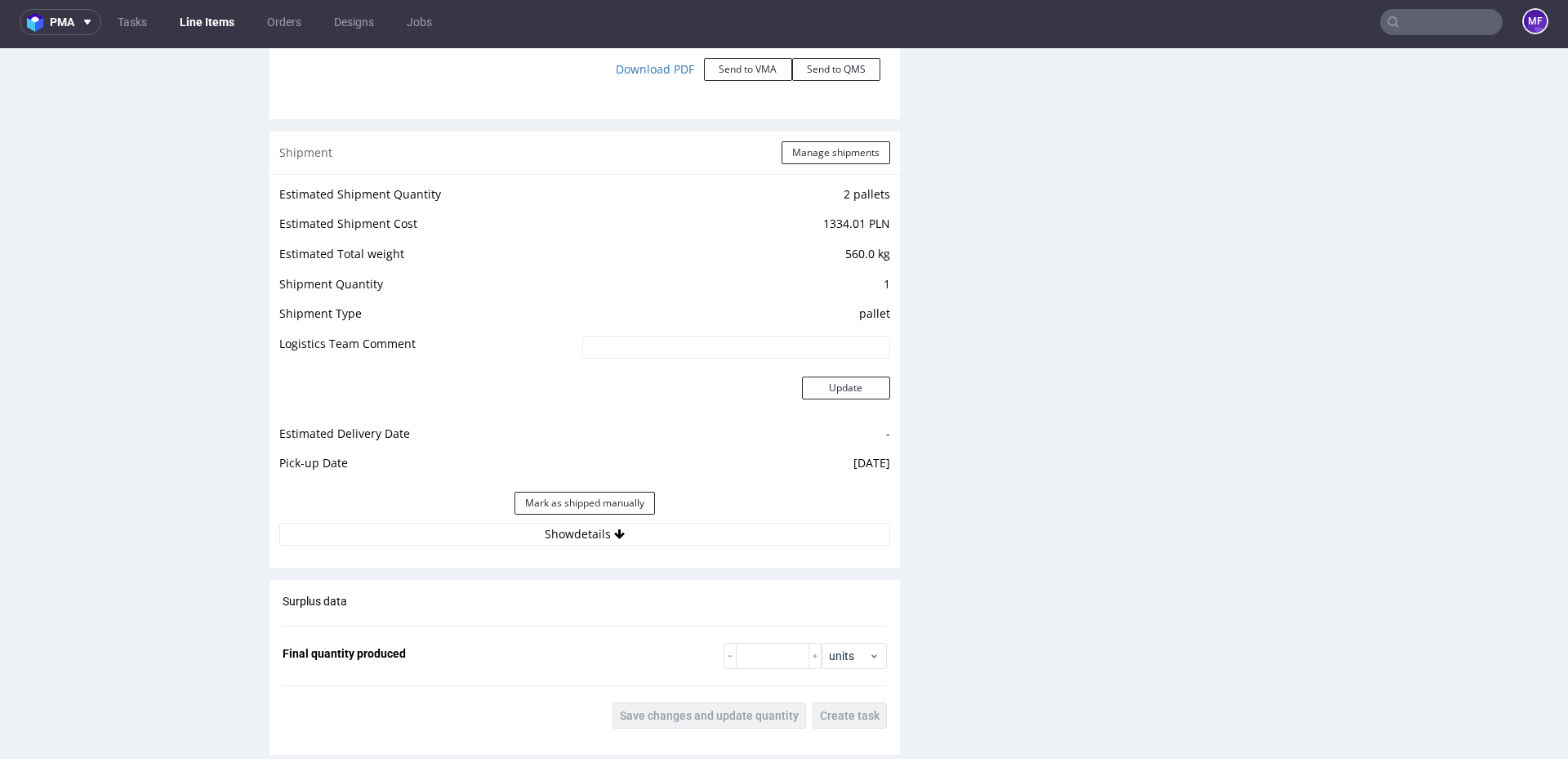
scroll to position [1888, 0]
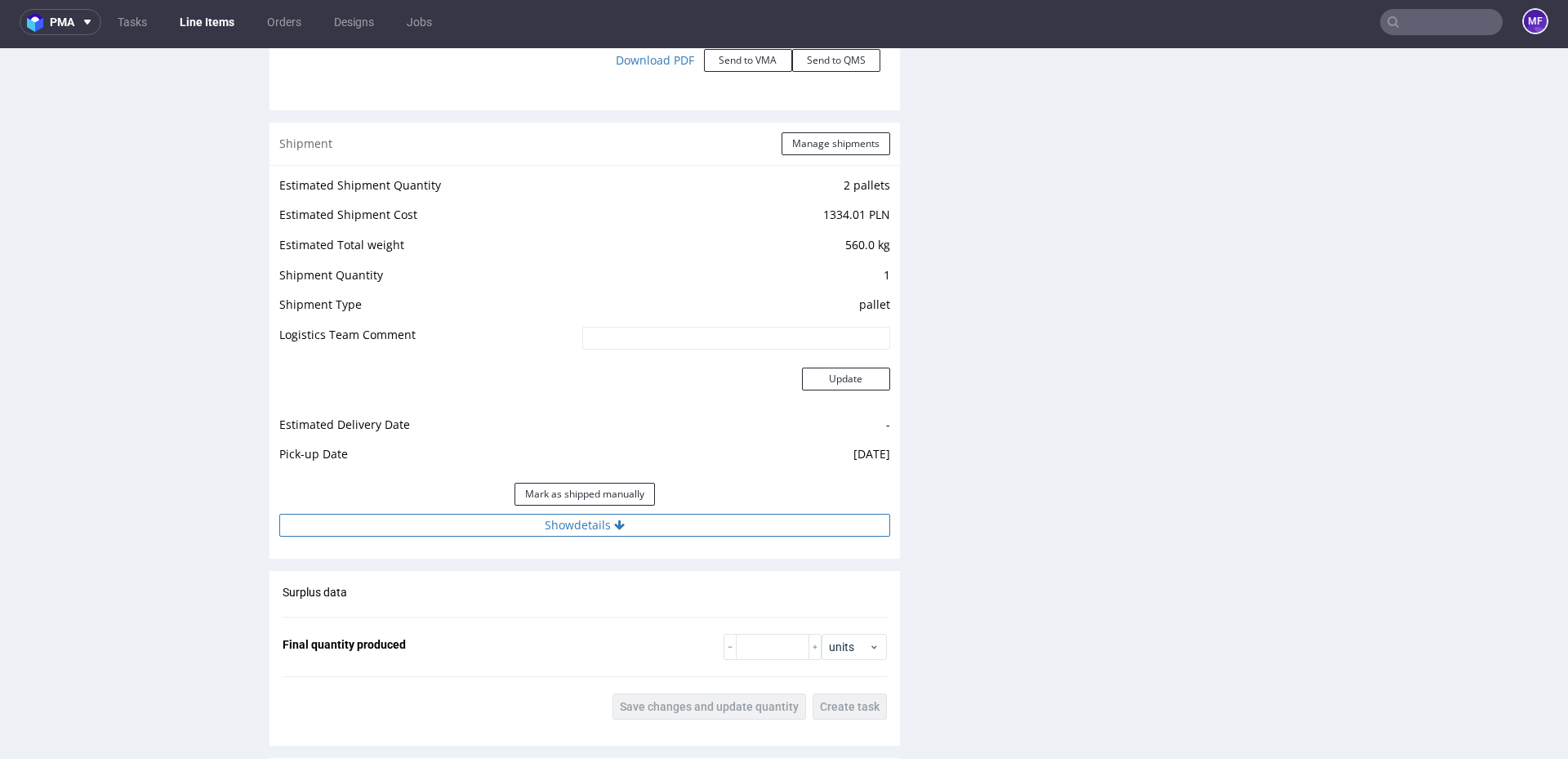
click at [606, 518] on button "Show details" at bounding box center [585, 525] width 611 height 22
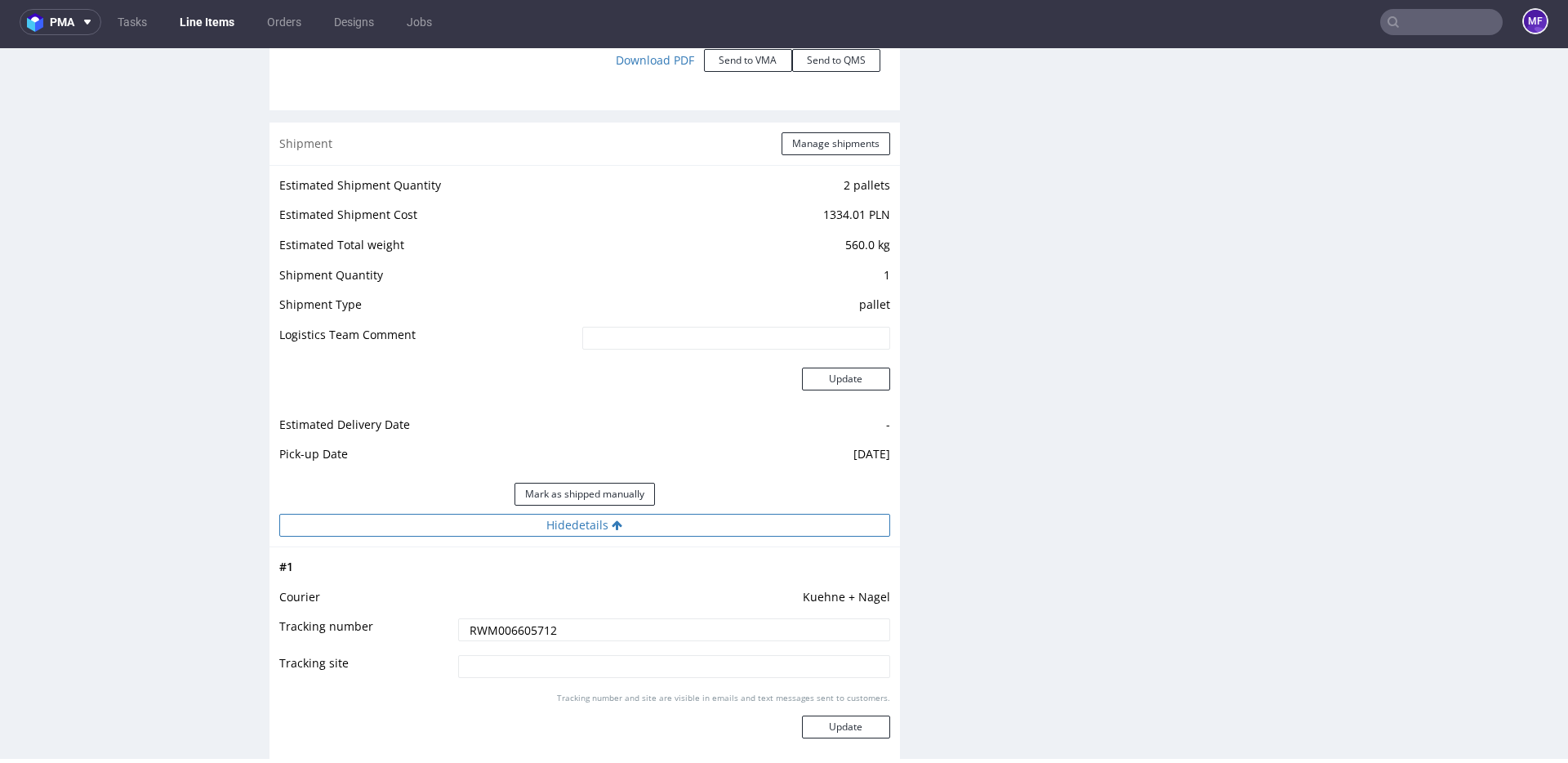
click at [603, 522] on button "Hide details" at bounding box center [585, 525] width 611 height 22
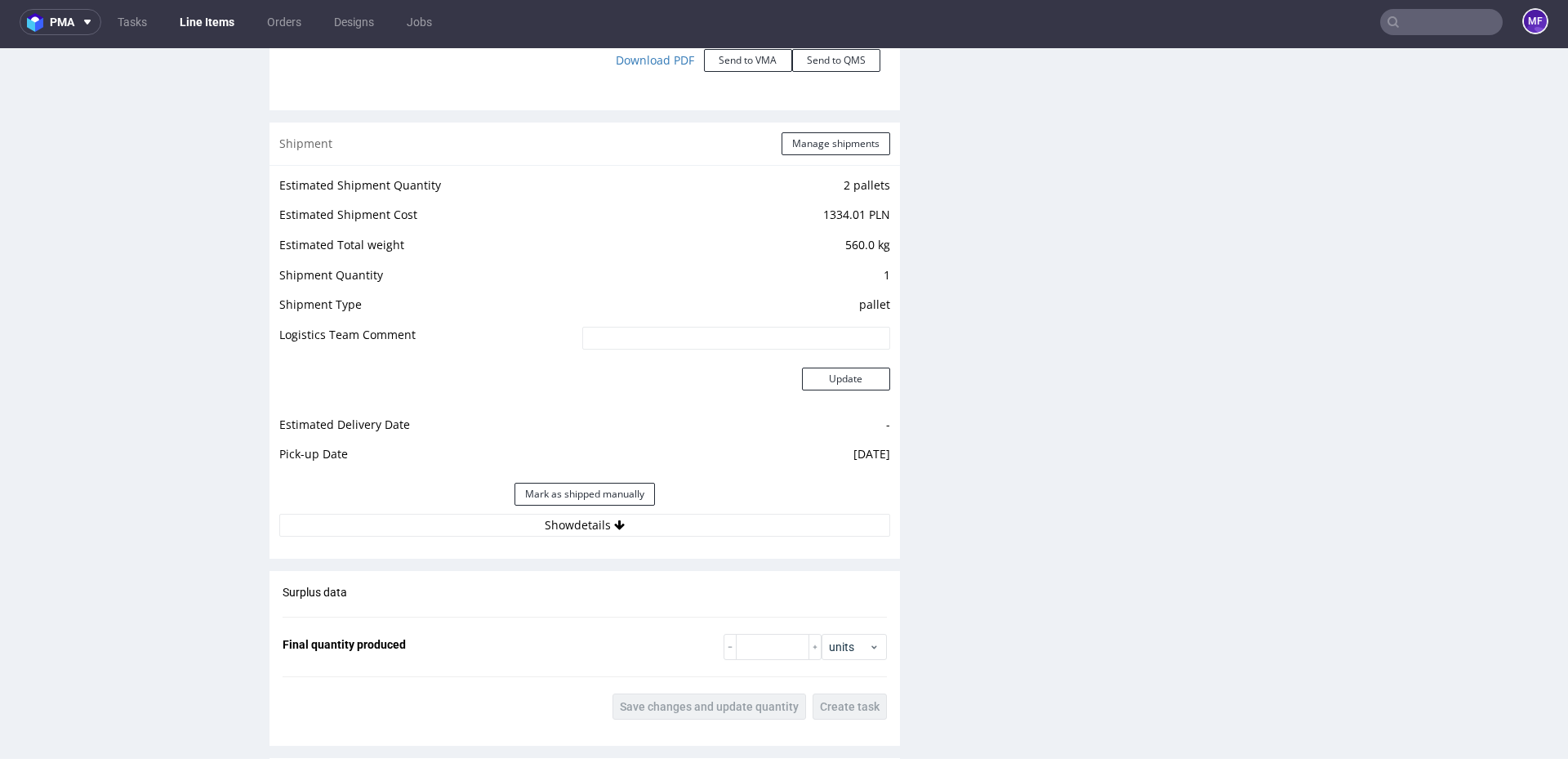
drag, startPoint x: 606, startPoint y: 496, endPoint x: 649, endPoint y: 463, distance: 54.2
click at [606, 496] on button "Mark as shipped manually" at bounding box center [585, 494] width 140 height 22
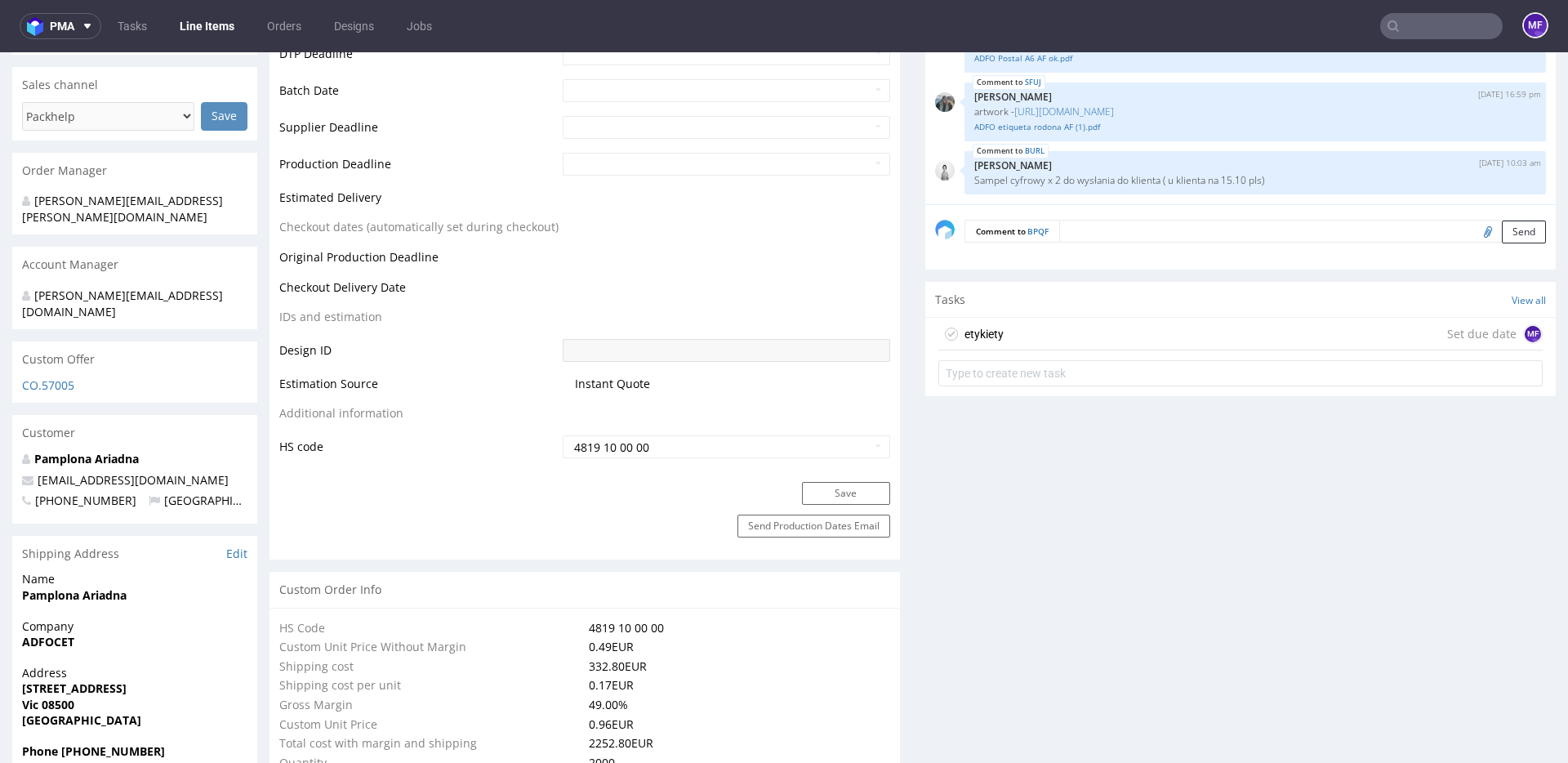
scroll to position [659, 0]
click at [994, 352] on div "etykiety Set due date MF" at bounding box center [1240, 336] width 605 height 33
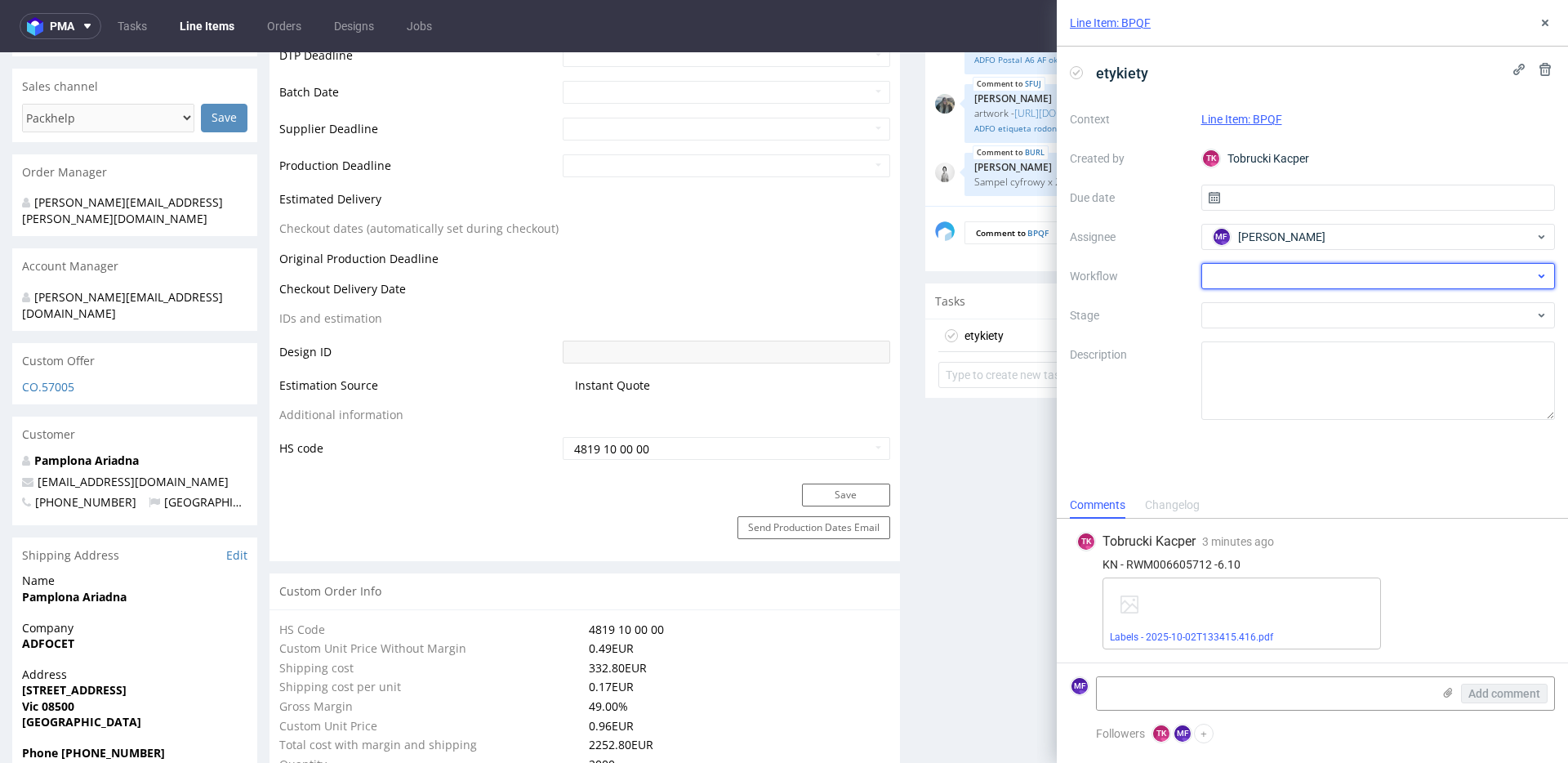
click at [1274, 269] on div at bounding box center [1377, 276] width 354 height 26
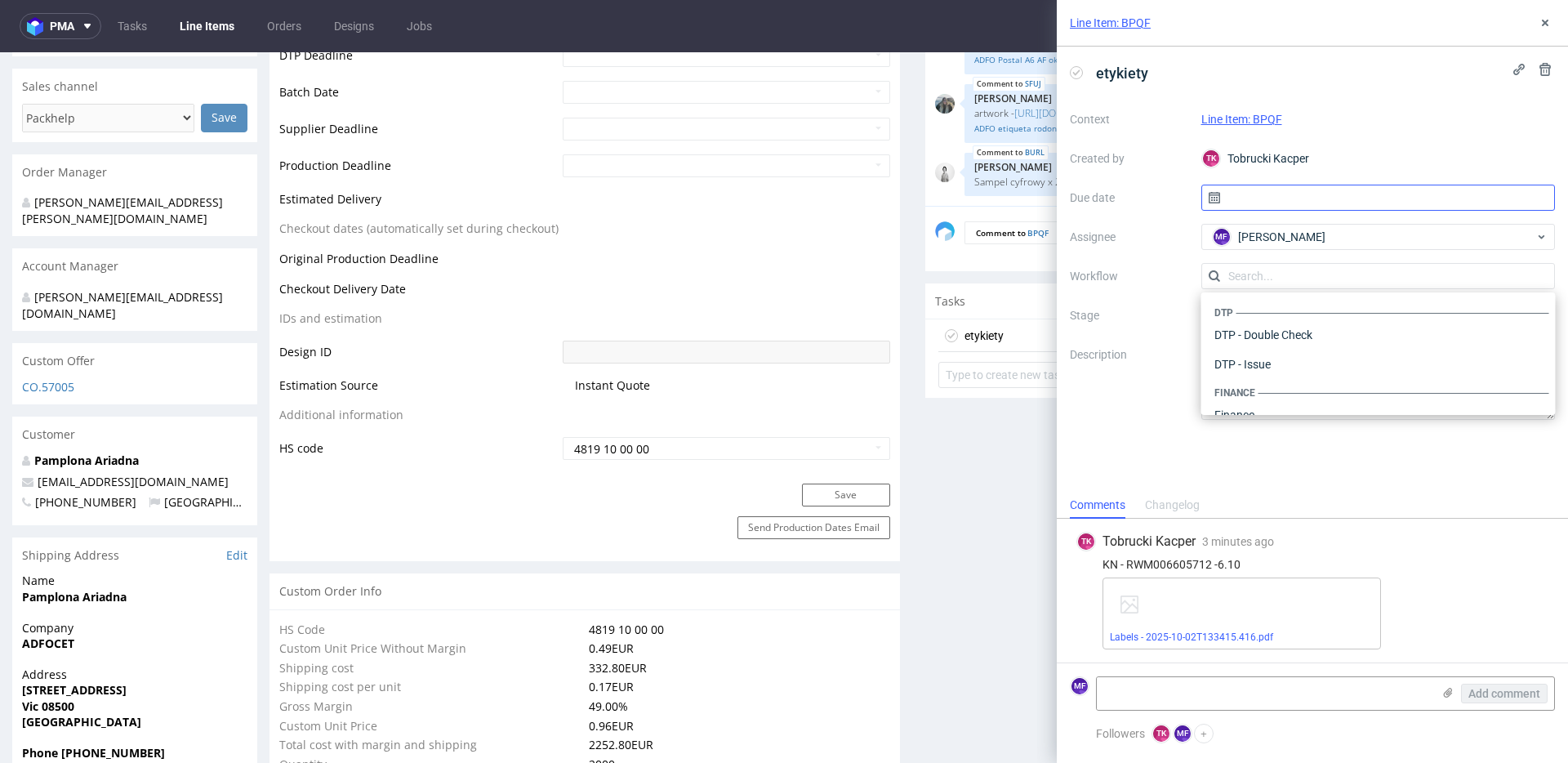
scroll to position [1005, 0]
click at [1250, 199] on input "text" at bounding box center [1377, 197] width 354 height 26
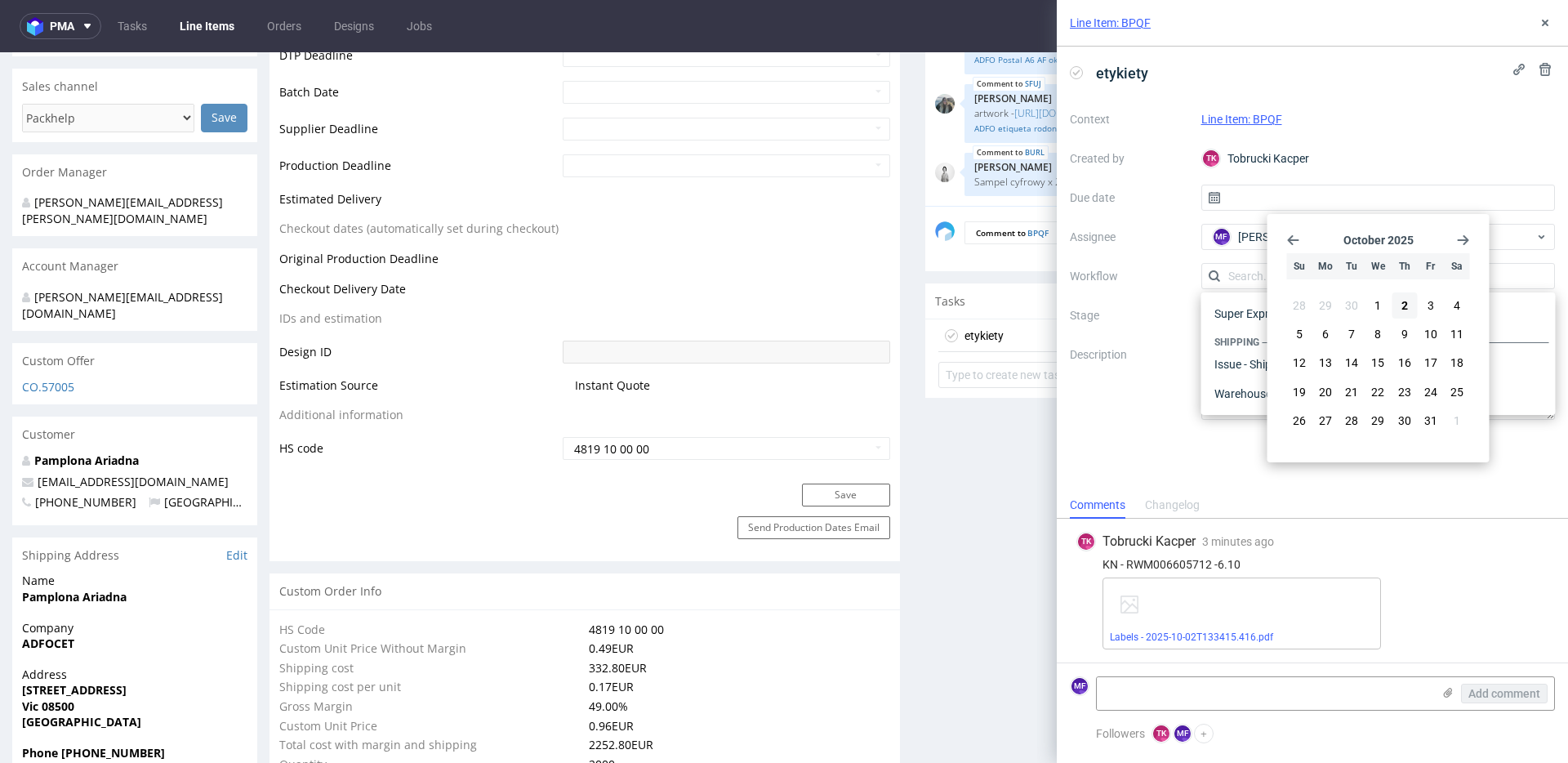
click at [1144, 327] on div "Context Line Item: BPQF Created by [PERSON_NAME] Kacper Due date Assignee MF [P…" at bounding box center [1312, 264] width 485 height 314
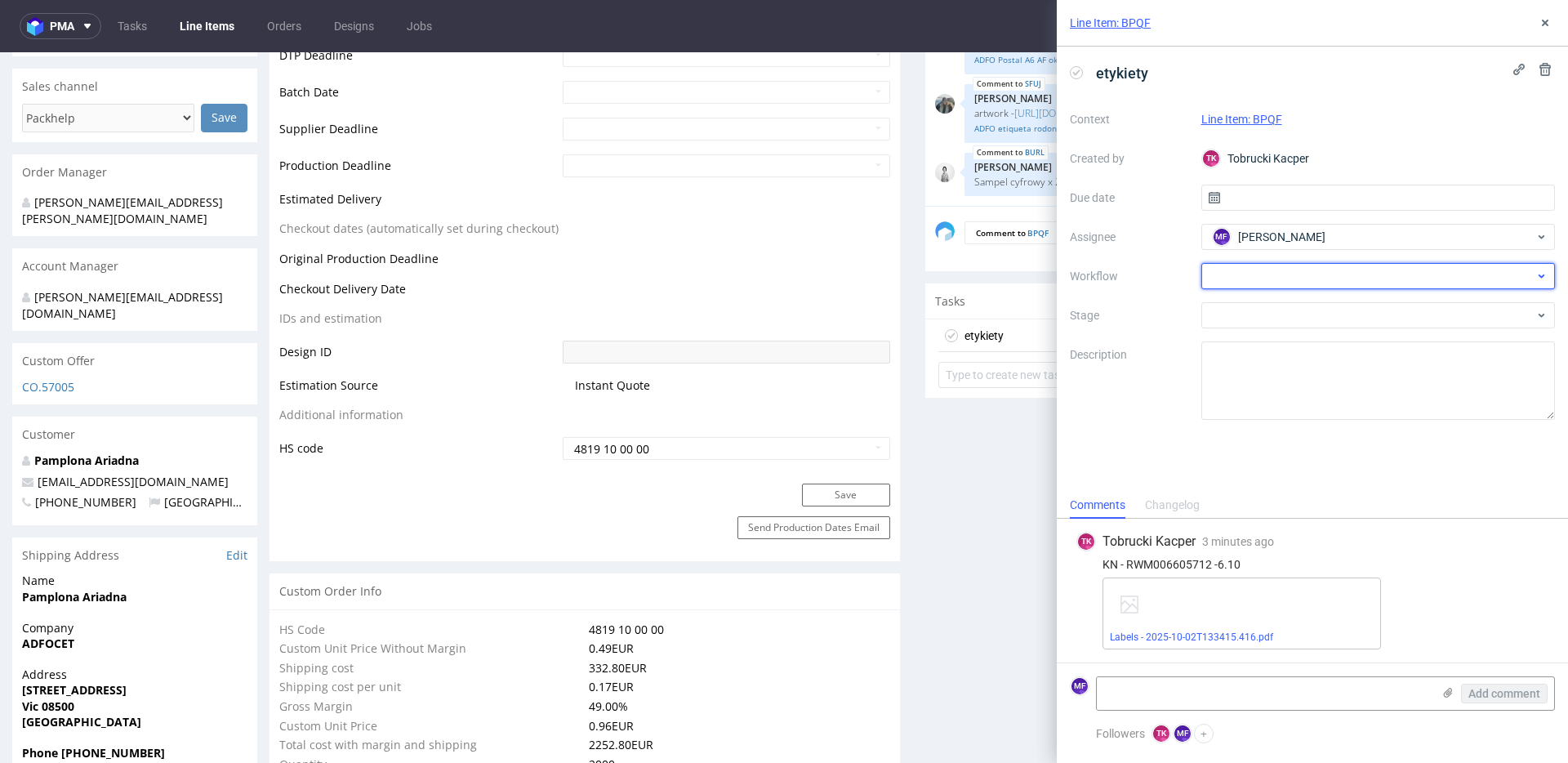
click at [1257, 279] on div at bounding box center [1377, 276] width 354 height 26
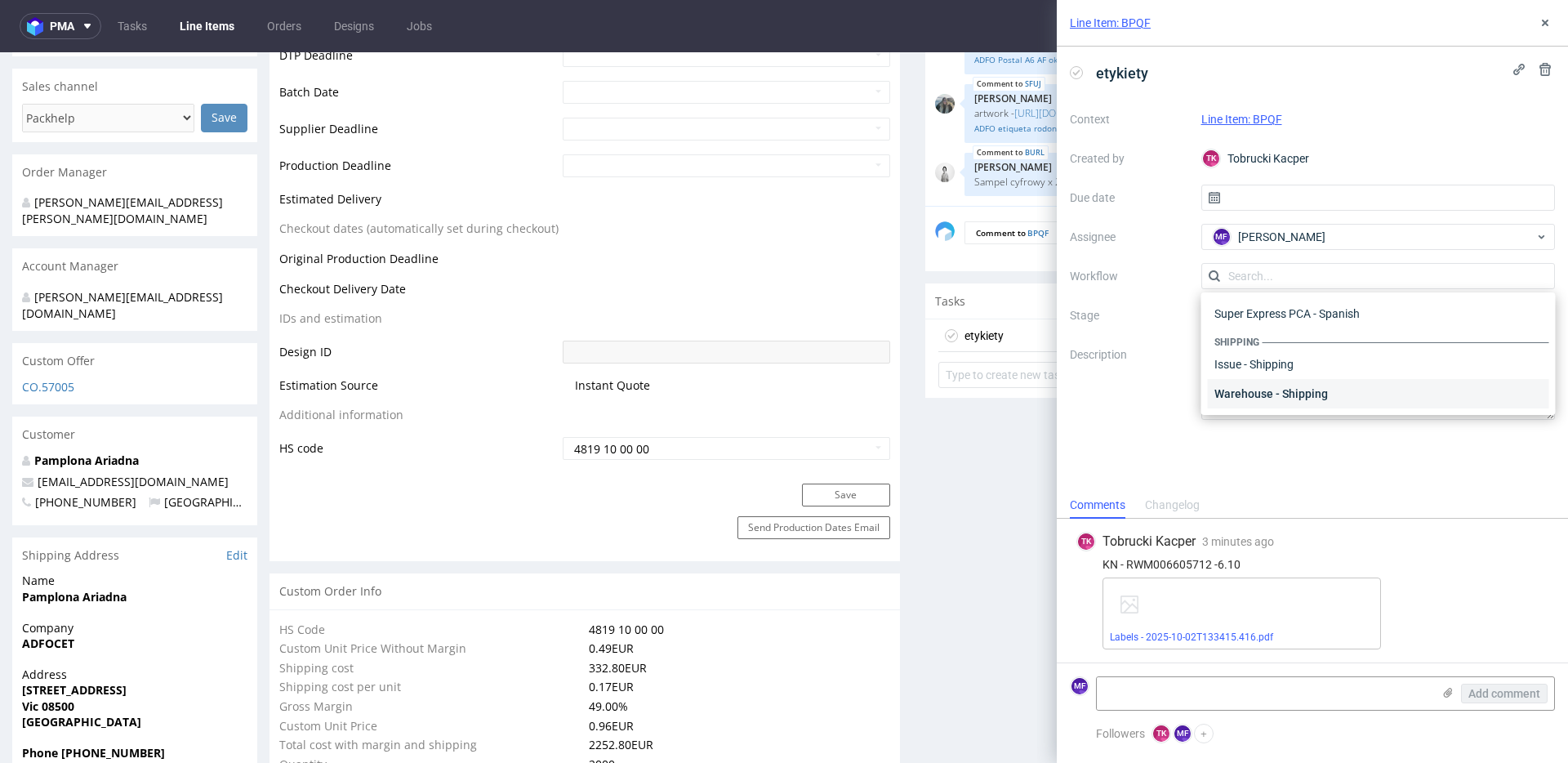
click at [1277, 399] on div "Warehouse - Shipping" at bounding box center [1377, 393] width 341 height 29
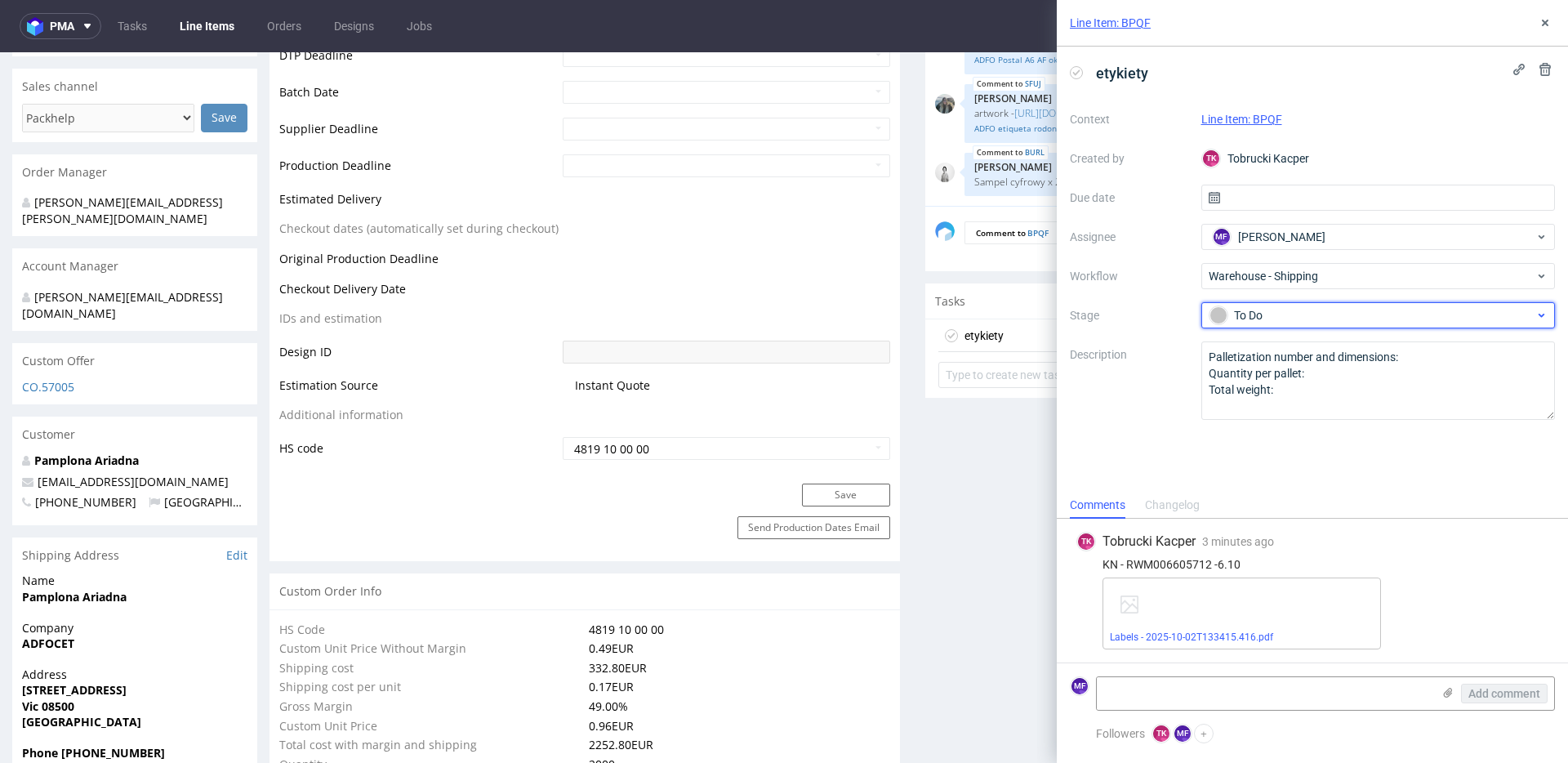
click at [1253, 323] on span "To Do" at bounding box center [1372, 315] width 327 height 20
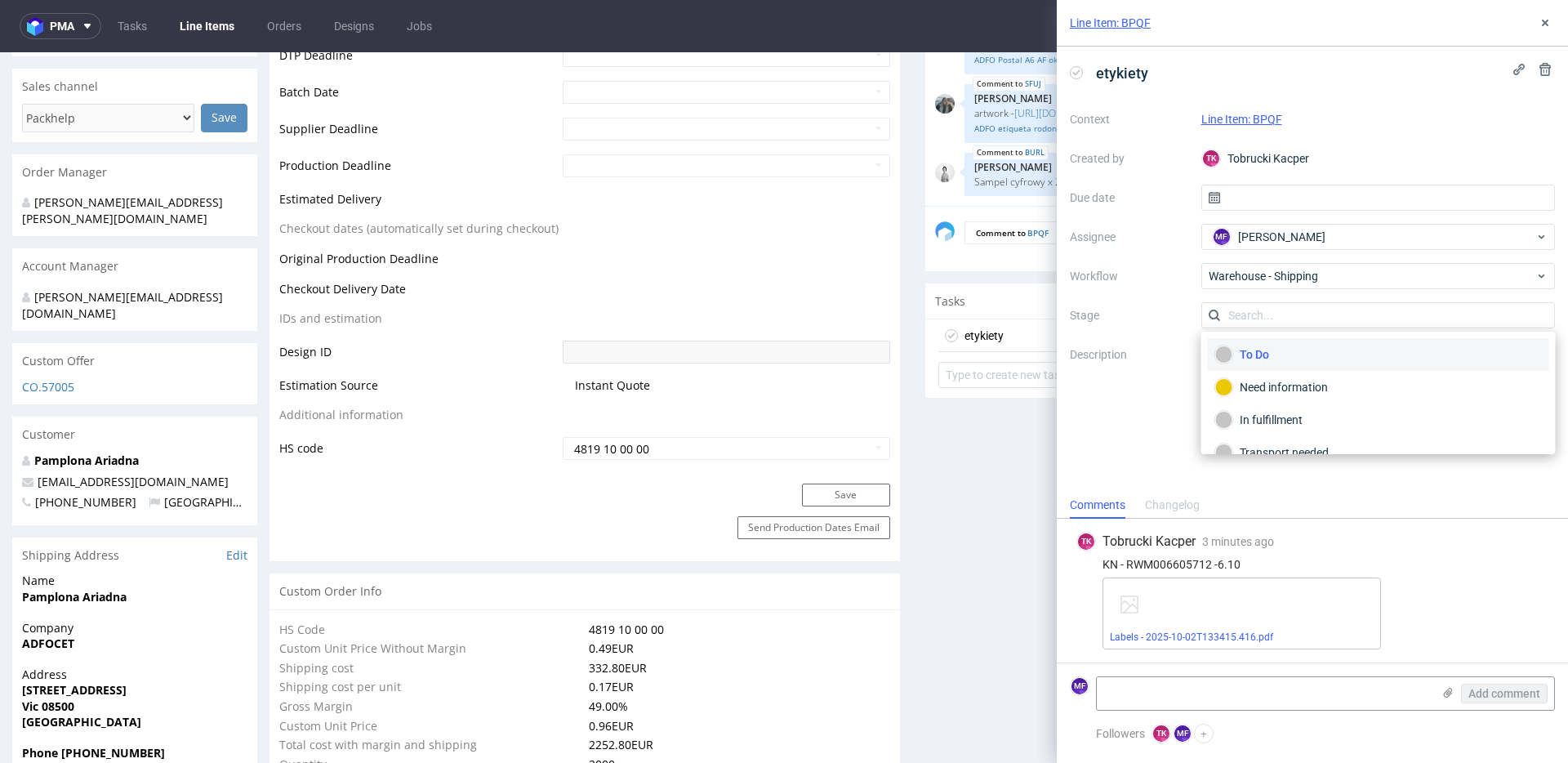
scroll to position [87, 0]
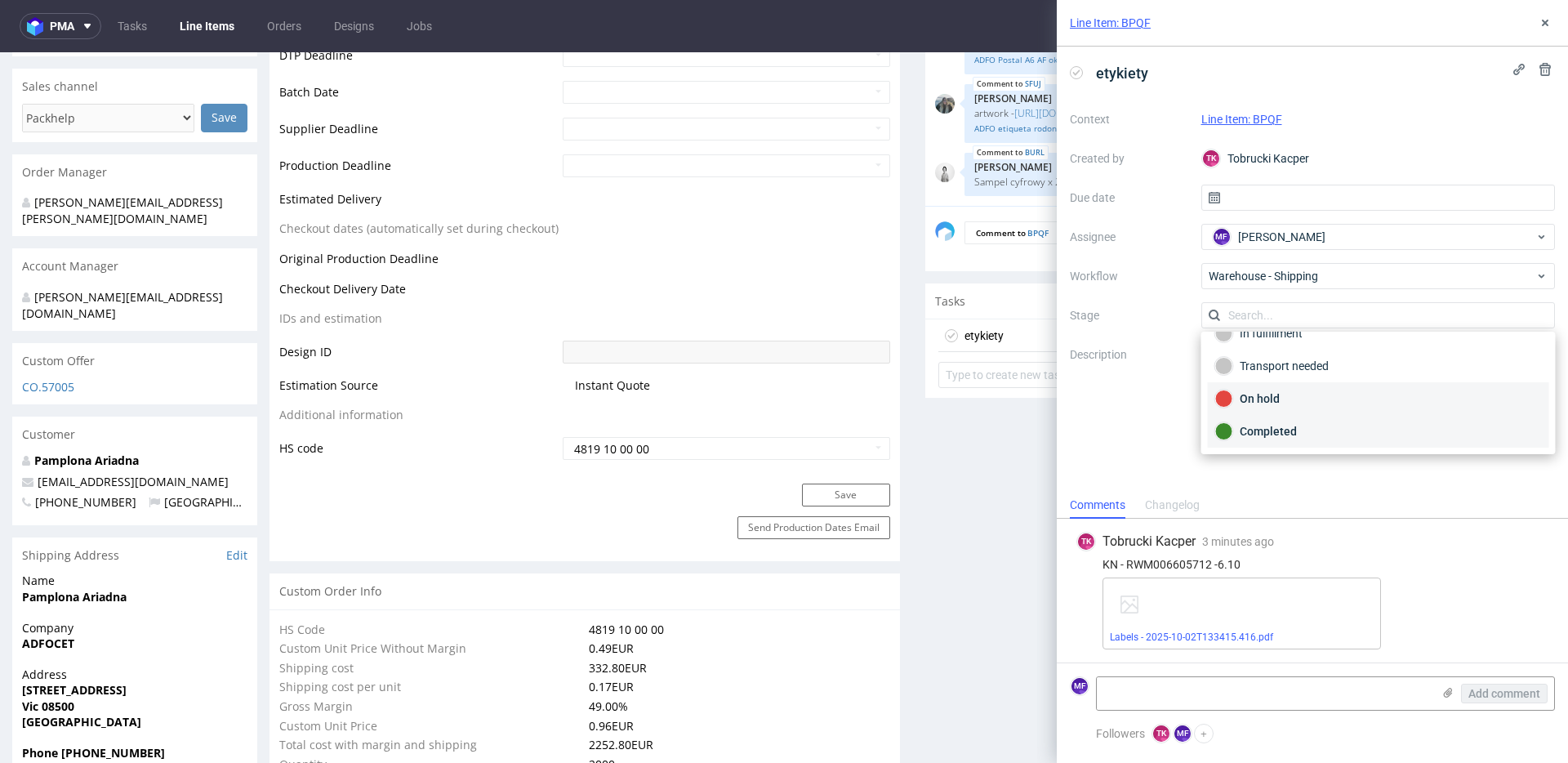
click at [1285, 433] on div "Completed" at bounding box center [1378, 431] width 327 height 18
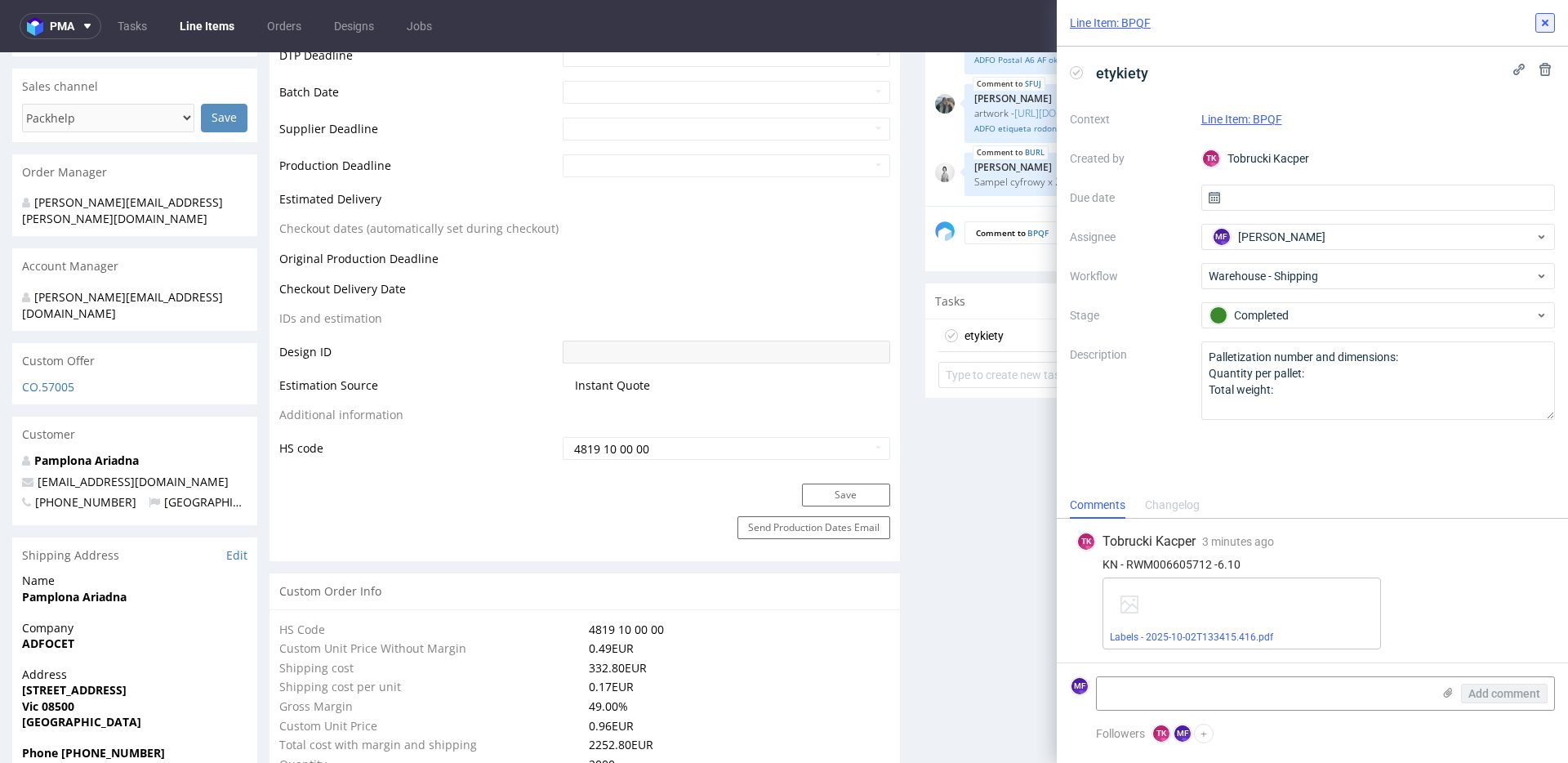
click at [1540, 28] on icon at bounding box center [1545, 22] width 13 height 13
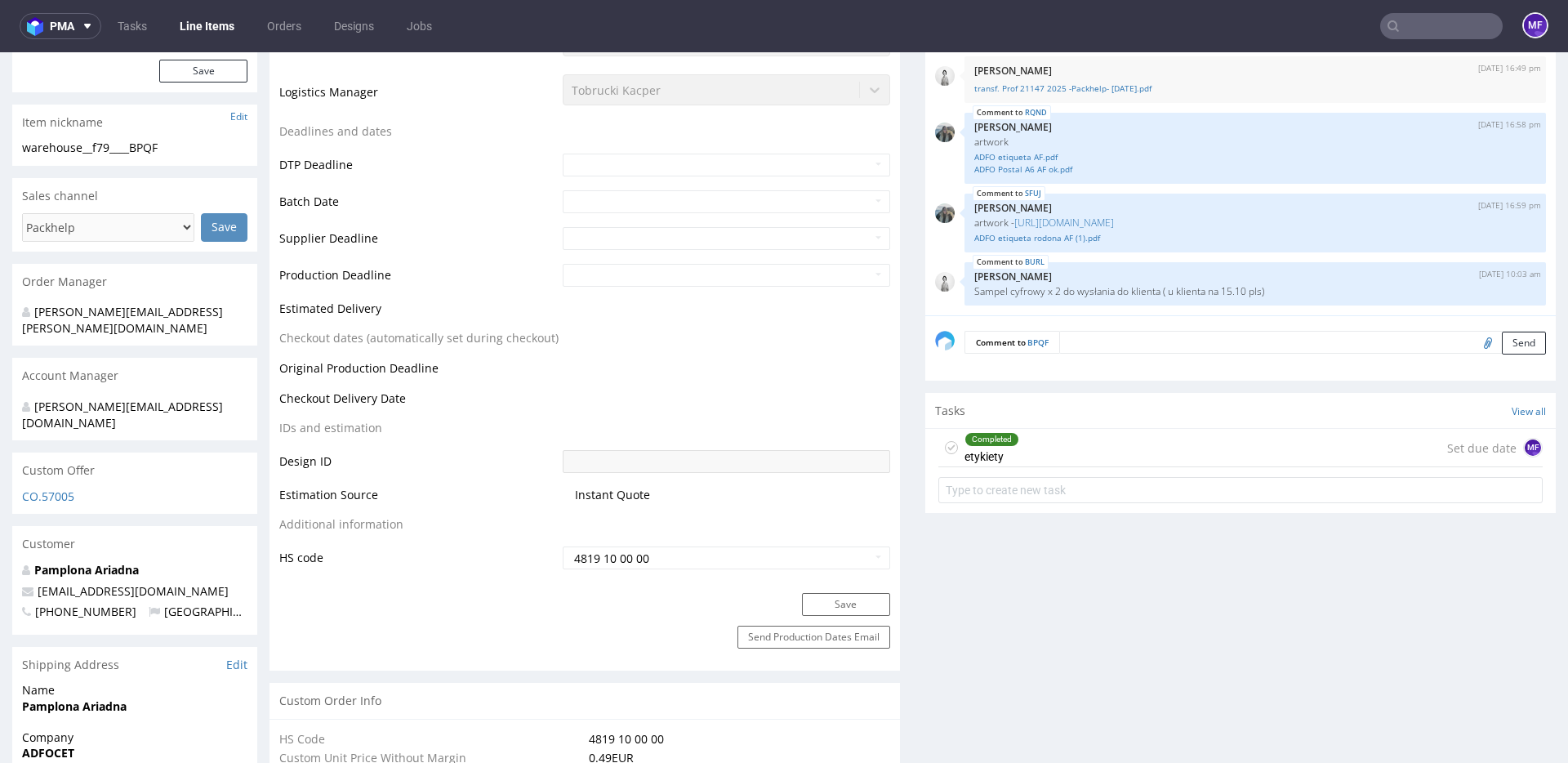
scroll to position [613, 0]
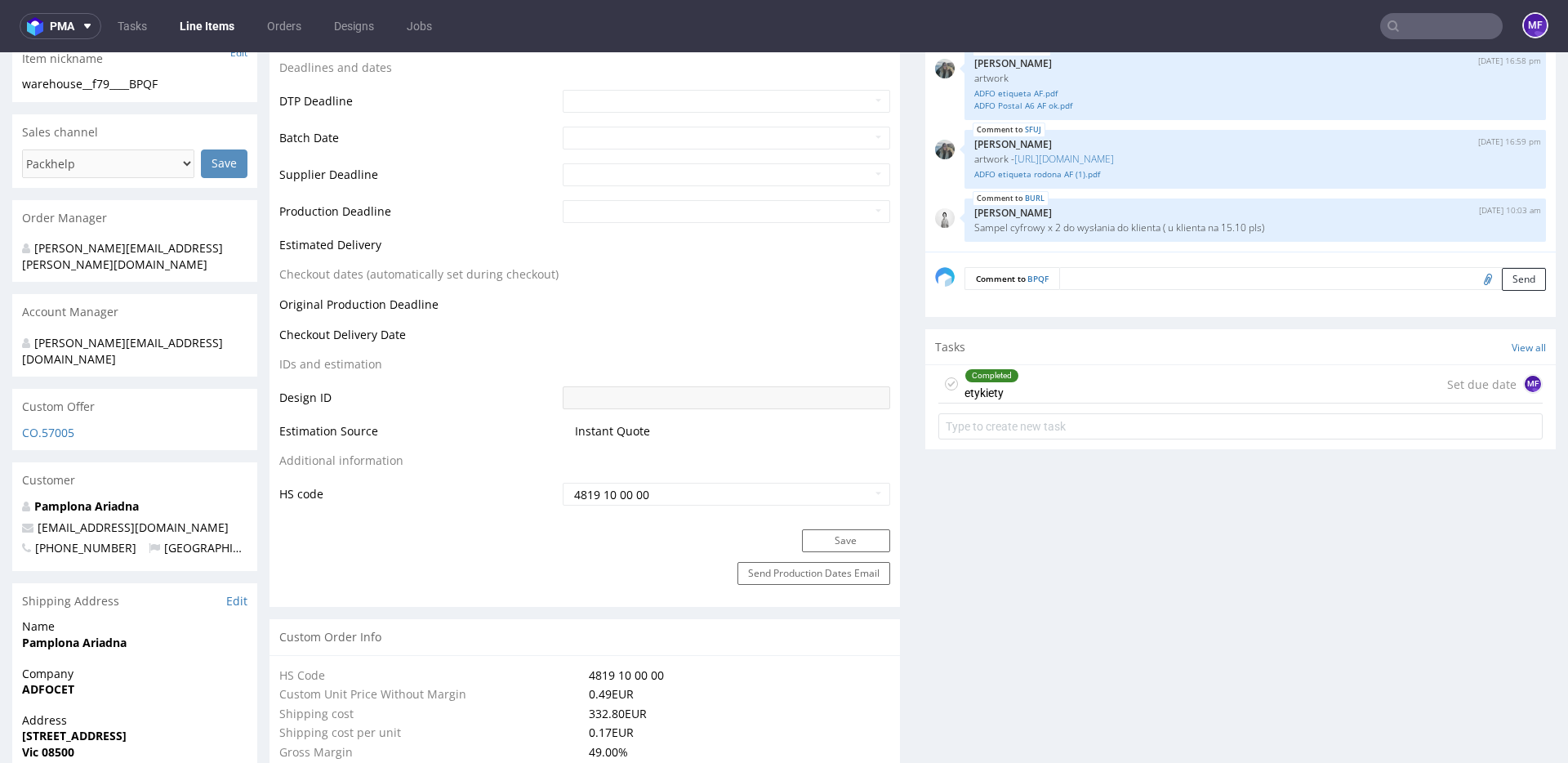
click at [986, 392] on div "Completed etykiety" at bounding box center [991, 384] width 55 height 37
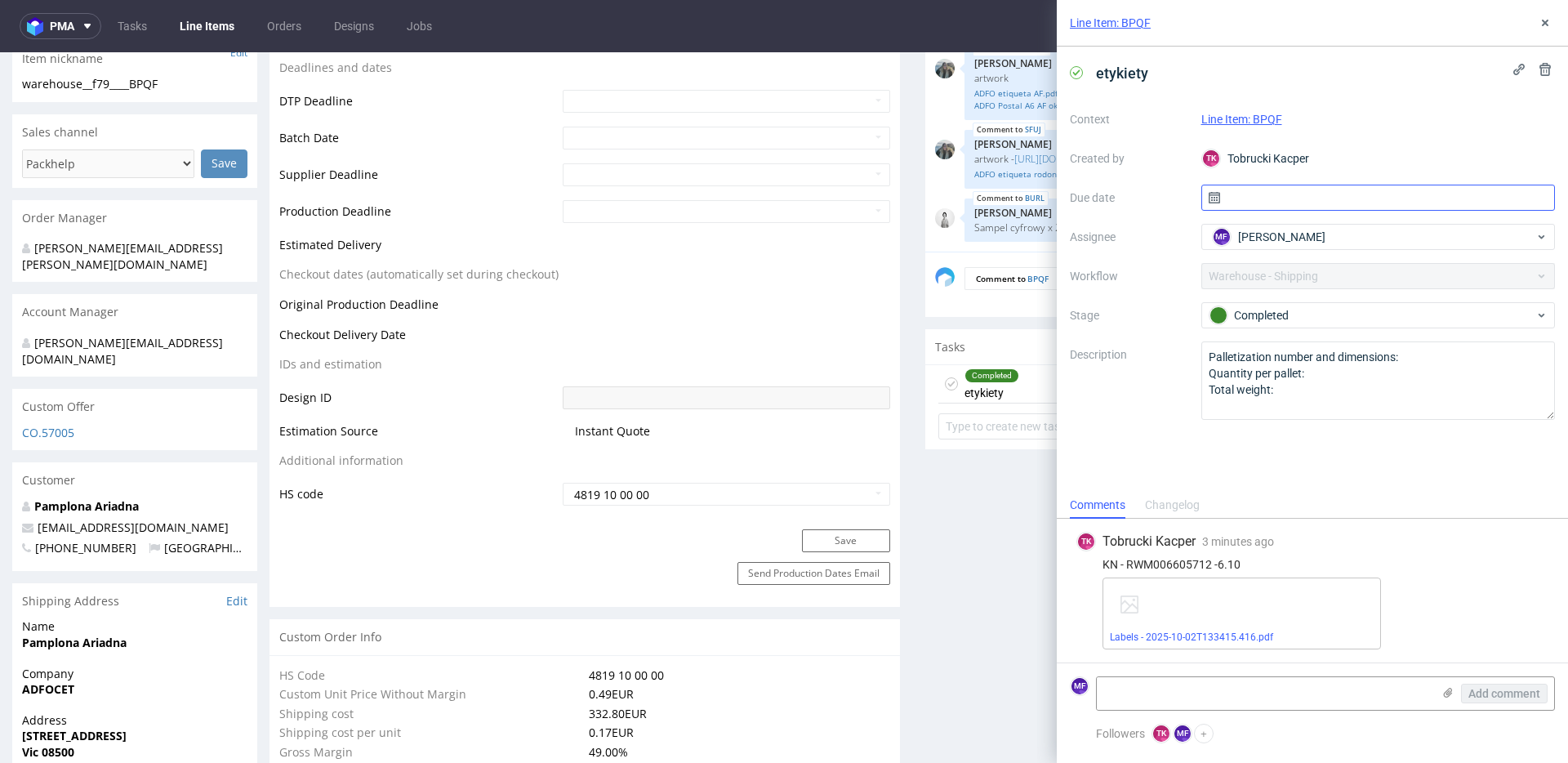
click at [1285, 206] on input "text" at bounding box center [1377, 197] width 354 height 26
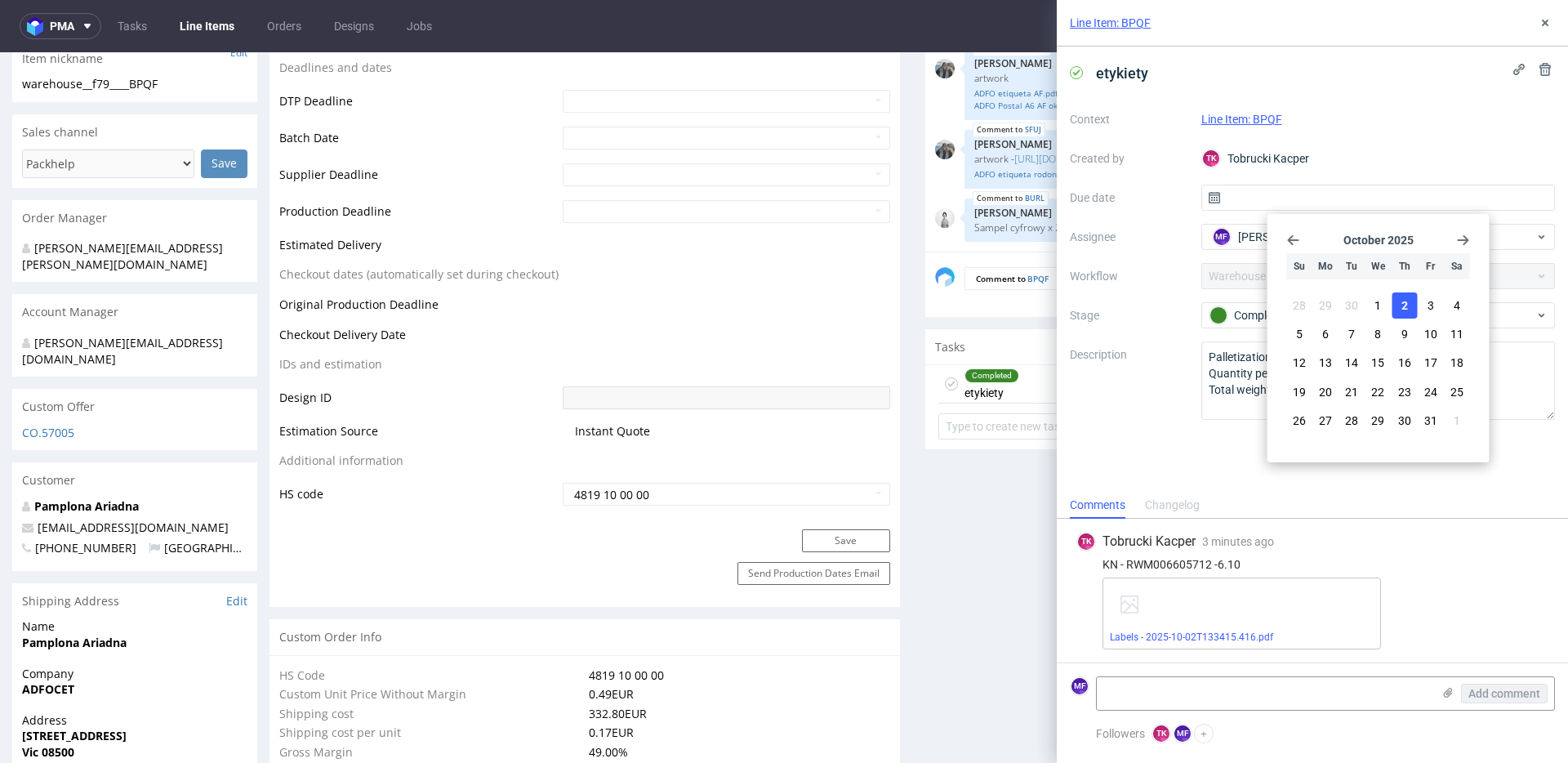
click at [1402, 307] on span "2" at bounding box center [1404, 305] width 7 height 16
type input "[DATE]"
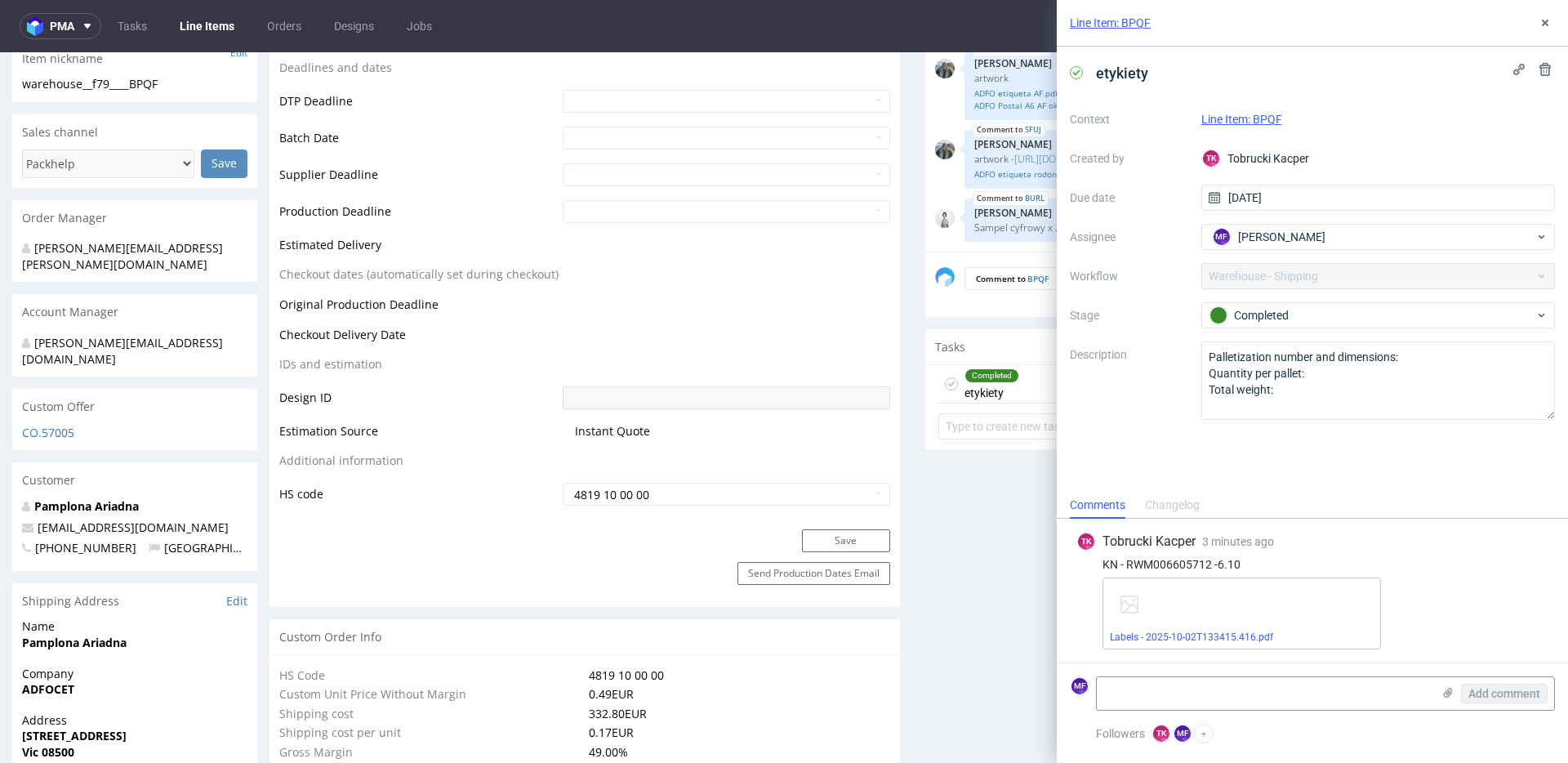
click at [1551, 23] on button at bounding box center [1545, 22] width 20 height 20
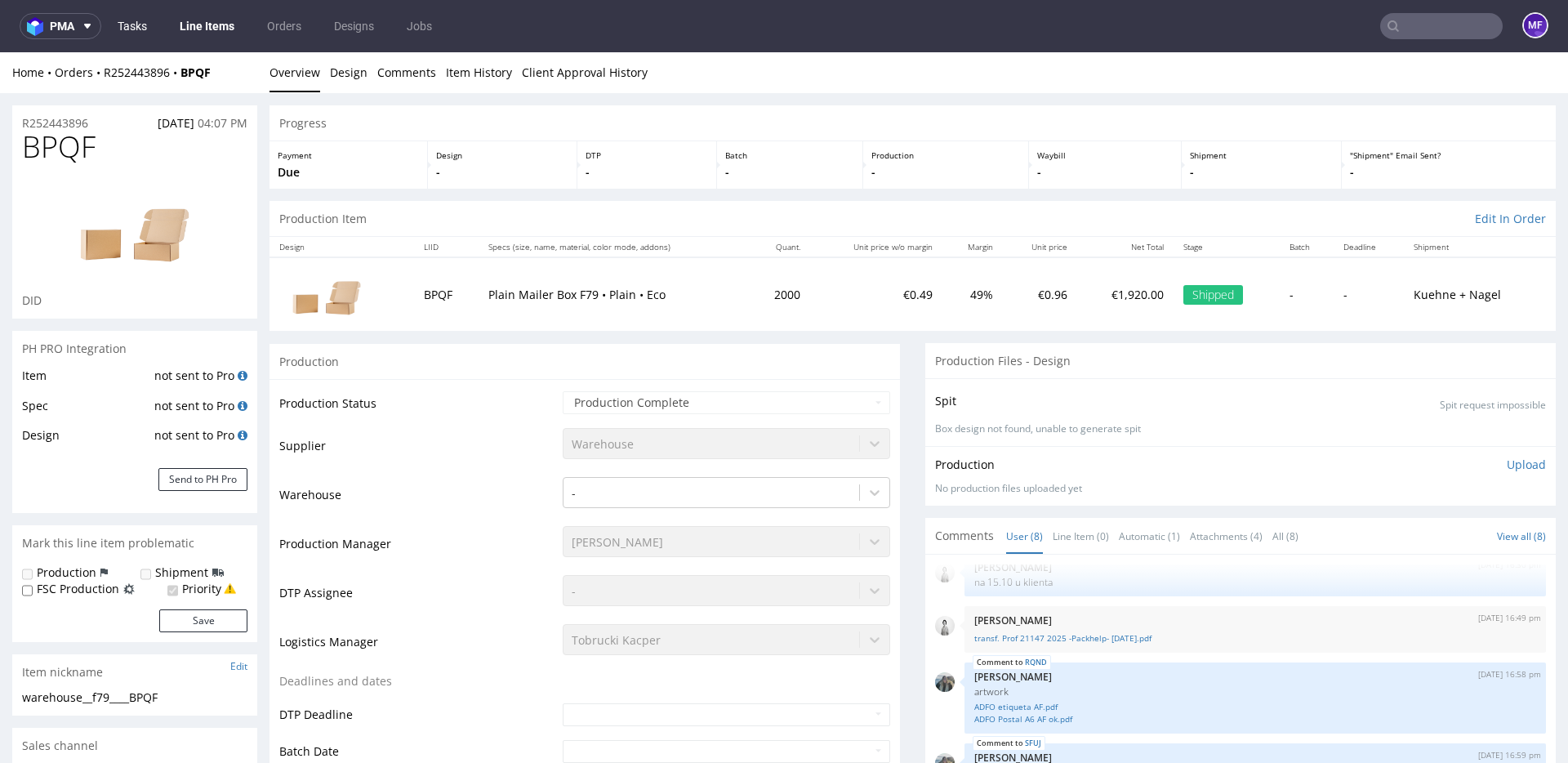
click at [139, 22] on link "Tasks" at bounding box center [132, 26] width 49 height 26
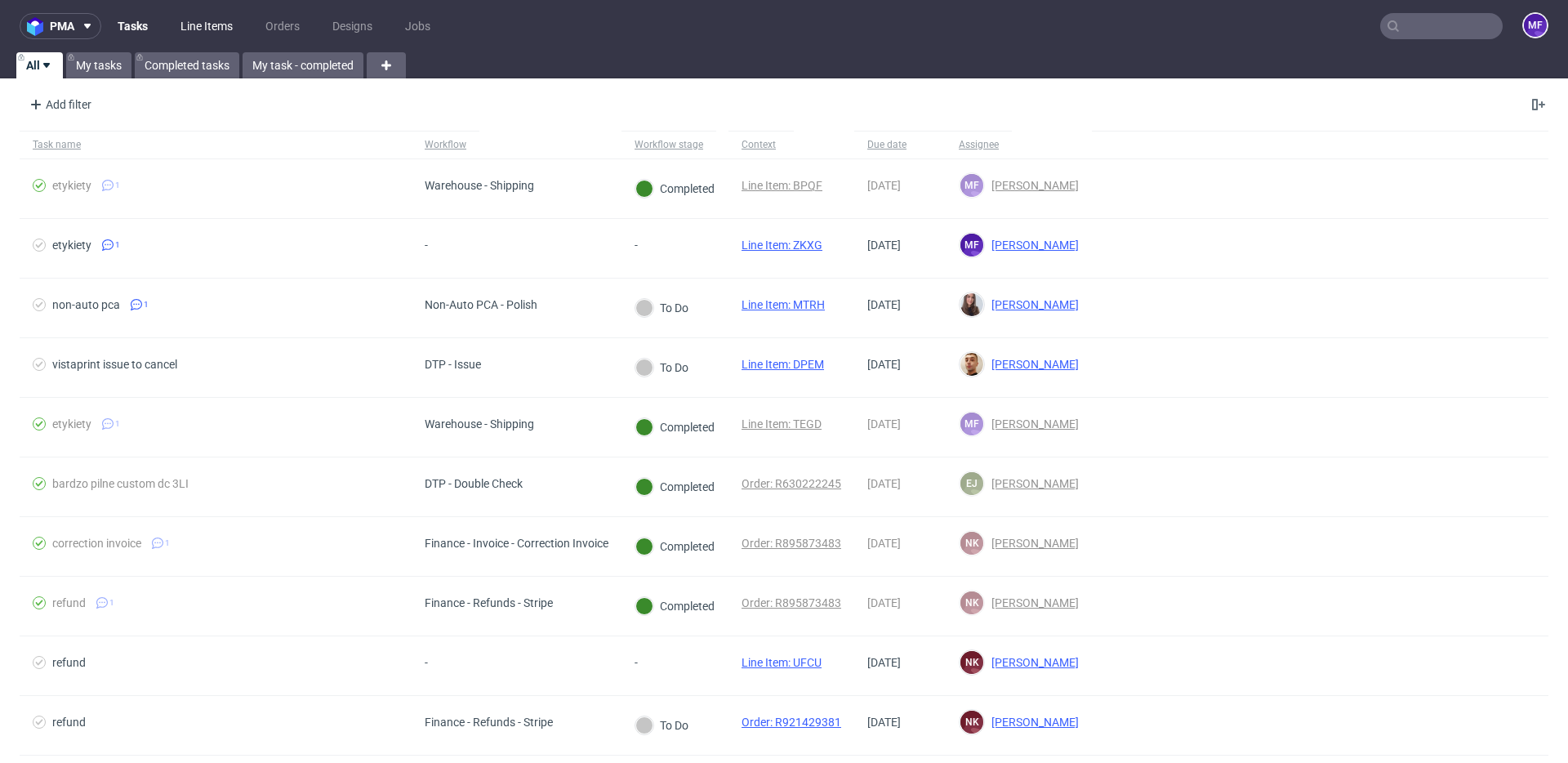
click at [198, 23] on link "Line Items" at bounding box center [207, 26] width 72 height 26
